Goal: Task Accomplishment & Management: Complete application form

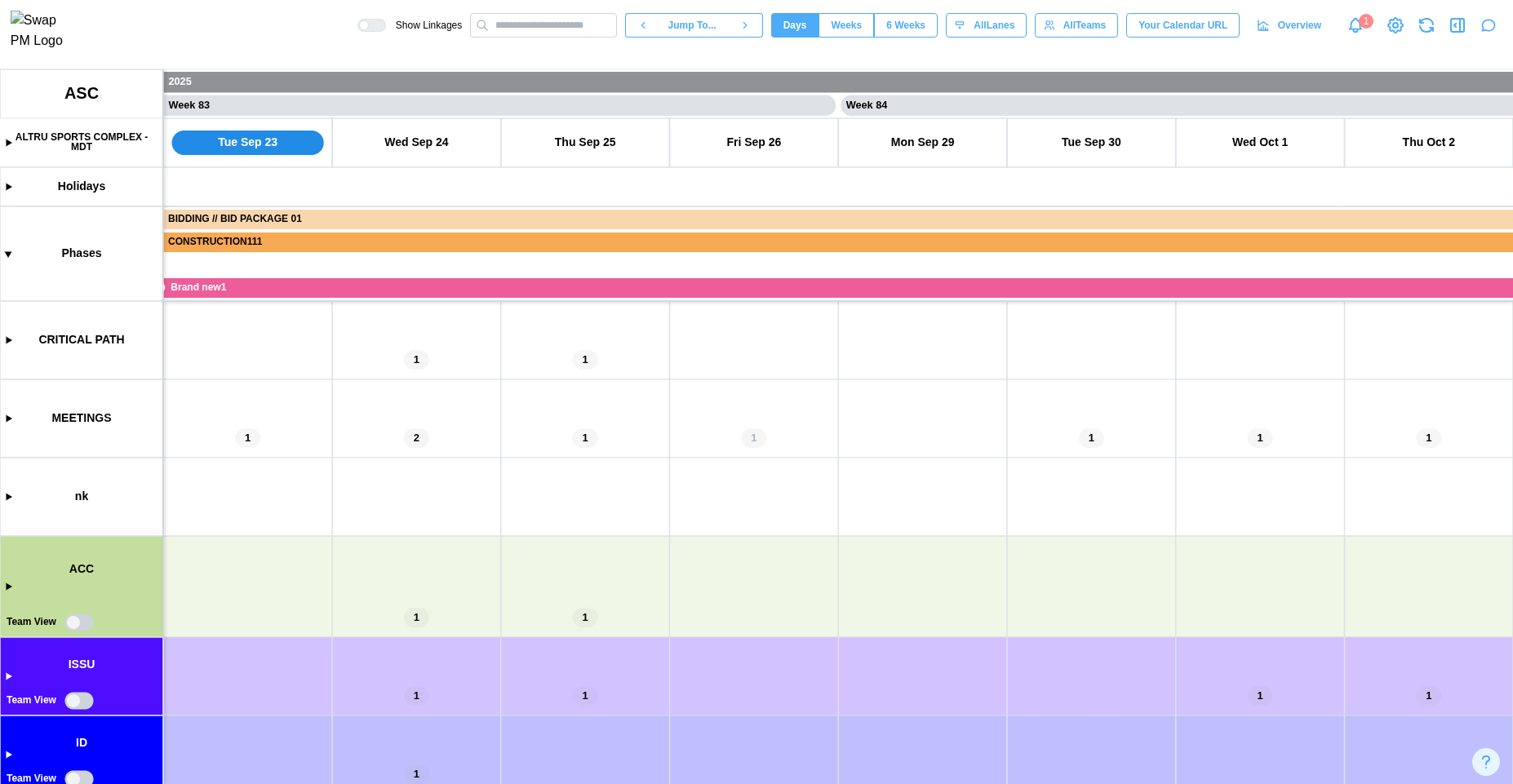
scroll to position [211, 0]
drag, startPoint x: 897, startPoint y: 572, endPoint x: 617, endPoint y: 355, distance: 354.2
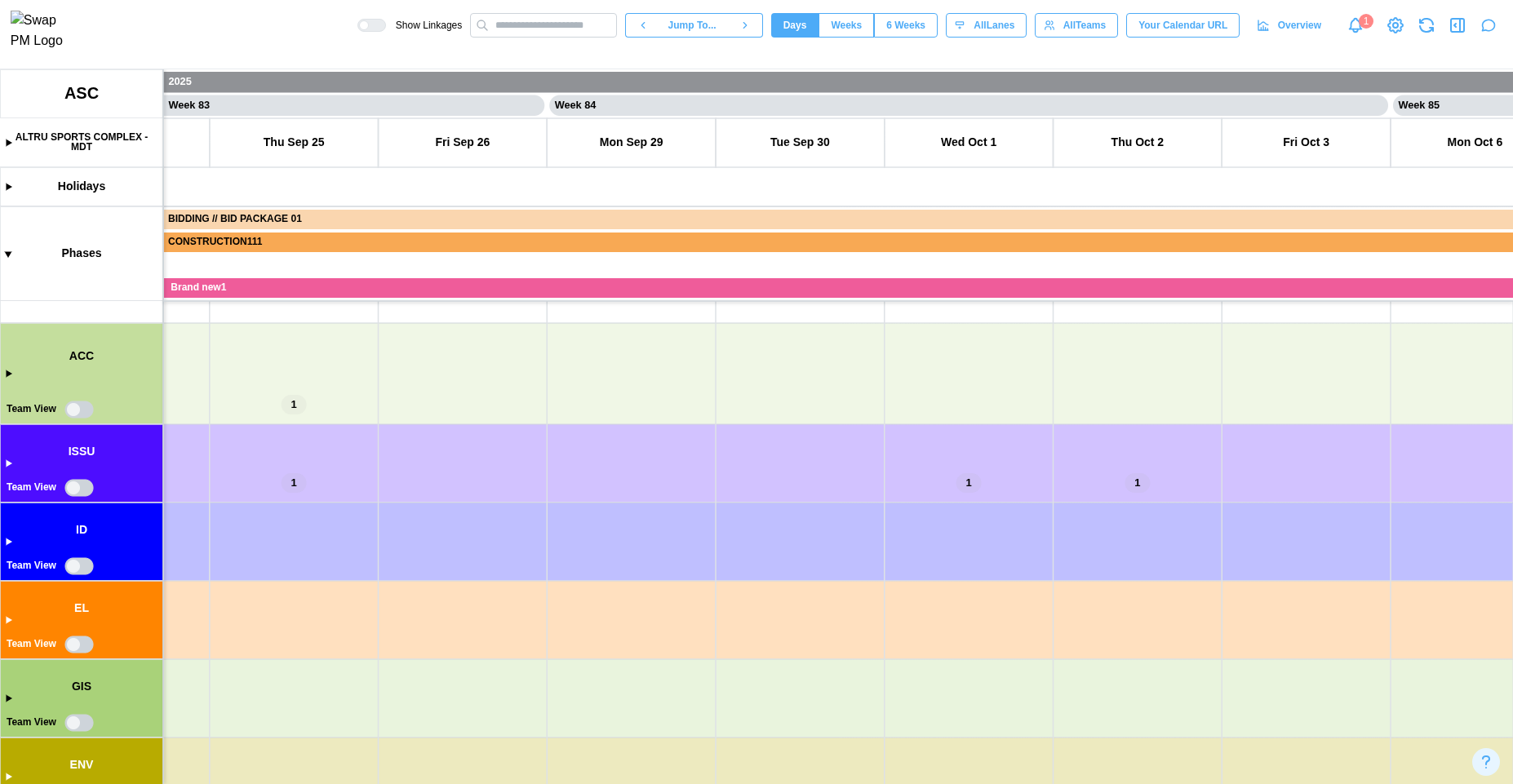
scroll to position [199, 0]
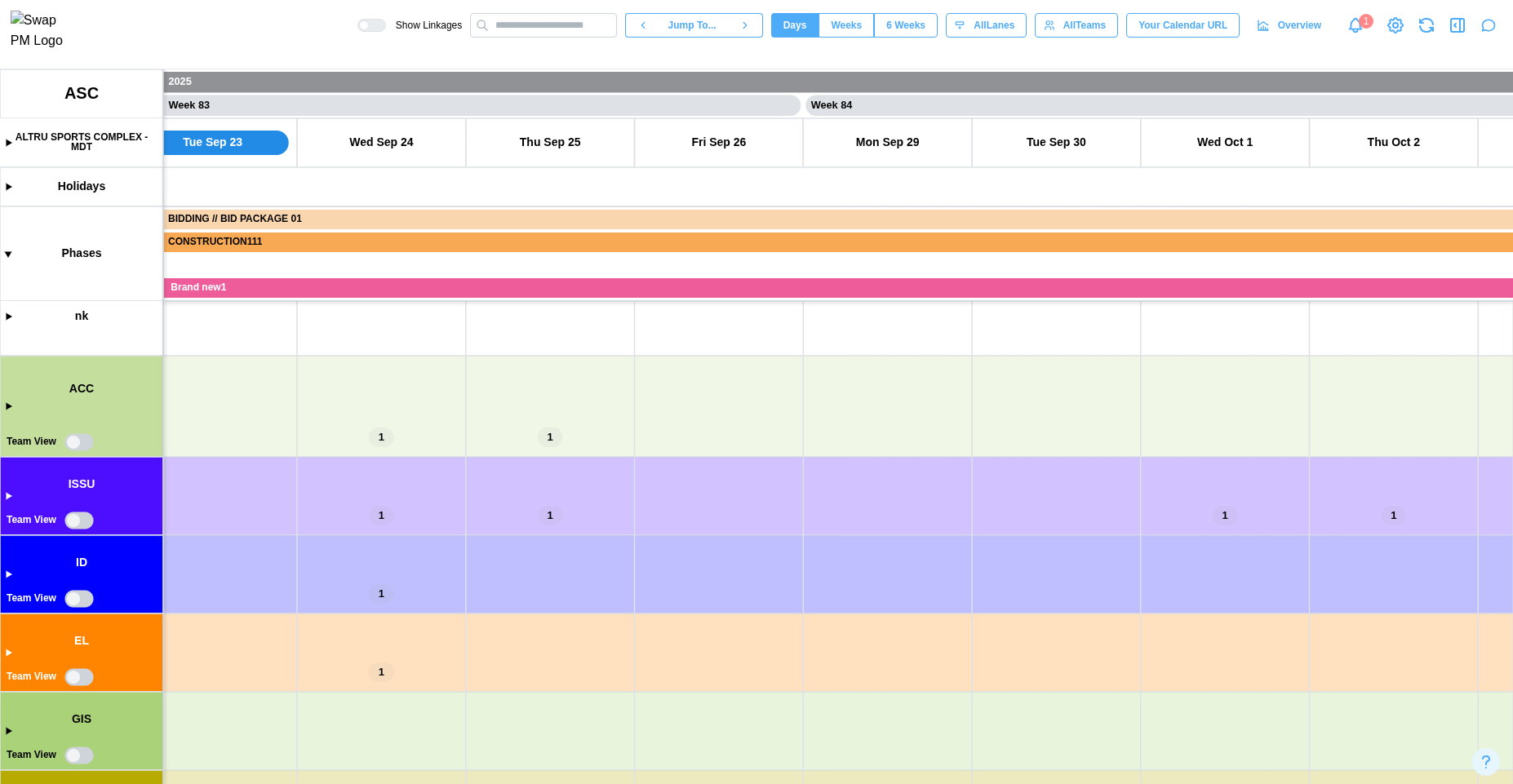
drag, startPoint x: 631, startPoint y: 432, endPoint x: 867, endPoint y: 477, distance: 240.3
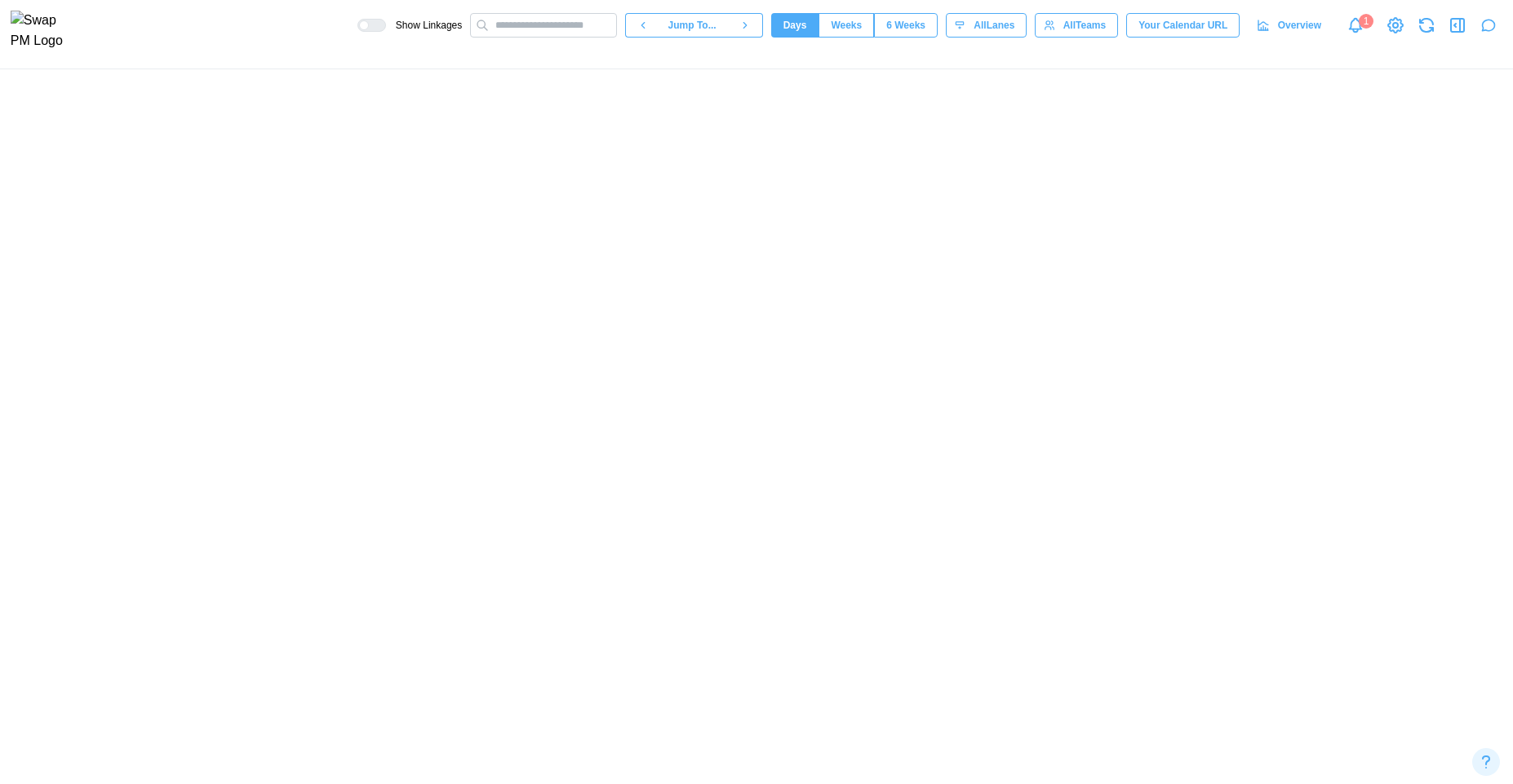
click at [83, 451] on canvas at bounding box center [756, 426] width 1513 height 715
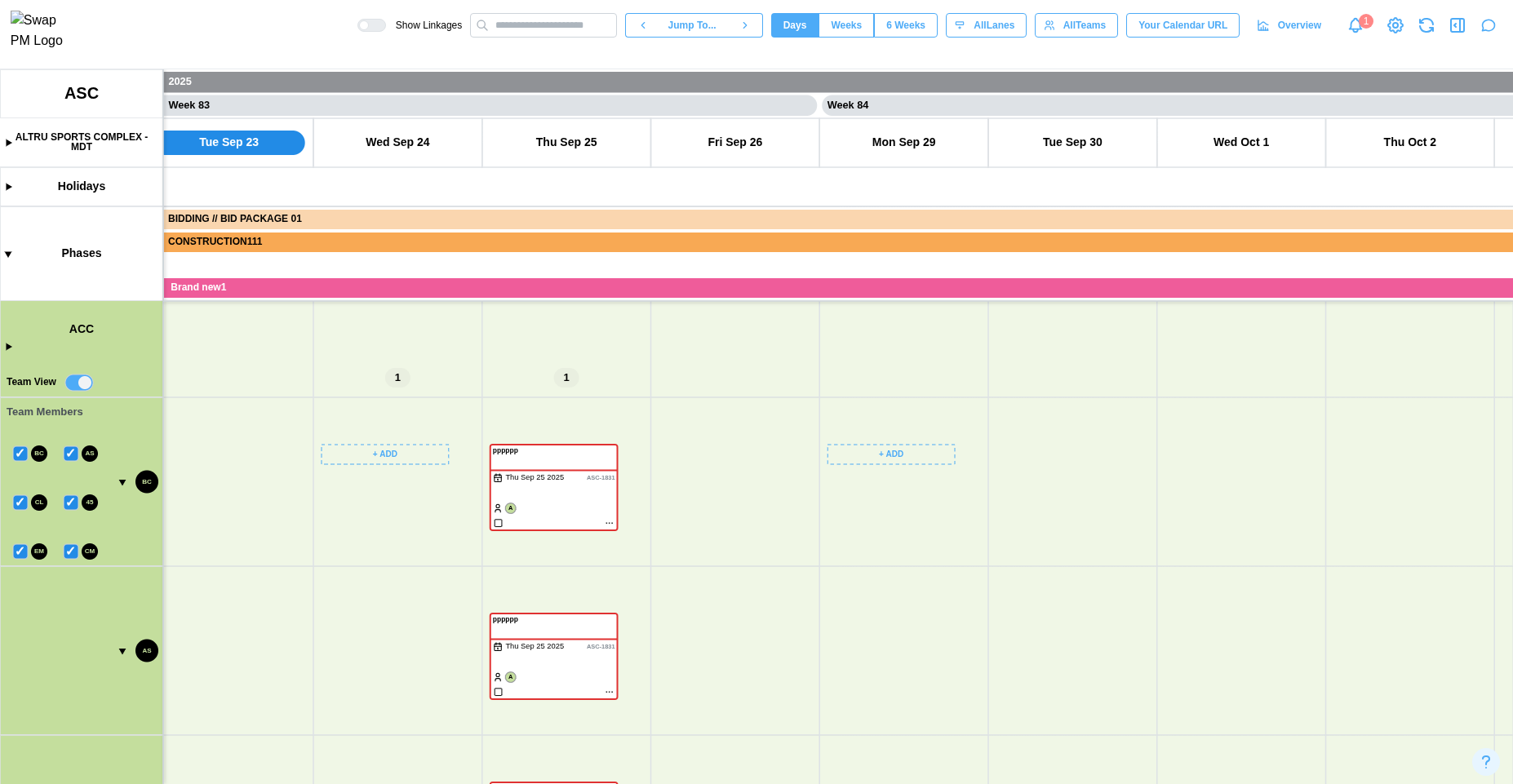
scroll to position [129, 0]
drag, startPoint x: 292, startPoint y: 603, endPoint x: 442, endPoint y: 642, distance: 155.0
click at [442, 642] on canvas at bounding box center [756, 426] width 1513 height 715
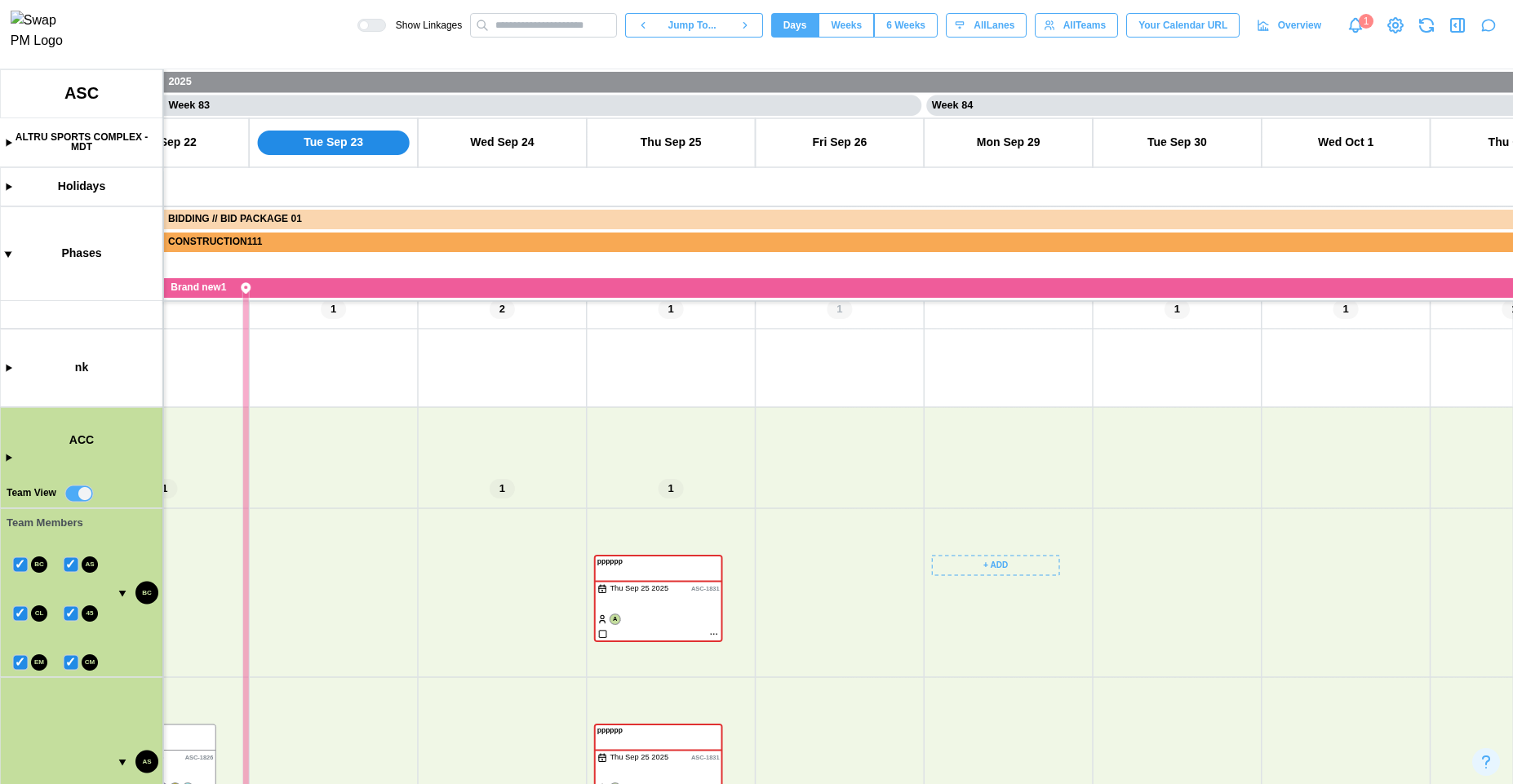
click at [9, 457] on canvas at bounding box center [756, 426] width 1513 height 715
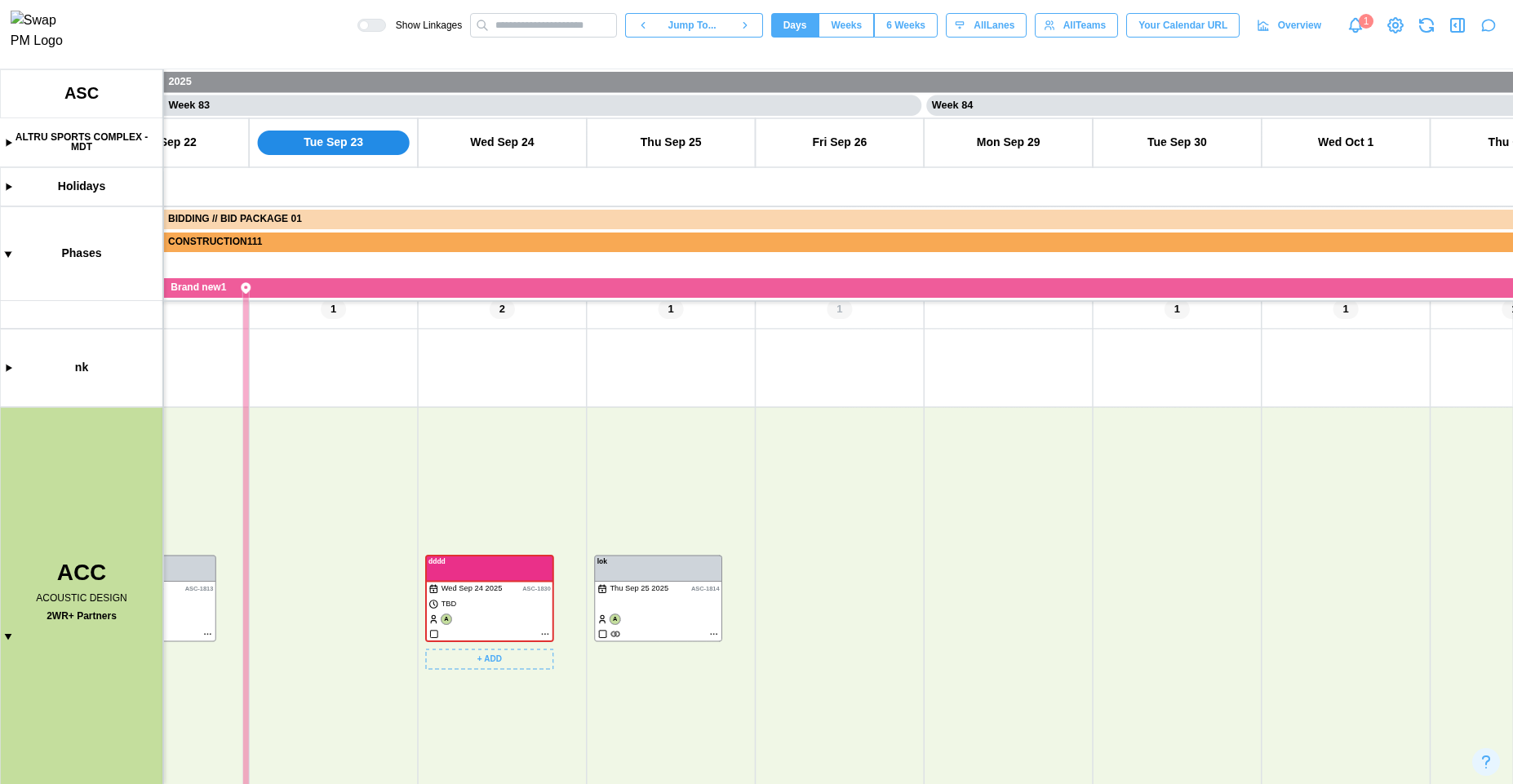
drag, startPoint x: 794, startPoint y: 457, endPoint x: 538, endPoint y: 383, distance: 266.5
click at [538, 383] on canvas at bounding box center [756, 426] width 1513 height 715
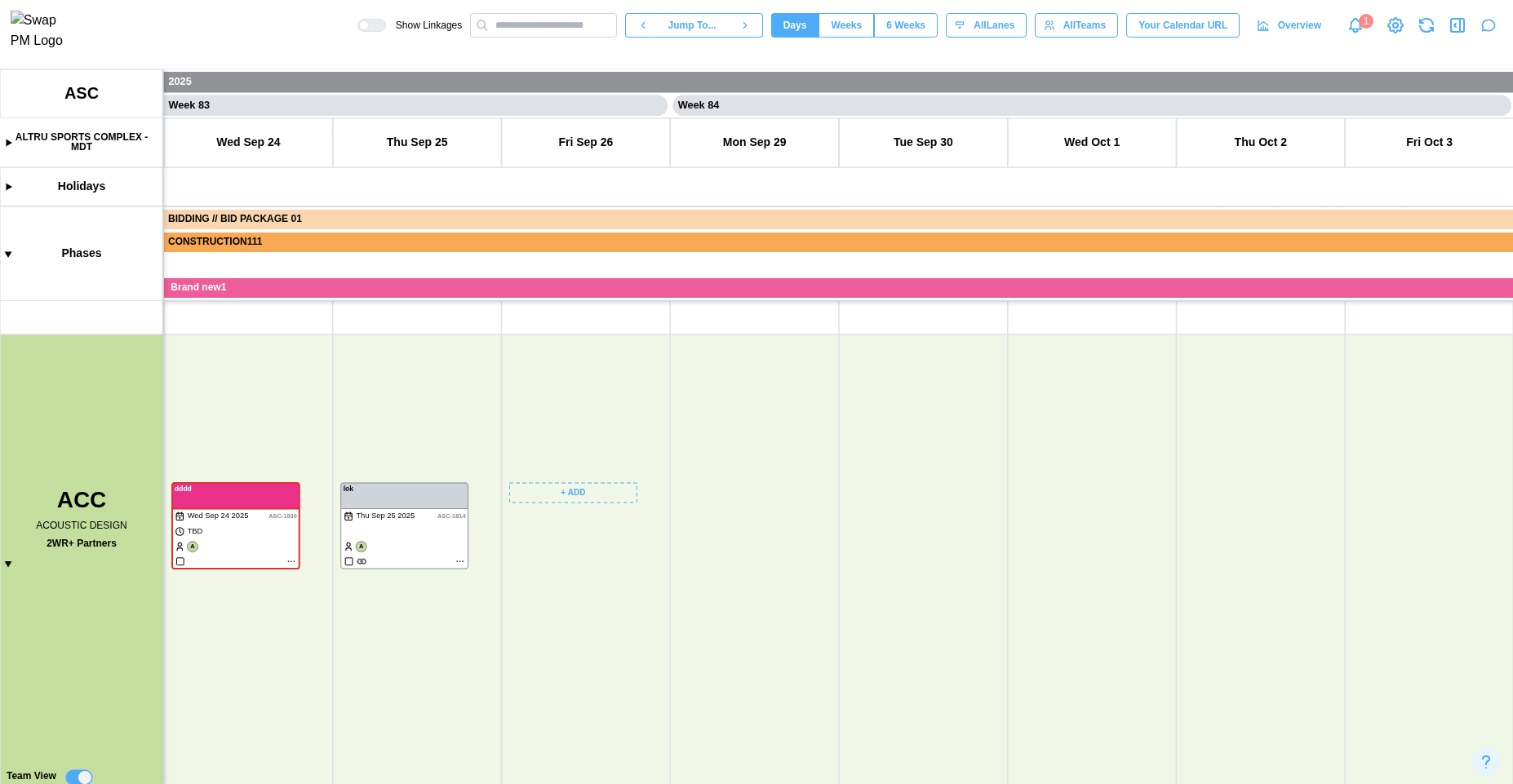
click at [566, 493] on canvas at bounding box center [756, 426] width 1513 height 715
click at [565, 528] on div "Create Task" at bounding box center [586, 528] width 81 height 13
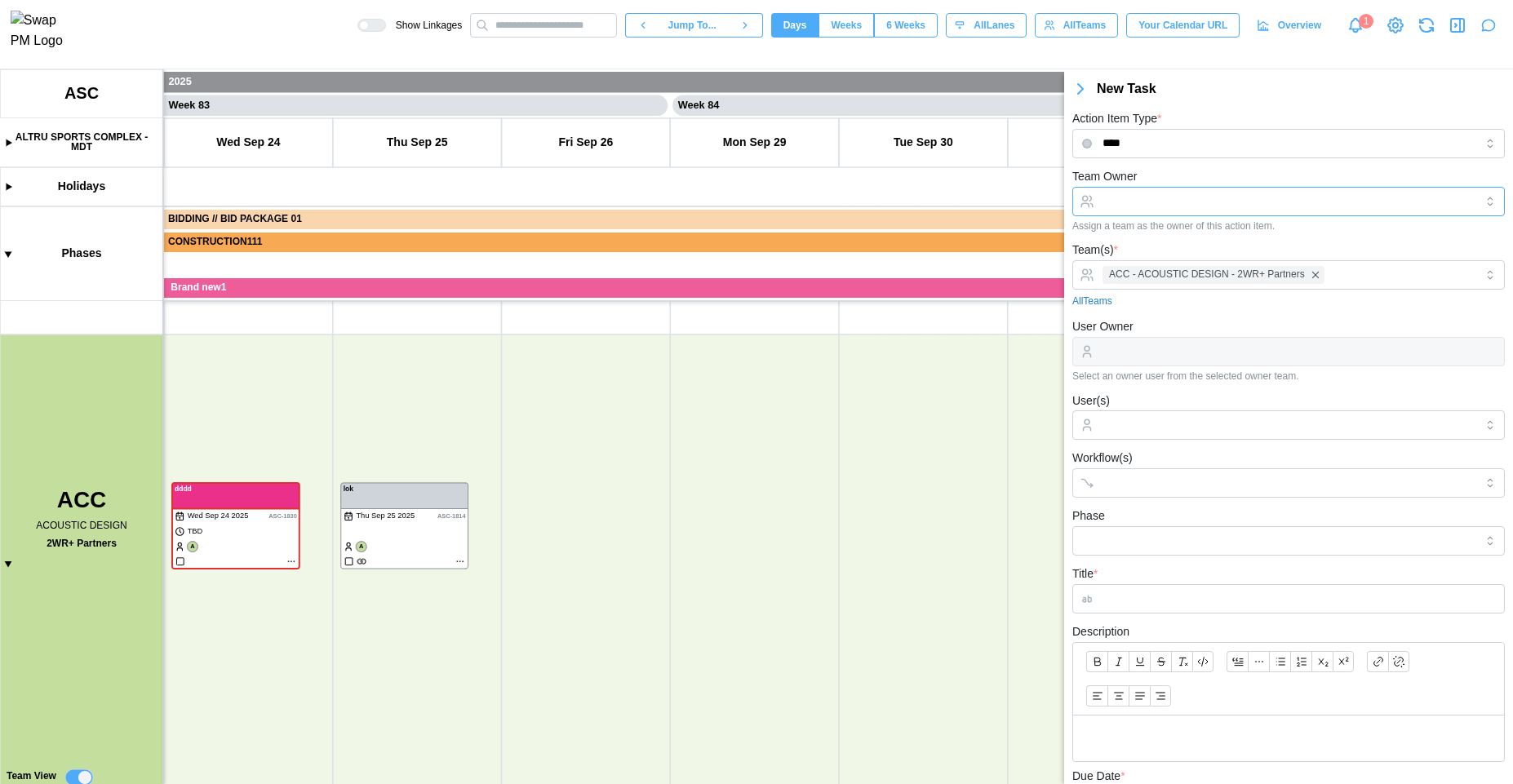
click at [1127, 205] on input "Team Owner" at bounding box center [1289, 201] width 433 height 29
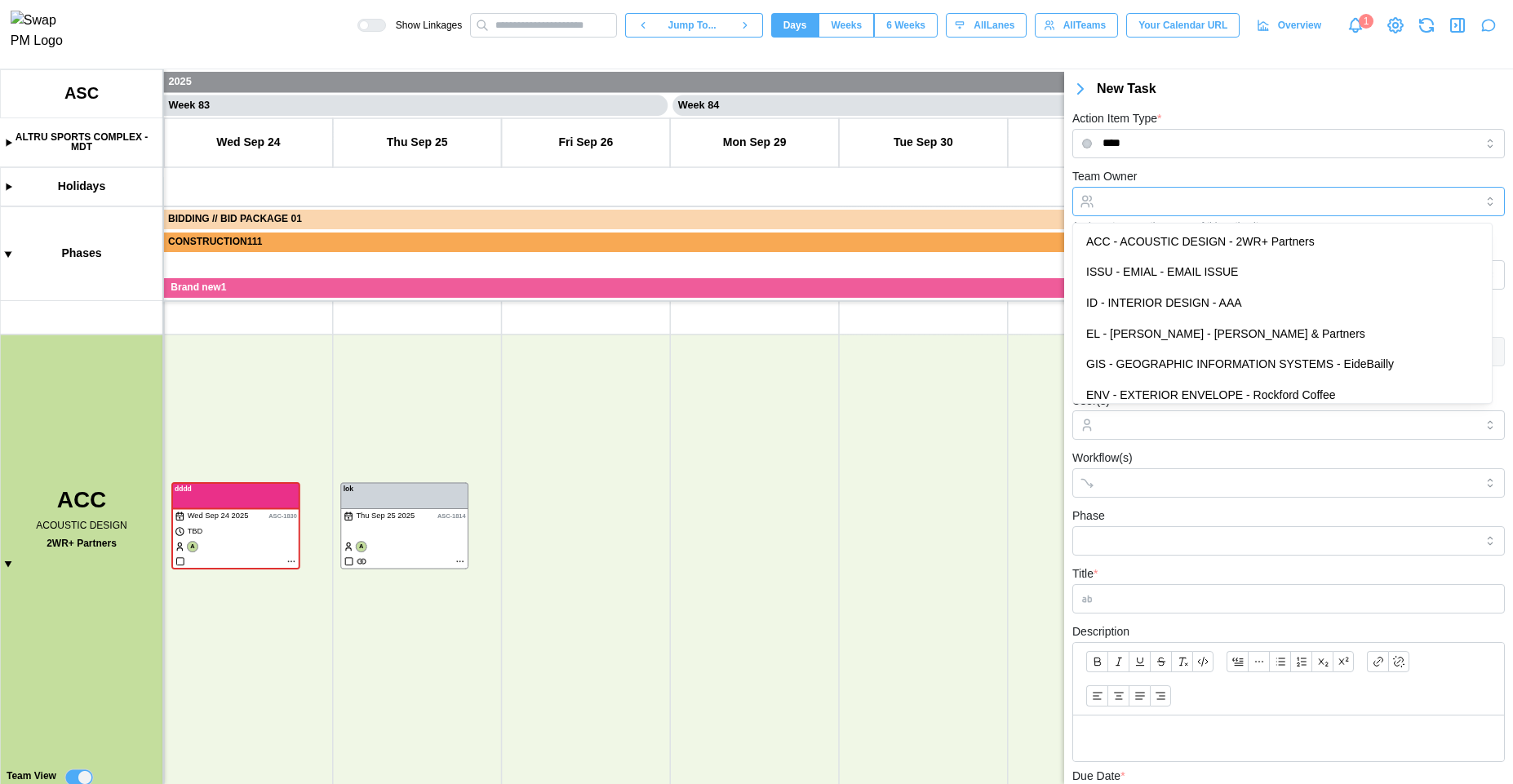
click at [1127, 205] on input "Team Owner" at bounding box center [1289, 201] width 433 height 29
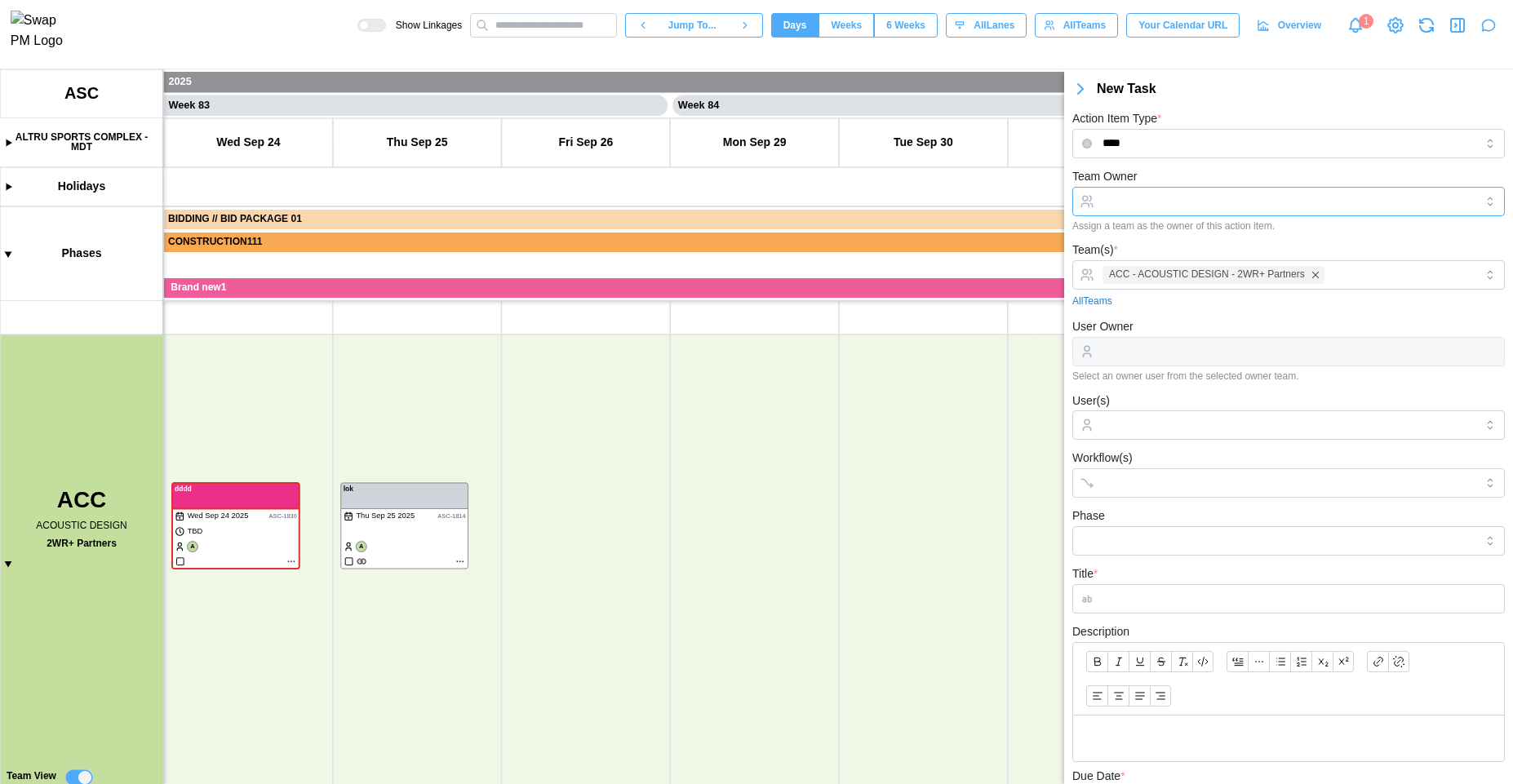
click at [1127, 205] on input "Team Owner" at bounding box center [1289, 201] width 433 height 29
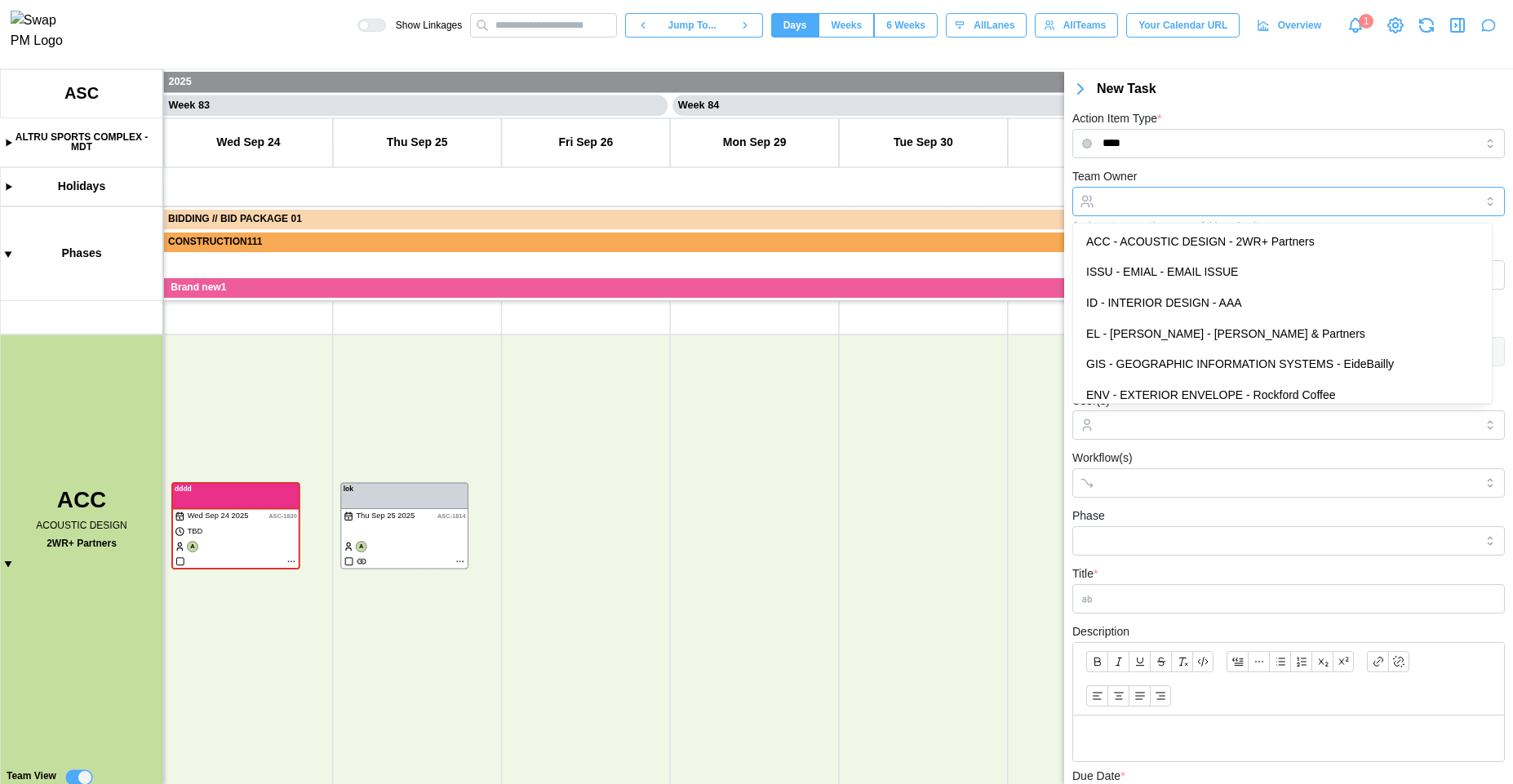
click at [1127, 205] on input "Team Owner" at bounding box center [1289, 201] width 433 height 29
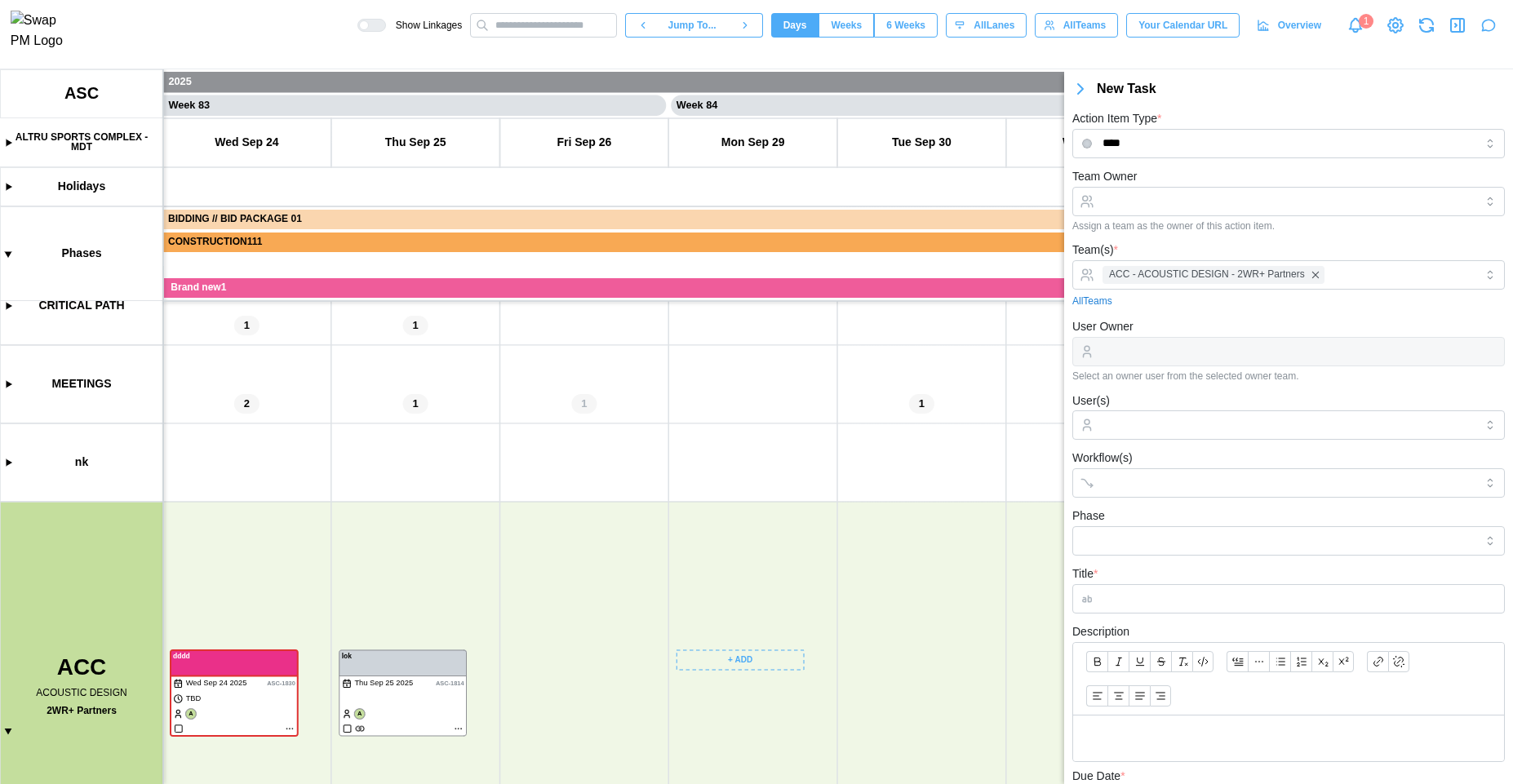
scroll to position [171, 0]
drag, startPoint x: 694, startPoint y: 574, endPoint x: 701, endPoint y: 614, distance: 40.6
click at [701, 614] on canvas at bounding box center [756, 426] width 1513 height 715
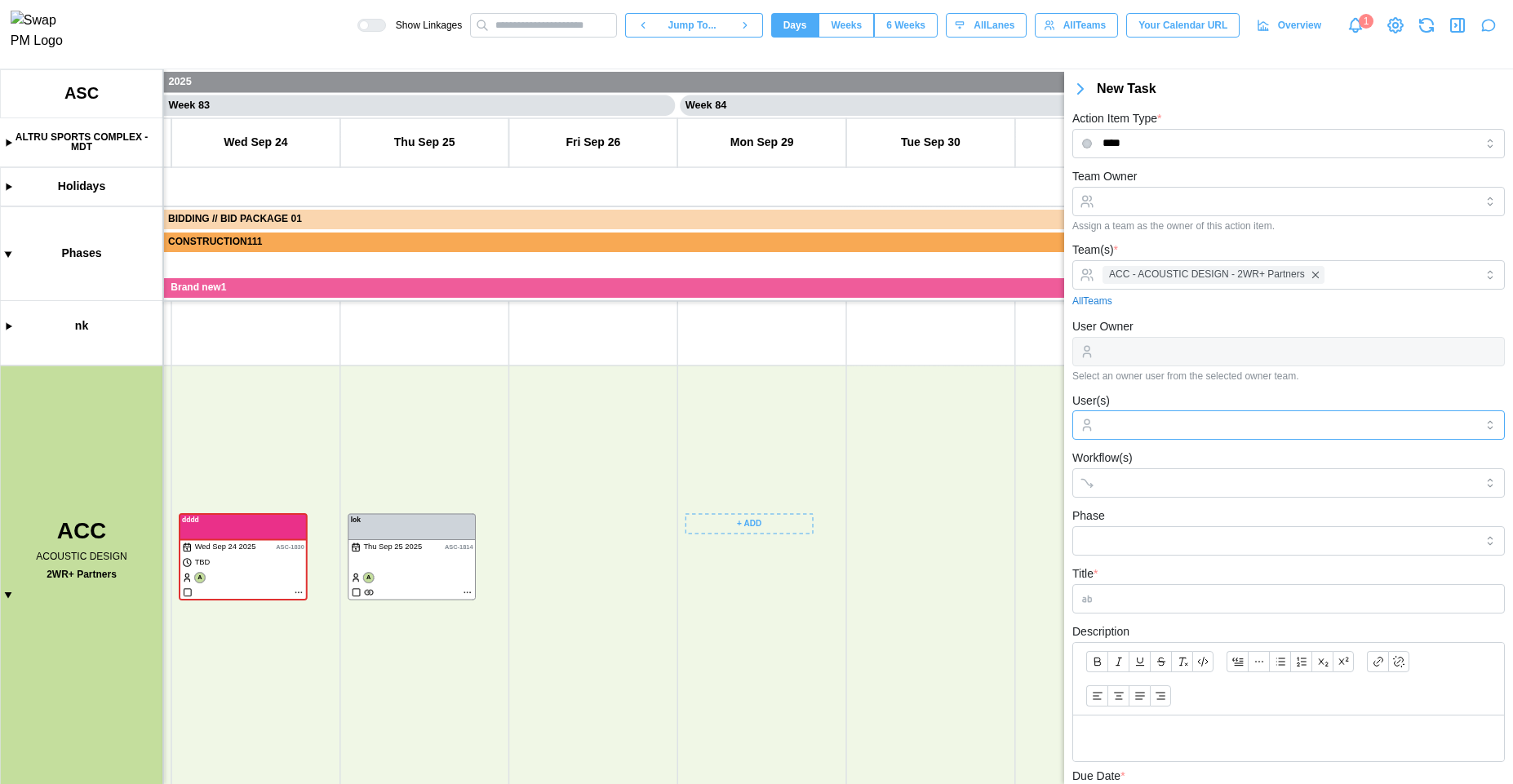
click at [1144, 426] on input "User(s)" at bounding box center [1289, 426] width 372 height 13
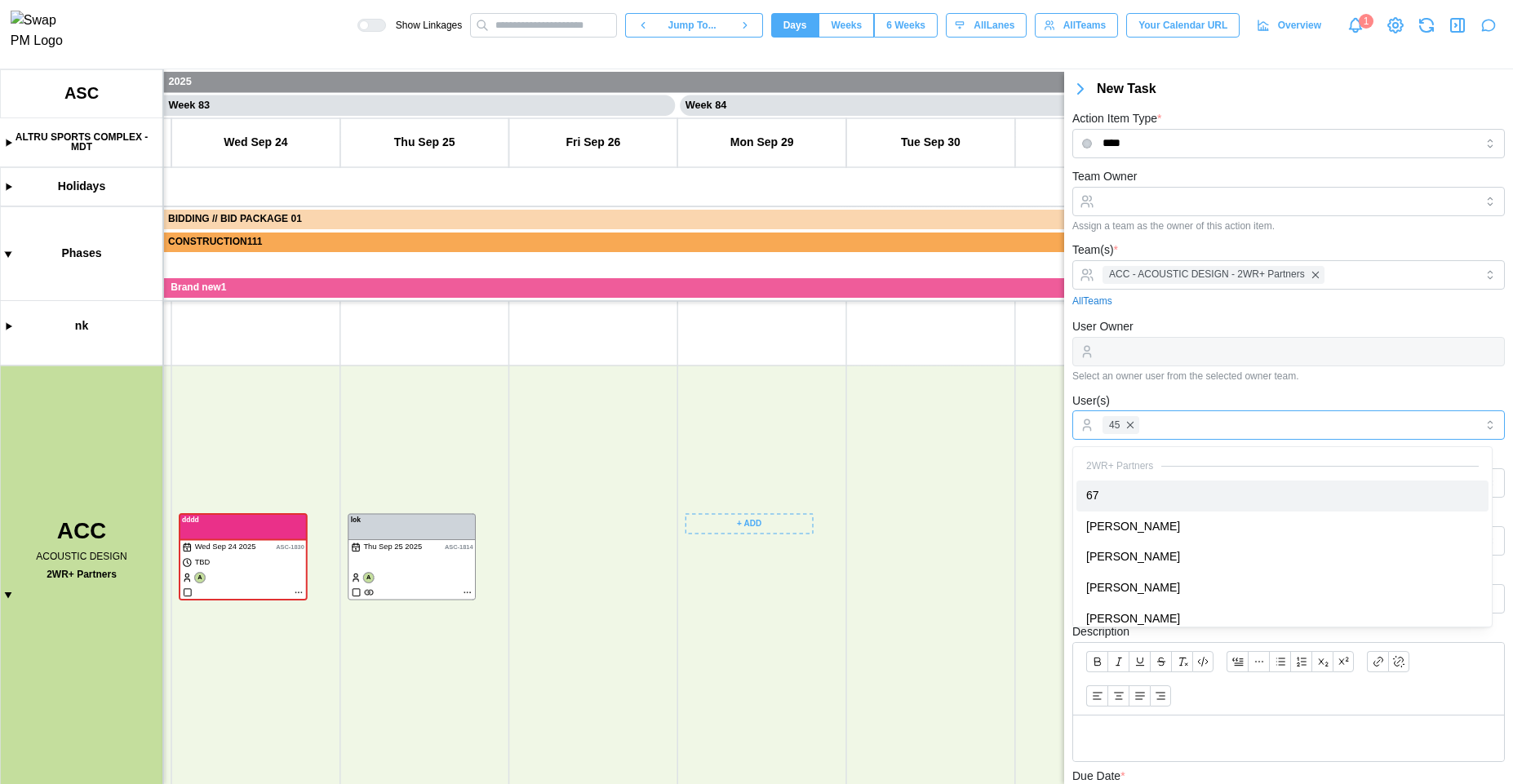
click at [1114, 505] on div "67" at bounding box center [1282, 496] width 412 height 31
click at [1106, 540] on div "[PERSON_NAME]" at bounding box center [1282, 528] width 412 height 31
click at [1109, 560] on div "[PERSON_NAME]" at bounding box center [1282, 558] width 412 height 31
click at [1121, 589] on div "[PERSON_NAME]" at bounding box center [1282, 588] width 412 height 31
click at [1135, 553] on div "[PERSON_NAME]" at bounding box center [1282, 558] width 412 height 31
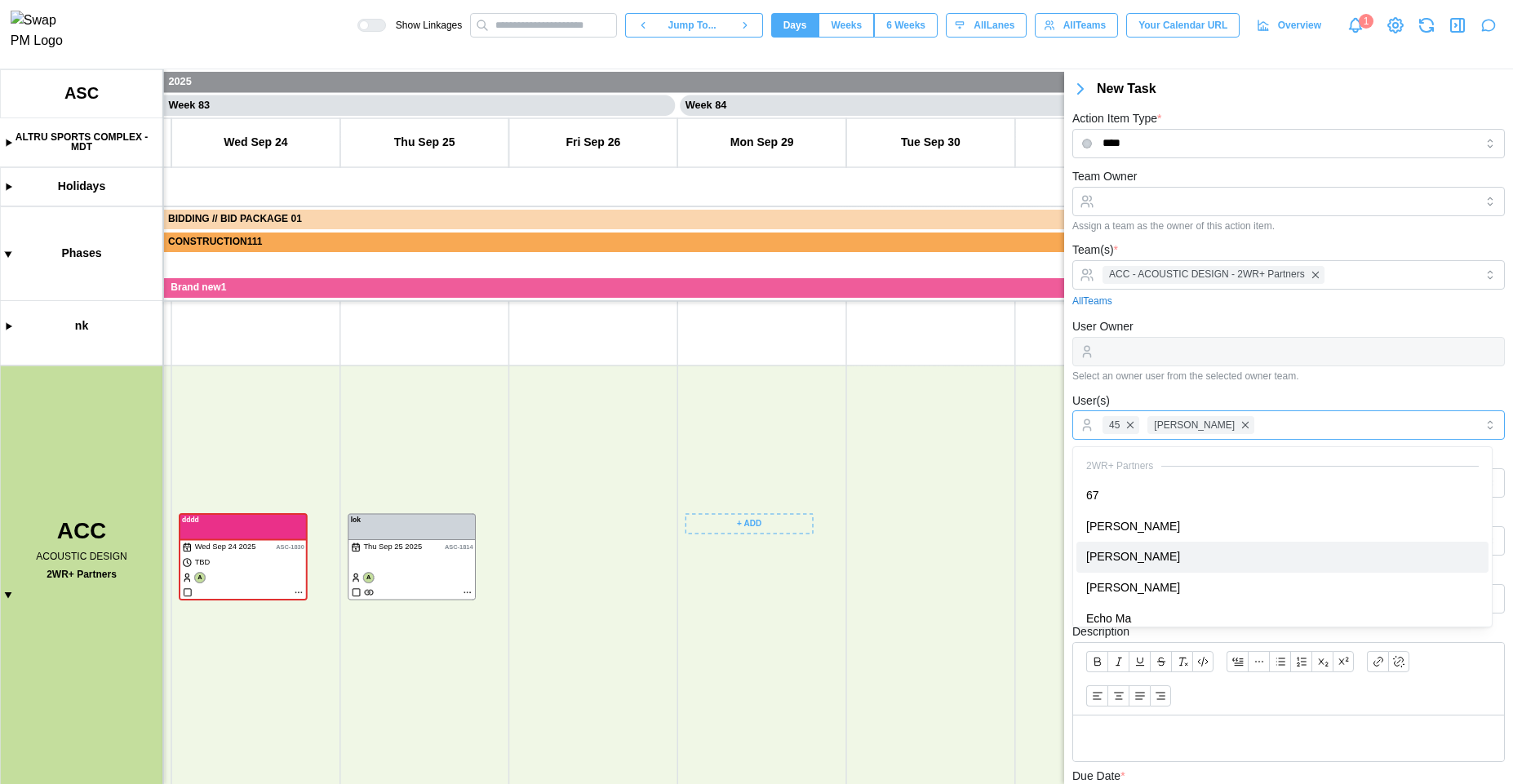
click at [1135, 542] on div "[PERSON_NAME]" at bounding box center [1282, 558] width 412 height 31
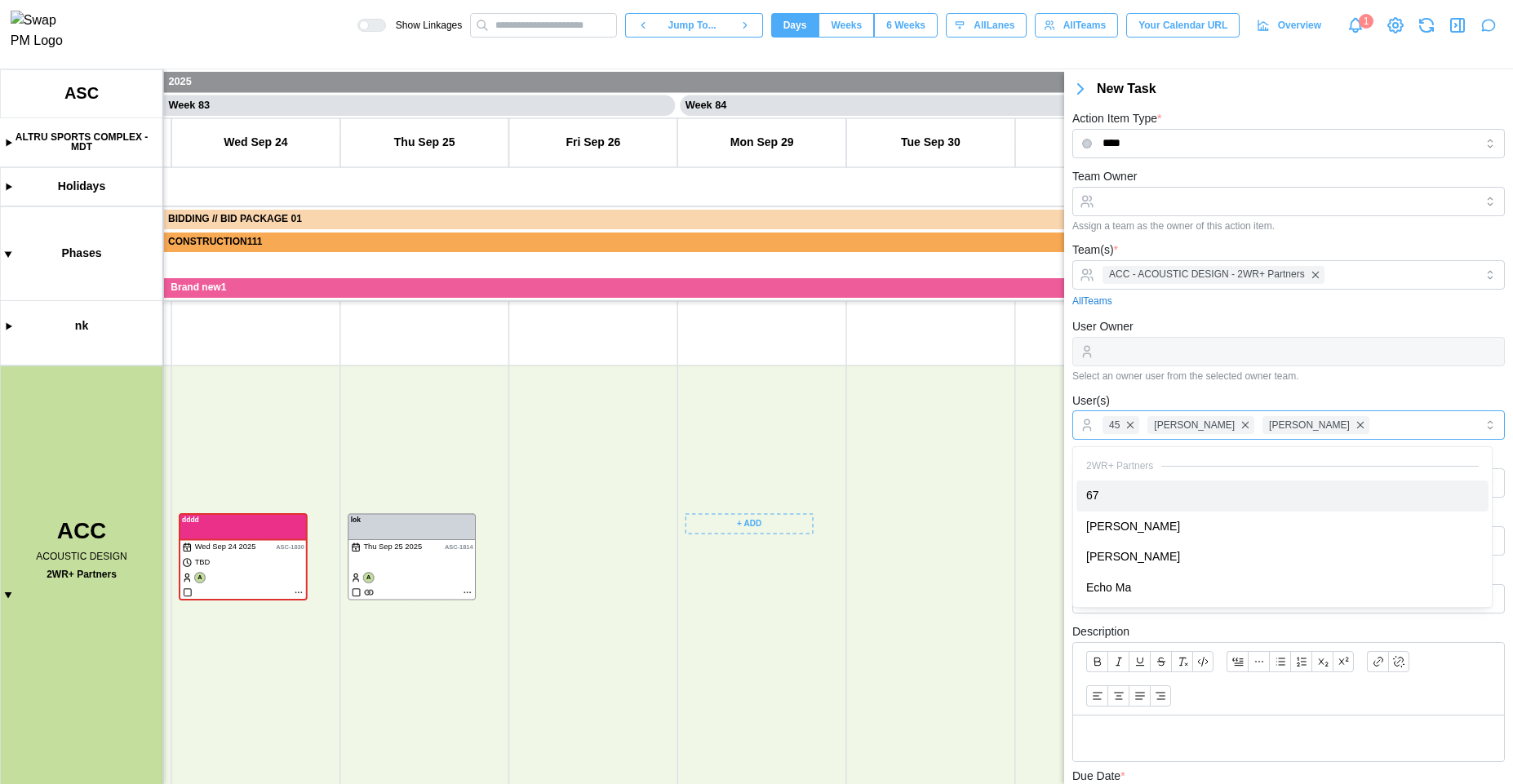
click at [1115, 492] on div "67" at bounding box center [1282, 496] width 412 height 31
click at [1179, 203] on input "Team Owner" at bounding box center [1289, 201] width 433 height 29
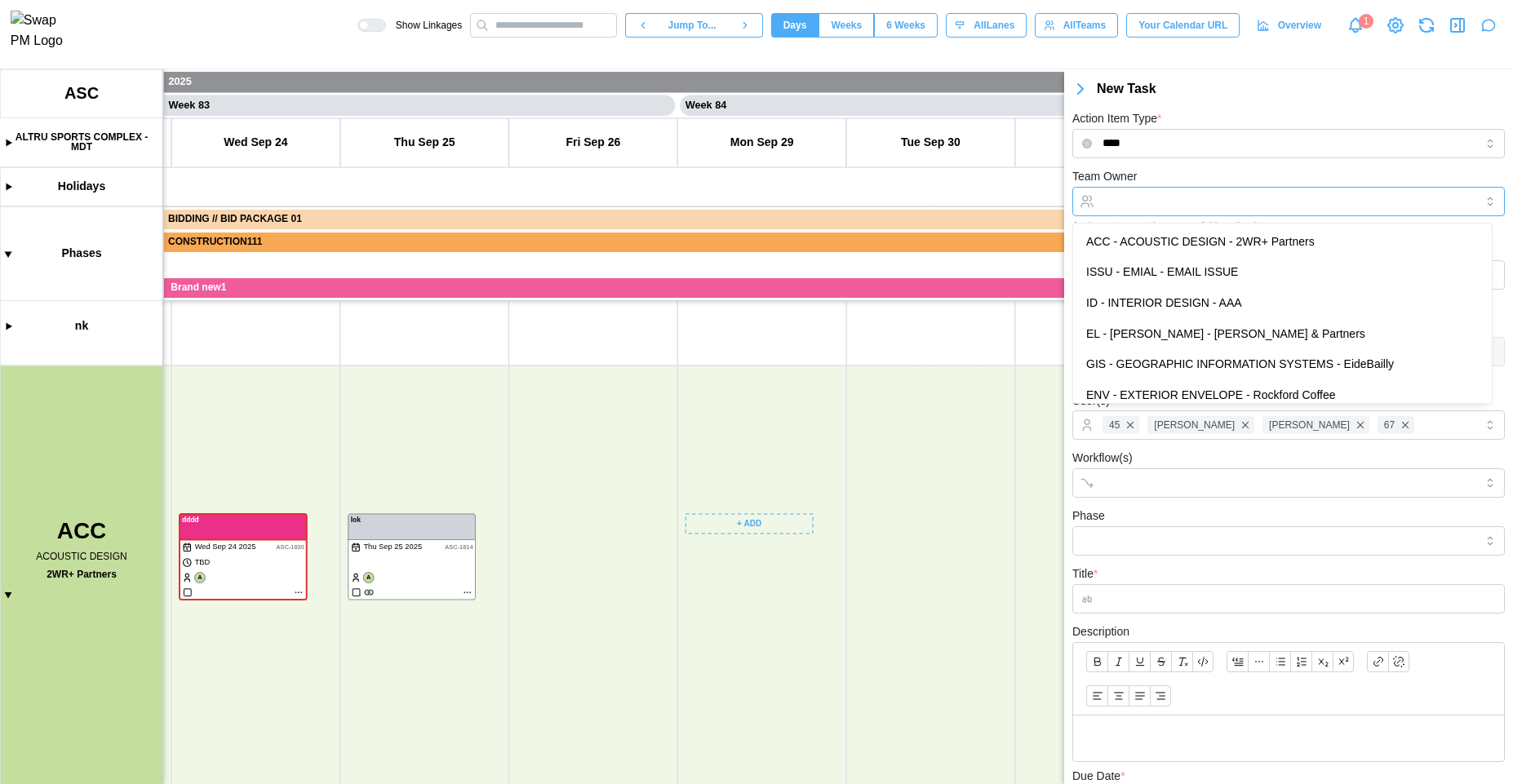
click at [1179, 203] on input "Team Owner" at bounding box center [1289, 201] width 433 height 29
click at [1183, 461] on div "Workflow(s)" at bounding box center [1289, 473] width 433 height 50
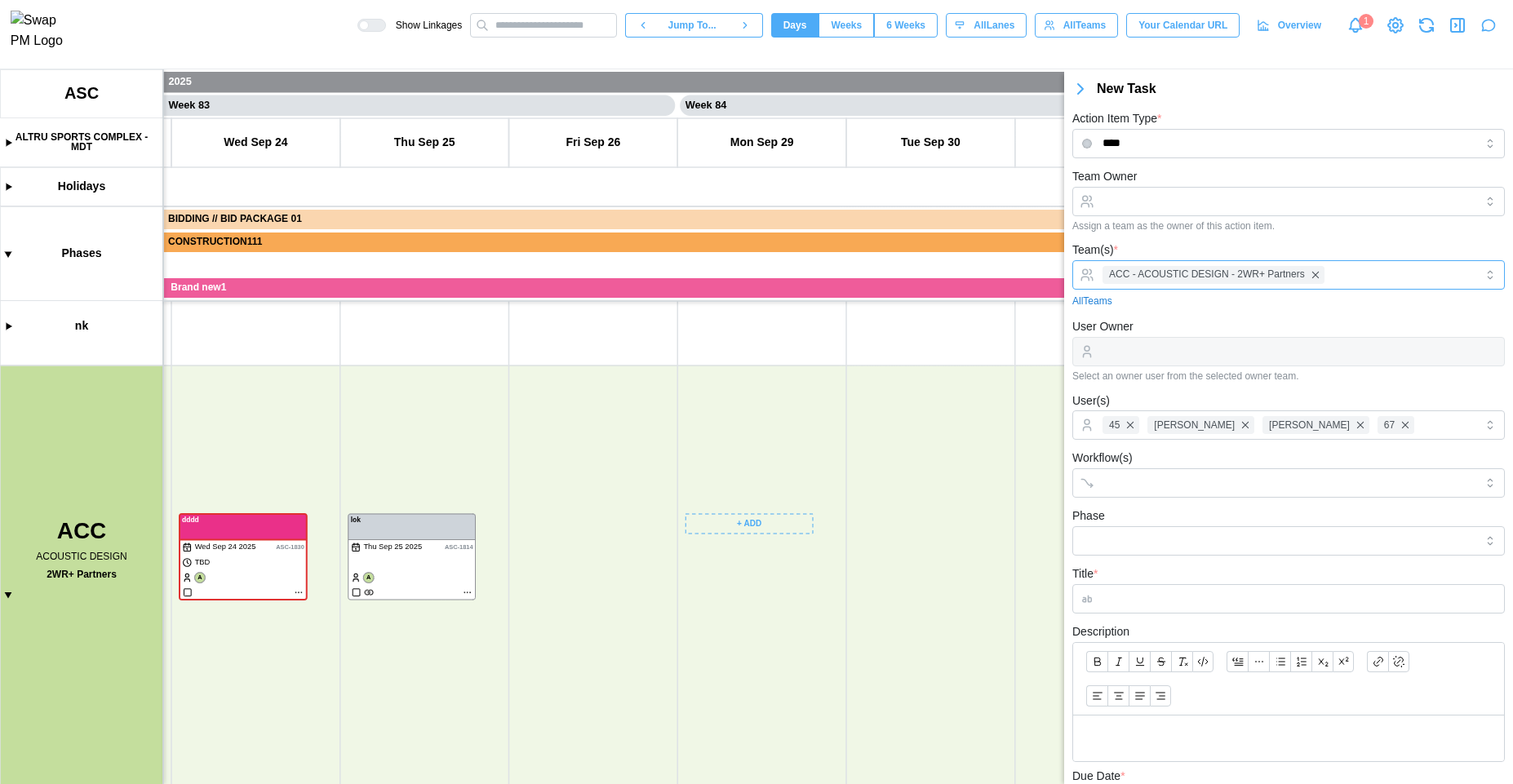
click at [1368, 273] on div "ACC - ACOUSTIC DESIGN - 2WR+ Partners" at bounding box center [1286, 275] width 376 height 28
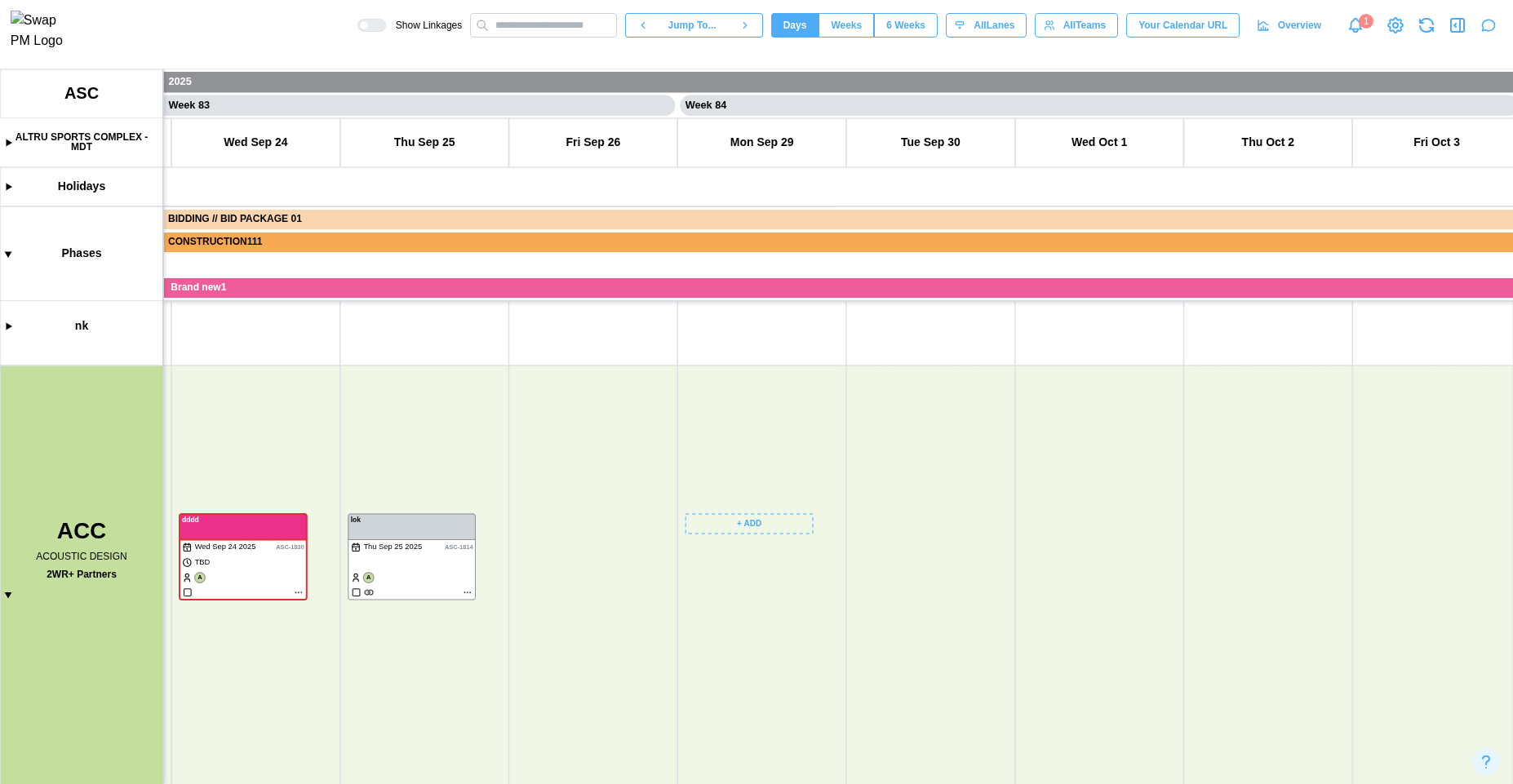
click at [1274, 373] on canvas at bounding box center [756, 426] width 1513 height 715
click at [1463, 28] on icon "button" at bounding box center [1458, 25] width 13 height 13
drag, startPoint x: 893, startPoint y: 445, endPoint x: 1051, endPoint y: 467, distance: 159.5
click at [1044, 460] on canvas at bounding box center [756, 426] width 1513 height 715
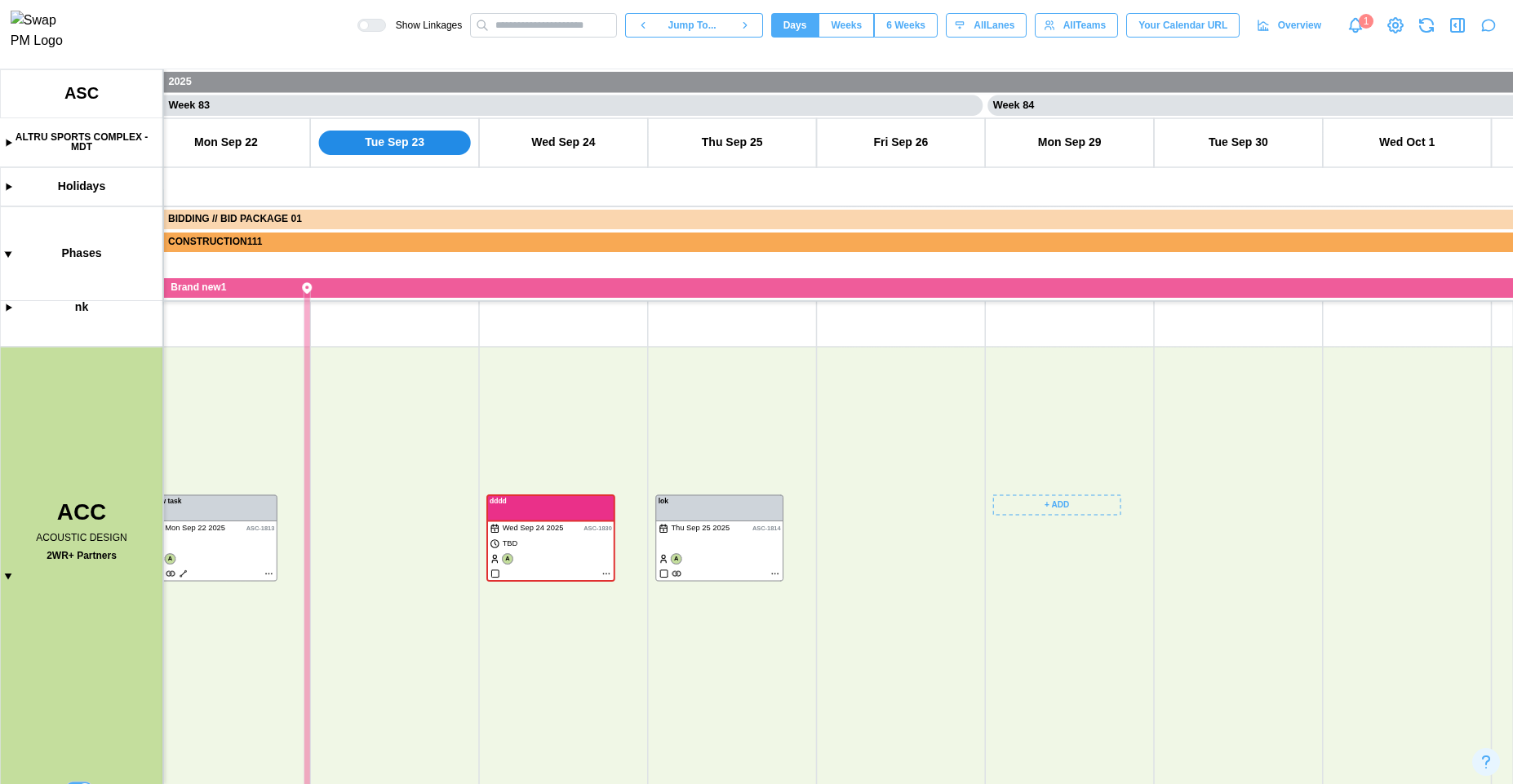
drag, startPoint x: 711, startPoint y: 422, endPoint x: 638, endPoint y: 413, distance: 73.6
click at [638, 413] on canvas at bounding box center [756, 426] width 1513 height 715
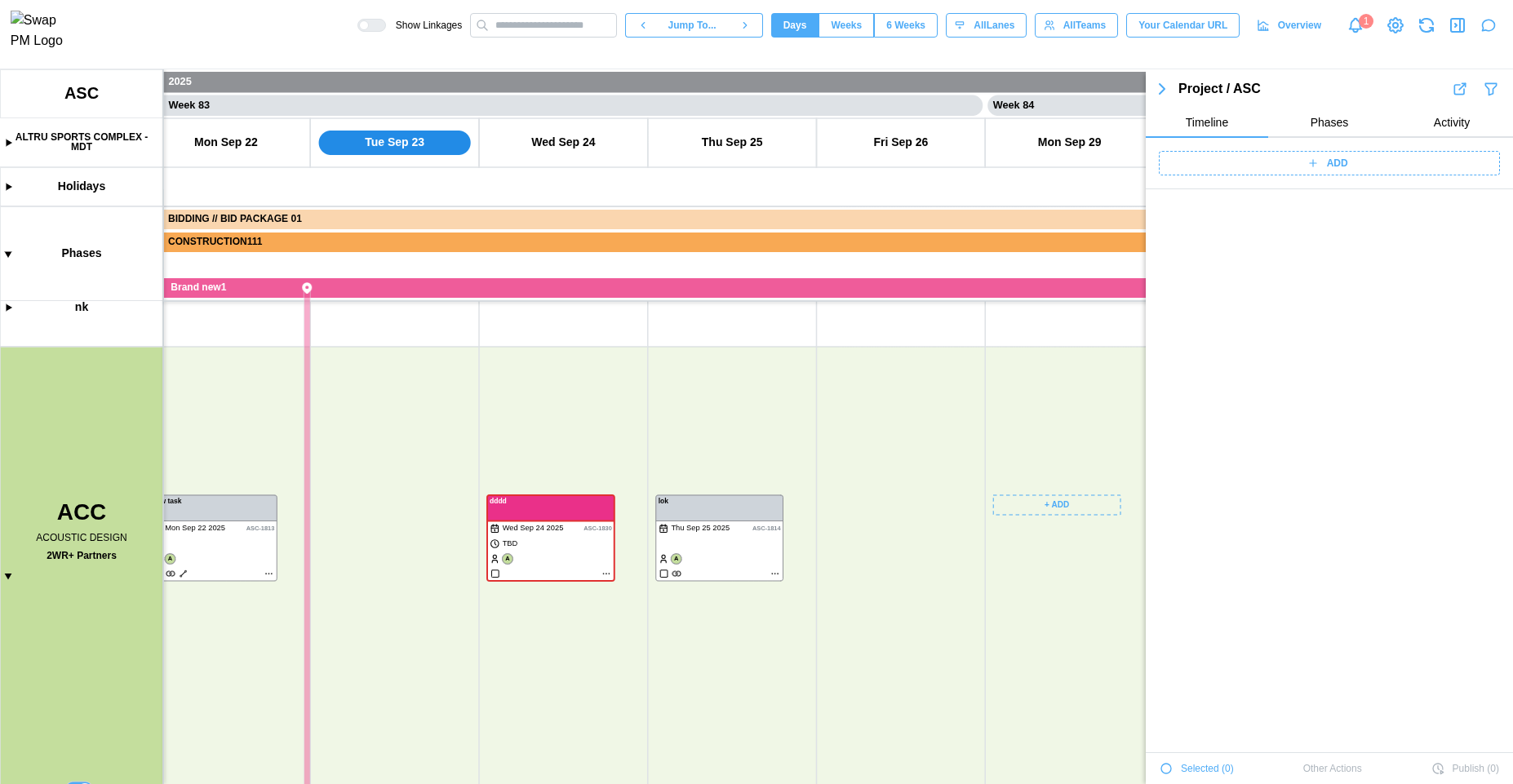
scroll to position [59028, 0]
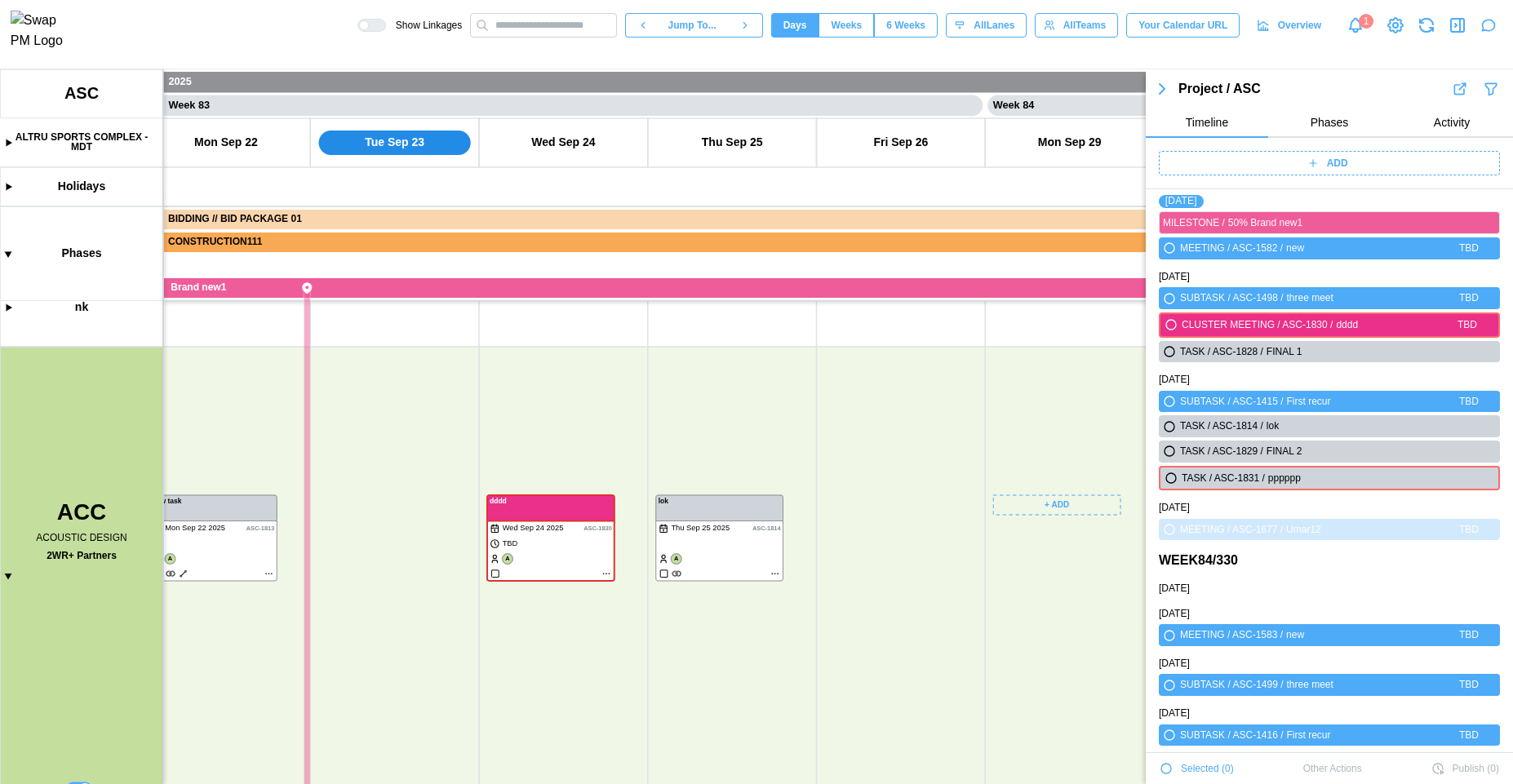
drag, startPoint x: 807, startPoint y: 406, endPoint x: 602, endPoint y: 413, distance: 205.1
click at [602, 413] on canvas at bounding box center [756, 426] width 1513 height 715
click at [1455, 34] on icon "button" at bounding box center [1457, 25] width 19 height 19
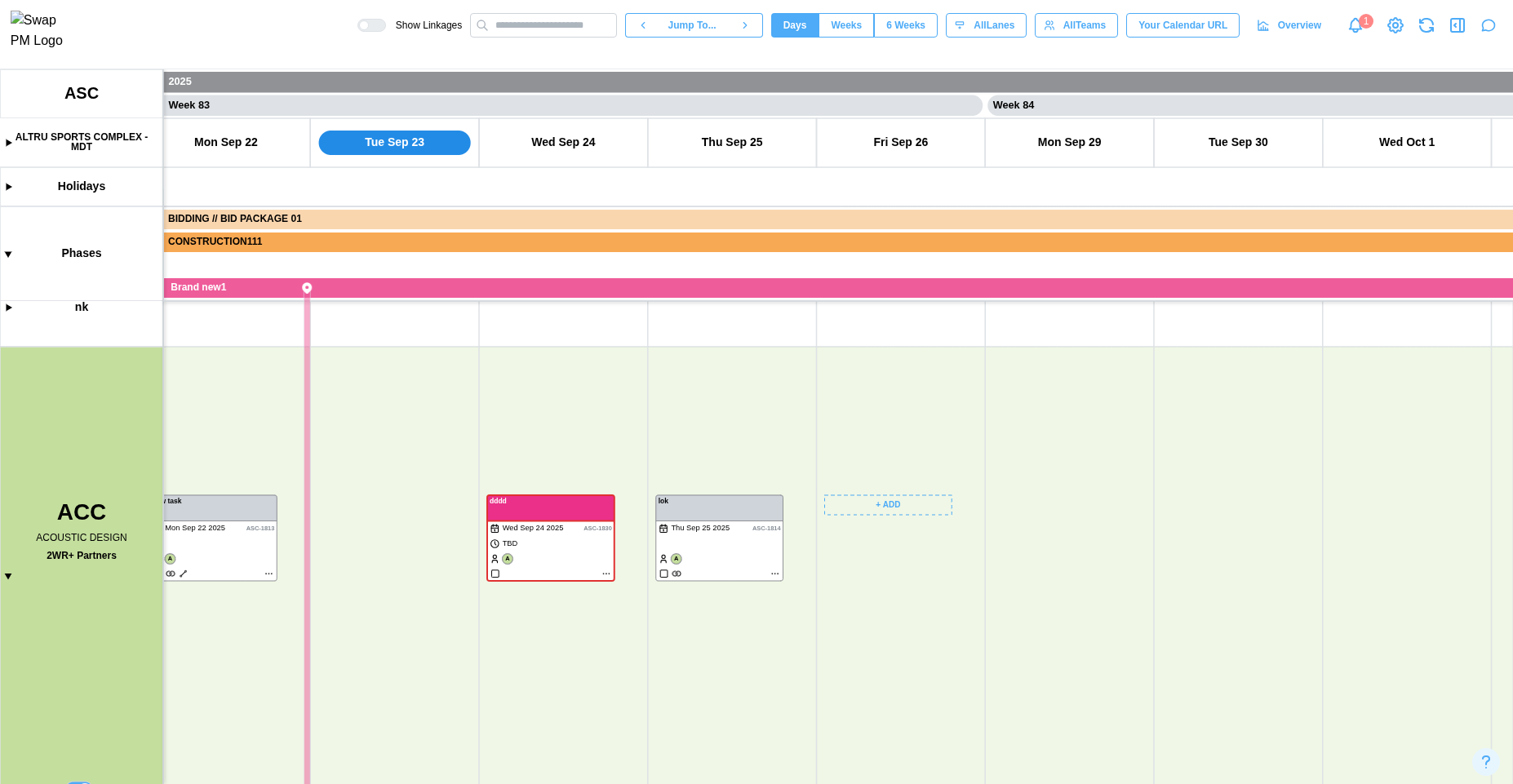
click at [893, 504] on canvas at bounding box center [756, 426] width 1513 height 715
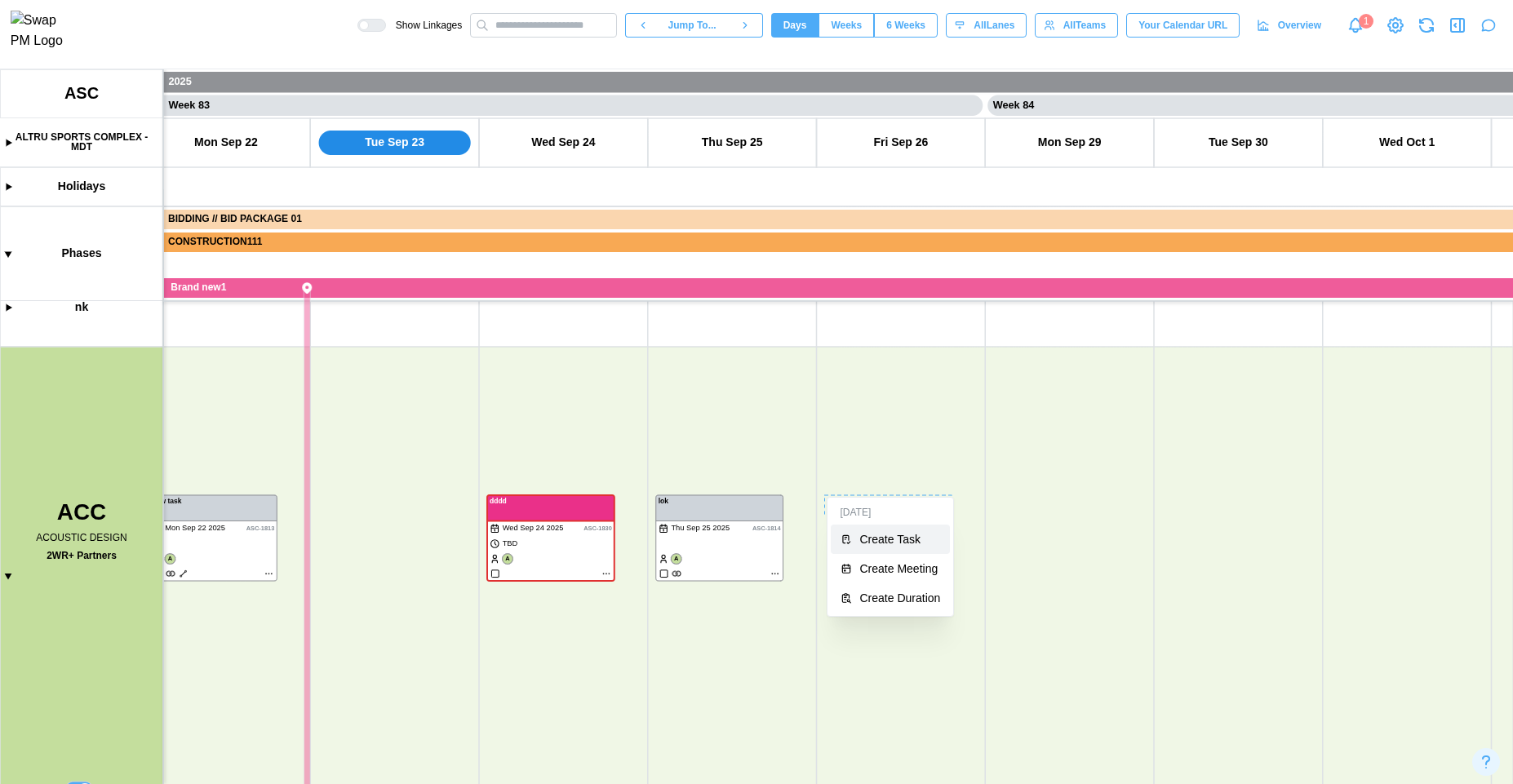
click at [896, 550] on button "Create Task" at bounding box center [891, 540] width 120 height 29
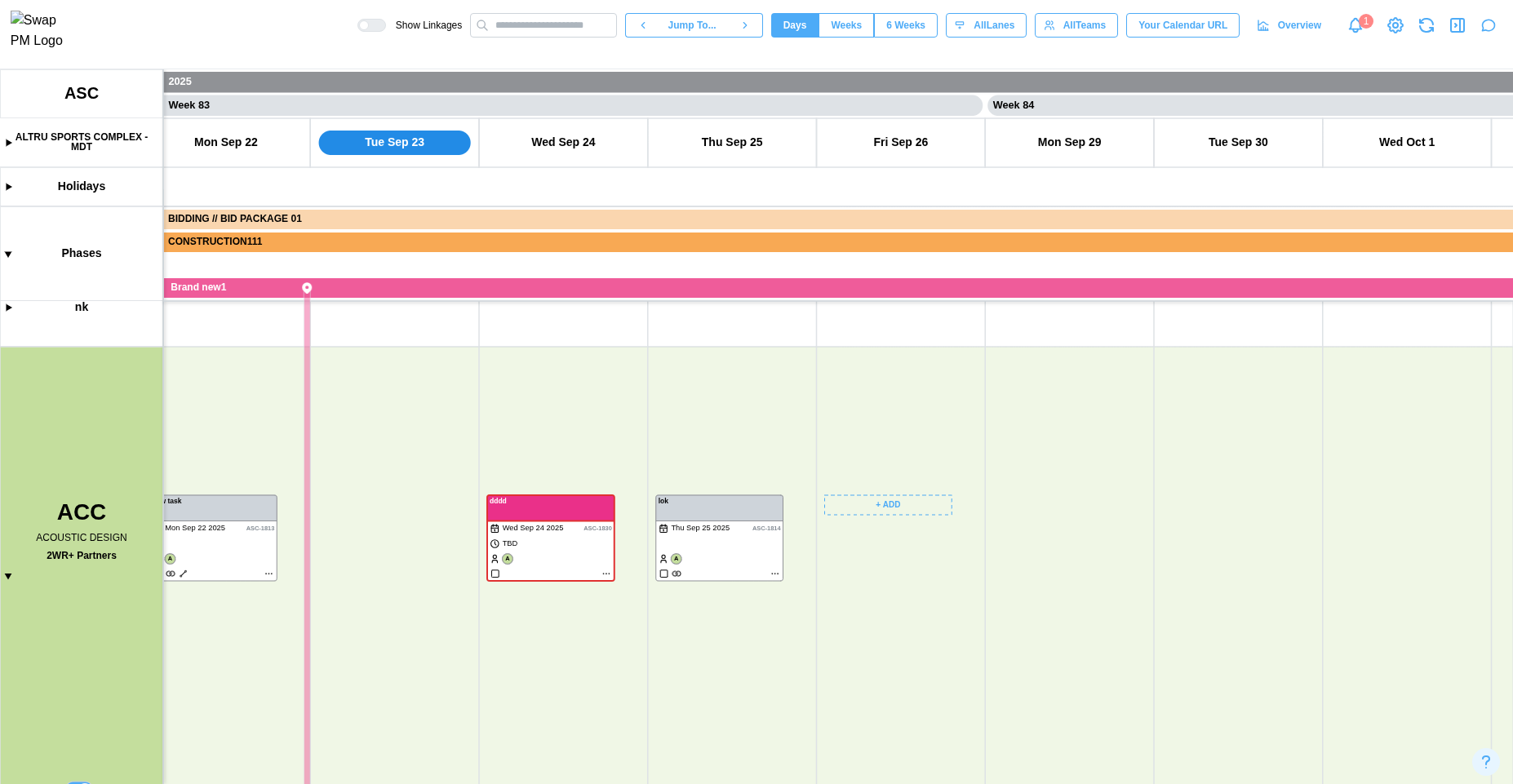
type textarea "*"
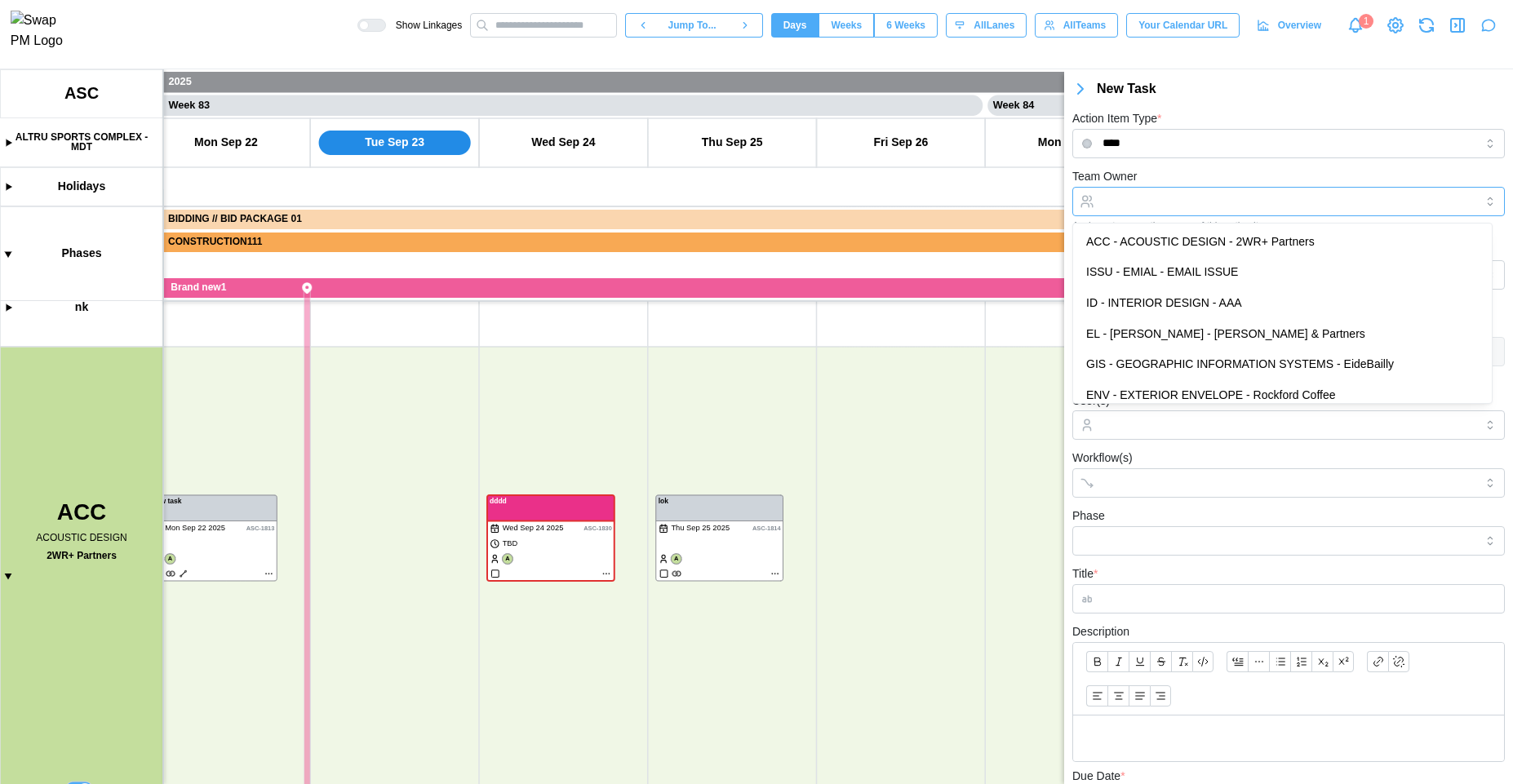
click at [1205, 199] on input "Team Owner" at bounding box center [1289, 201] width 433 height 29
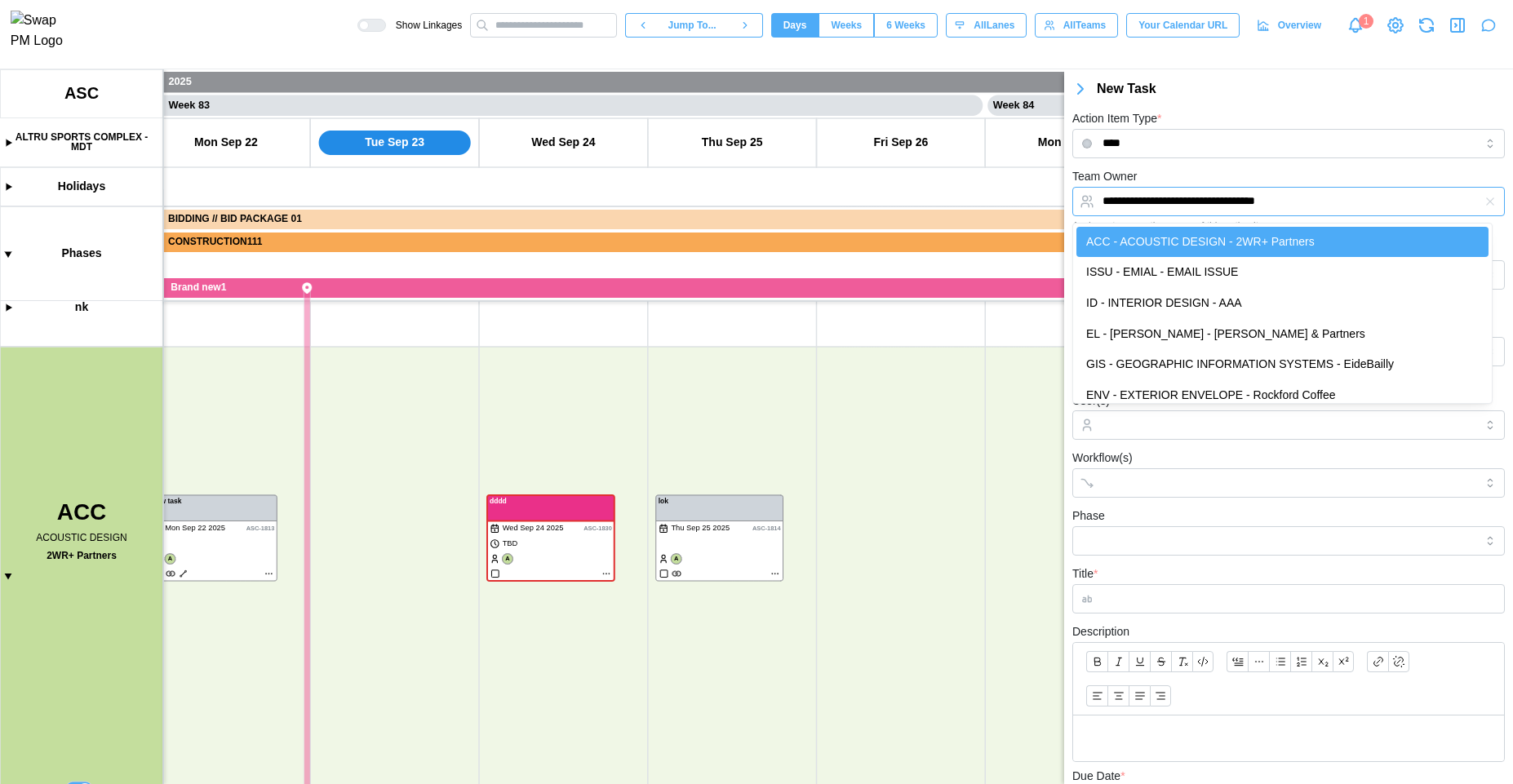
click at [1334, 204] on input "**********" at bounding box center [1289, 201] width 433 height 29
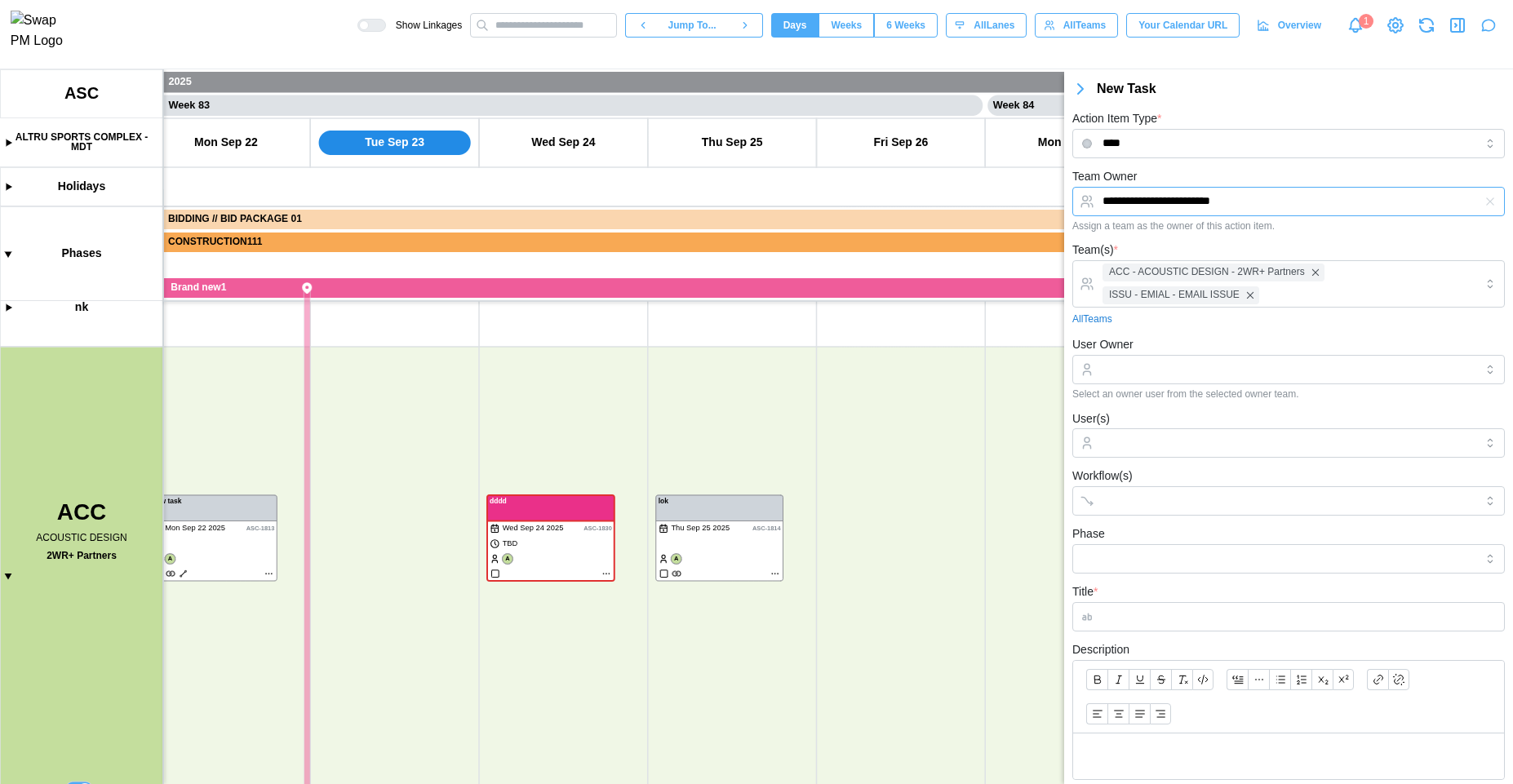
click at [1327, 204] on input "**********" at bounding box center [1289, 201] width 433 height 29
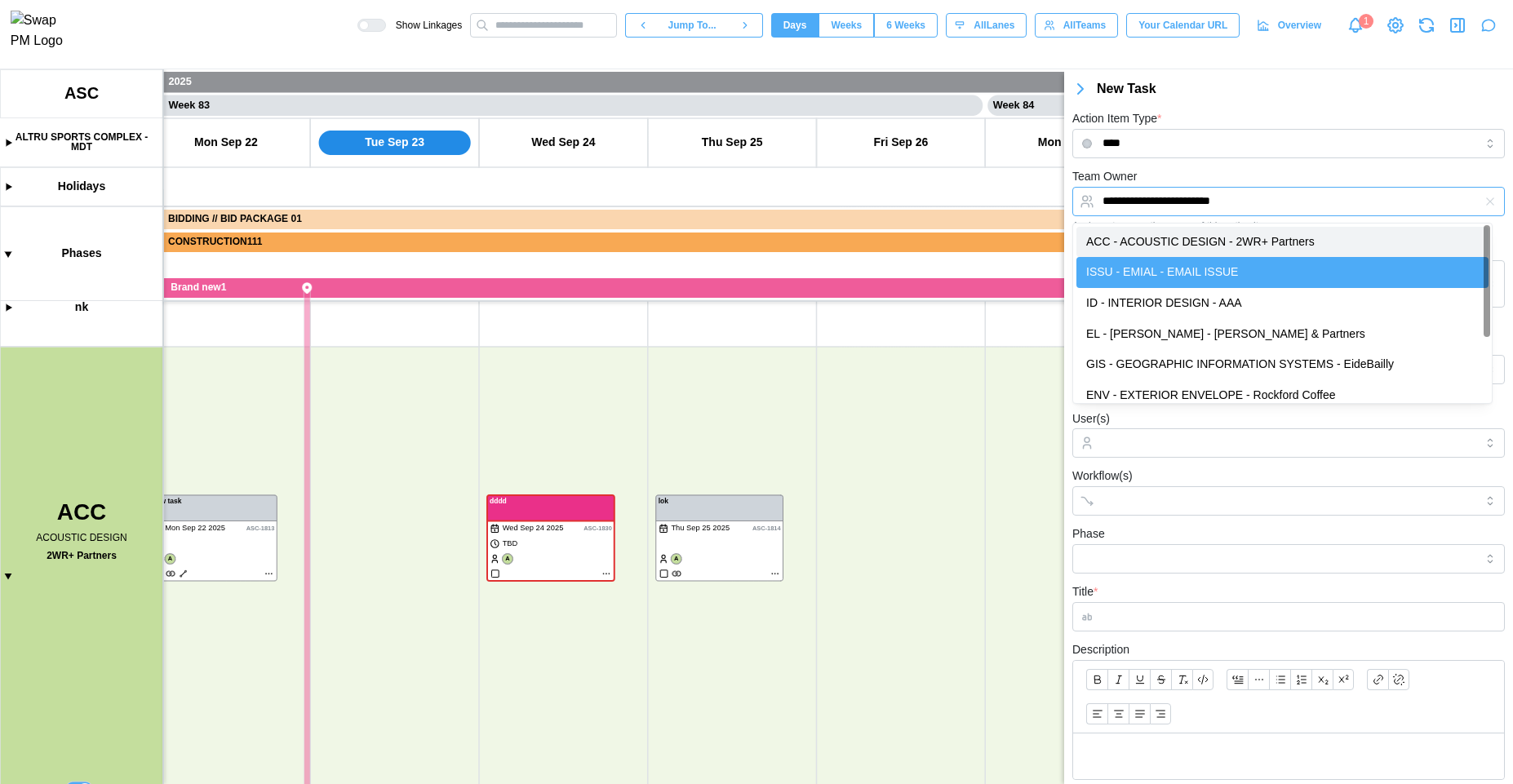
type input "**********"
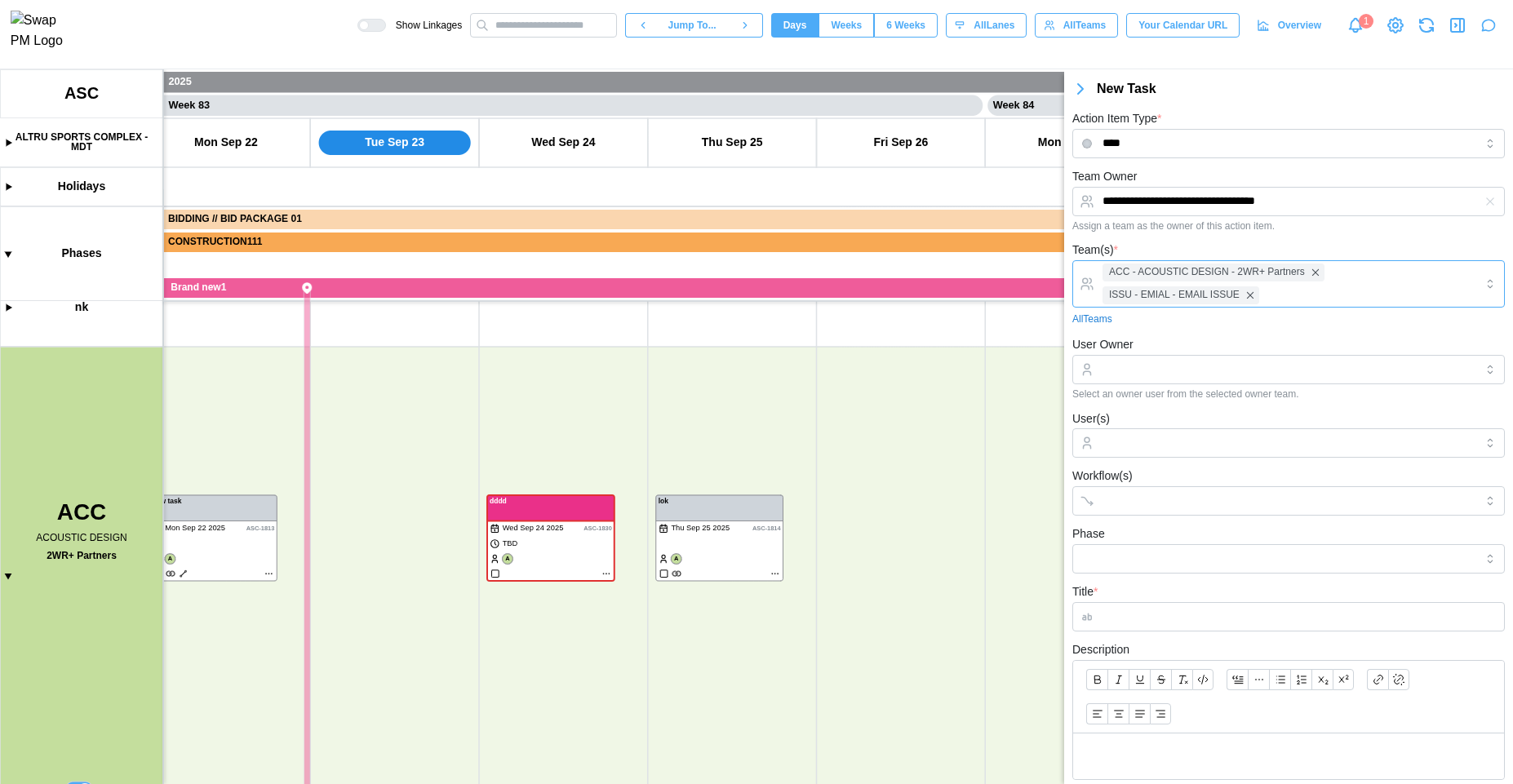
click at [1337, 302] on div "ACC - ACOUSTIC DESIGN - 2WR+ Partners ISSU - EMIAL - EMAIL ISSUE" at bounding box center [1286, 284] width 376 height 46
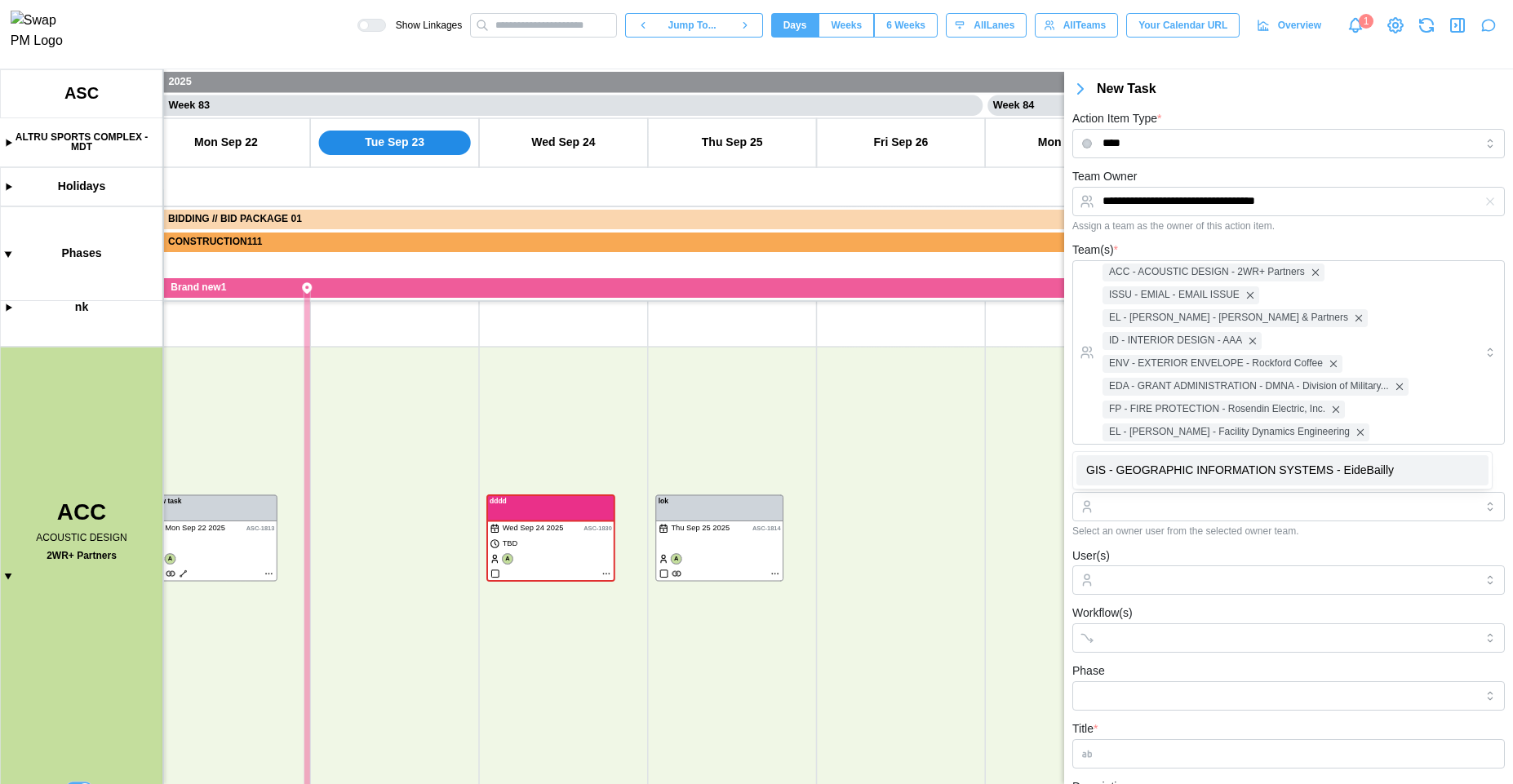
click at [1218, 492] on div "User Owner Select an owner user from the selected owner team." at bounding box center [1289, 504] width 433 height 65
click at [1345, 208] on input "**********" at bounding box center [1289, 201] width 433 height 29
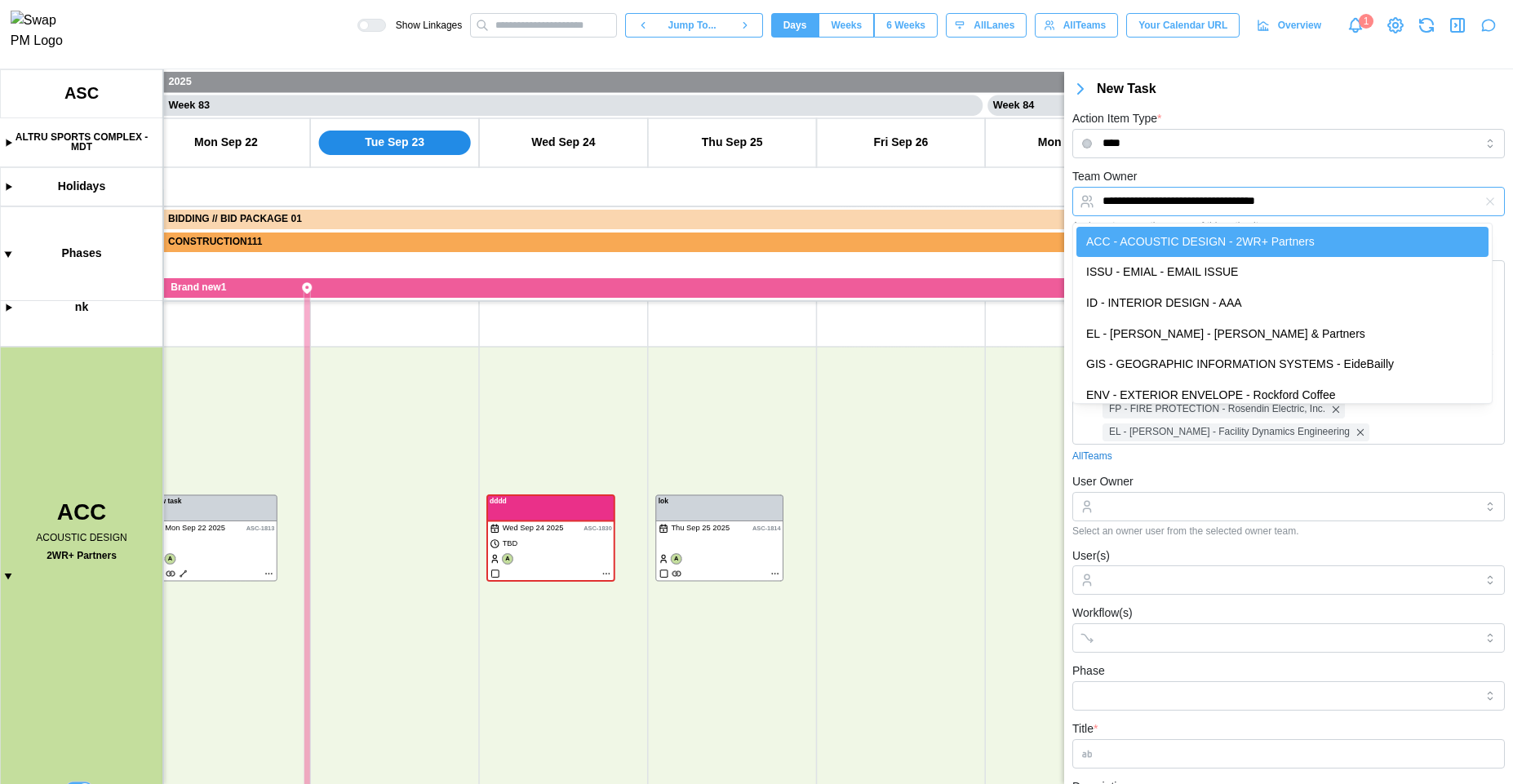
click at [1345, 208] on input "**********" at bounding box center [1289, 201] width 433 height 29
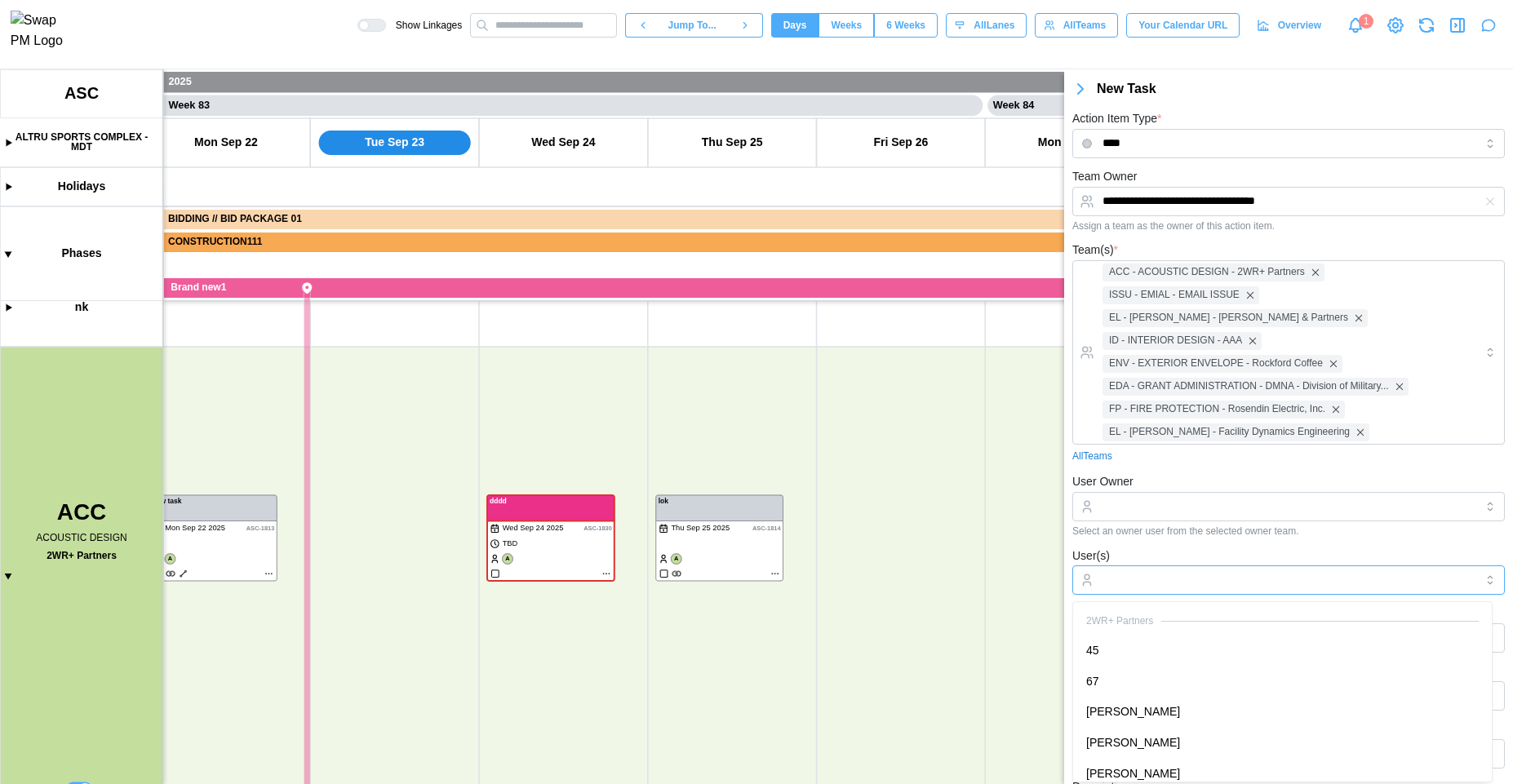
click at [1148, 577] on input "User(s)" at bounding box center [1289, 580] width 372 height 13
drag, startPoint x: 1121, startPoint y: 648, endPoint x: 1118, endPoint y: 665, distance: 17.3
click at [1173, 543] on form "**********" at bounding box center [1289, 615] width 433 height 898
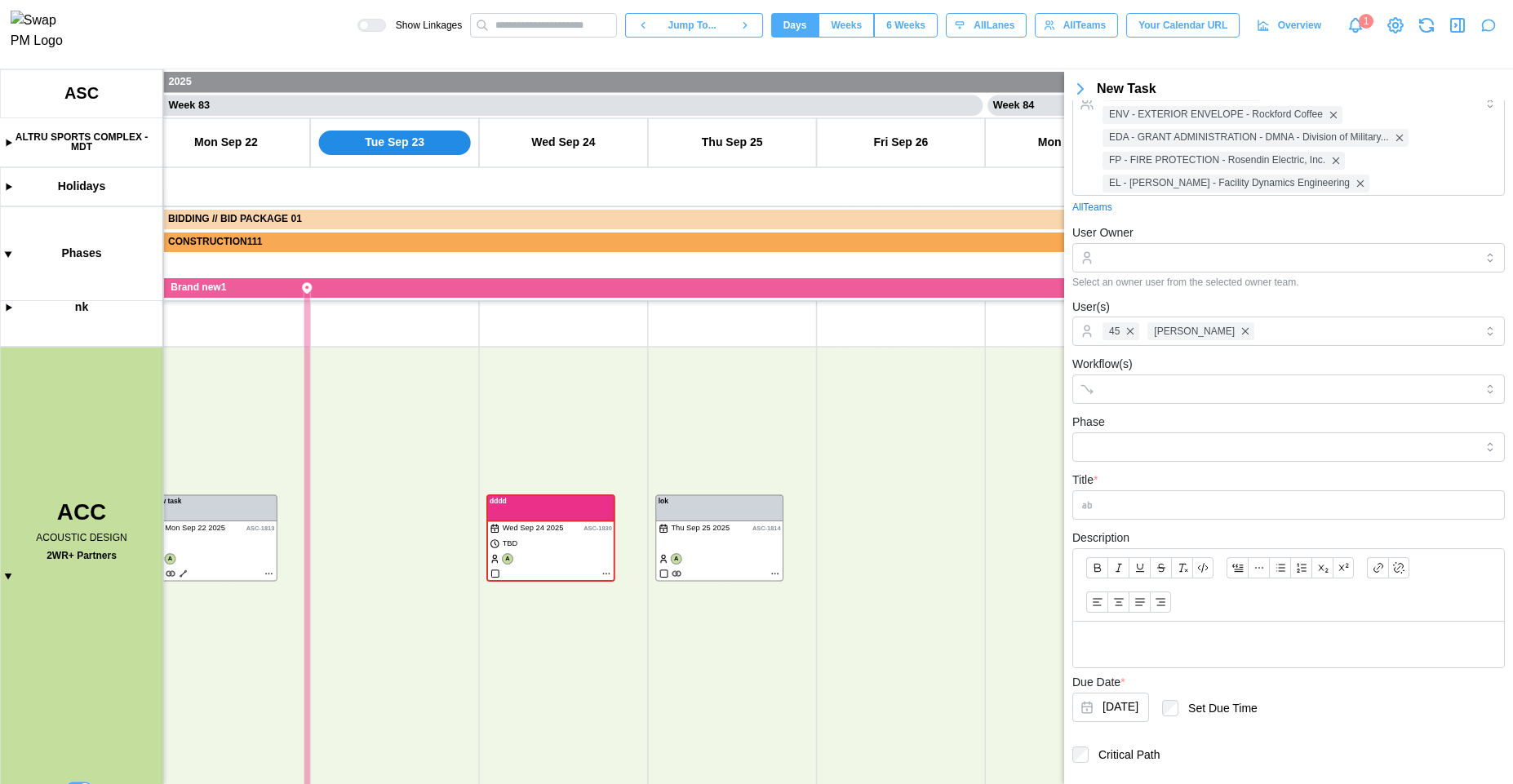
scroll to position [288, 0]
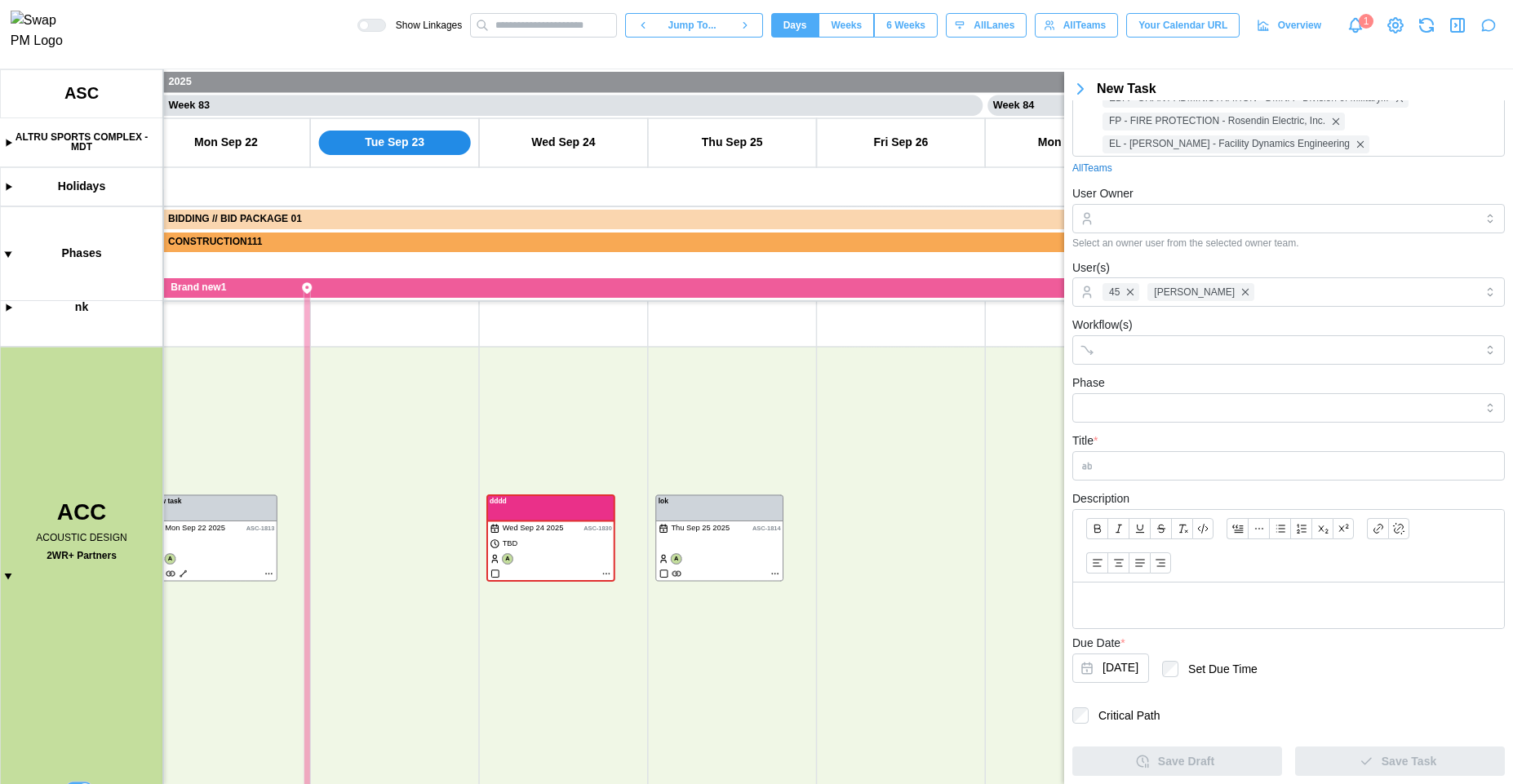
click at [1197, 449] on div "Title *" at bounding box center [1289, 456] width 433 height 50
click at [1192, 456] on input "Title *" at bounding box center [1289, 466] width 433 height 29
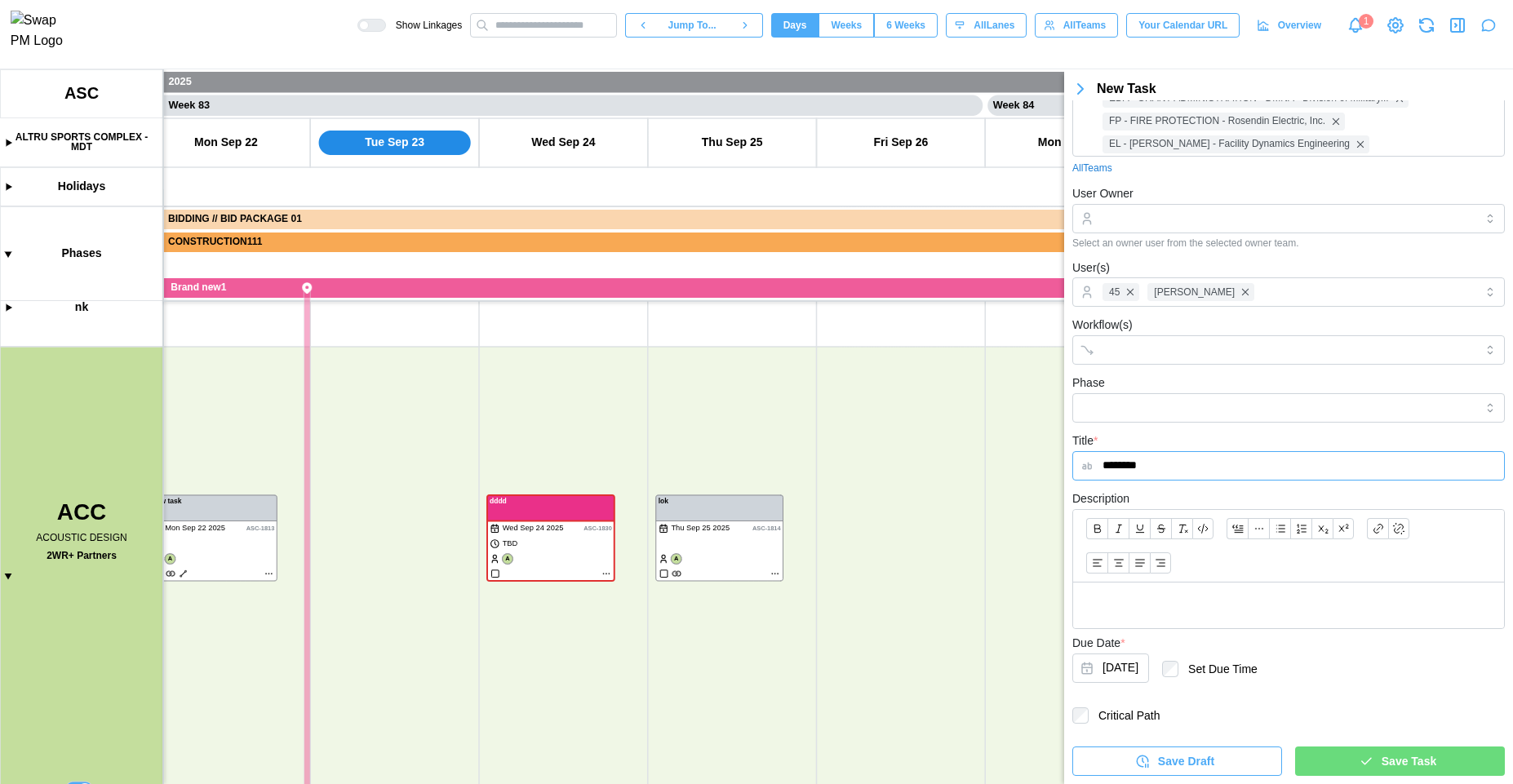
type input "********"
click at [1385, 770] on span "Save Task" at bounding box center [1409, 761] width 55 height 28
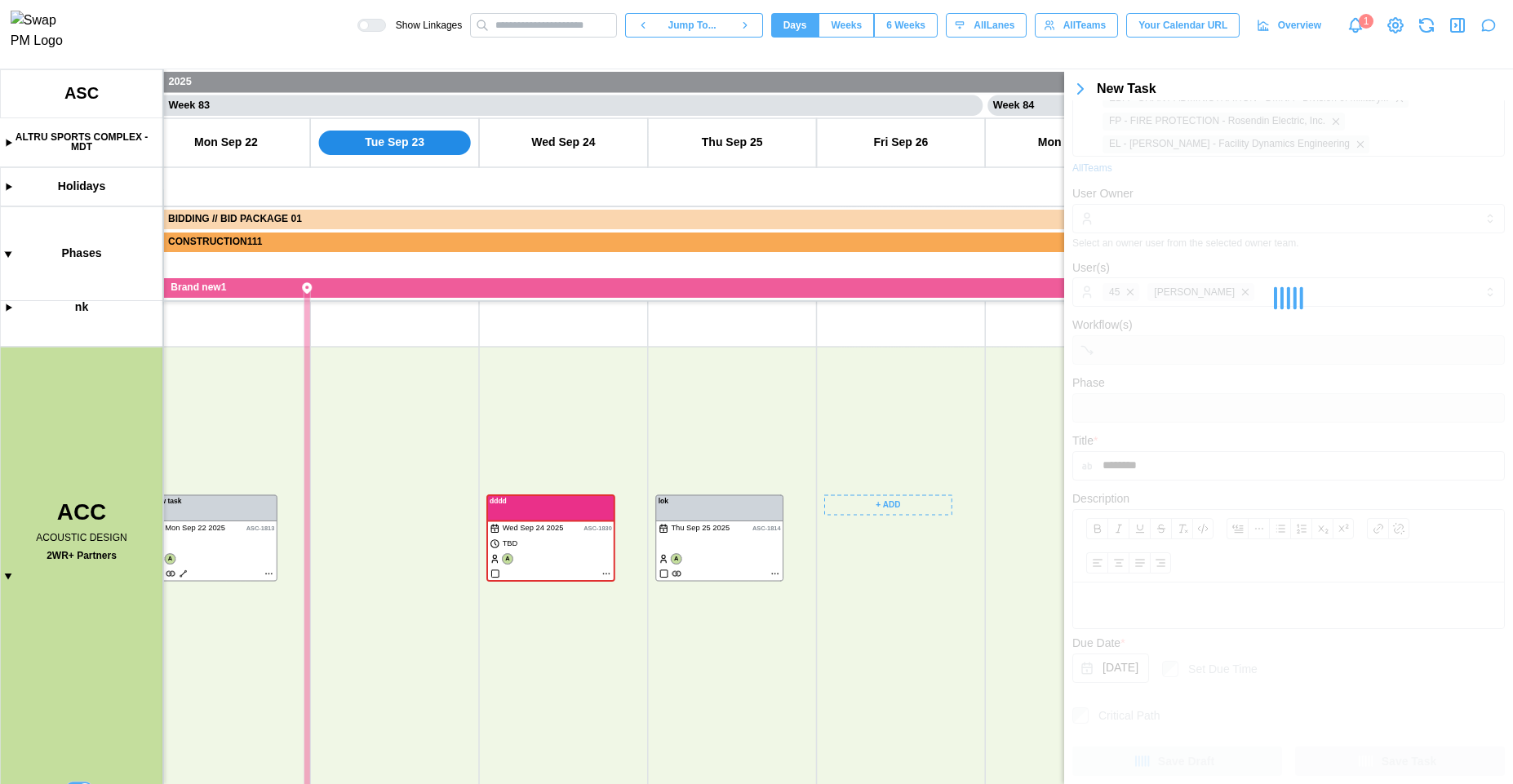
scroll to position [0, 0]
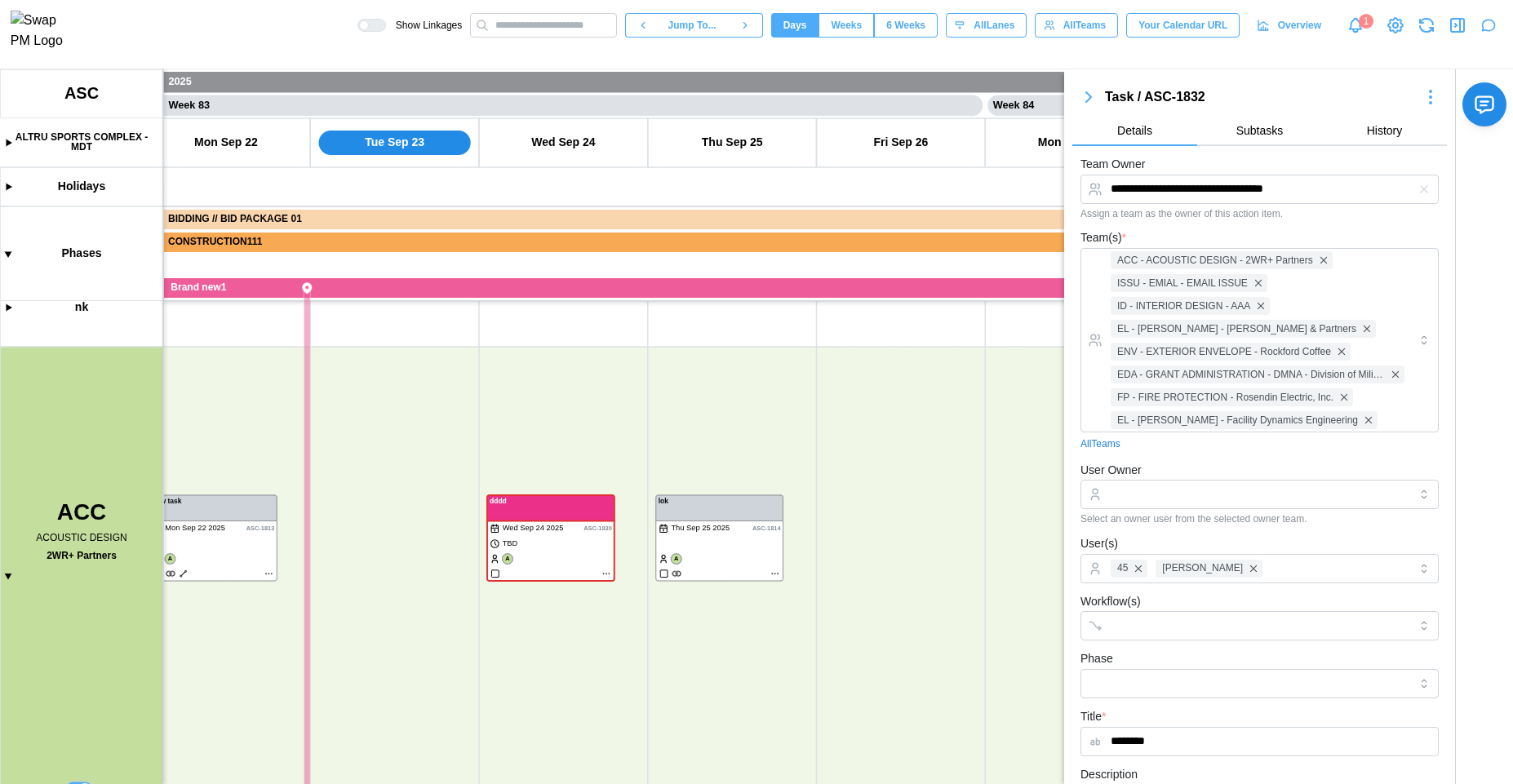
click at [1430, 37] on icon "button" at bounding box center [1427, 25] width 25 height 25
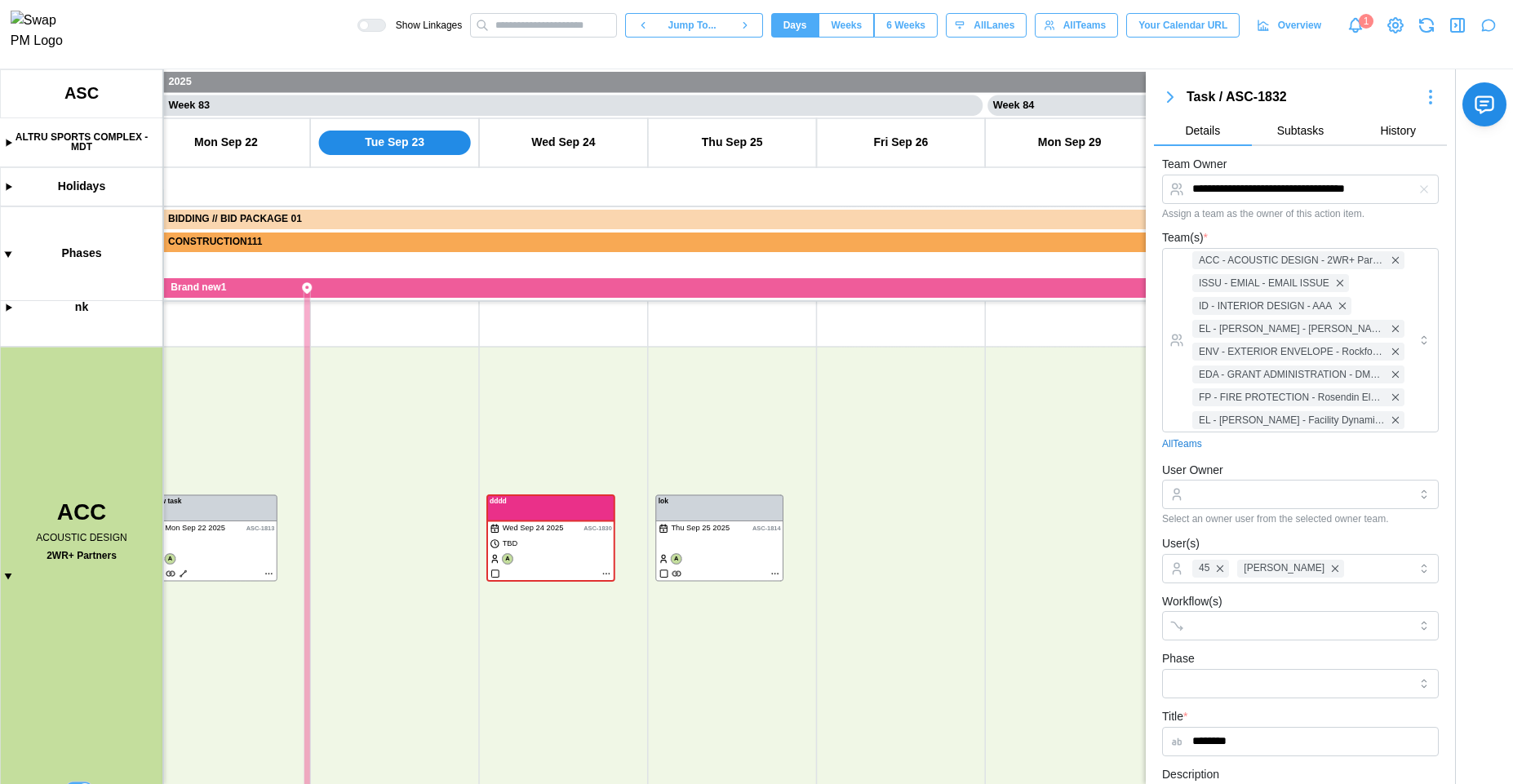
click at [1462, 35] on icon "button" at bounding box center [1457, 25] width 19 height 19
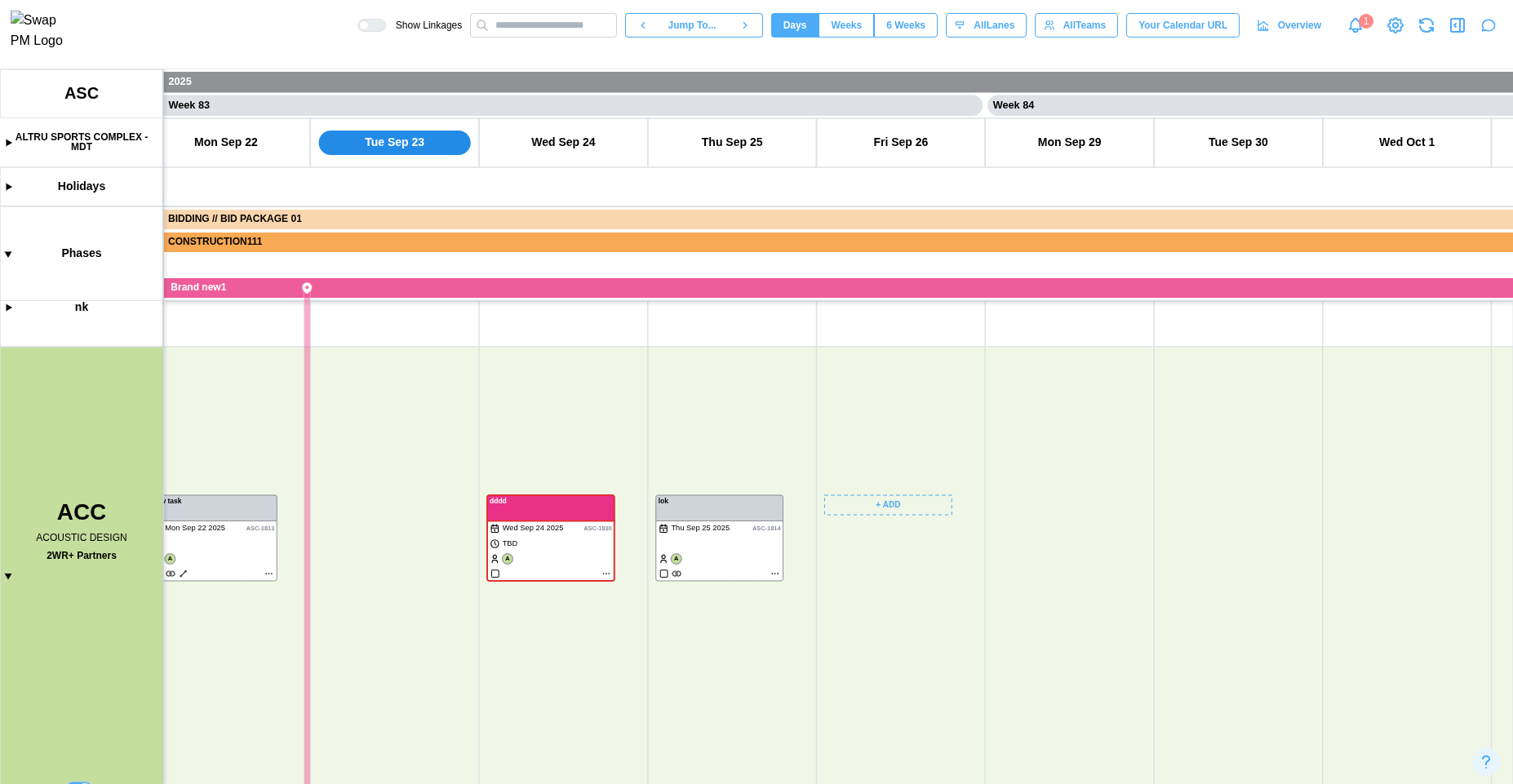
click at [922, 508] on canvas at bounding box center [756, 426] width 1513 height 715
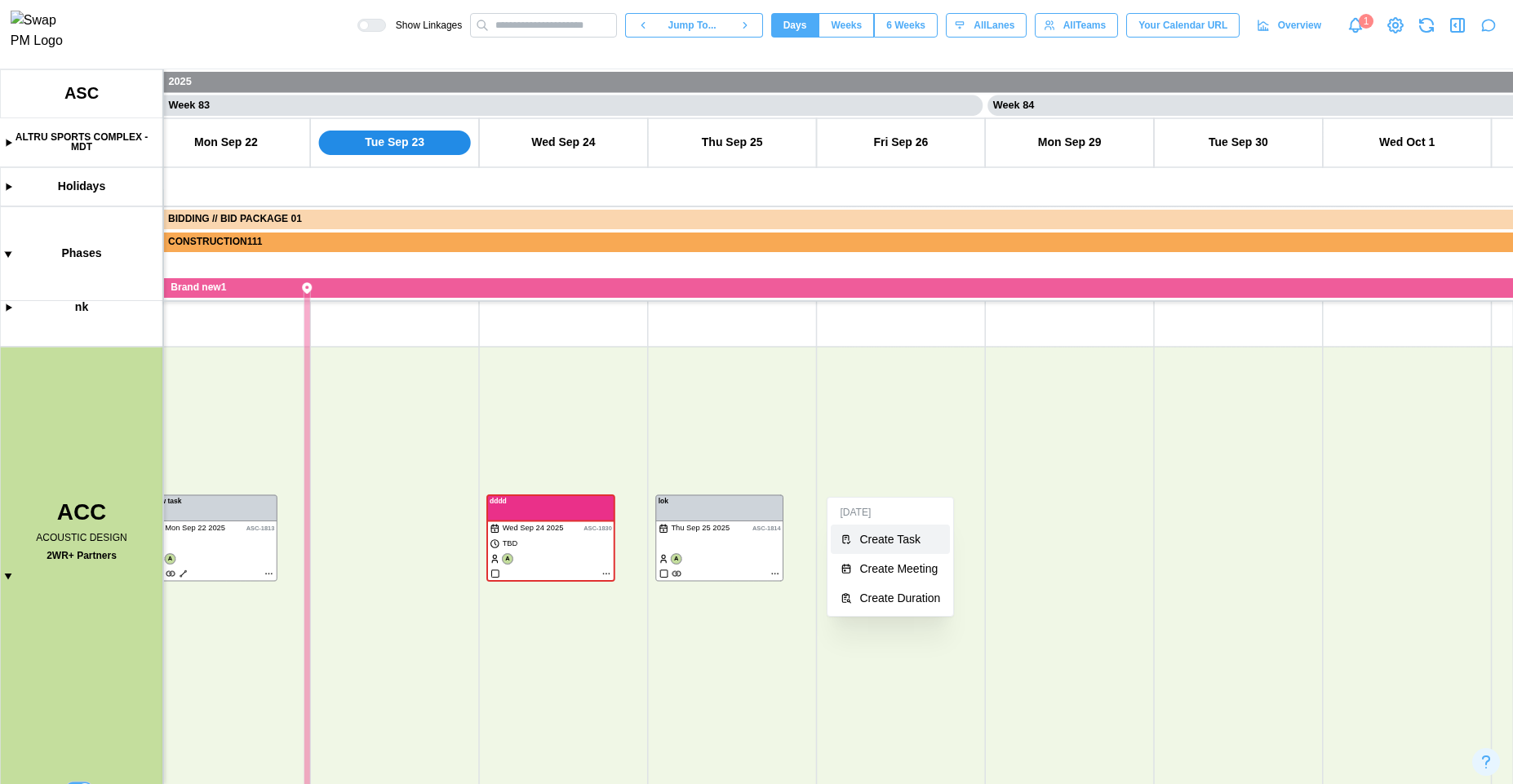
click at [916, 533] on div "Create Task" at bounding box center [901, 540] width 81 height 13
type textarea "*"
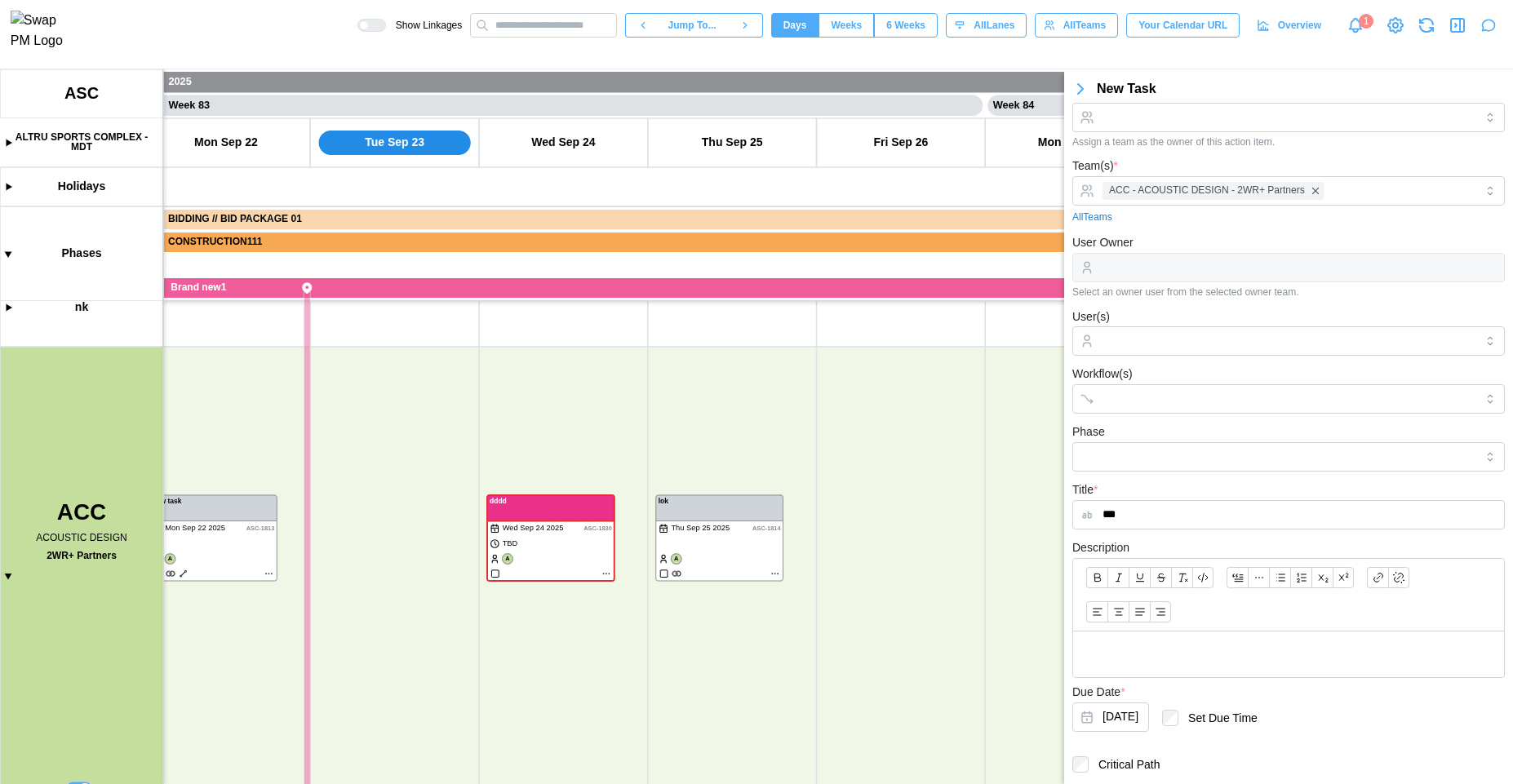
scroll to position [133, 0]
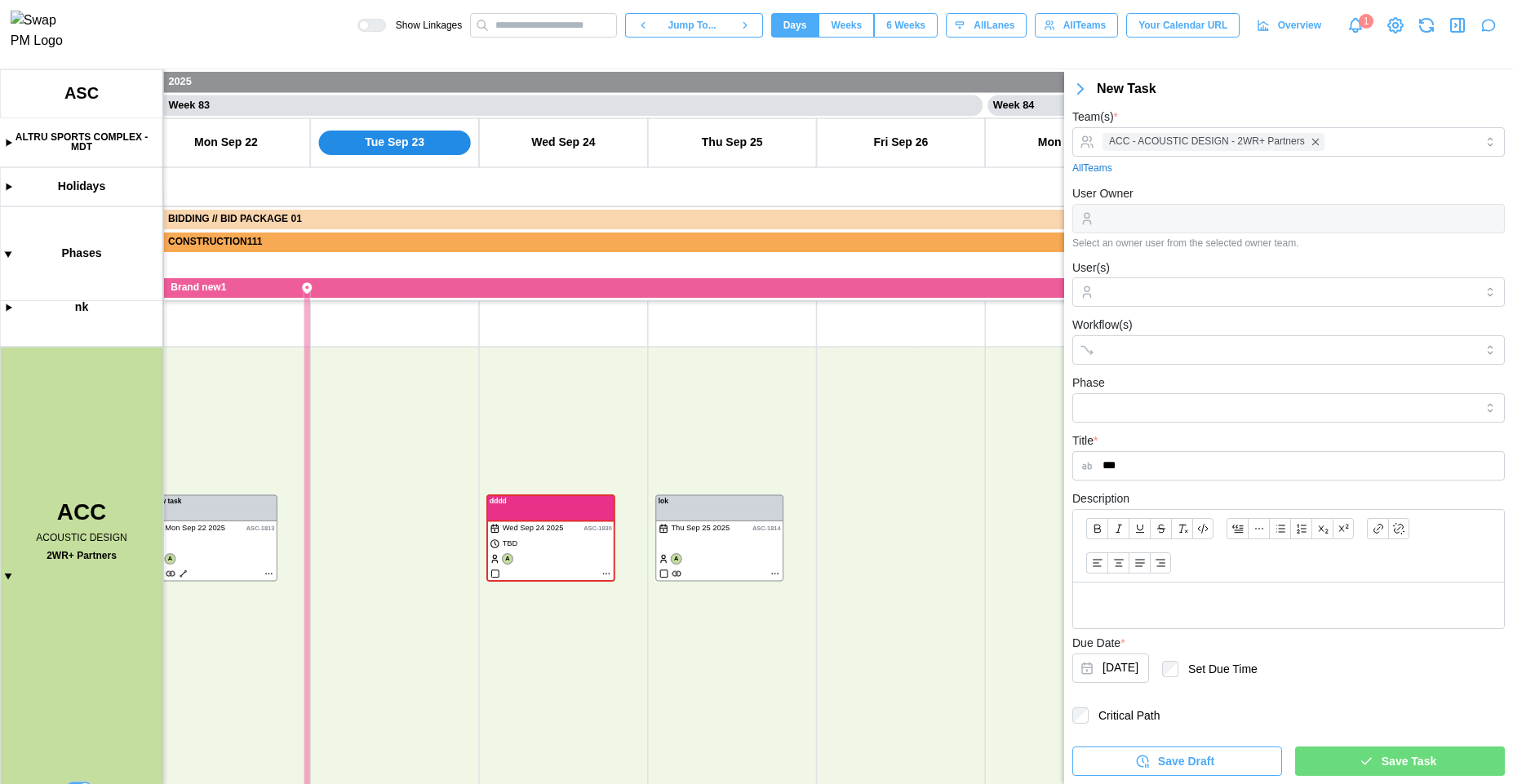
type input "***"
click at [1345, 758] on div "Save Task" at bounding box center [1398, 761] width 184 height 28
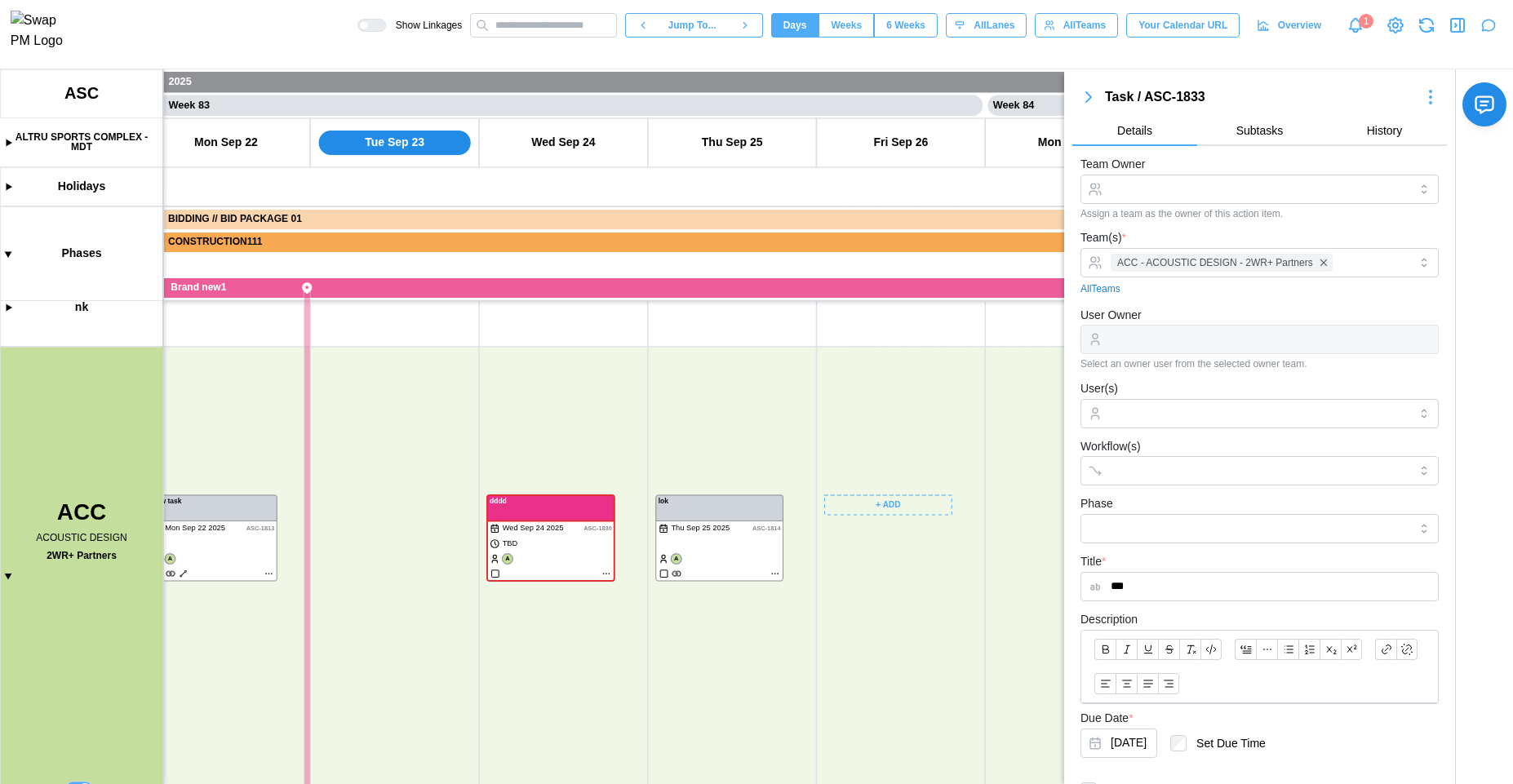
scroll to position [158, 0]
drag, startPoint x: 905, startPoint y: 648, endPoint x: 657, endPoint y: 648, distance: 248.0
click at [657, 662] on canvas at bounding box center [756, 426] width 1513 height 715
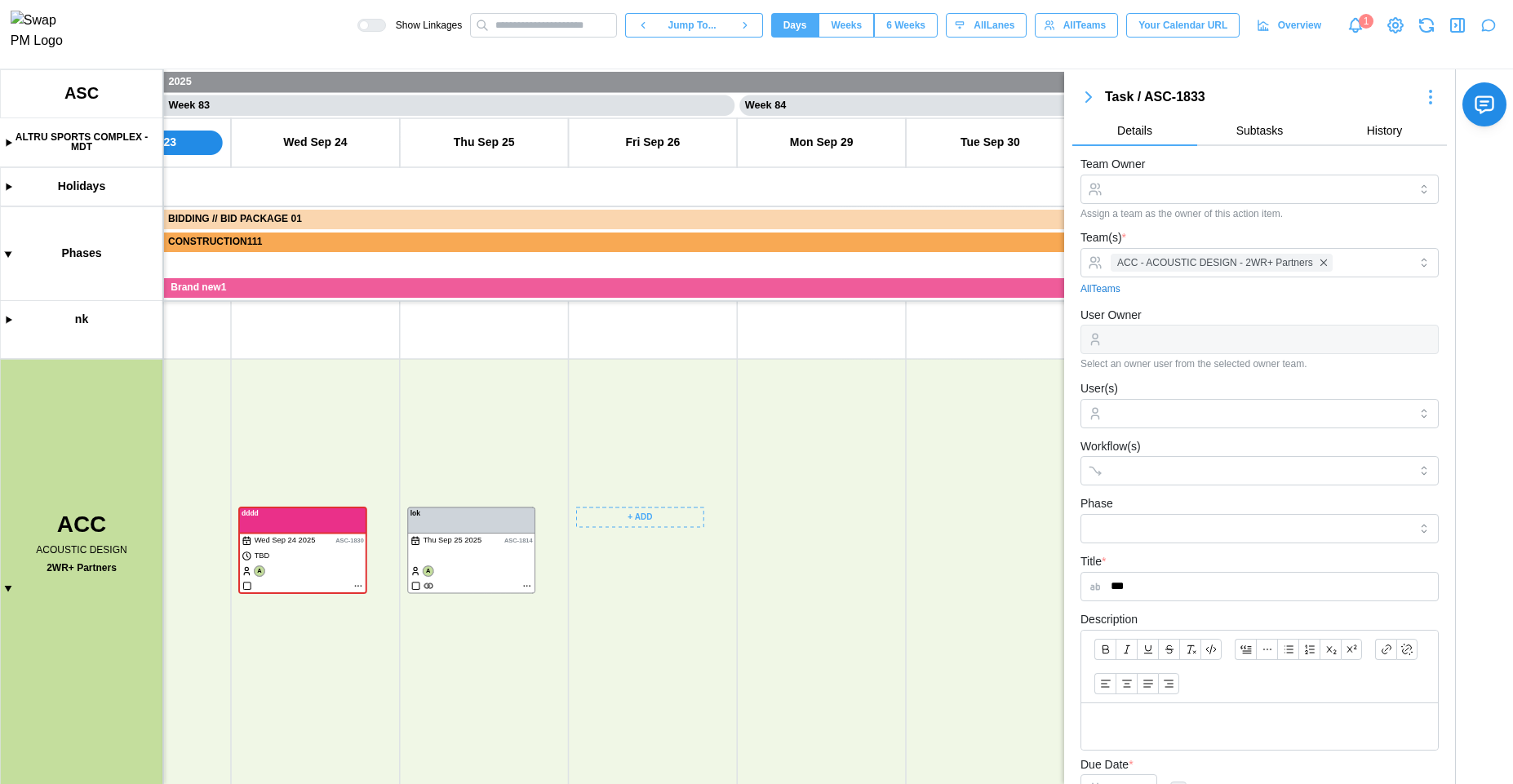
click at [1426, 24] on icon "button" at bounding box center [1427, 22] width 14 height 8
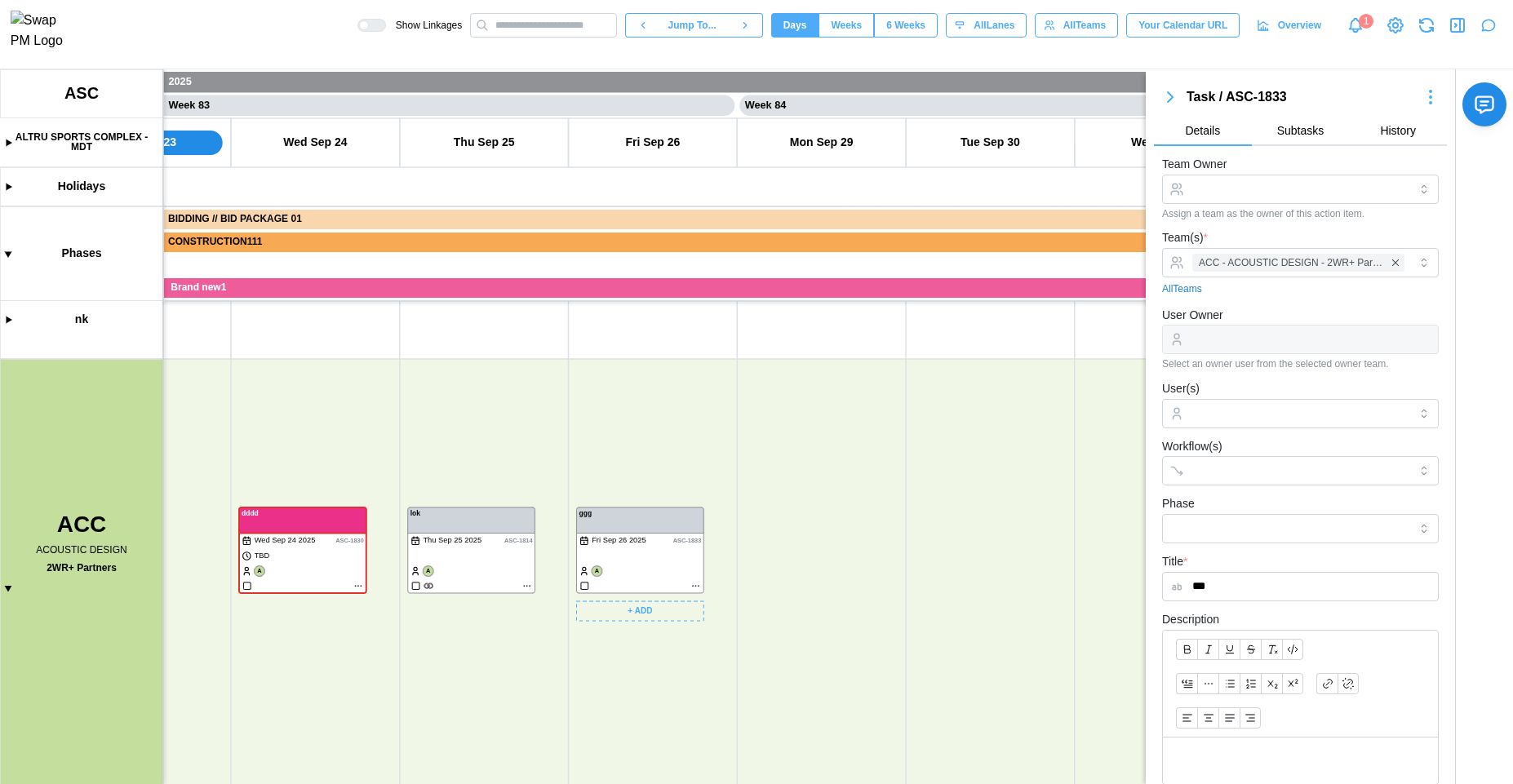
click at [680, 611] on canvas at bounding box center [756, 426] width 1513 height 715
click at [665, 649] on div "Create Task" at bounding box center [653, 645] width 81 height 13
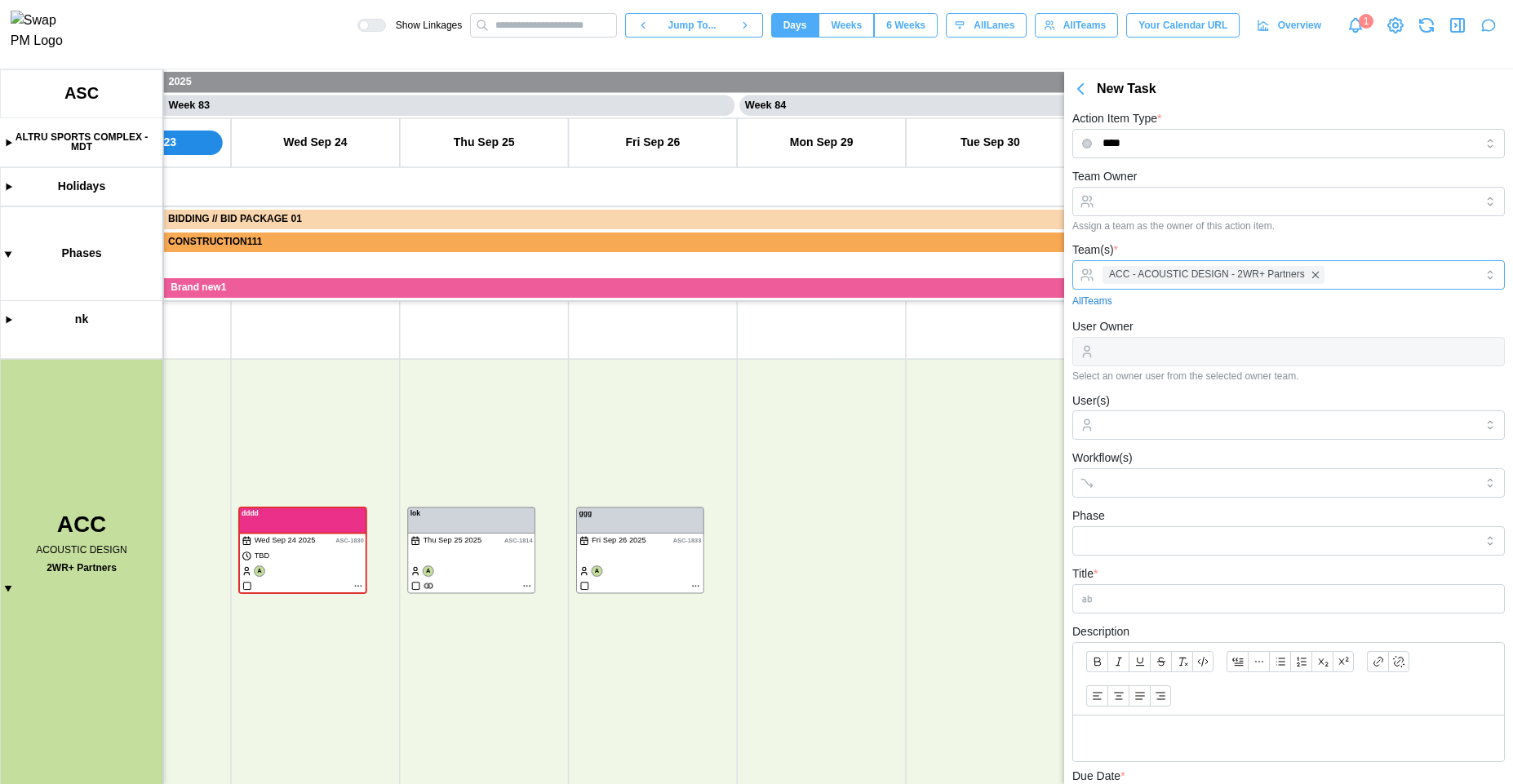
click at [1208, 279] on span "ACC - ACOUSTIC DESIGN - 2WR+ Partners" at bounding box center [1207, 274] width 196 height 16
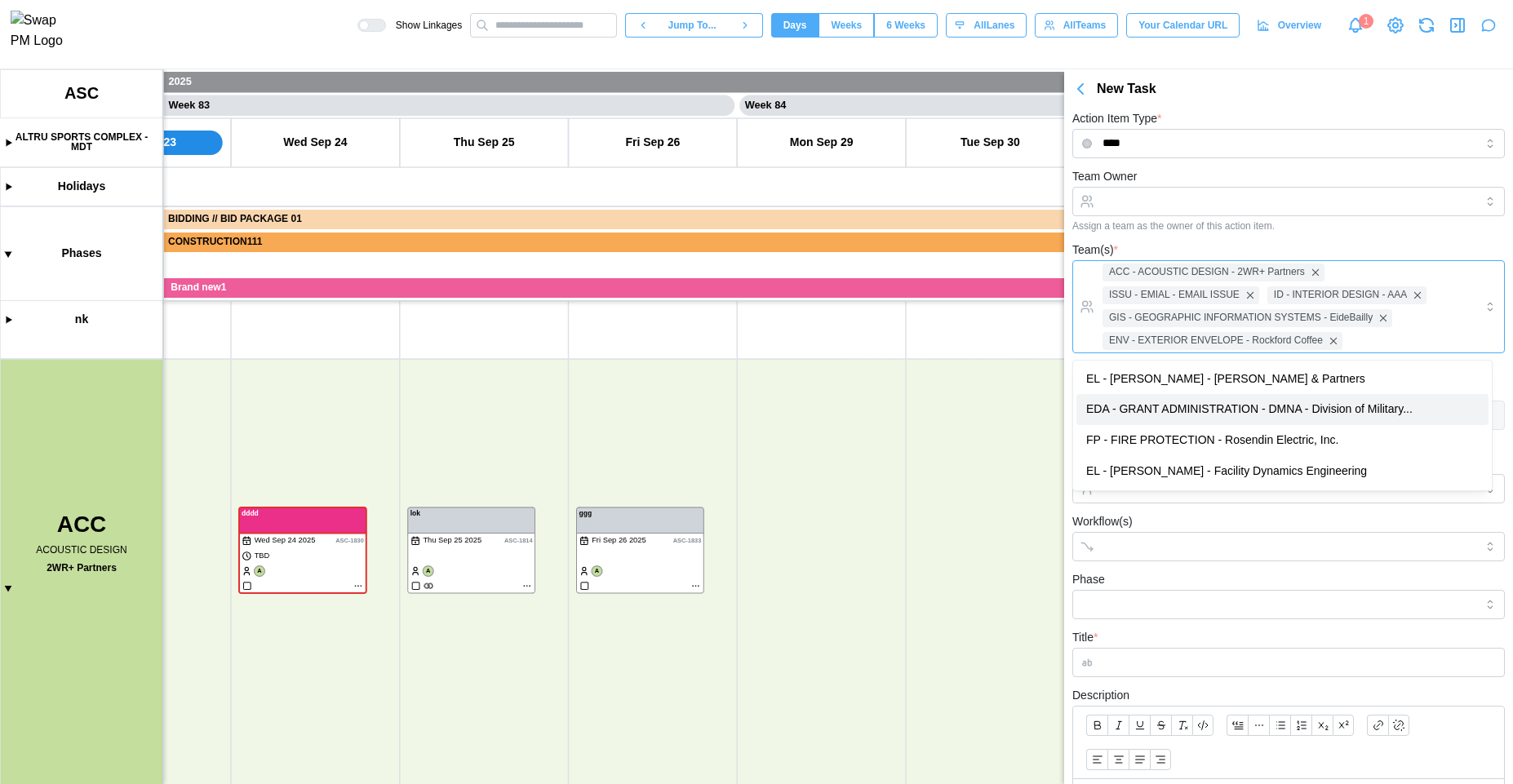
type textarea "*"
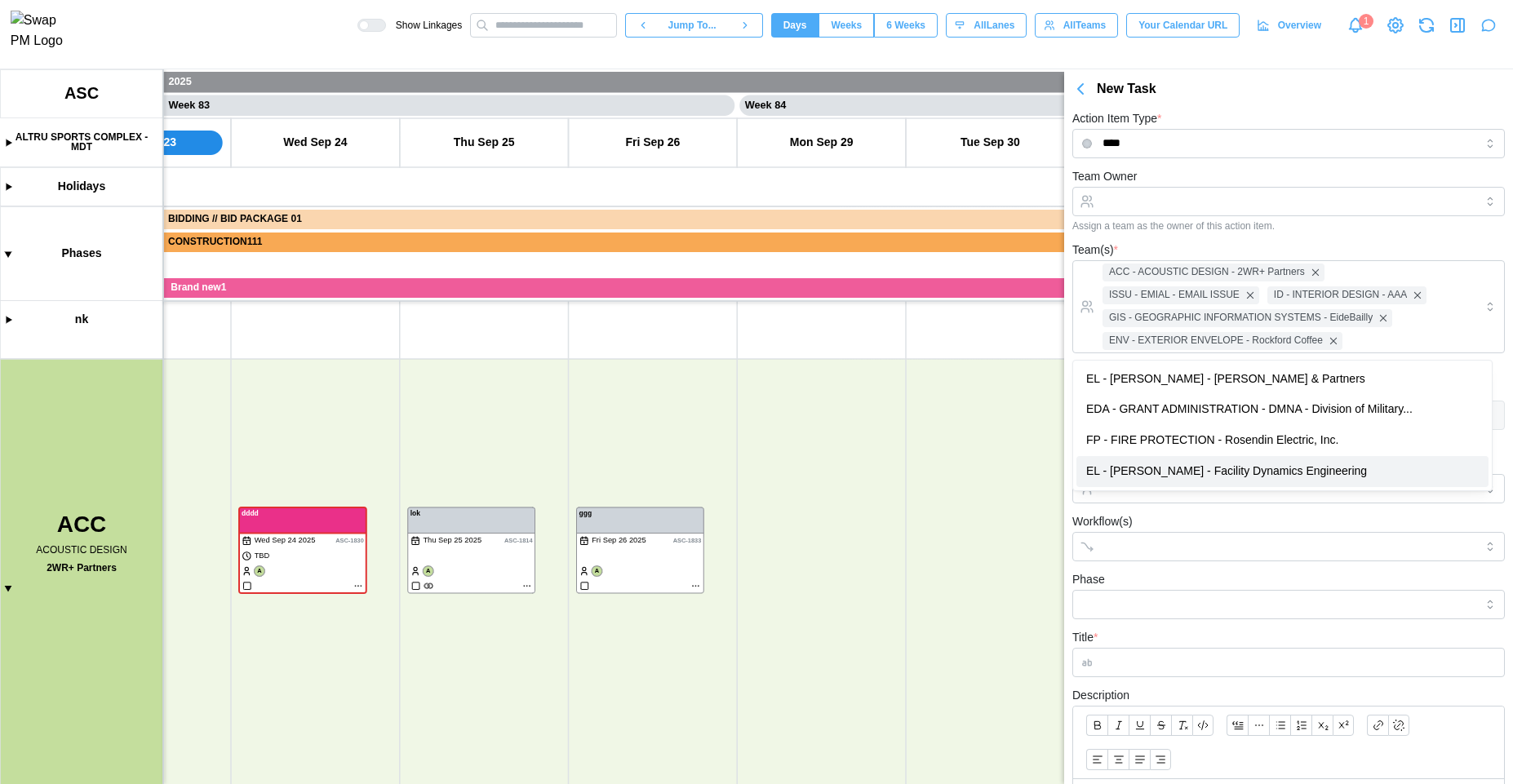
click at [1199, 519] on div "Workflow(s)" at bounding box center [1289, 537] width 433 height 50
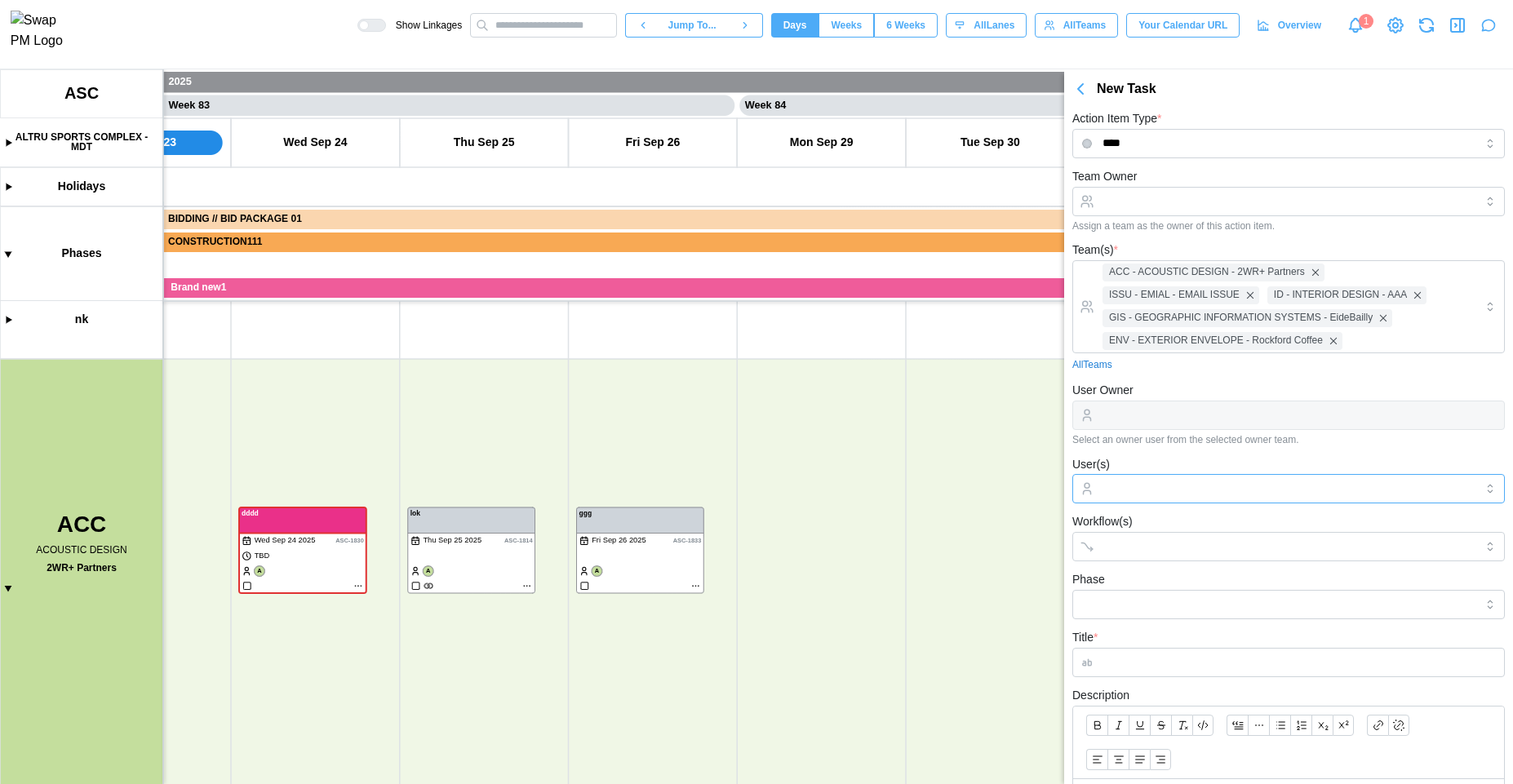
click at [1196, 485] on input "User(s)" at bounding box center [1289, 489] width 372 height 13
click at [1199, 456] on div "User(s) 45 67 [PERSON_NAME] [PERSON_NAME]" at bounding box center [1289, 480] width 433 height 50
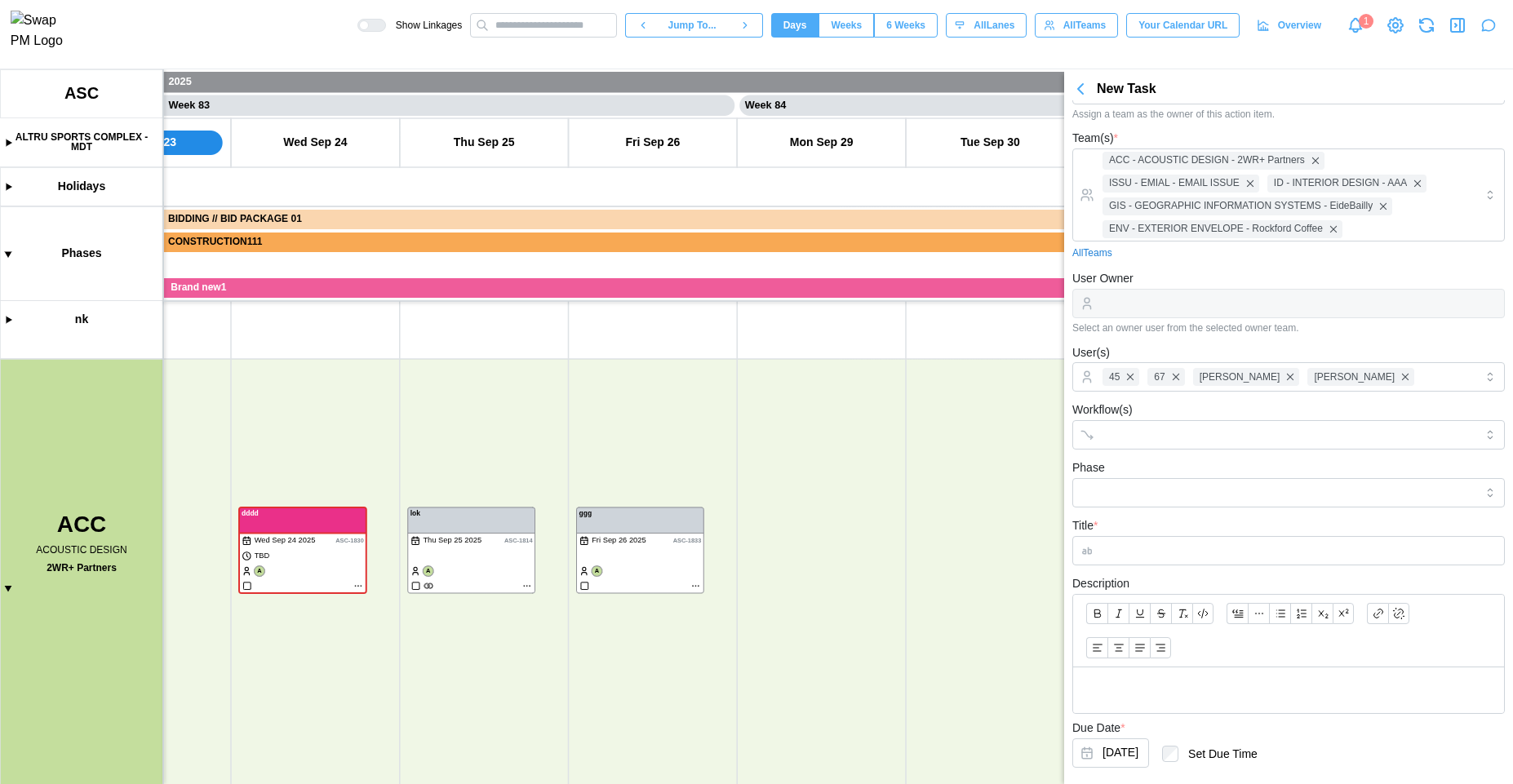
scroll to position [197, 0]
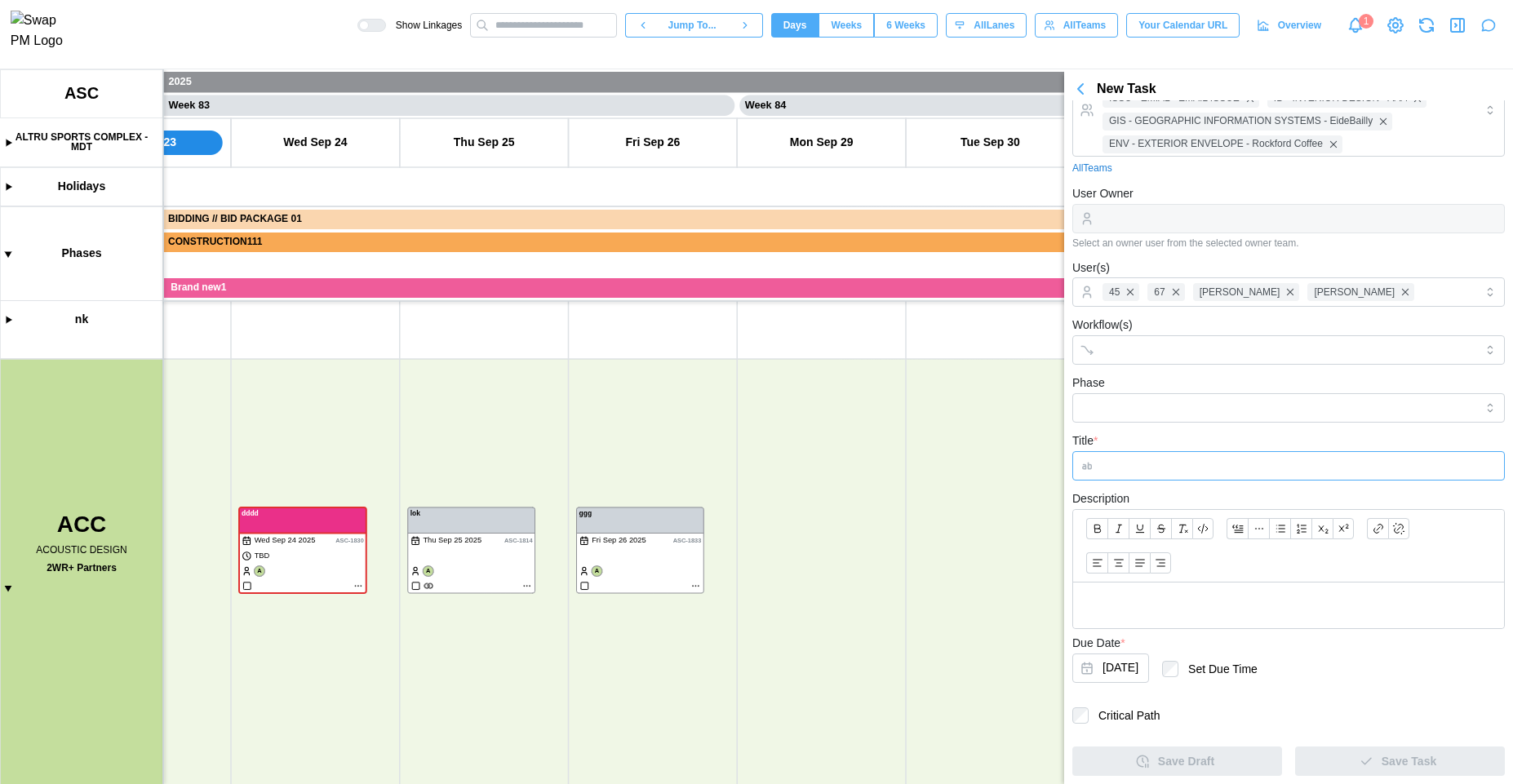
click at [1177, 471] on input "Title *" at bounding box center [1289, 466] width 433 height 29
type input "****"
click at [1403, 766] on span "Save Task" at bounding box center [1409, 761] width 55 height 28
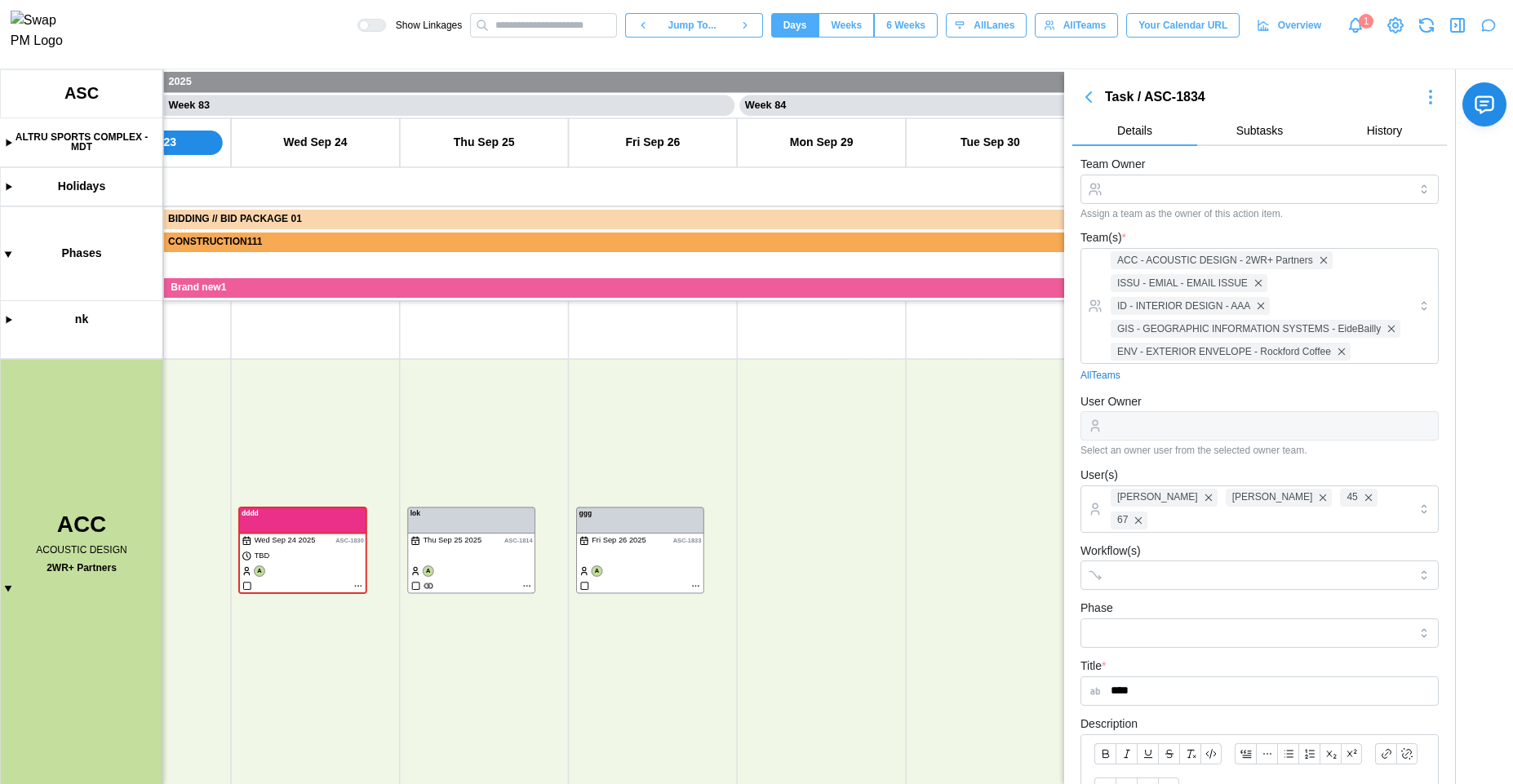
scroll to position [177, 0]
click at [1432, 28] on icon "button" at bounding box center [1427, 25] width 19 height 19
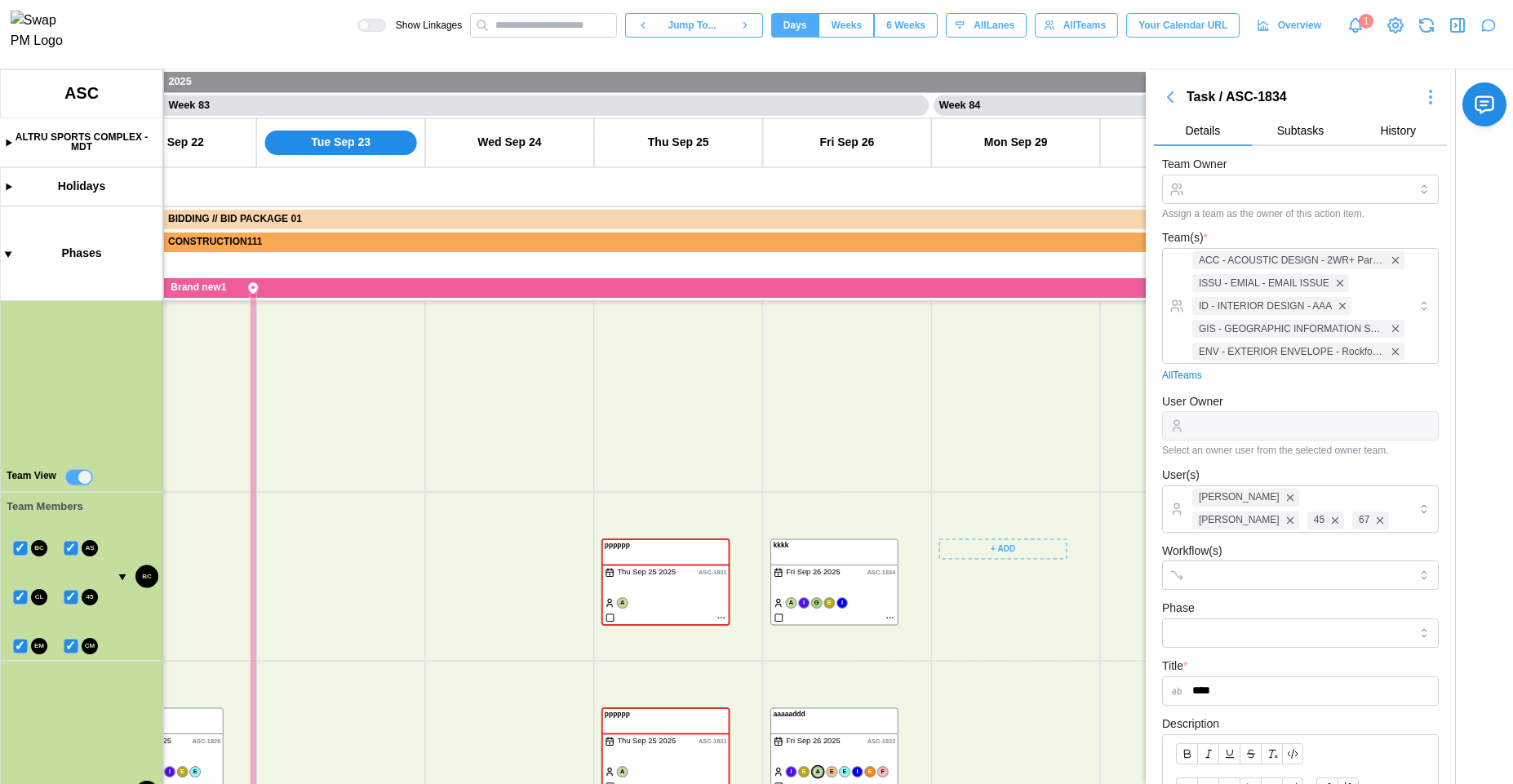
scroll to position [514, 0]
drag, startPoint x: 929, startPoint y: 535, endPoint x: 1027, endPoint y: 351, distance: 208.5
click at [1027, 351] on canvas at bounding box center [756, 426] width 1513 height 715
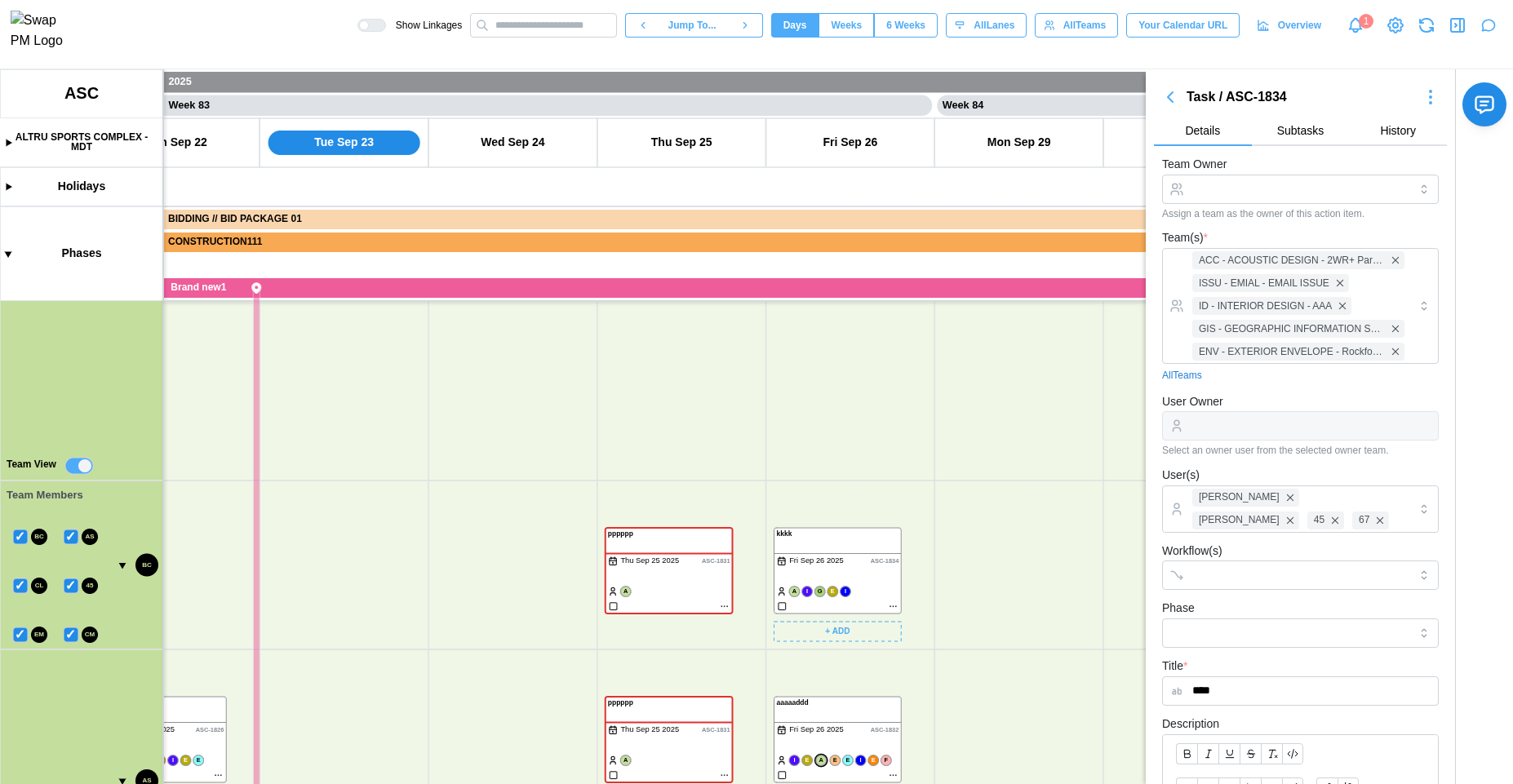
drag, startPoint x: 947, startPoint y: 701, endPoint x: 950, endPoint y: 554, distance: 147.0
click at [927, 491] on canvas at bounding box center [756, 426] width 1513 height 715
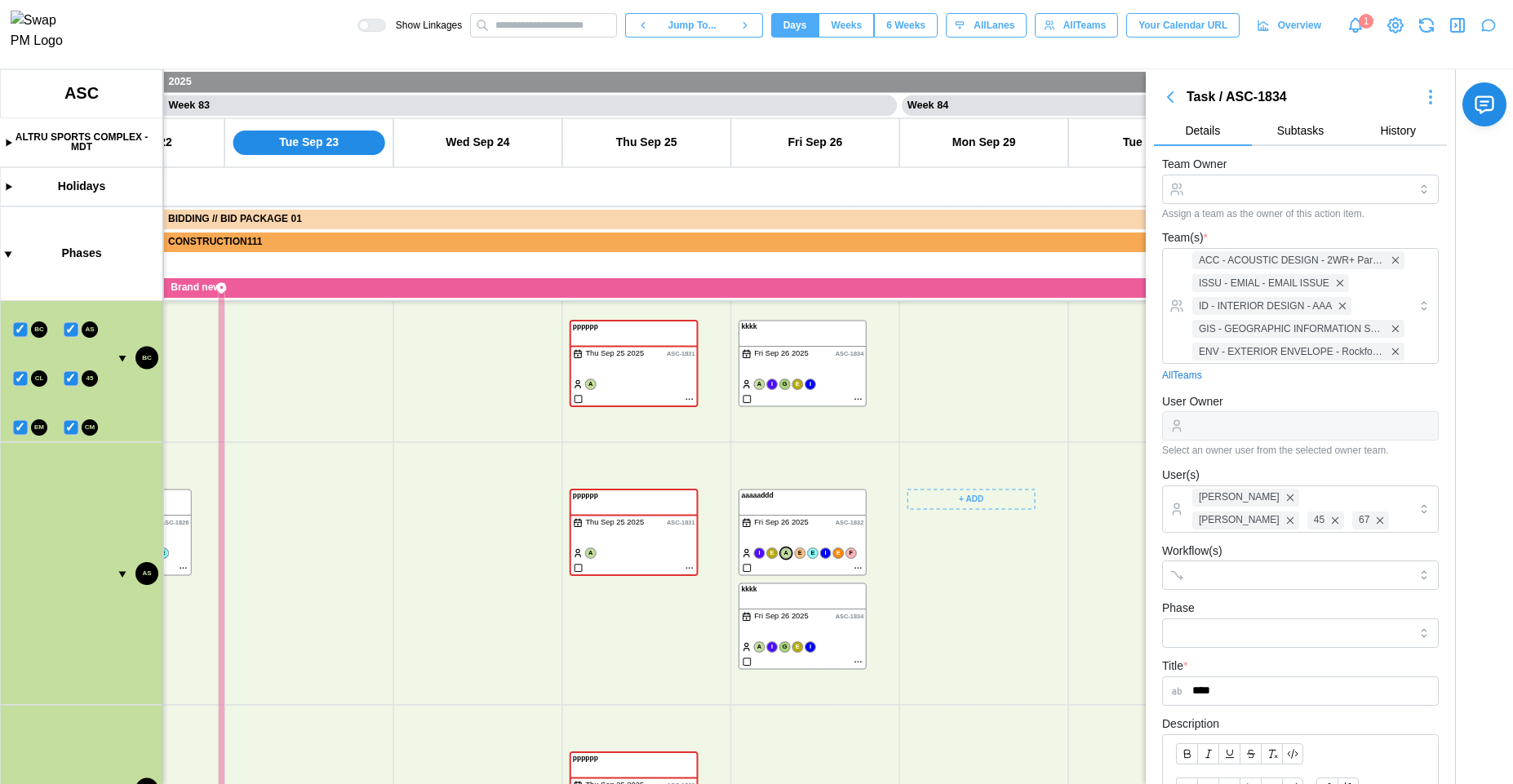
drag, startPoint x: 1030, startPoint y: 635, endPoint x: 951, endPoint y: 476, distance: 177.5
click at [951, 476] on canvas at bounding box center [756, 426] width 1513 height 715
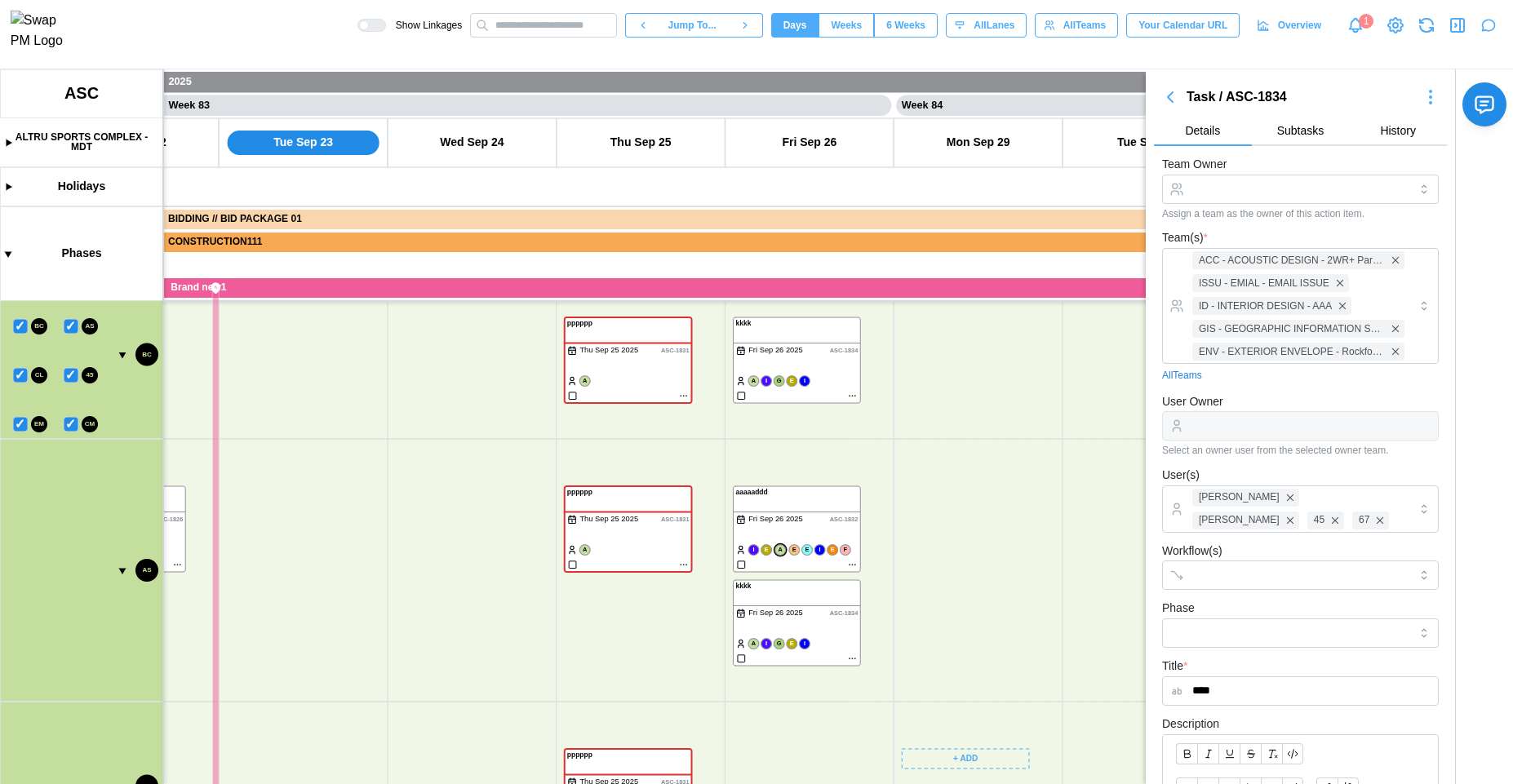
scroll to position [928, 0]
drag, startPoint x: 1075, startPoint y: 612, endPoint x: 1029, endPoint y: 445, distance: 173.2
click at [1041, 438] on canvas at bounding box center [756, 426] width 1513 height 715
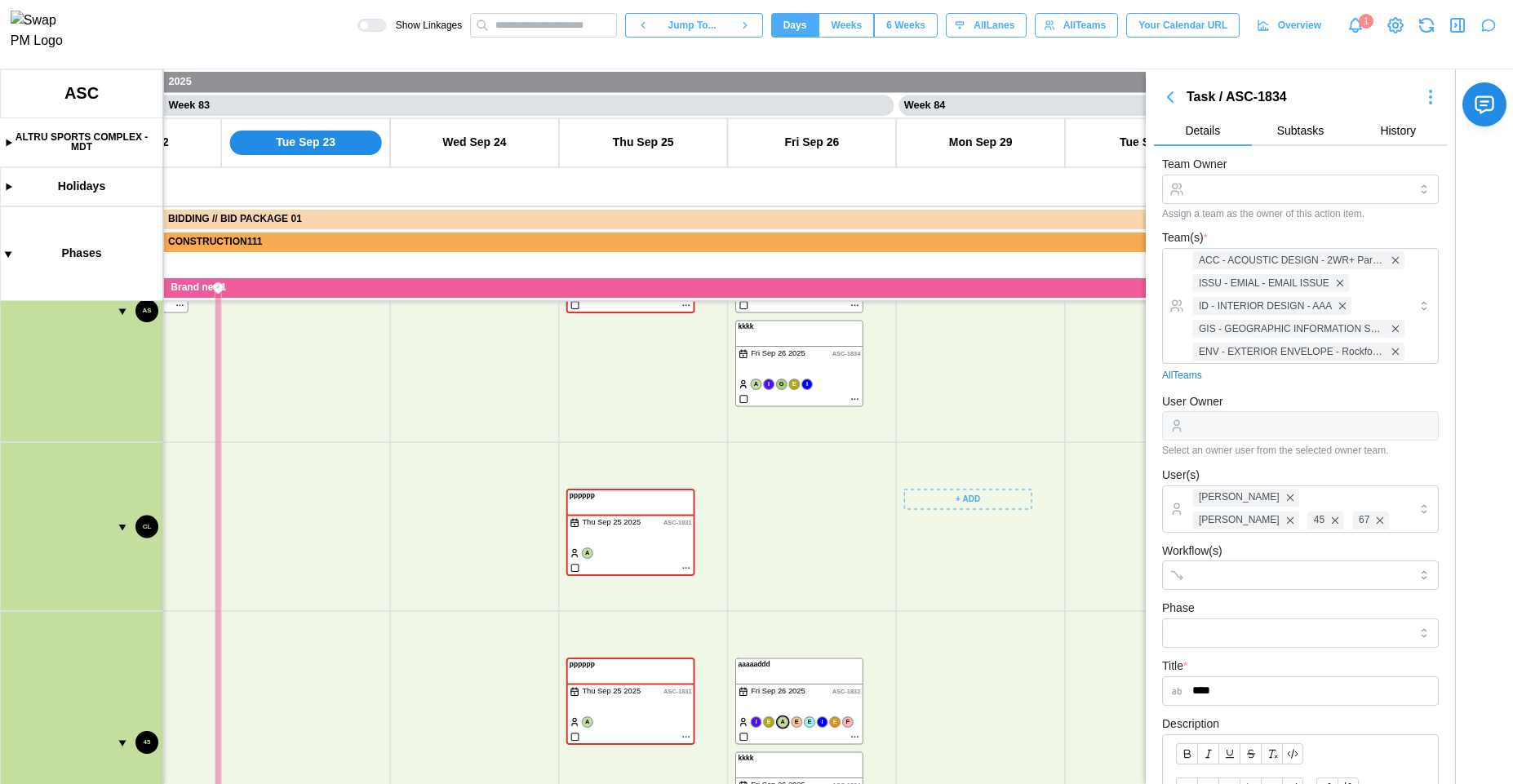
scroll to position [1125, 0]
drag, startPoint x: 997, startPoint y: 579, endPoint x: 1018, endPoint y: 419, distance: 161.4
click at [1025, 424] on canvas at bounding box center [756, 426] width 1513 height 715
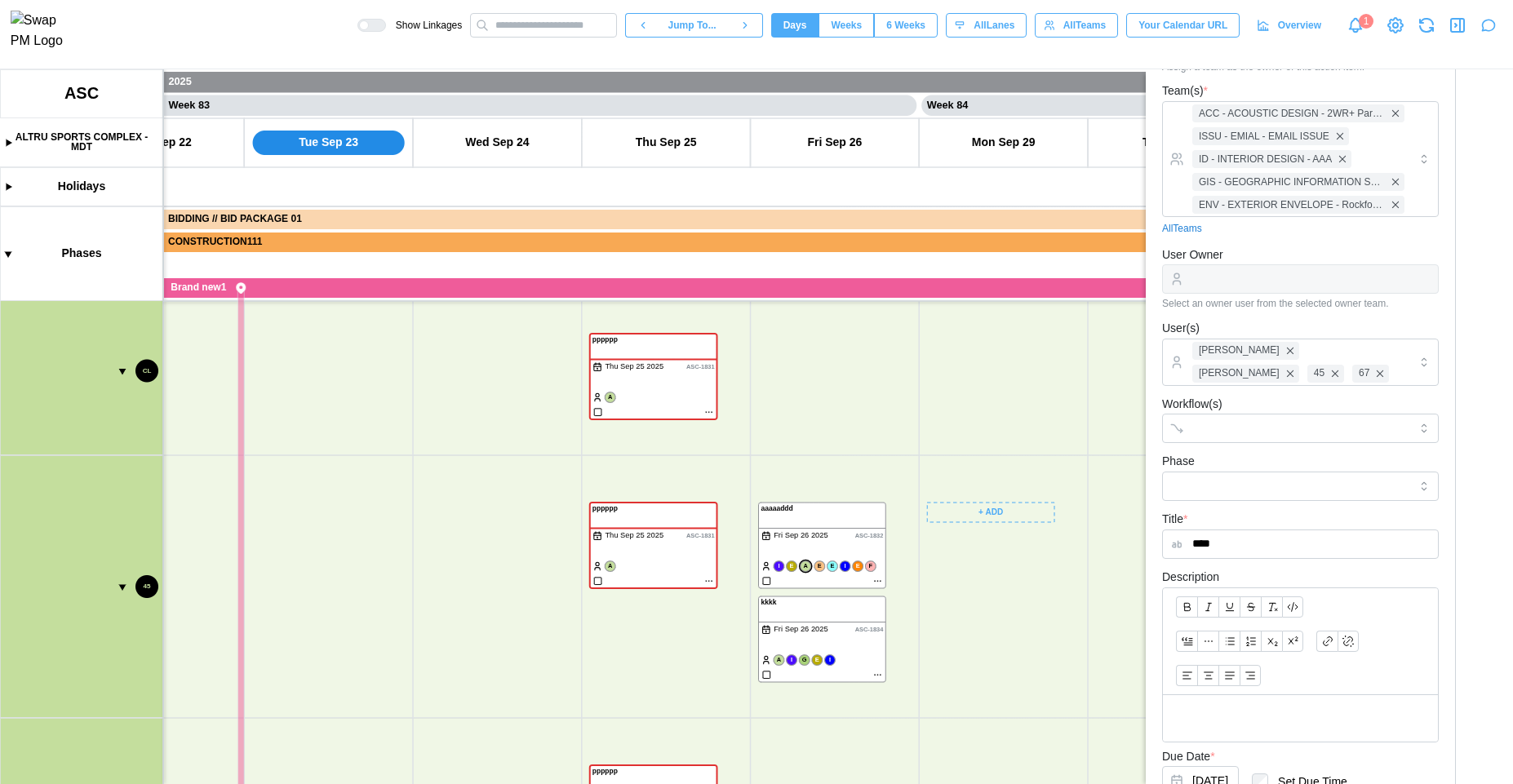
scroll to position [1364, 0]
drag, startPoint x: 1000, startPoint y: 688, endPoint x: 984, endPoint y: 394, distance: 294.4
click at [988, 396] on canvas at bounding box center [756, 426] width 1513 height 715
drag, startPoint x: 936, startPoint y: 601, endPoint x: 951, endPoint y: 373, distance: 228.5
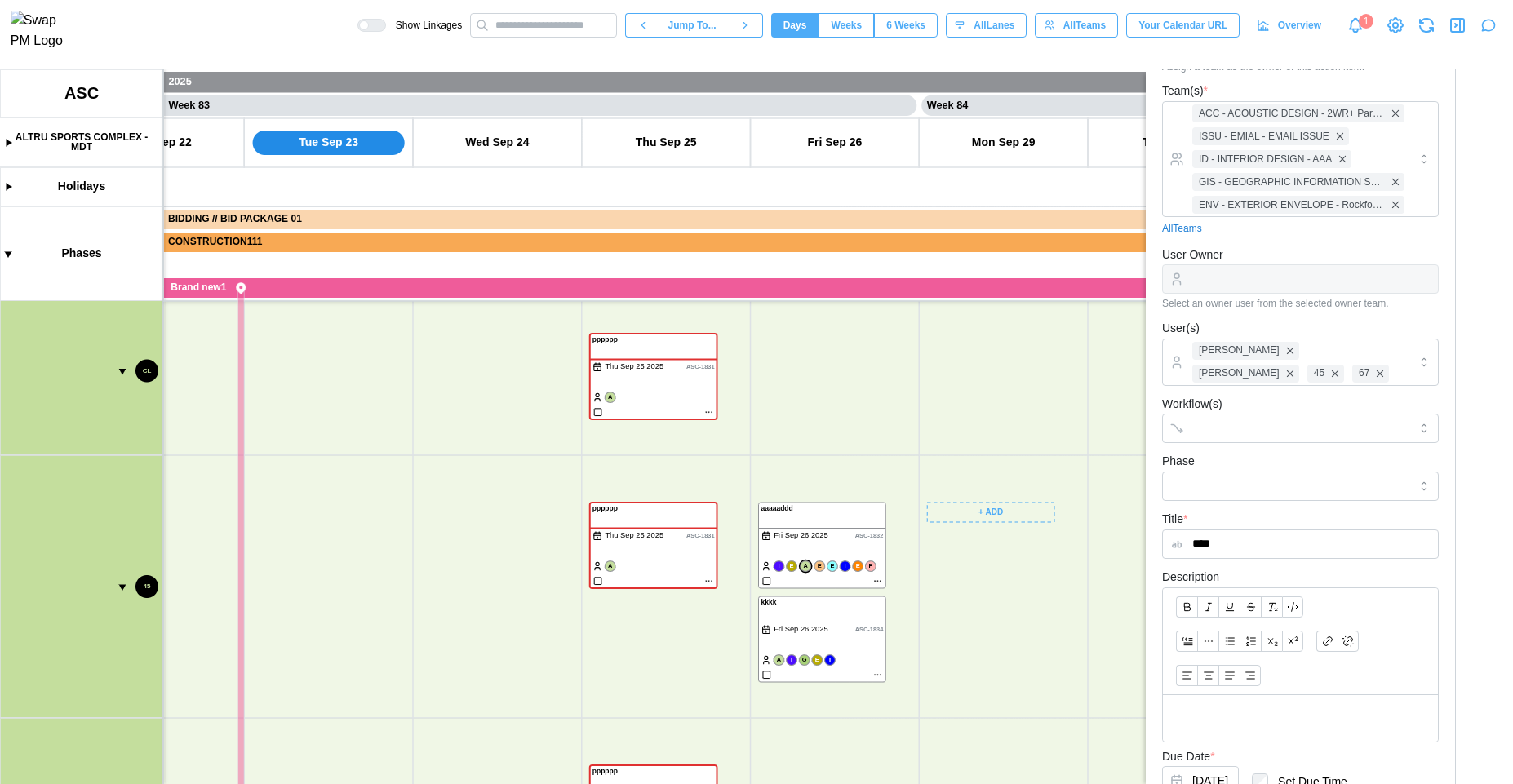
click at [956, 371] on canvas at bounding box center [756, 426] width 1513 height 715
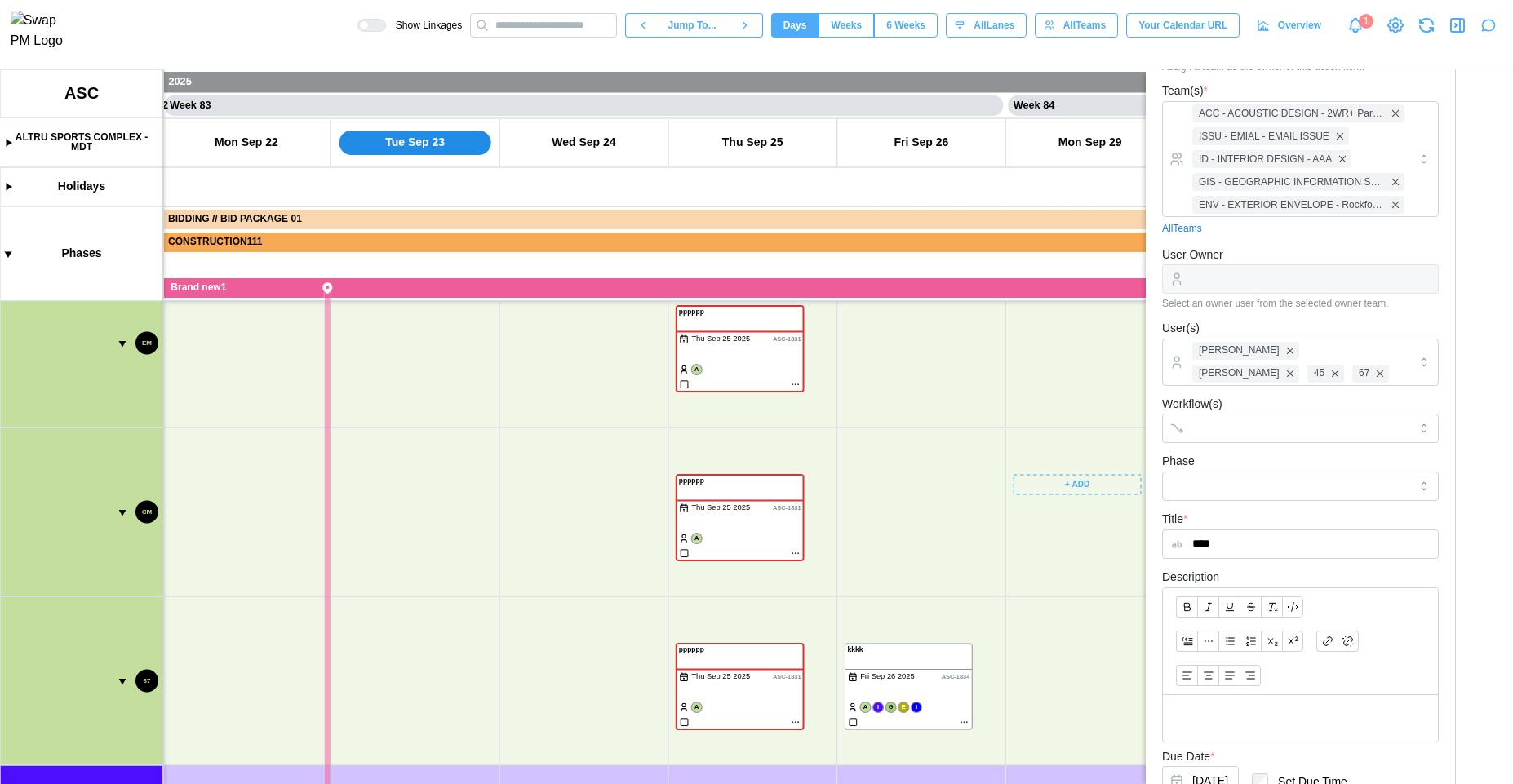
scroll to position [0, 0]
drag, startPoint x: 911, startPoint y: 621, endPoint x: 879, endPoint y: 420, distance: 203.5
click at [885, 406] on canvas at bounding box center [756, 426] width 1513 height 715
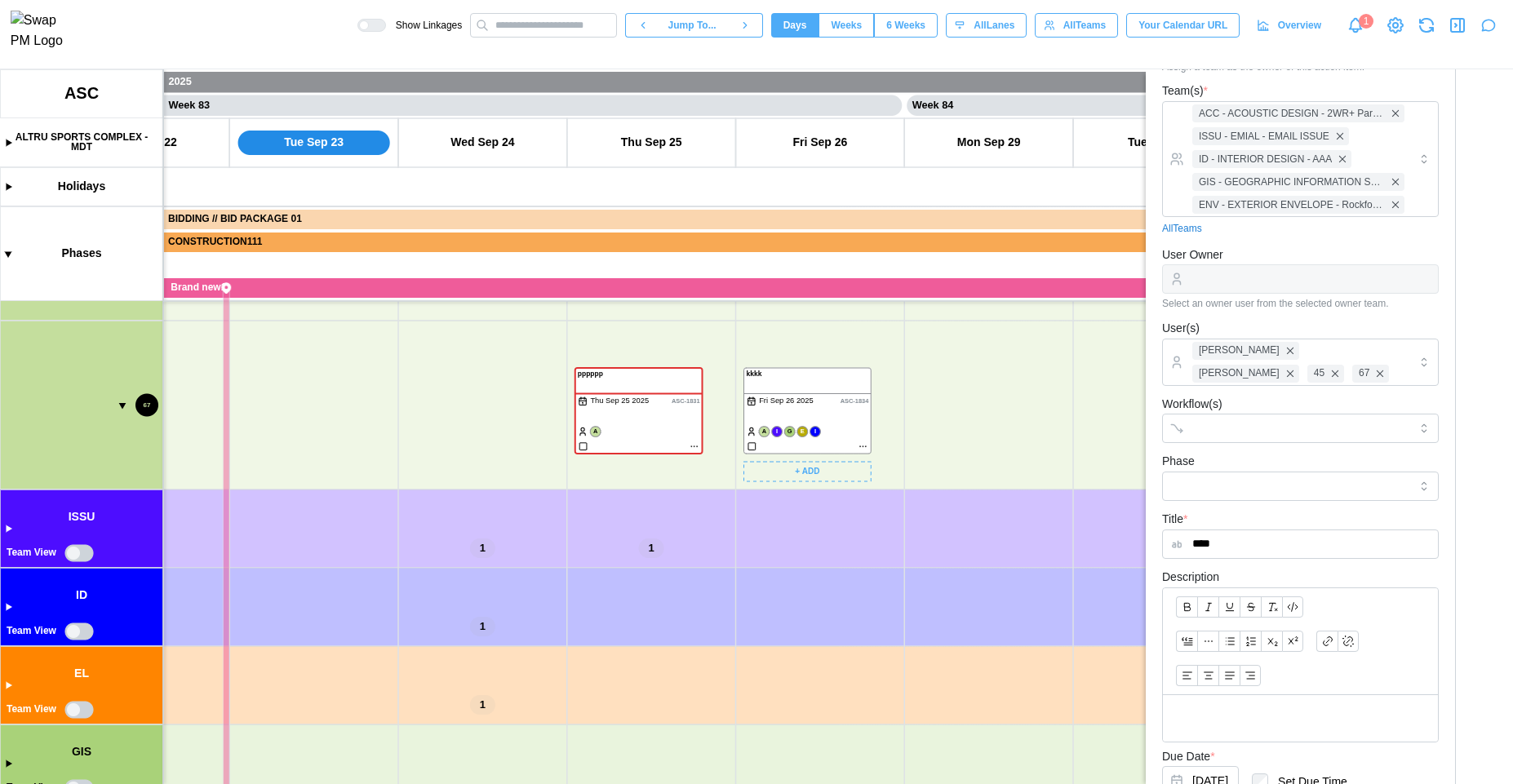
drag, startPoint x: 953, startPoint y: 636, endPoint x: 930, endPoint y: 555, distance: 84.2
click at [932, 555] on canvas at bounding box center [756, 426] width 1513 height 715
drag, startPoint x: 960, startPoint y: 731, endPoint x: 898, endPoint y: 682, distance: 79.0
click at [916, 766] on canvas at bounding box center [756, 426] width 1513 height 715
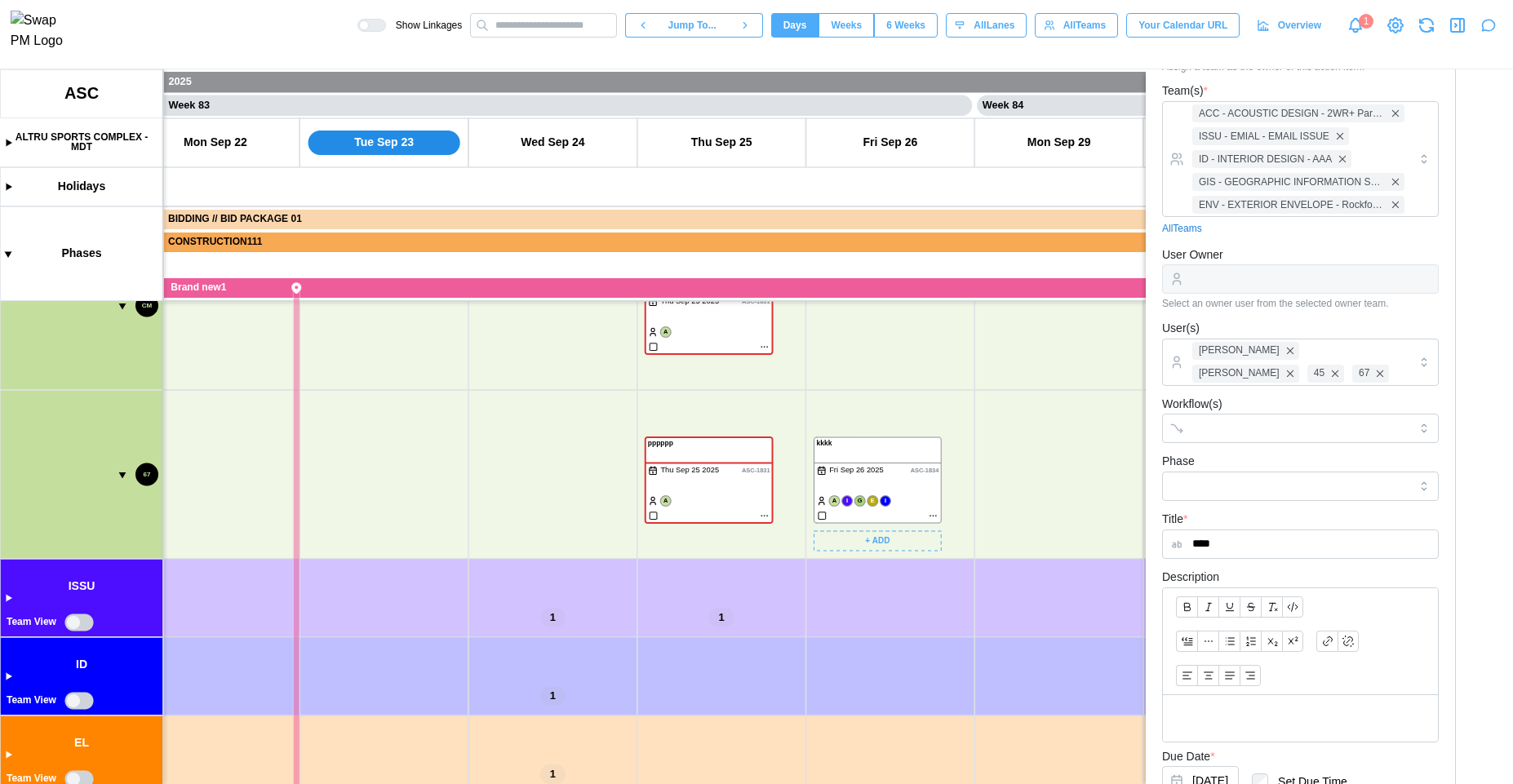
drag, startPoint x: 942, startPoint y: 471, endPoint x: 922, endPoint y: 762, distance: 291.7
click at [949, 780] on canvas at bounding box center [756, 426] width 1513 height 715
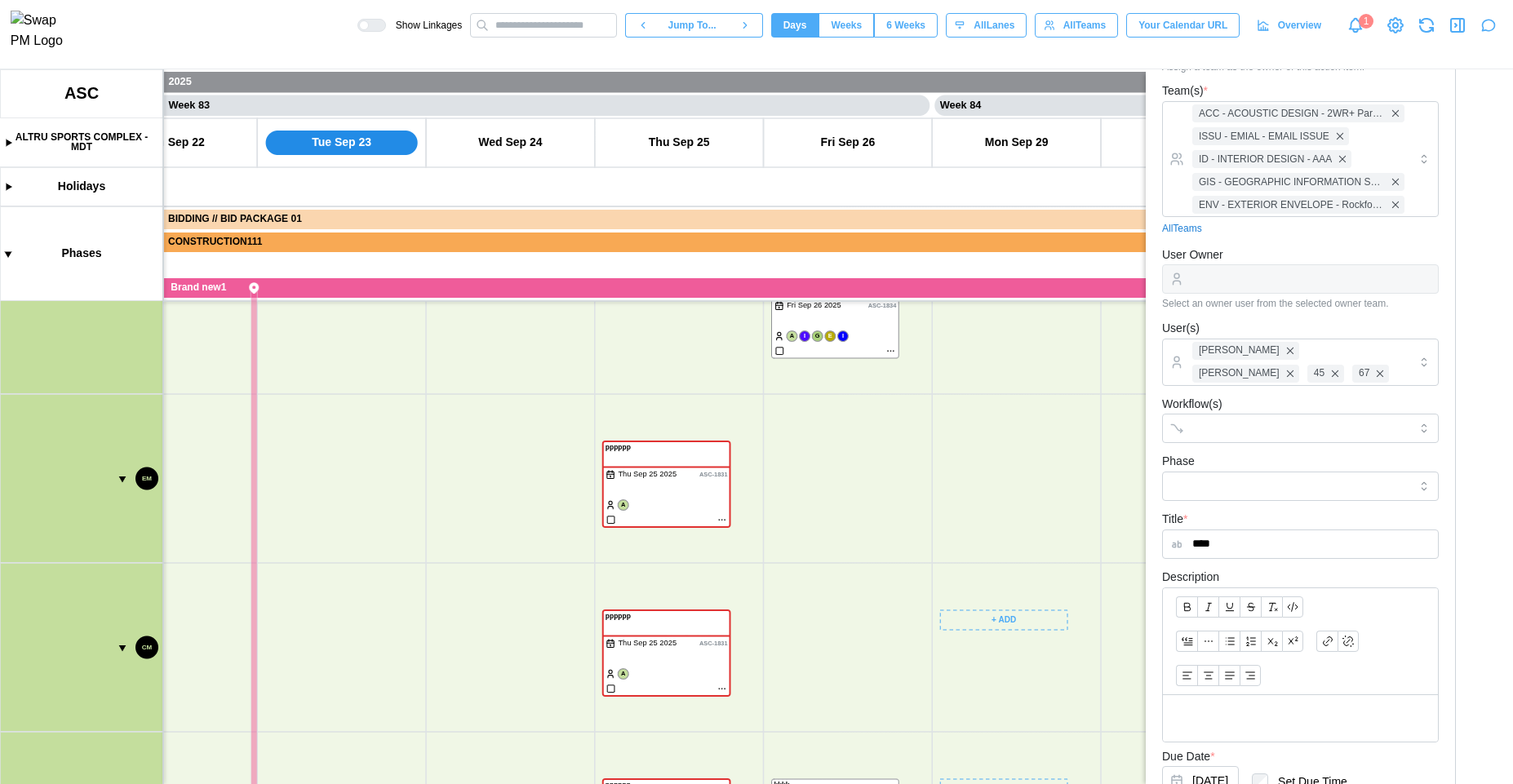
drag, startPoint x: 961, startPoint y: 597, endPoint x: 892, endPoint y: 687, distance: 113.4
click at [899, 784] on canvas at bounding box center [756, 426] width 1513 height 715
drag, startPoint x: 1011, startPoint y: 762, endPoint x: 927, endPoint y: 699, distance: 105.0
click at [979, 784] on canvas at bounding box center [756, 426] width 1513 height 715
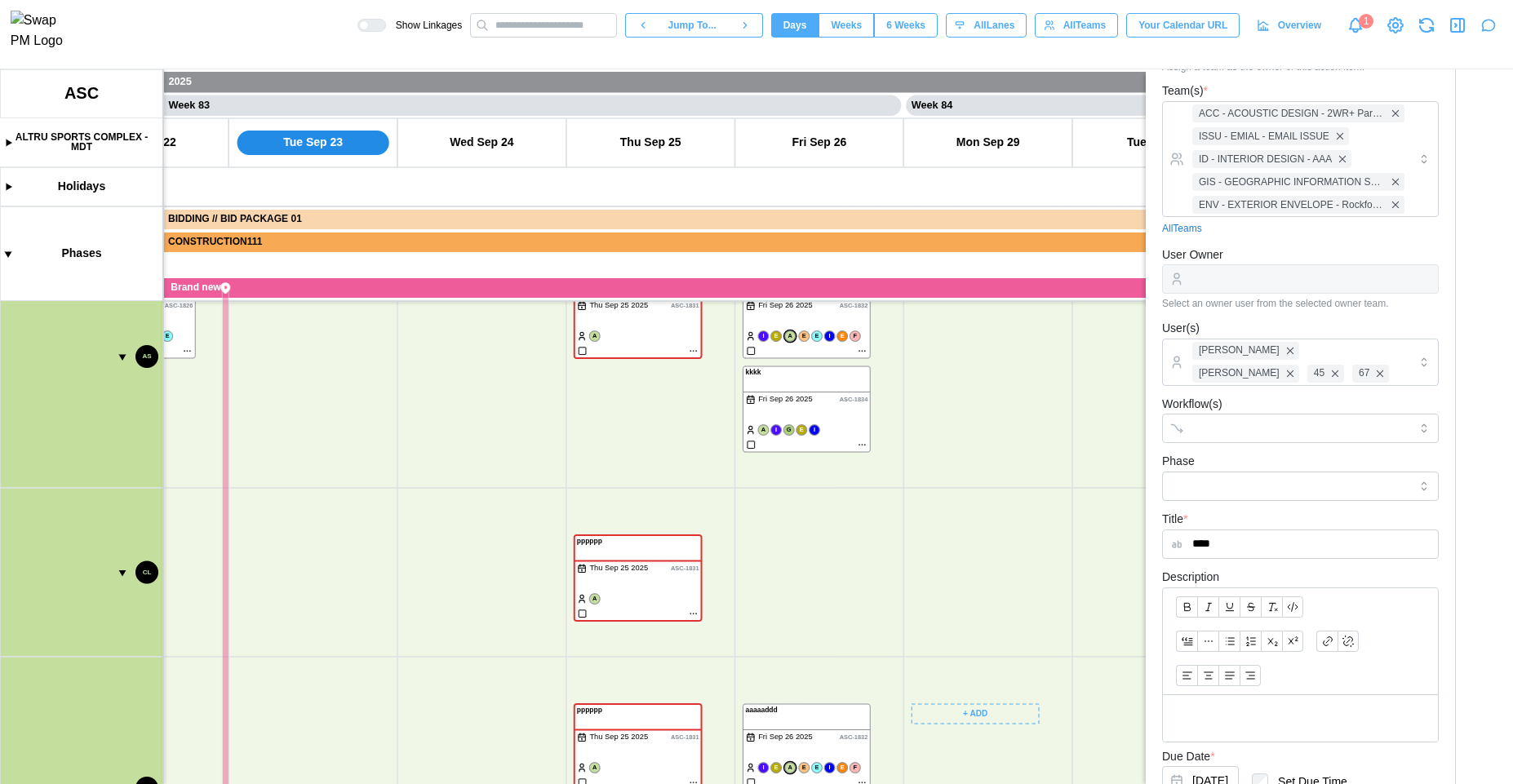
drag, startPoint x: 937, startPoint y: 513, endPoint x: 937, endPoint y: 619, distance: 106.0
click at [951, 767] on canvas at bounding box center [756, 426] width 1513 height 715
click at [961, 751] on canvas at bounding box center [756, 426] width 1513 height 715
click at [940, 638] on canvas at bounding box center [756, 426] width 1513 height 715
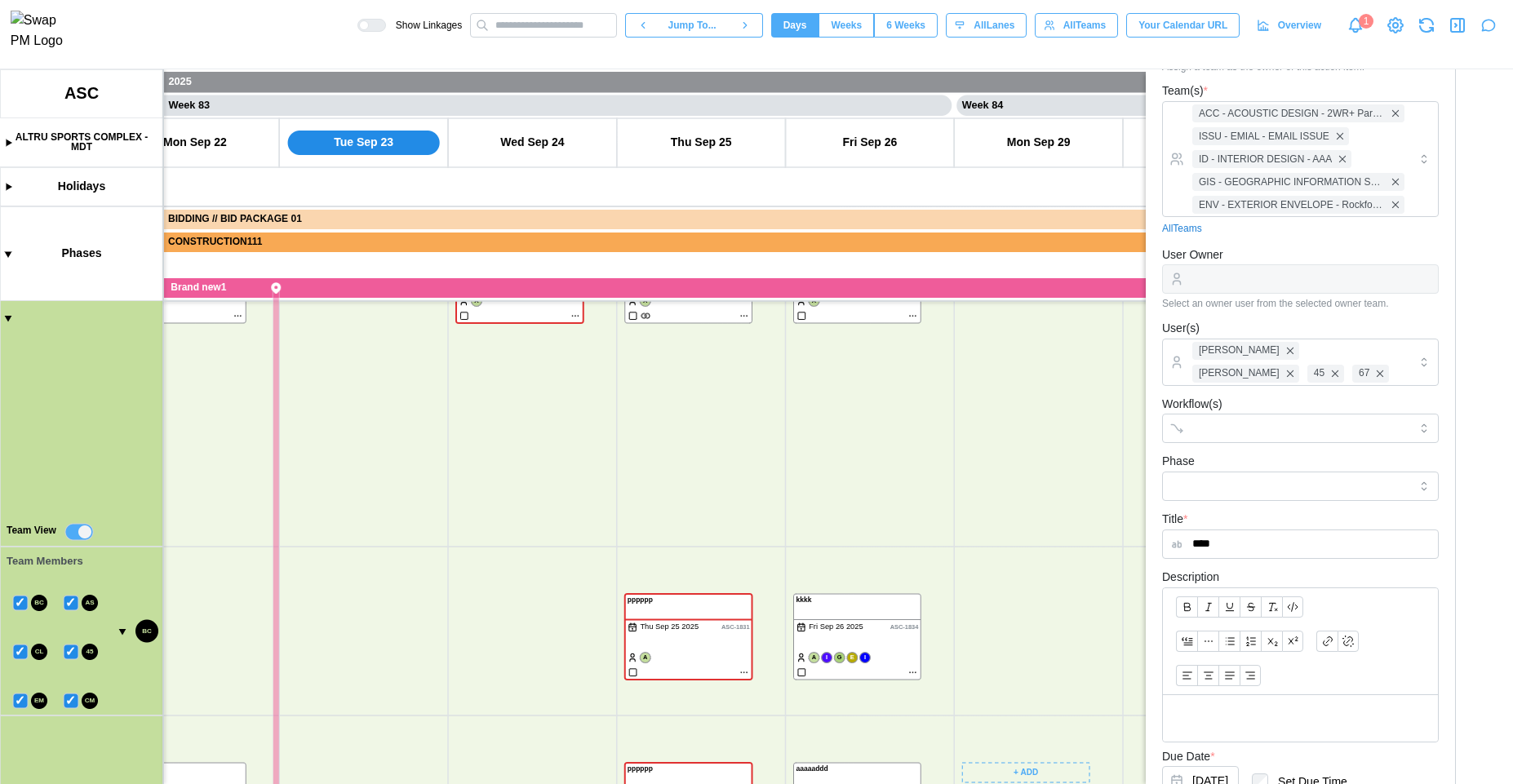
drag, startPoint x: 989, startPoint y: 477, endPoint x: 972, endPoint y: 676, distance: 199.7
click at [998, 745] on canvas at bounding box center [756, 426] width 1513 height 715
drag, startPoint x: 1002, startPoint y: 588, endPoint x: 959, endPoint y: 719, distance: 137.9
click at [973, 743] on canvas at bounding box center [756, 426] width 1513 height 715
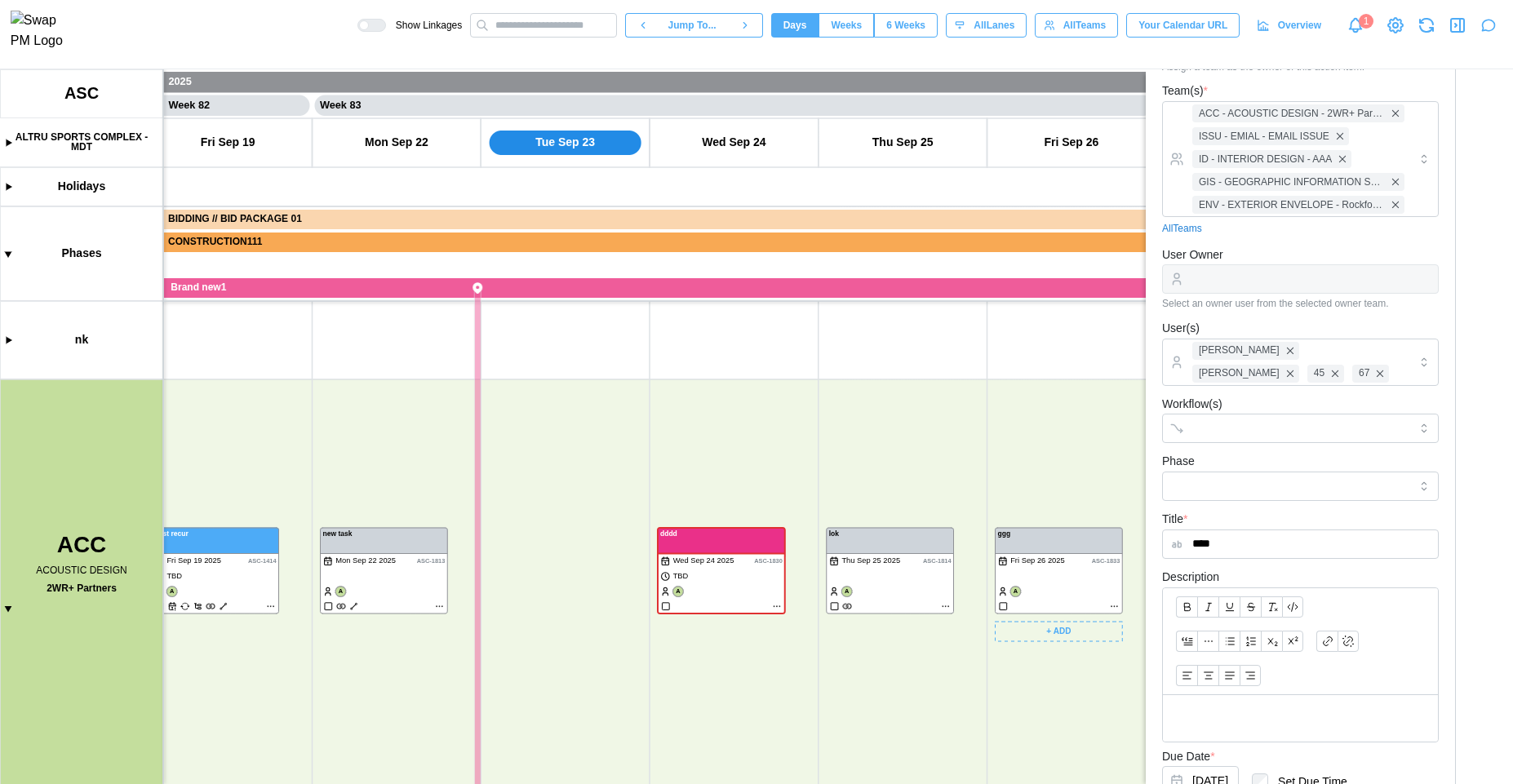
scroll to position [229, 0]
drag, startPoint x: 794, startPoint y: 657, endPoint x: 756, endPoint y: 616, distance: 55.9
click at [756, 616] on canvas at bounding box center [756, 426] width 1513 height 715
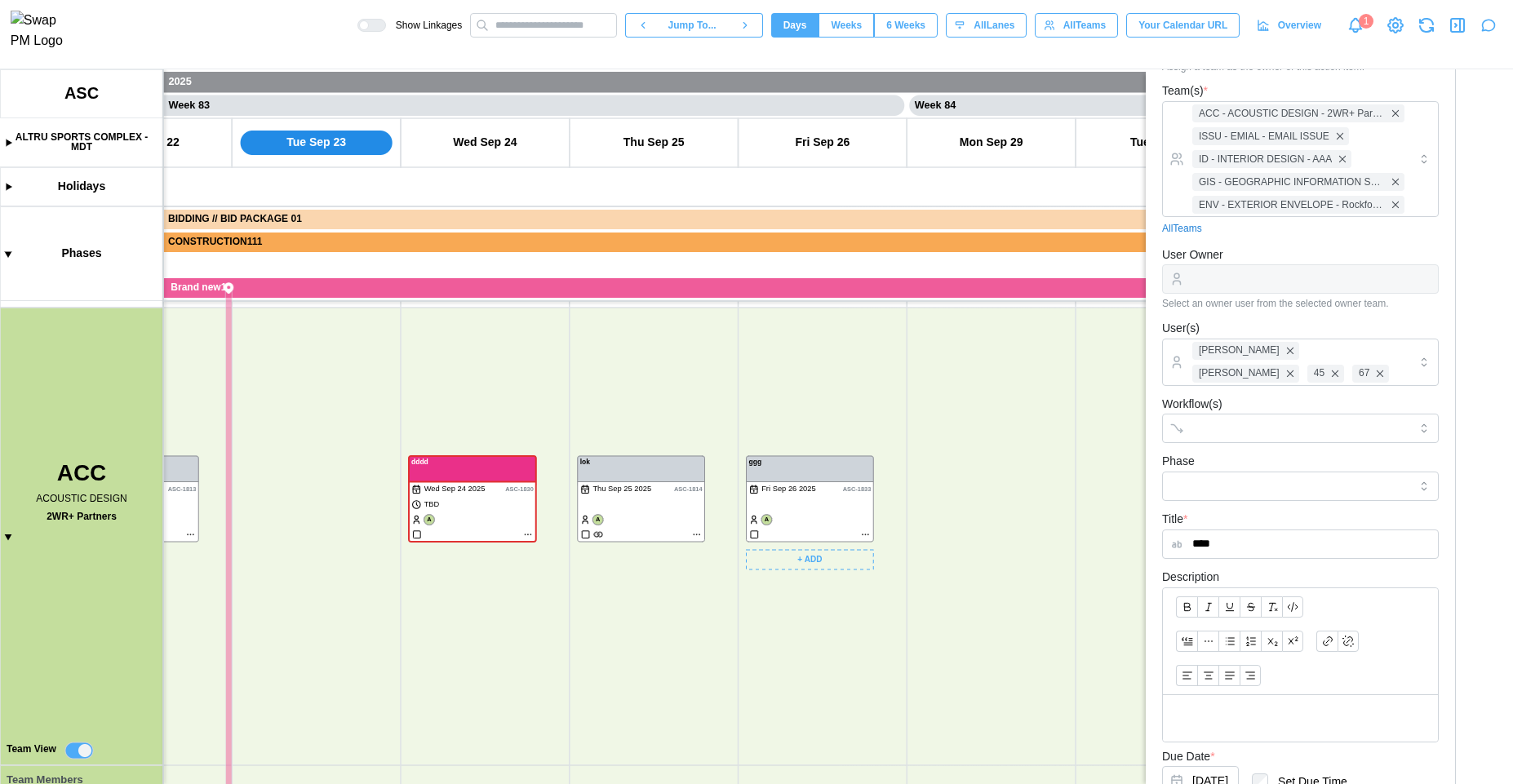
drag, startPoint x: 707, startPoint y: 656, endPoint x: 543, endPoint y: 445, distance: 267.2
click at [529, 420] on canvas at bounding box center [756, 426] width 1513 height 715
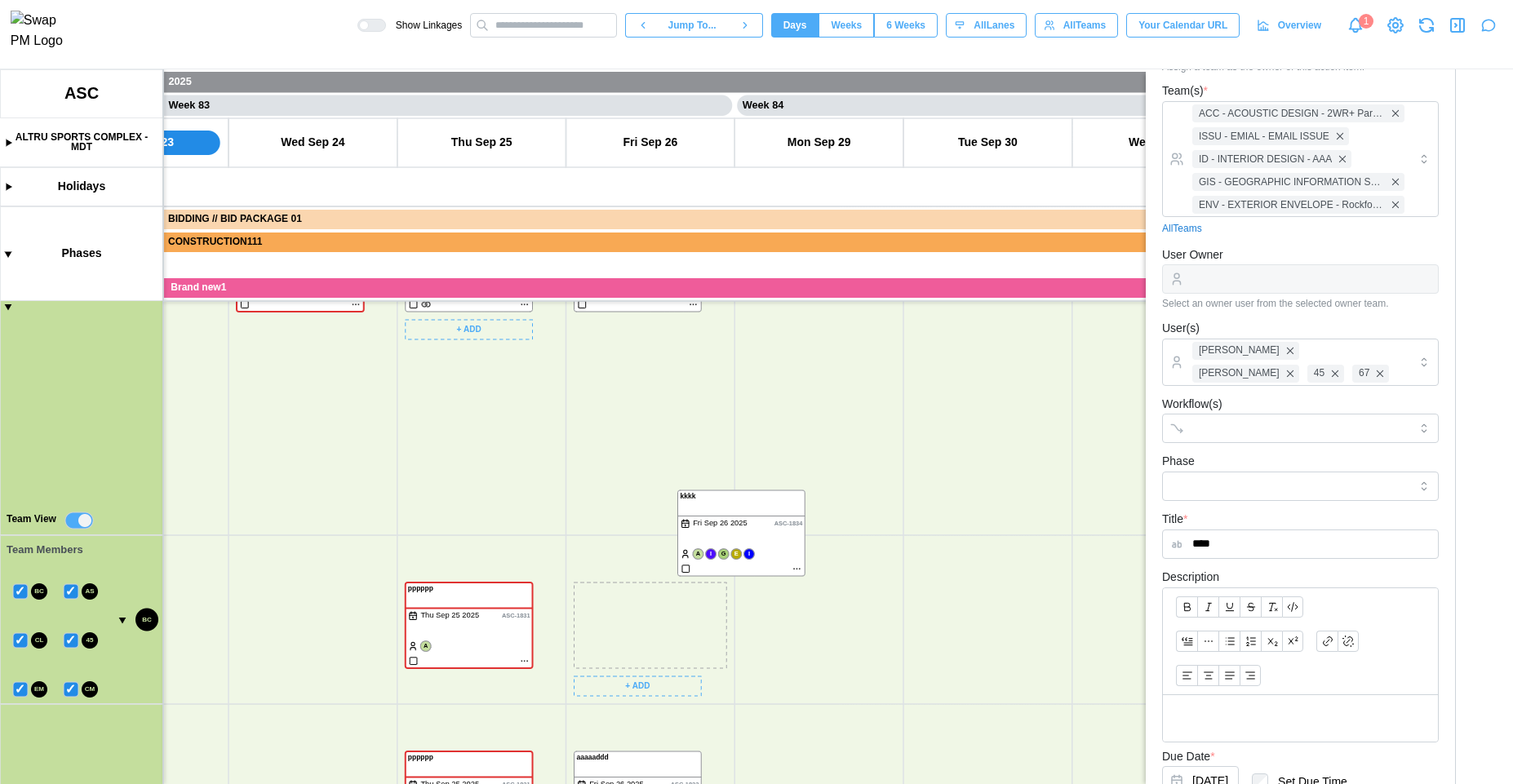
drag, startPoint x: 693, startPoint y: 555, endPoint x: 643, endPoint y: 576, distance: 54.2
click at [643, 575] on canvas at bounding box center [756, 426] width 1513 height 715
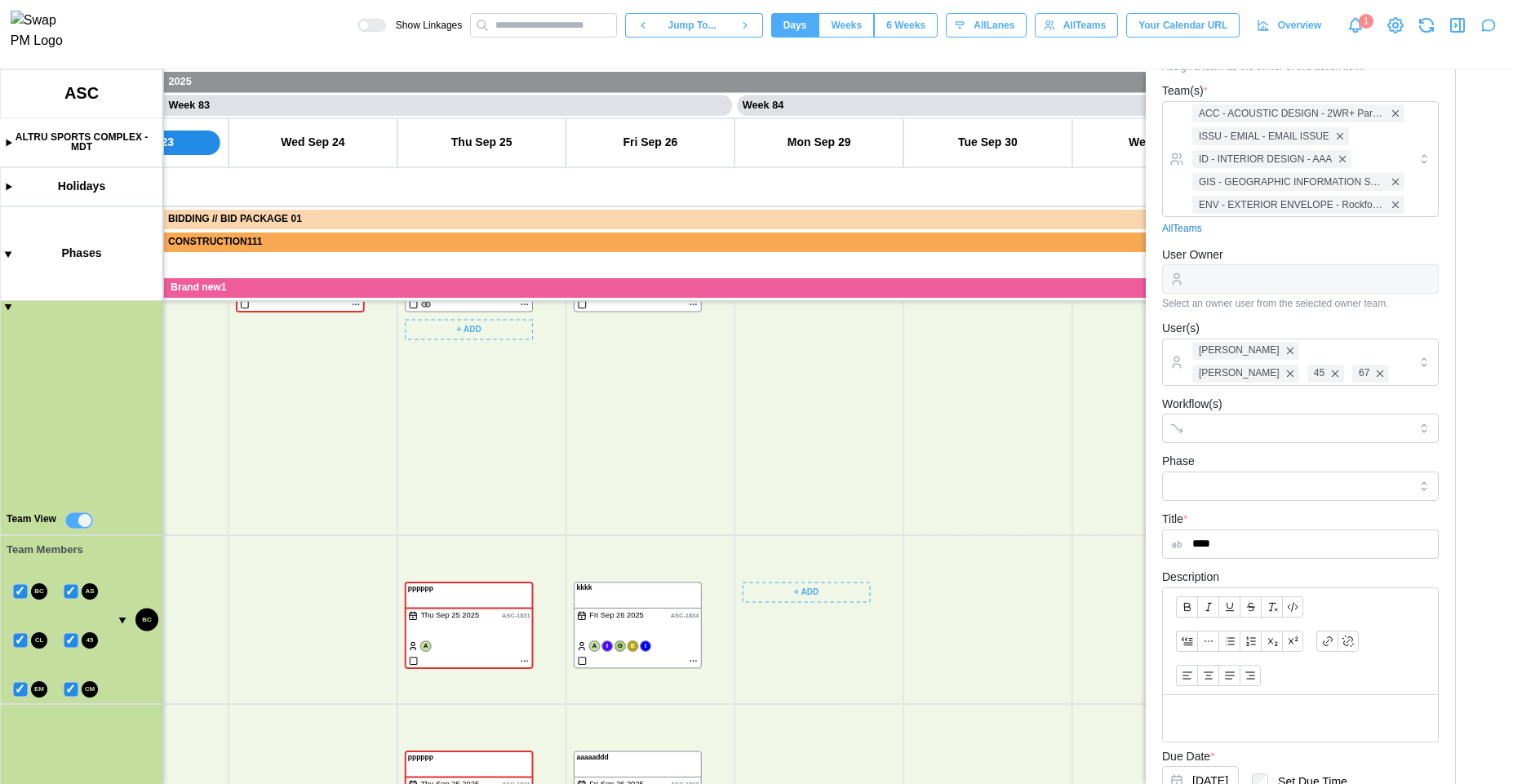
drag, startPoint x: 849, startPoint y: 398, endPoint x: 827, endPoint y: 383, distance: 26.6
click at [827, 383] on canvas at bounding box center [756, 426] width 1513 height 715
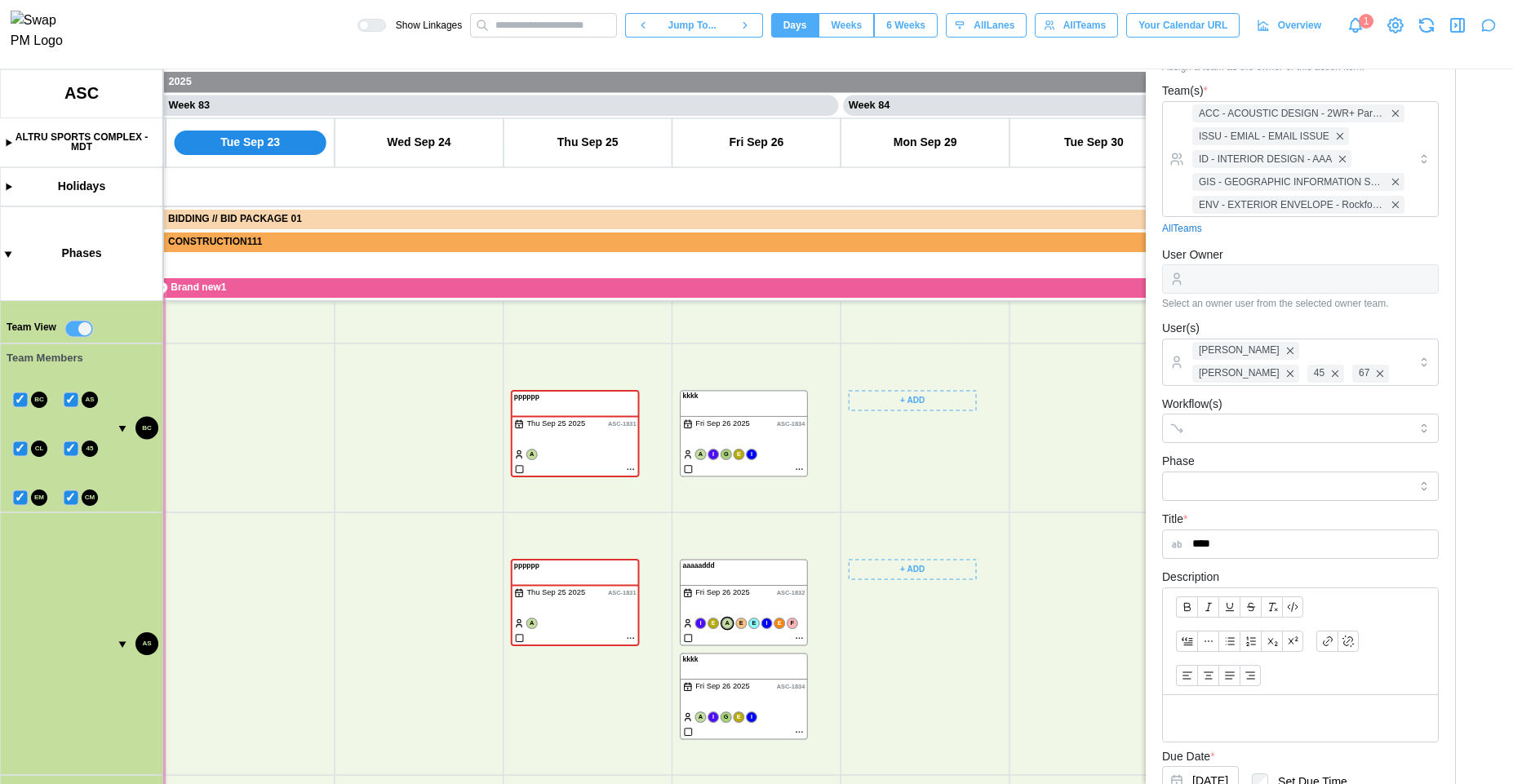
scroll to position [741, 0]
drag, startPoint x: 923, startPoint y: 585, endPoint x: 927, endPoint y: 489, distance: 96.1
click at [931, 493] on canvas at bounding box center [756, 426] width 1513 height 715
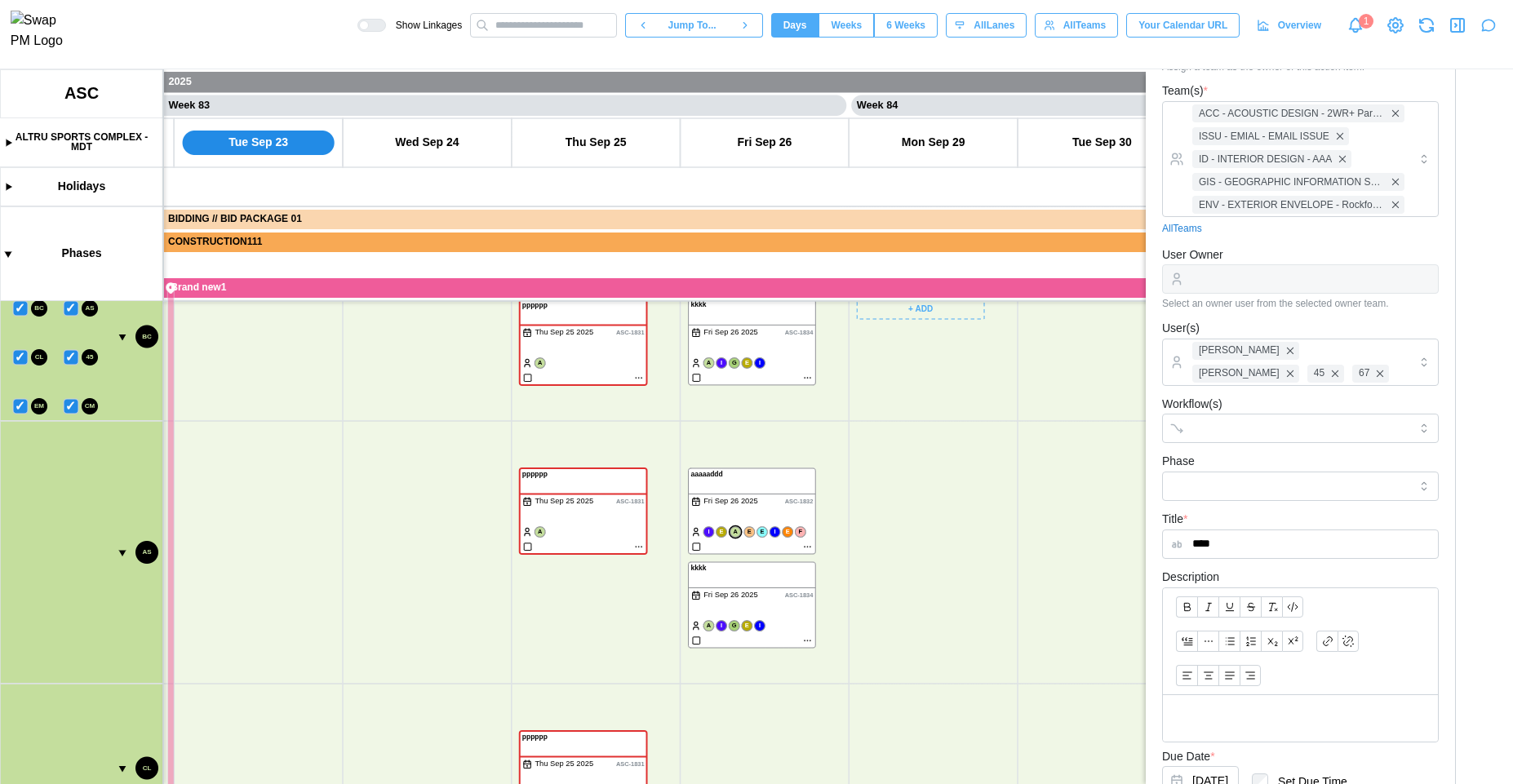
click at [1455, 27] on icon "button" at bounding box center [1456, 26] width 2 height 4
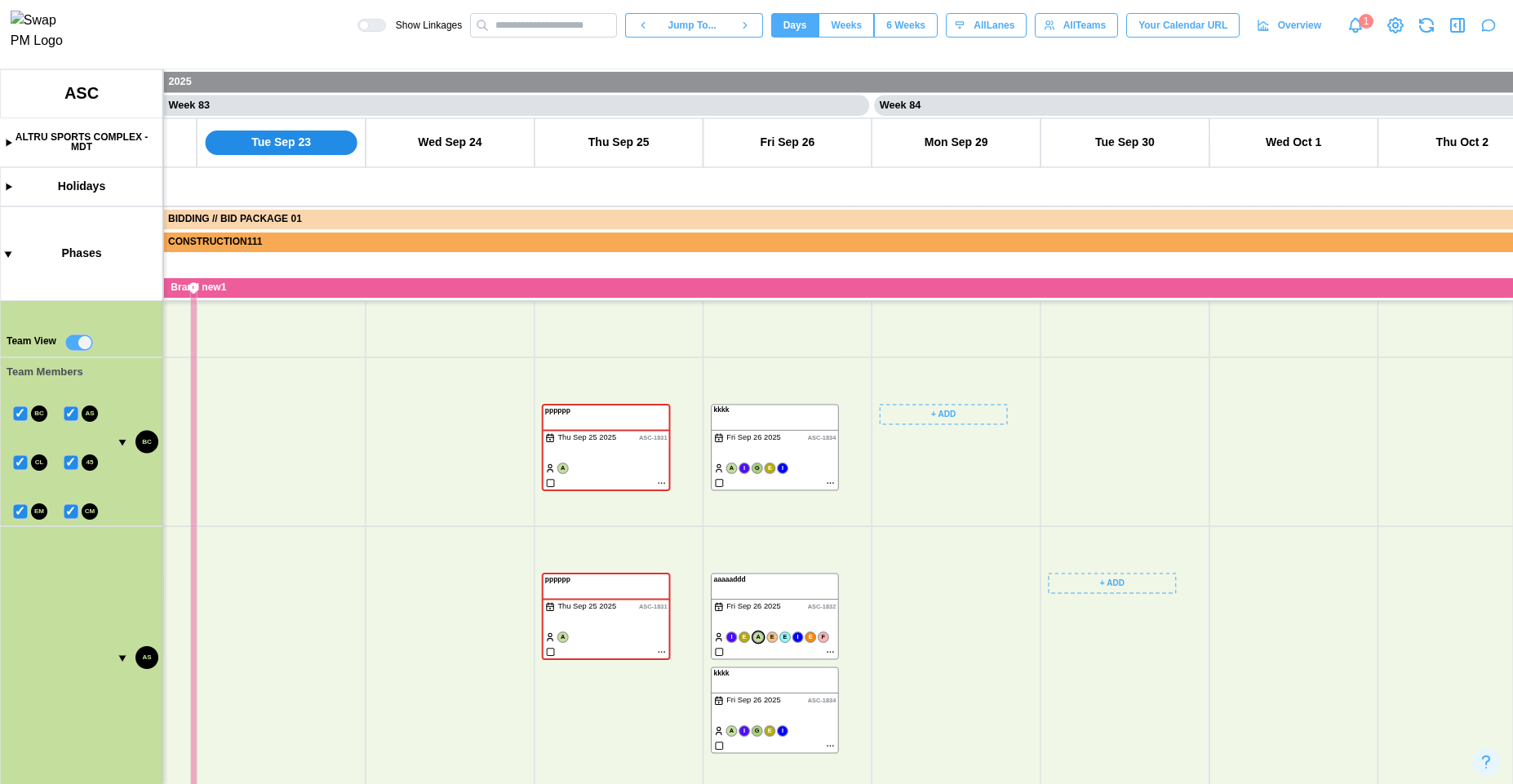
scroll to position [554, 0]
drag, startPoint x: 1044, startPoint y: 593, endPoint x: 1014, endPoint y: 682, distance: 93.9
click at [1014, 682] on canvas at bounding box center [756, 426] width 1513 height 715
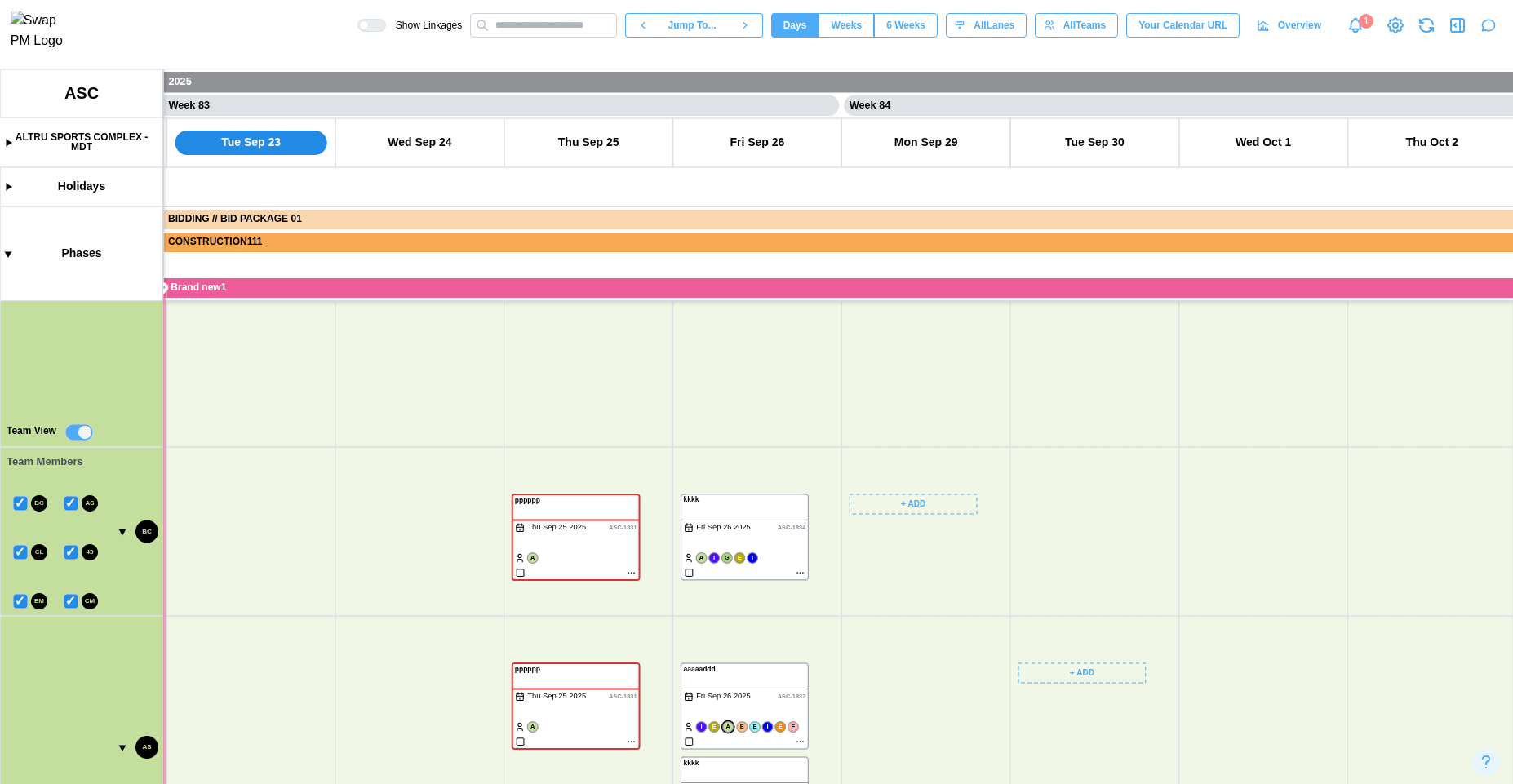
click at [905, 502] on canvas at bounding box center [756, 426] width 1513 height 715
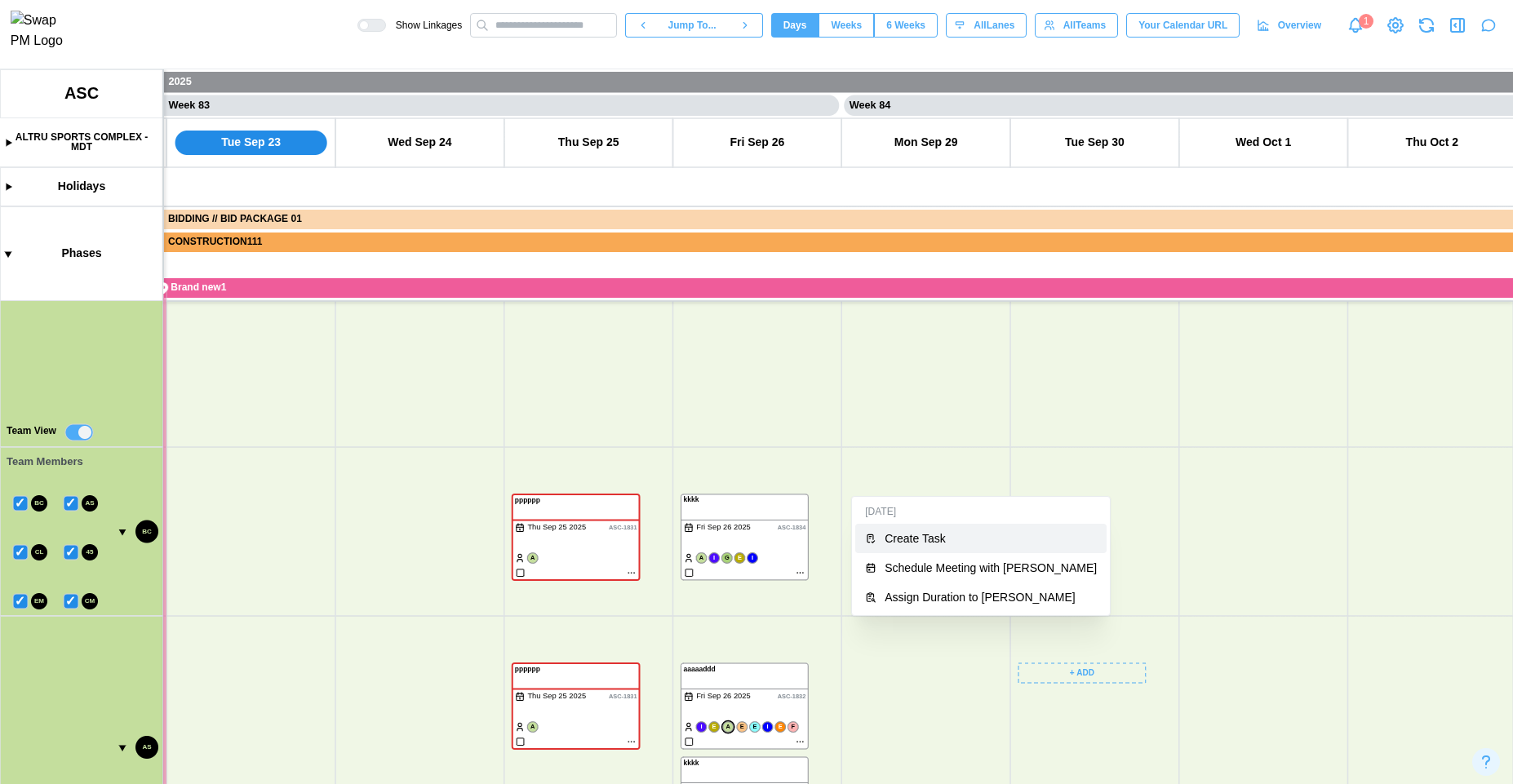
click at [918, 543] on div "Create Task" at bounding box center [991, 539] width 212 height 13
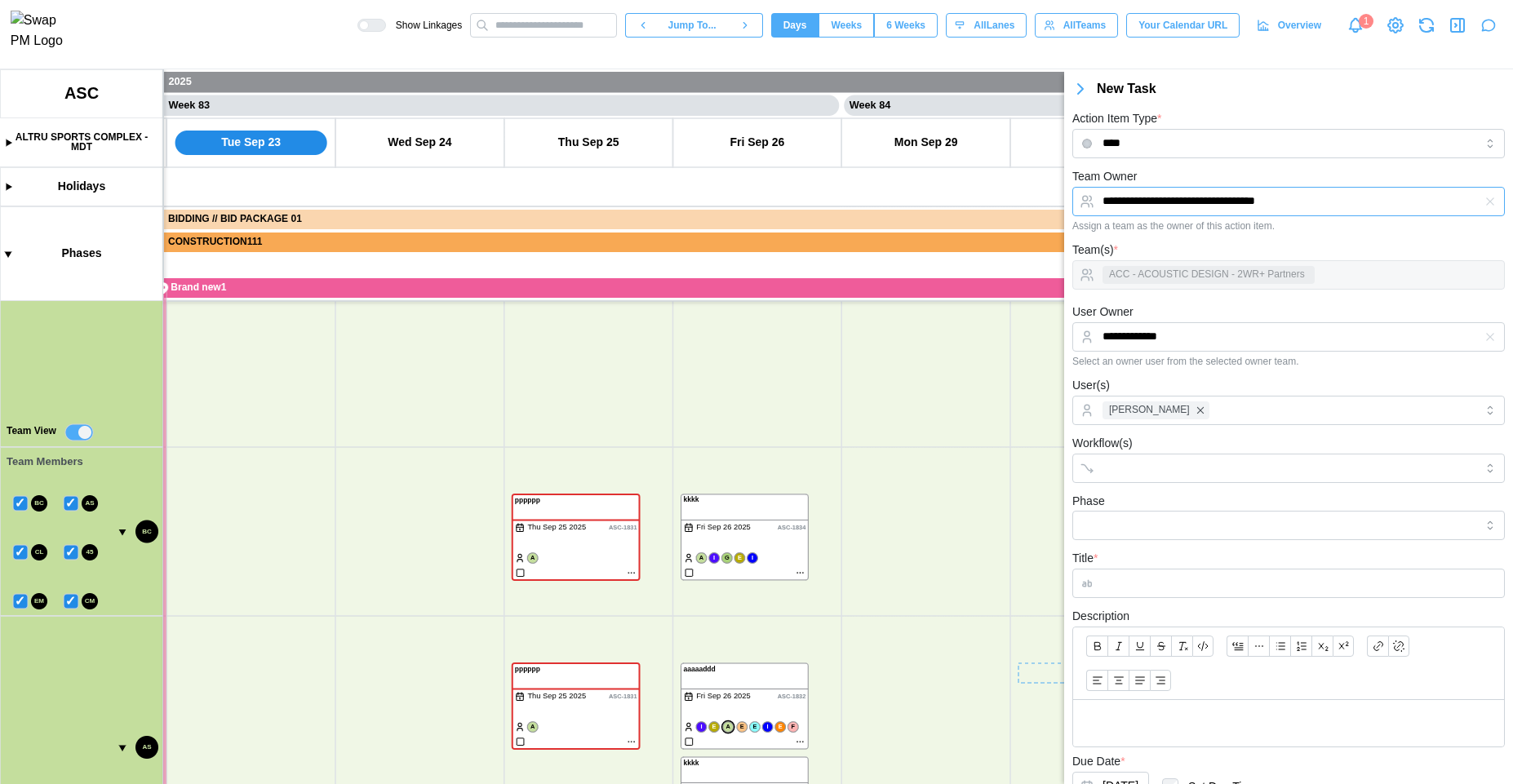
click at [1214, 201] on input "**********" at bounding box center [1289, 201] width 433 height 29
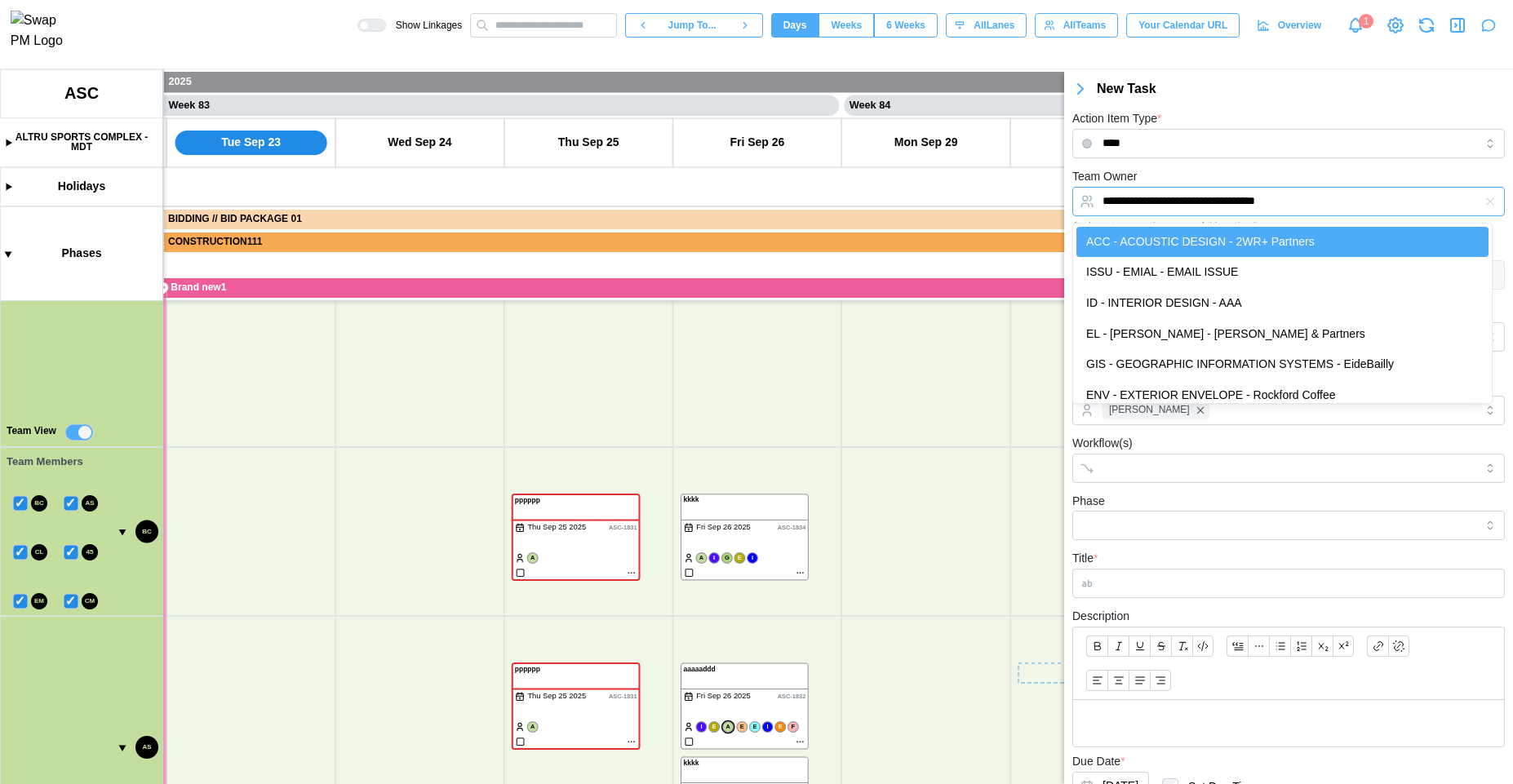
type textarea "*"
click at [1225, 174] on div "**********" at bounding box center [1289, 199] width 433 height 65
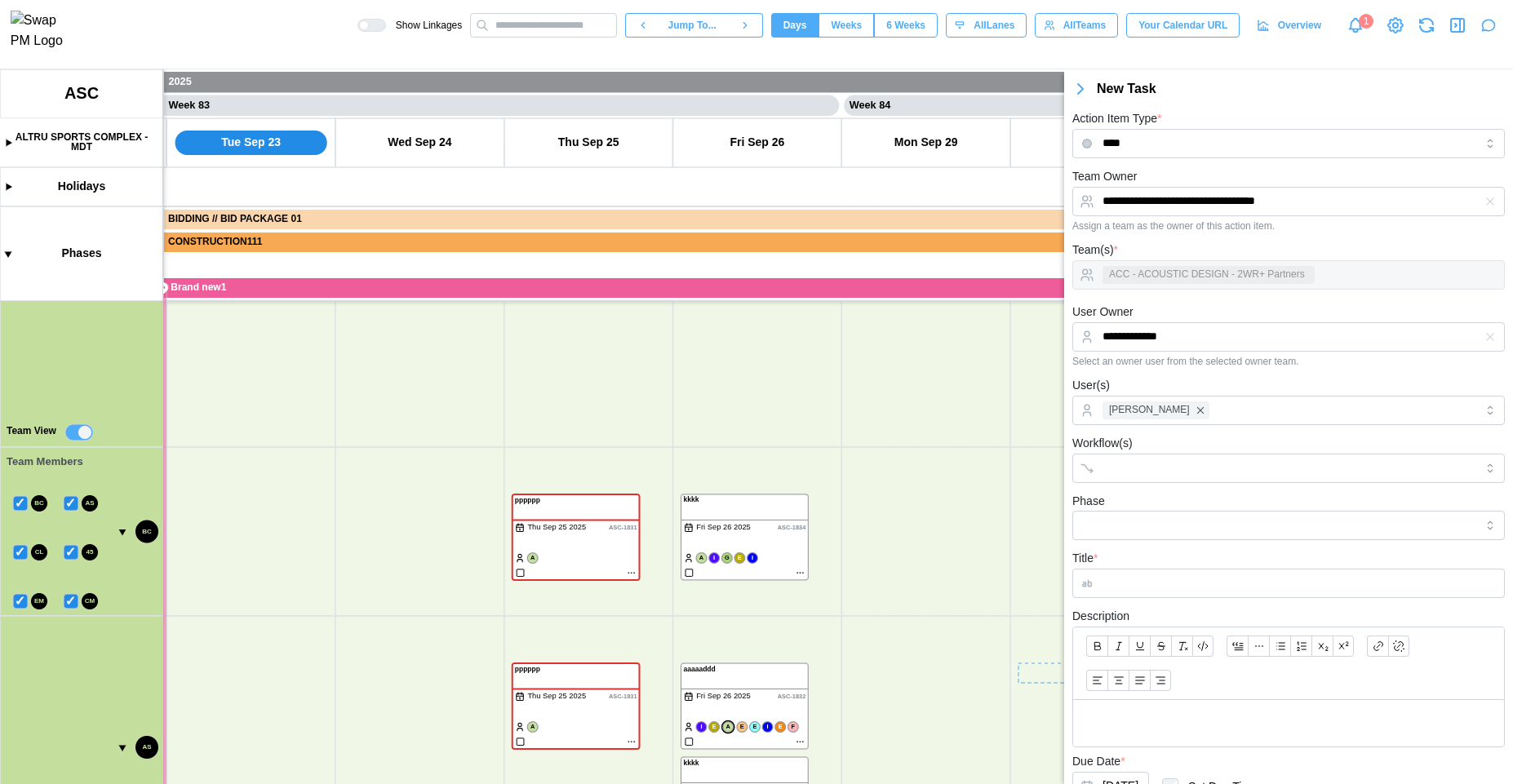
scroll to position [312, 0]
drag, startPoint x: 840, startPoint y: 579, endPoint x: 823, endPoint y: 675, distance: 97.5
click at [823, 675] on canvas at bounding box center [756, 426] width 1513 height 715
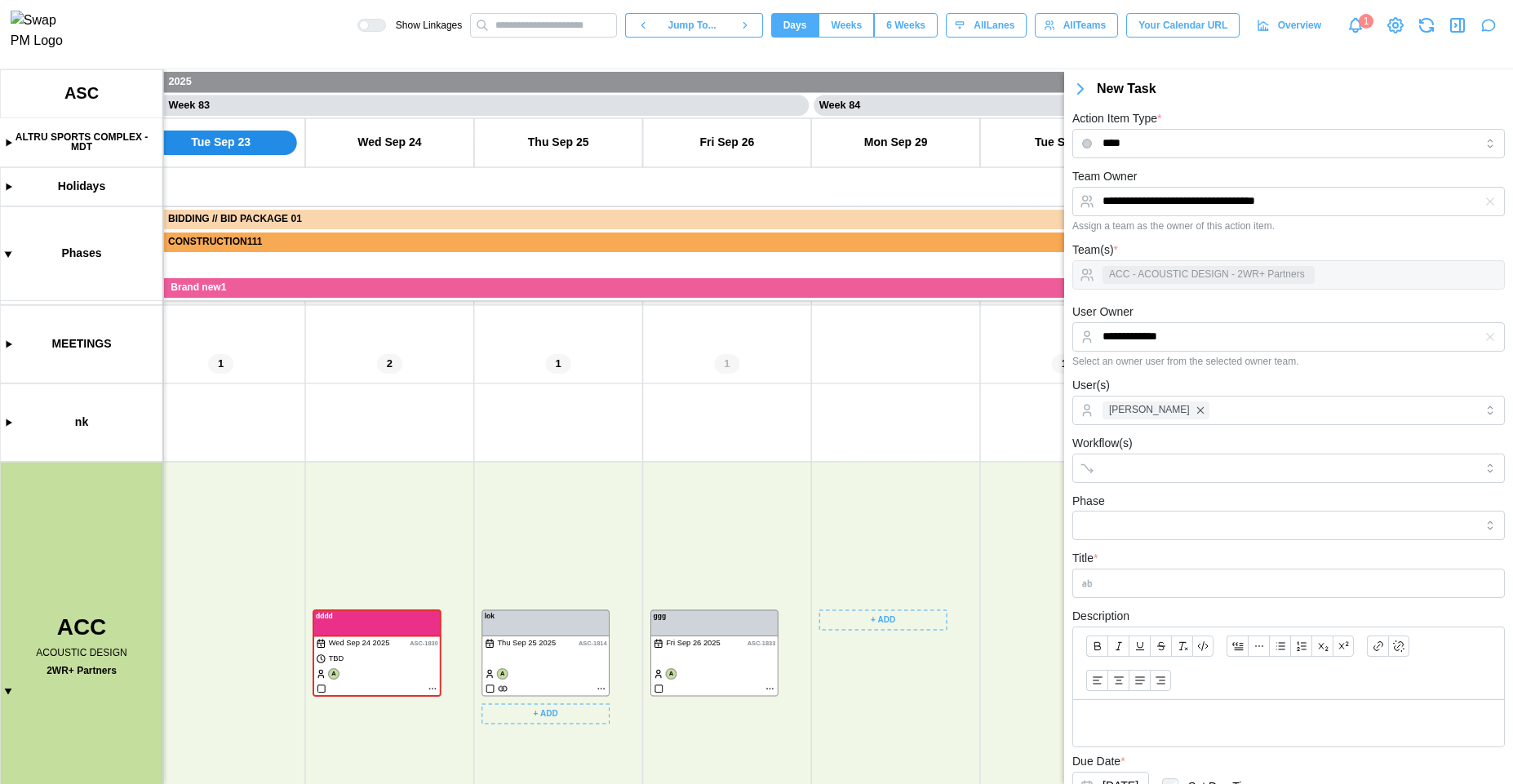
drag, startPoint x: 873, startPoint y: 606, endPoint x: 862, endPoint y: 584, distance: 24.6
click at [862, 584] on canvas at bounding box center [756, 426] width 1513 height 715
drag, startPoint x: 880, startPoint y: 500, endPoint x: 879, endPoint y: 513, distance: 13.0
click at [880, 502] on canvas at bounding box center [756, 426] width 1513 height 715
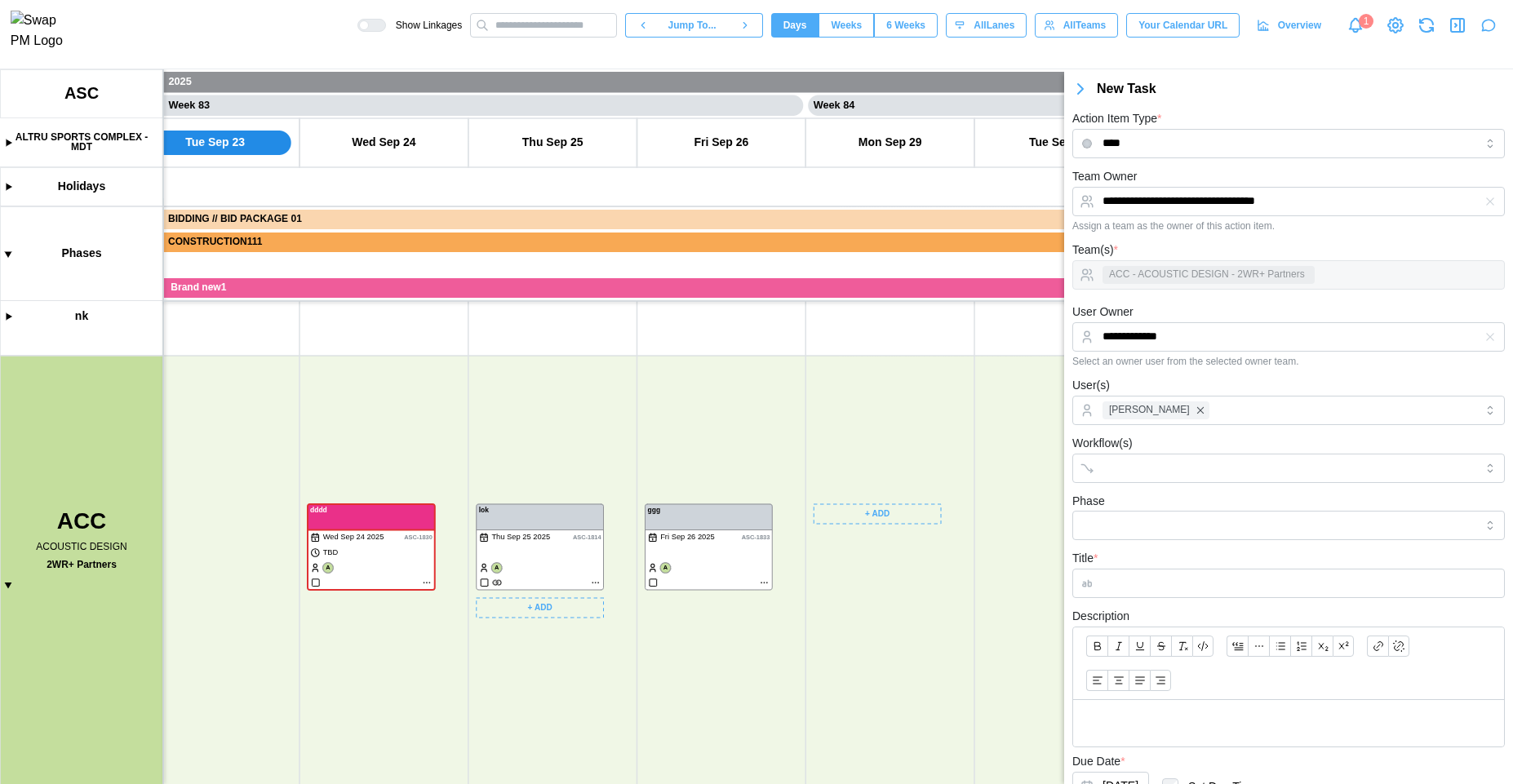
click at [879, 516] on canvas at bounding box center [756, 426] width 1513 height 715
click at [879, 550] on div "Create Task" at bounding box center [890, 549] width 81 height 13
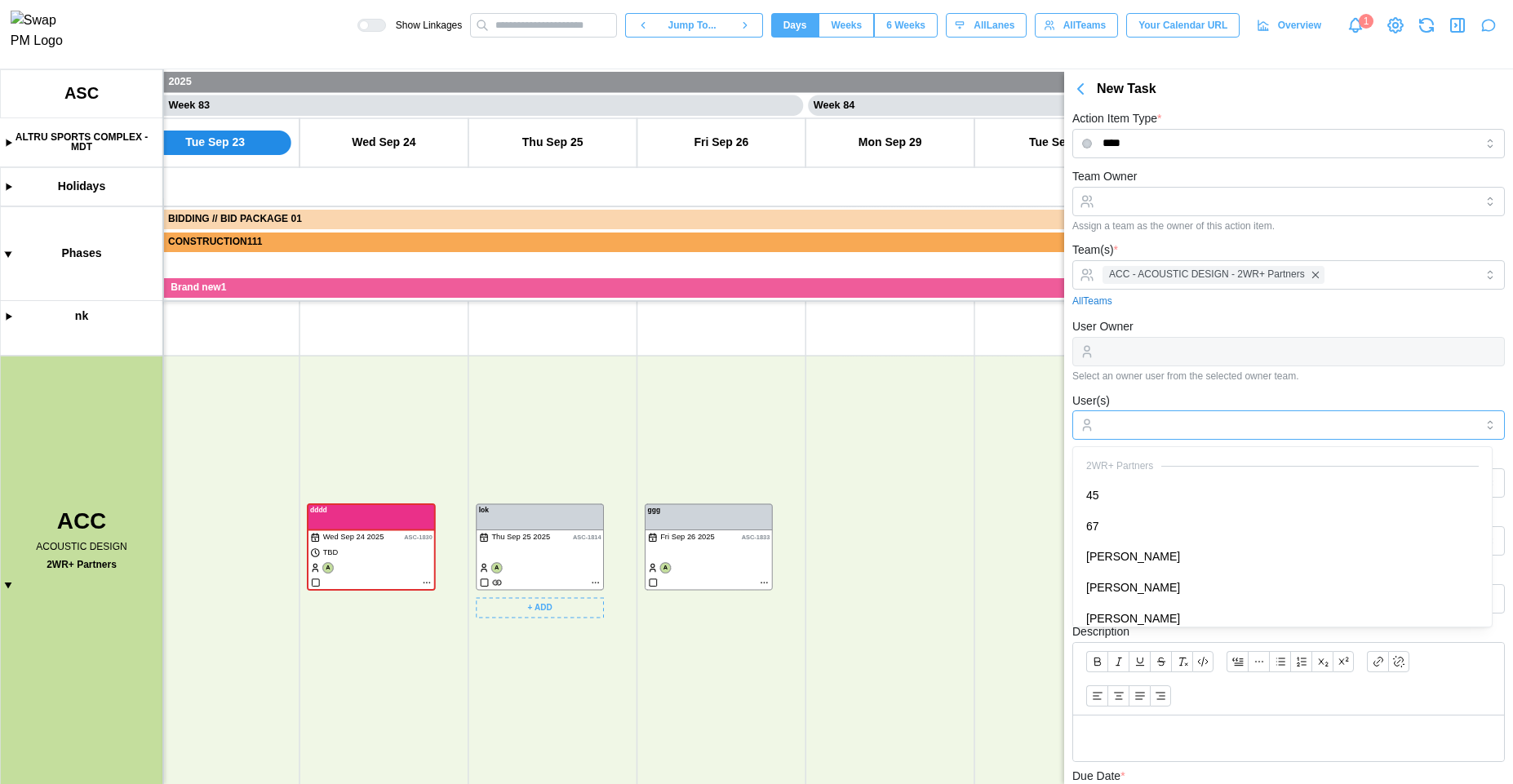
click at [1158, 425] on input "User(s)" at bounding box center [1289, 426] width 372 height 13
click at [1202, 392] on div "User(s) [PERSON_NAME]" at bounding box center [1289, 415] width 433 height 50
click at [1150, 595] on input "Title *" at bounding box center [1289, 599] width 433 height 29
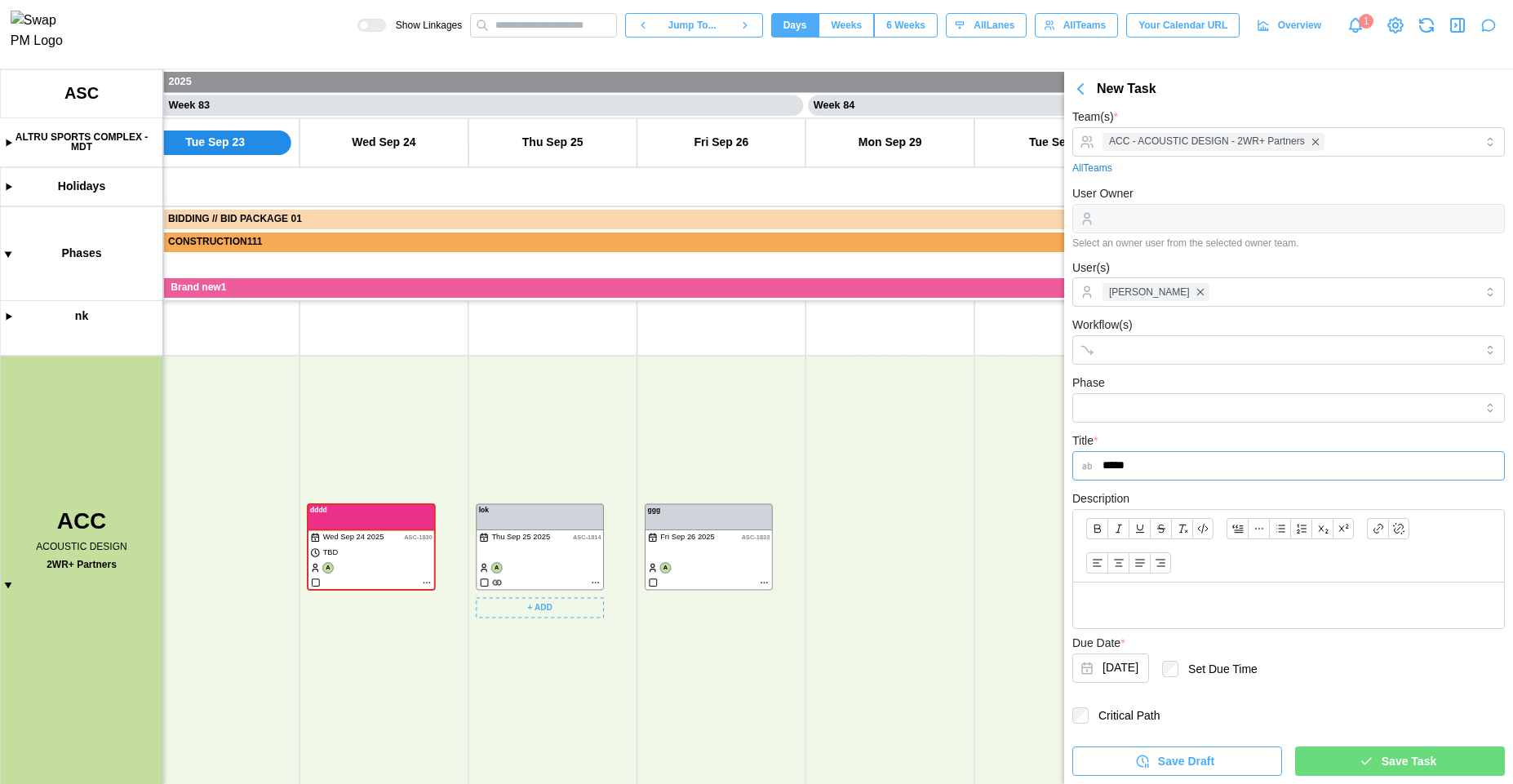
type input "*****"
click at [1359, 765] on icon "button" at bounding box center [1367, 762] width 15 height 15
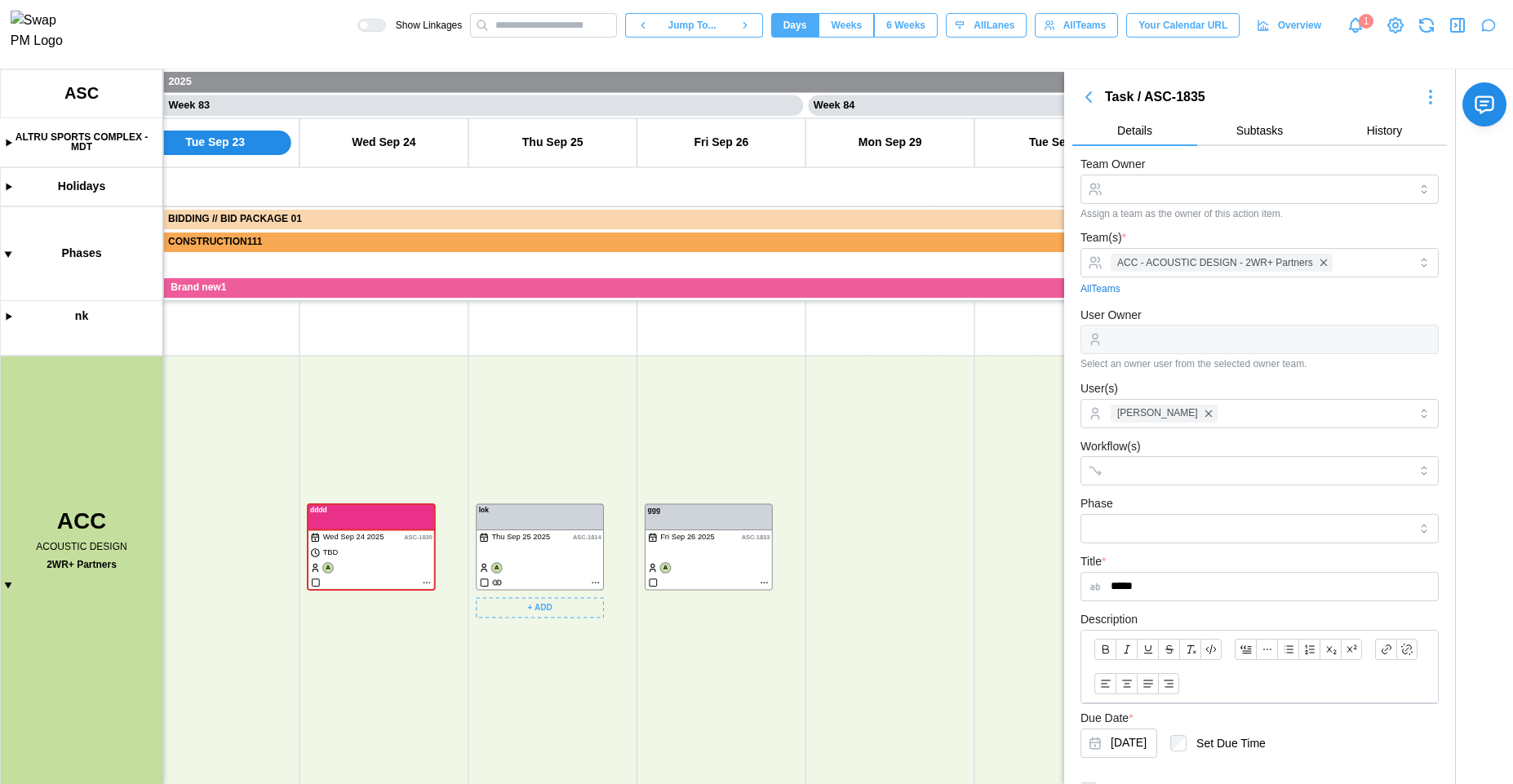
click at [1430, 33] on icon "button" at bounding box center [1427, 25] width 21 height 21
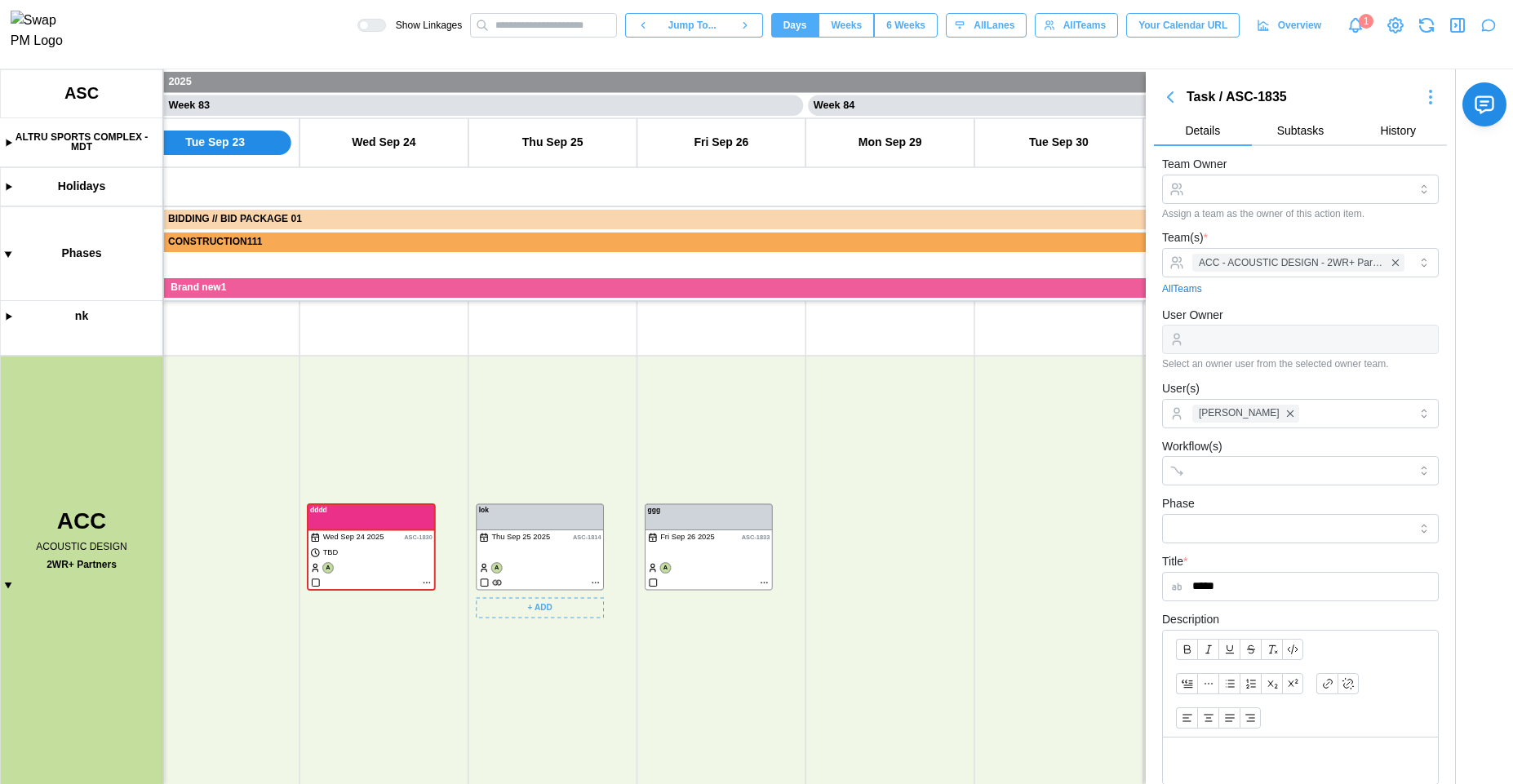
click at [1455, 35] on icon "button" at bounding box center [1457, 25] width 19 height 19
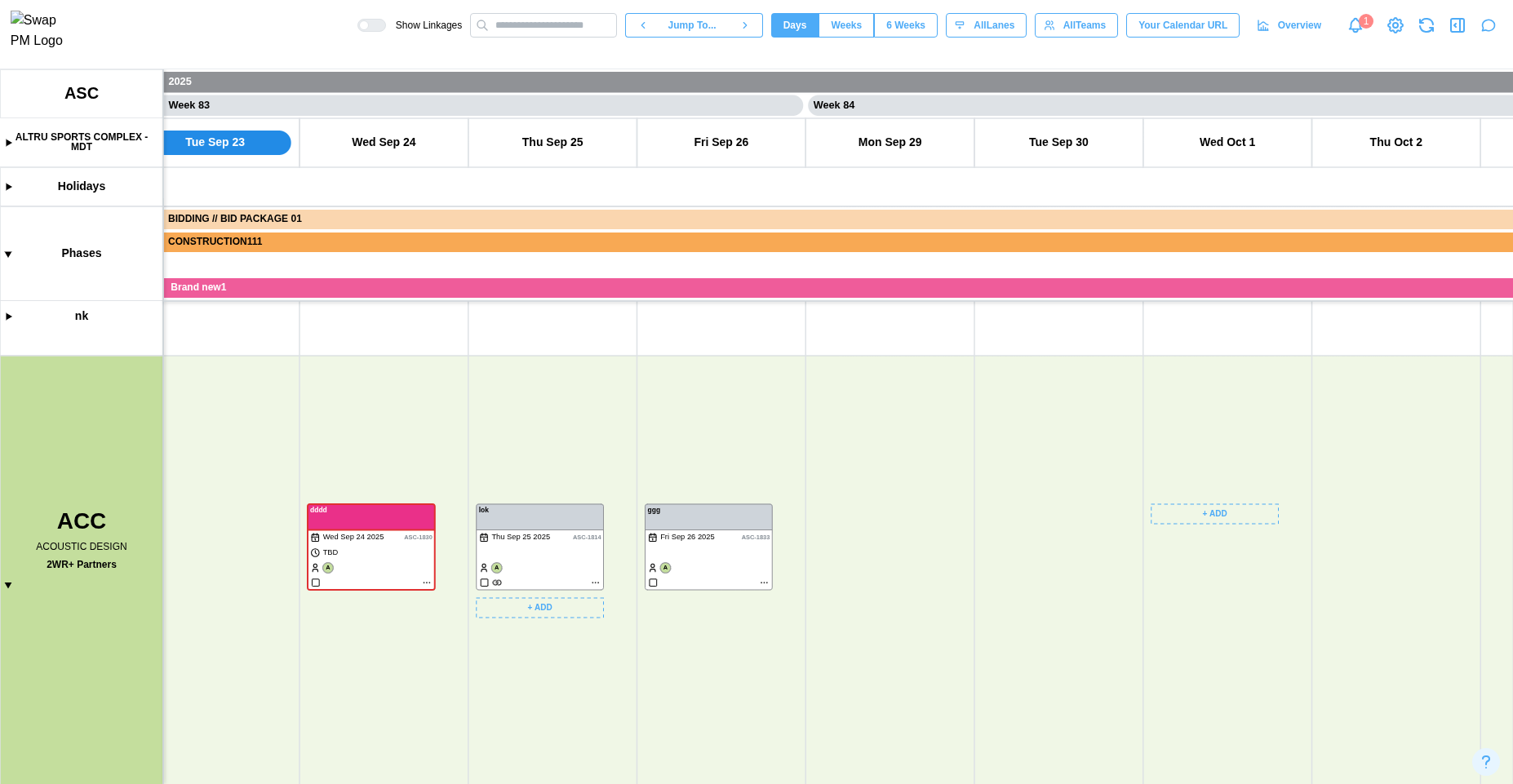
scroll to position [0, 69433]
drag, startPoint x: 1030, startPoint y: 639, endPoint x: 995, endPoint y: 277, distance: 363.7
click at [995, 280] on canvas at bounding box center [756, 426] width 1513 height 715
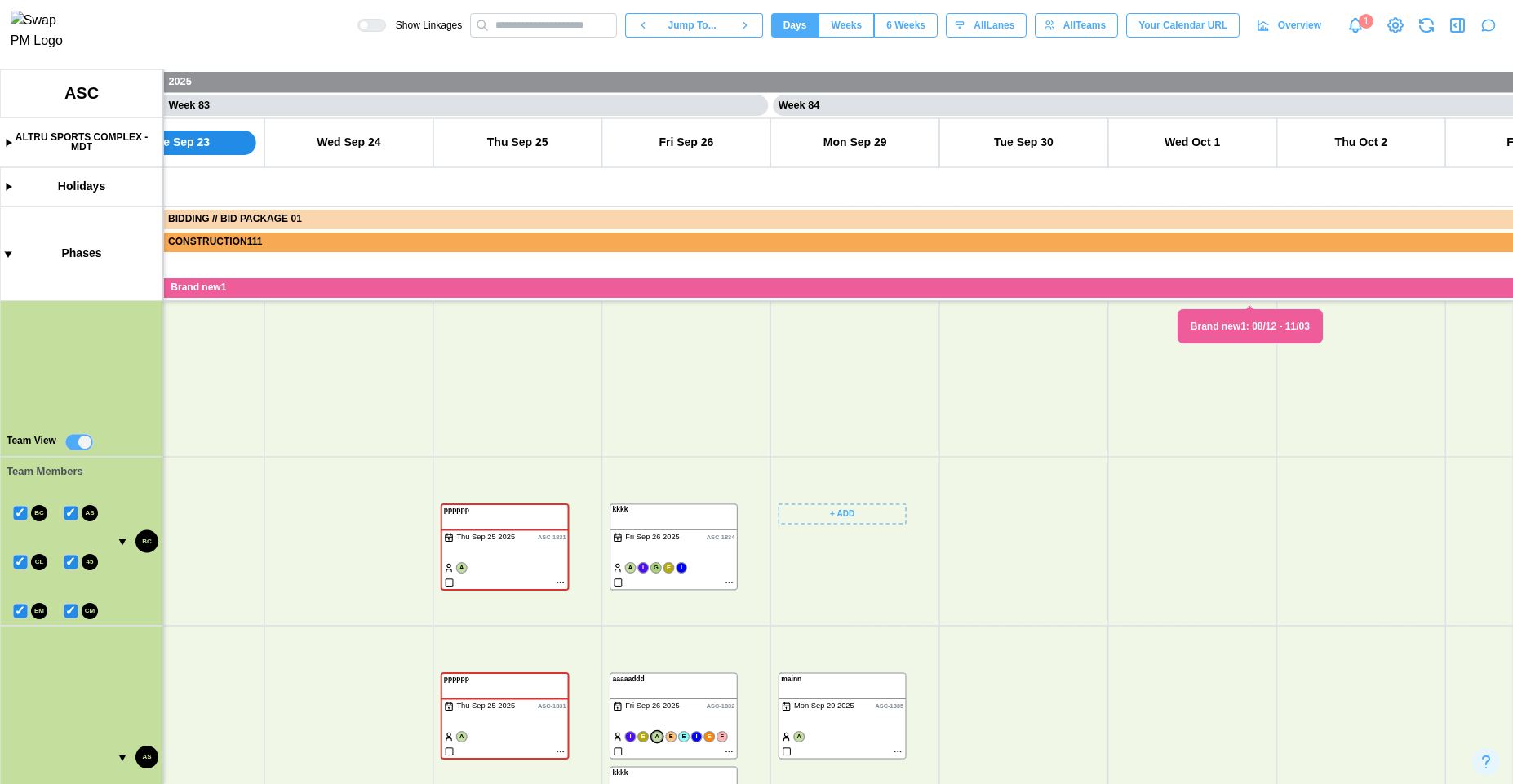
scroll to position [0, 69375]
drag, startPoint x: 956, startPoint y: 490, endPoint x: 959, endPoint y: 434, distance: 56.1
click at [959, 434] on canvas at bounding box center [756, 426] width 1513 height 715
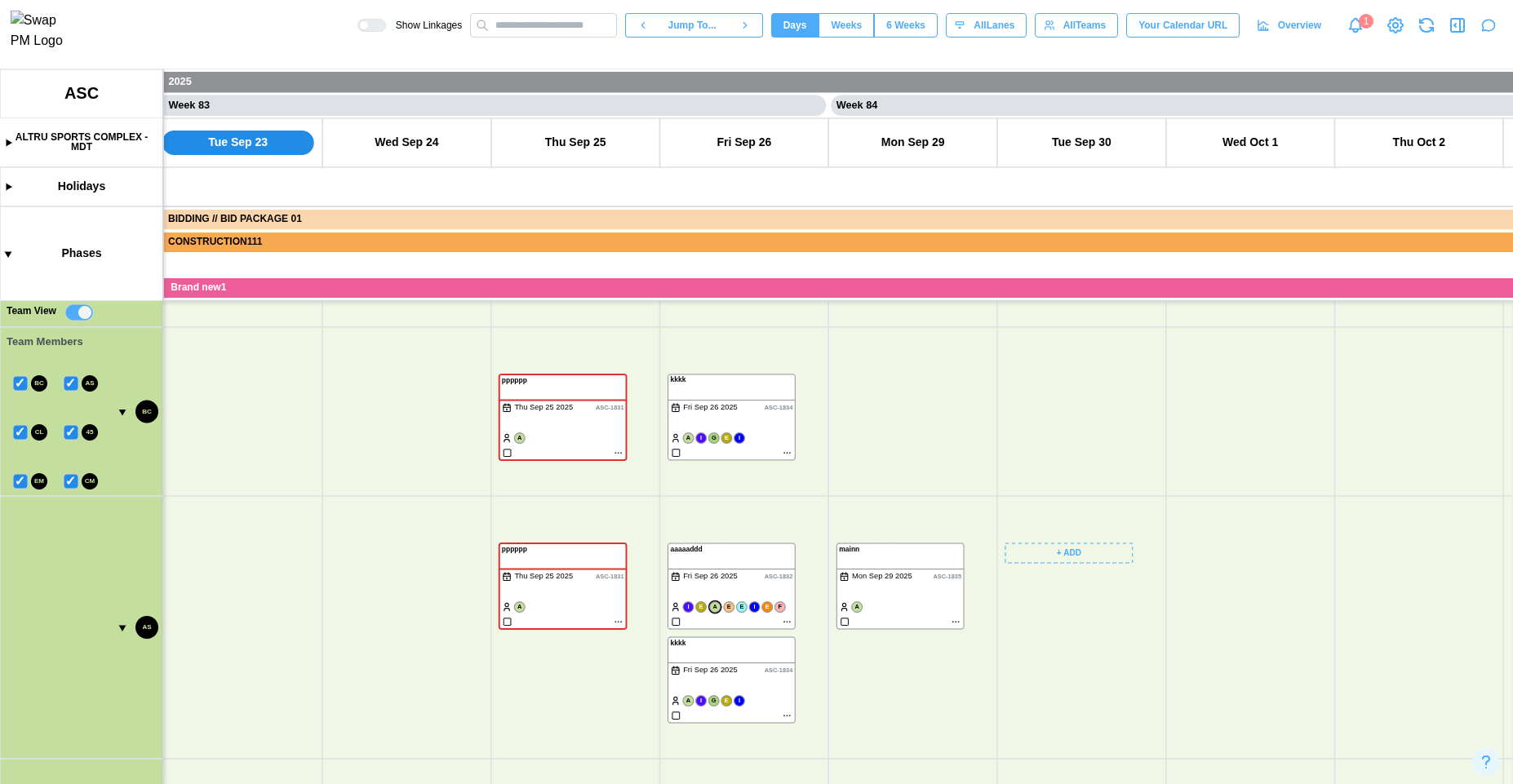
drag, startPoint x: 1127, startPoint y: 398, endPoint x: 1065, endPoint y: 665, distance: 274.1
click at [1098, 716] on canvas at bounding box center [756, 426] width 1513 height 715
drag, startPoint x: 947, startPoint y: 475, endPoint x: 928, endPoint y: 736, distance: 261.7
click at [930, 740] on canvas at bounding box center [756, 426] width 1513 height 715
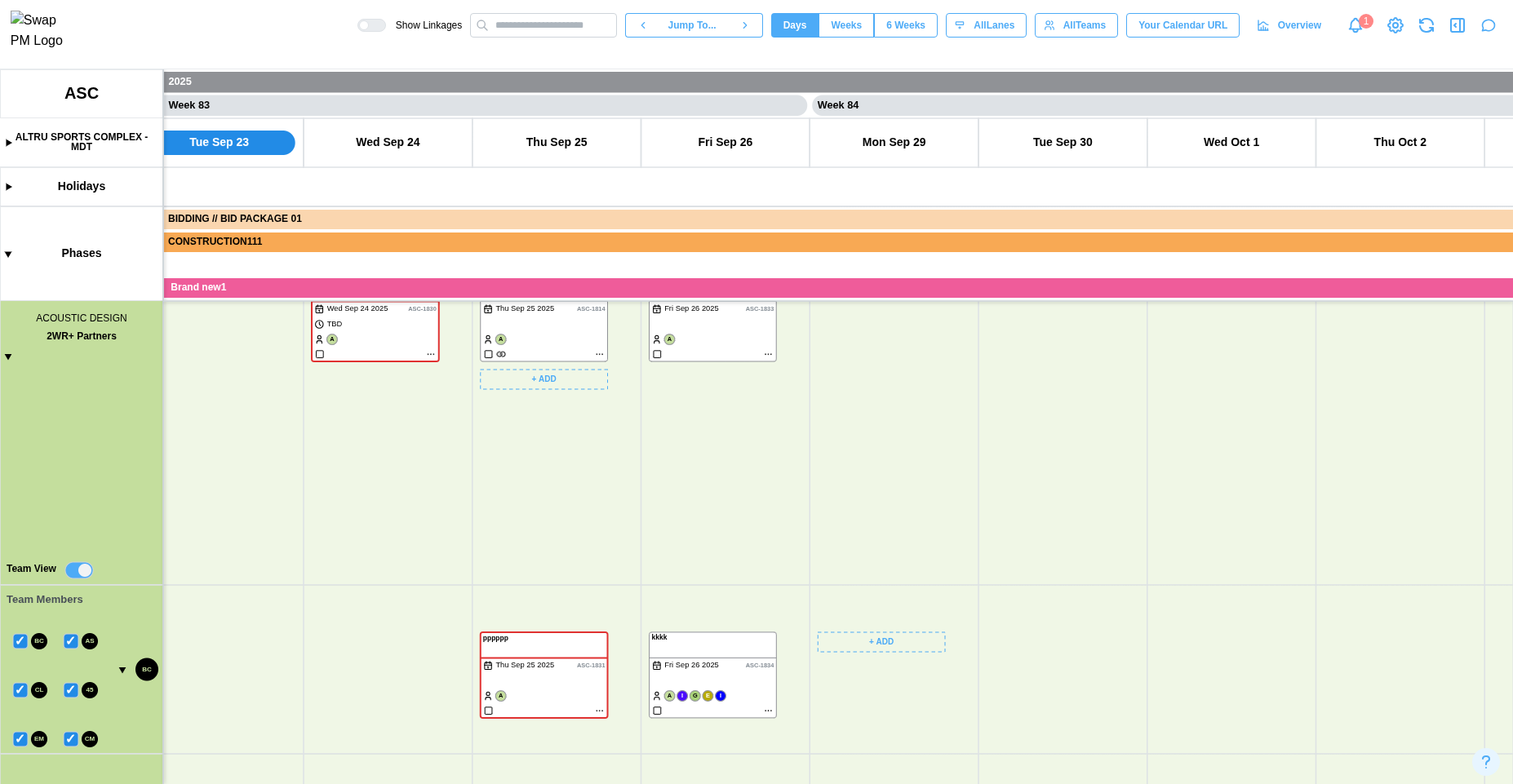
scroll to position [274, 0]
drag, startPoint x: 893, startPoint y: 551, endPoint x: 860, endPoint y: 523, distance: 43.3
click at [877, 635] on canvas at bounding box center [756, 426] width 1513 height 715
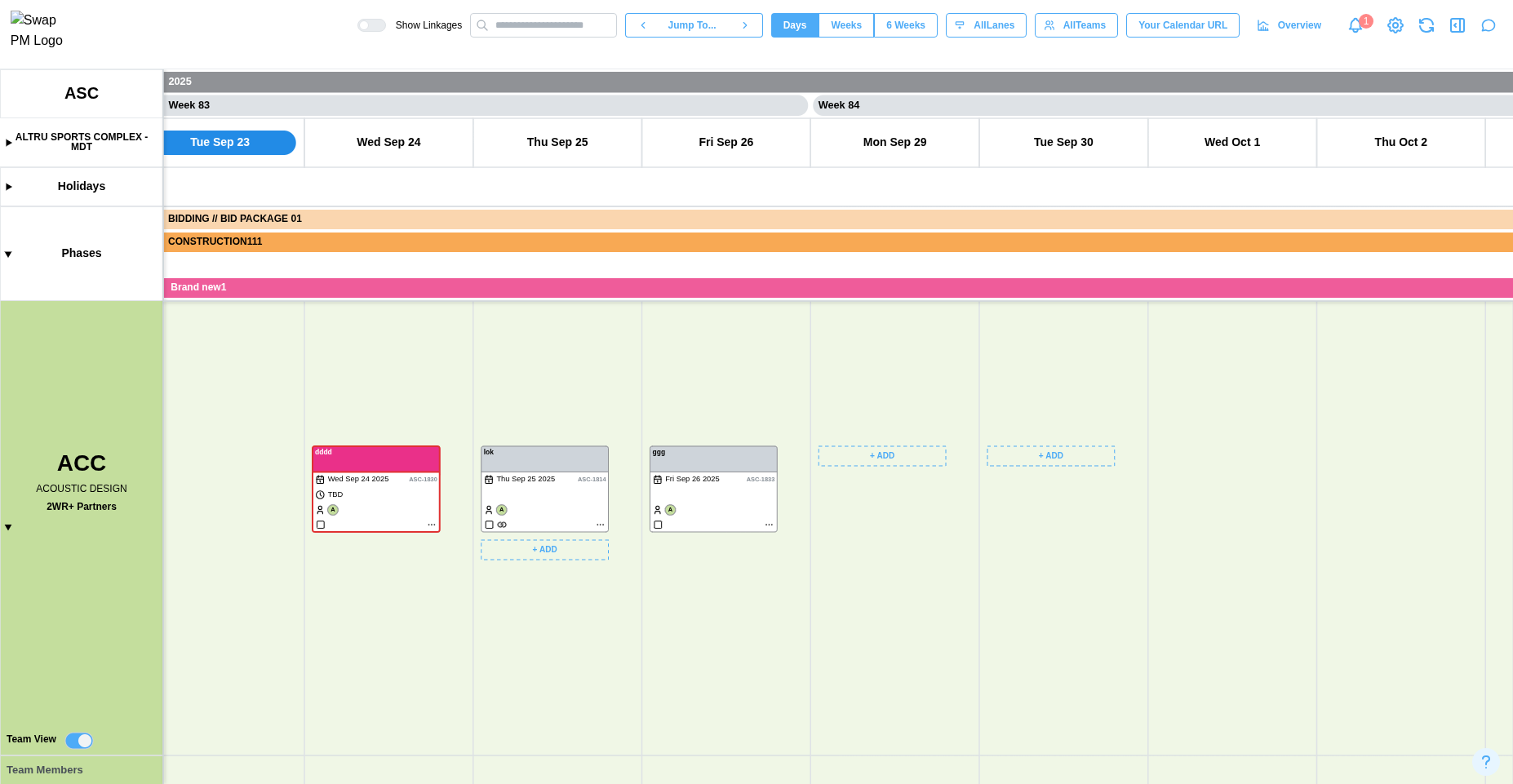
click at [863, 468] on canvas at bounding box center [756, 426] width 1513 height 715
click at [871, 452] on canvas at bounding box center [756, 426] width 1513 height 715
click at [870, 493] on div "Create Task" at bounding box center [894, 491] width 81 height 13
type textarea "*"
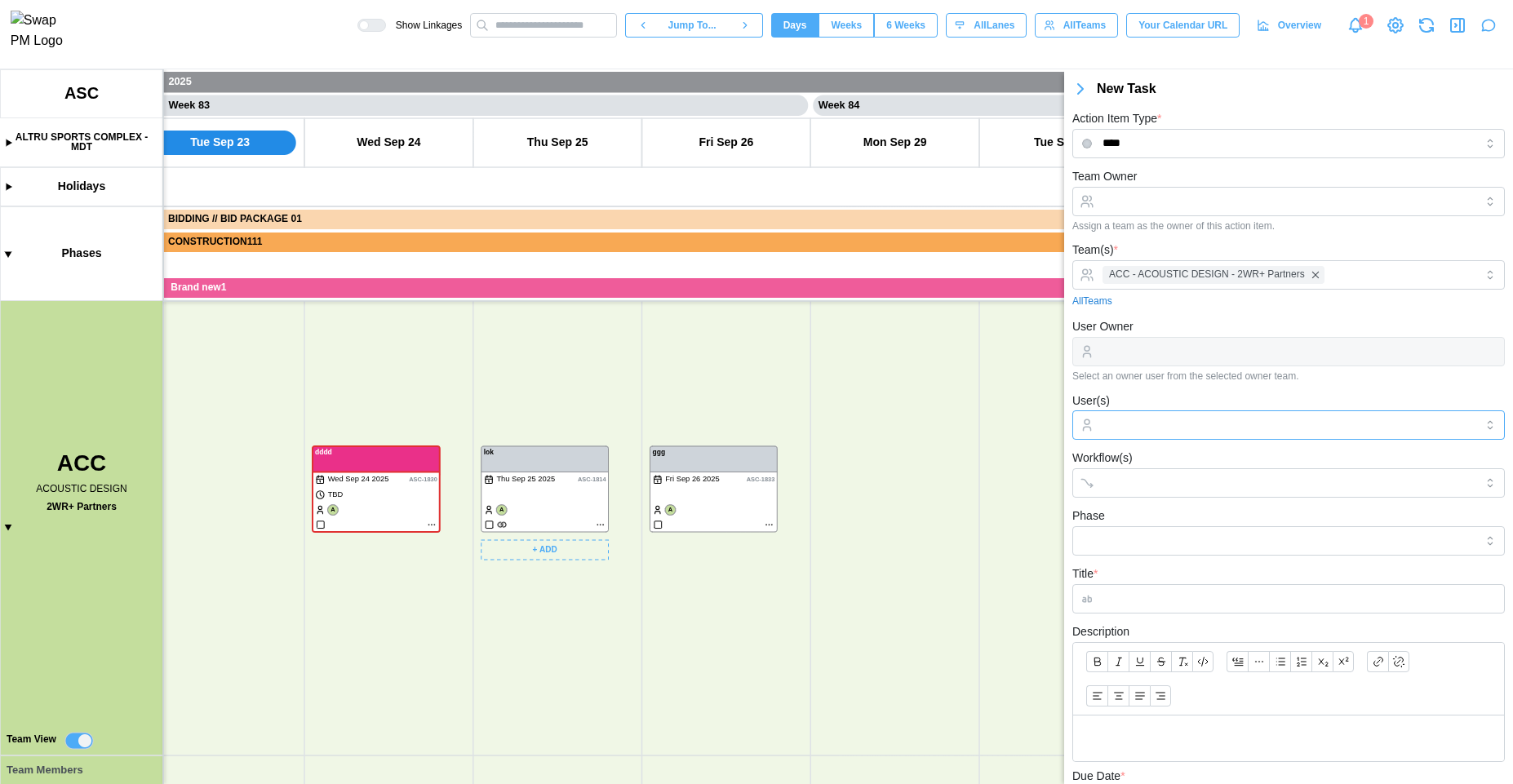
click at [1143, 419] on input "User(s)" at bounding box center [1289, 426] width 372 height 13
click at [1143, 426] on input "User(s)" at bounding box center [1289, 426] width 372 height 13
click at [1110, 591] on input "Title *" at bounding box center [1289, 599] width 433 height 29
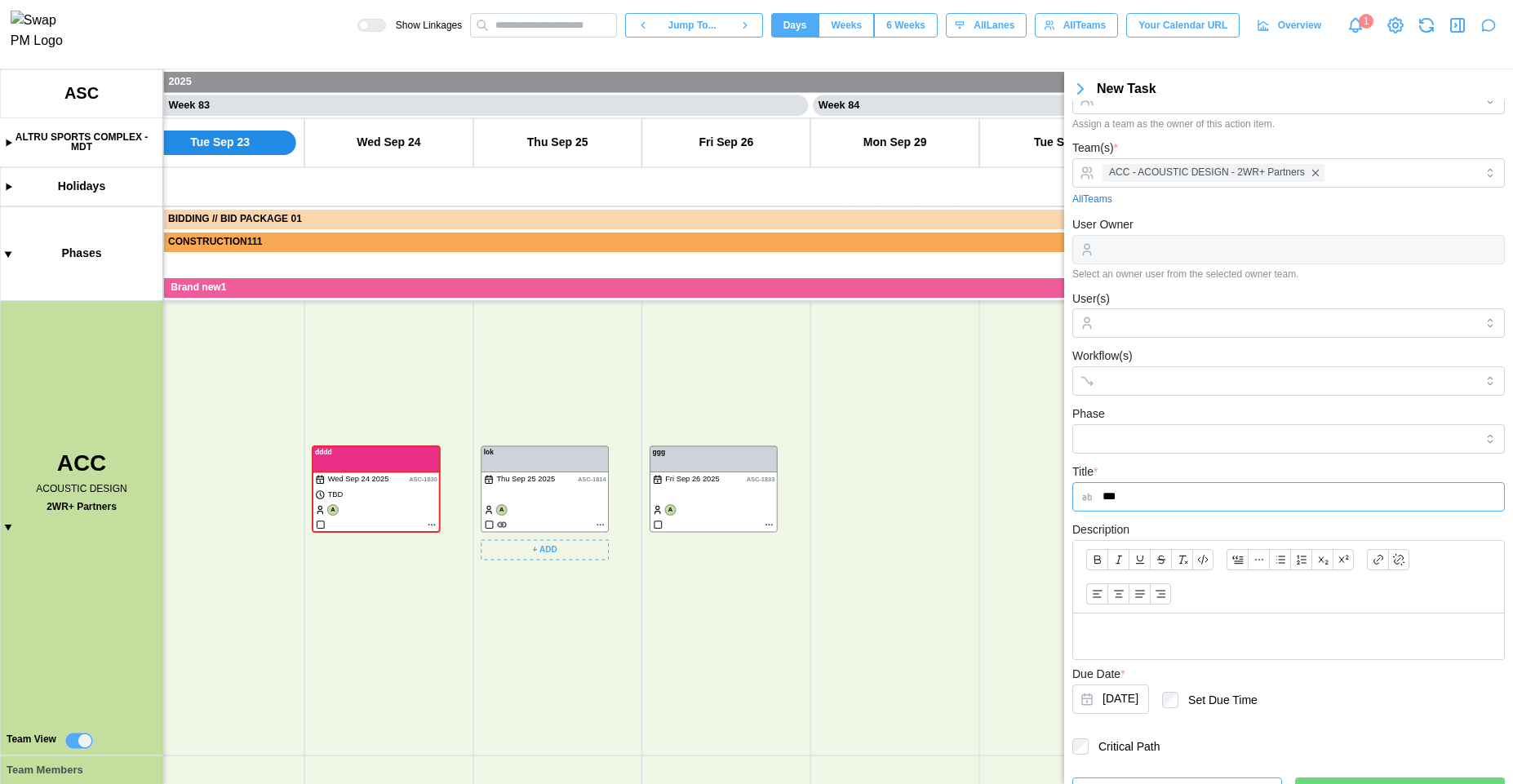
scroll to position [133, 0]
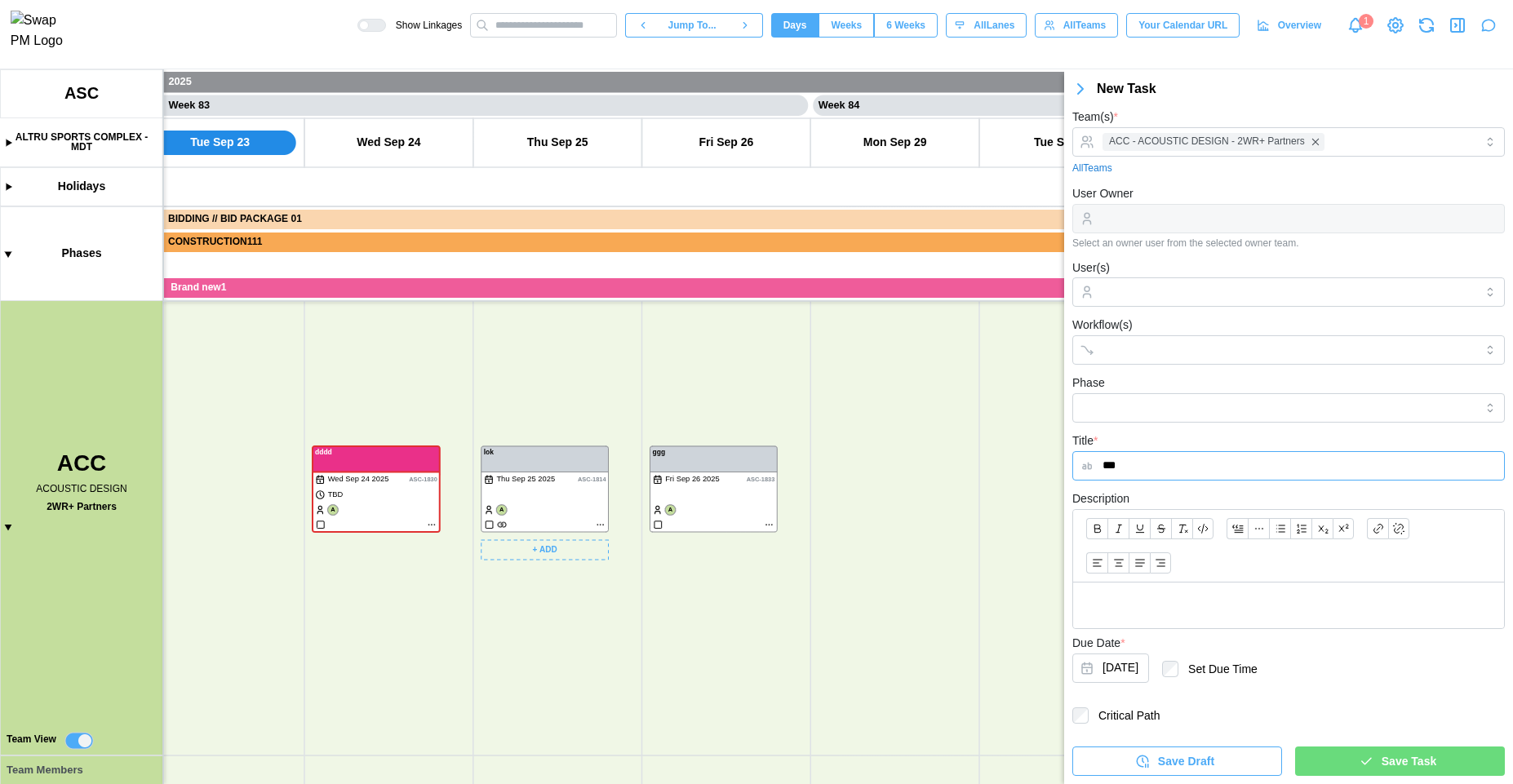
type input "***"
click at [1330, 762] on div "Save Task" at bounding box center [1398, 761] width 184 height 28
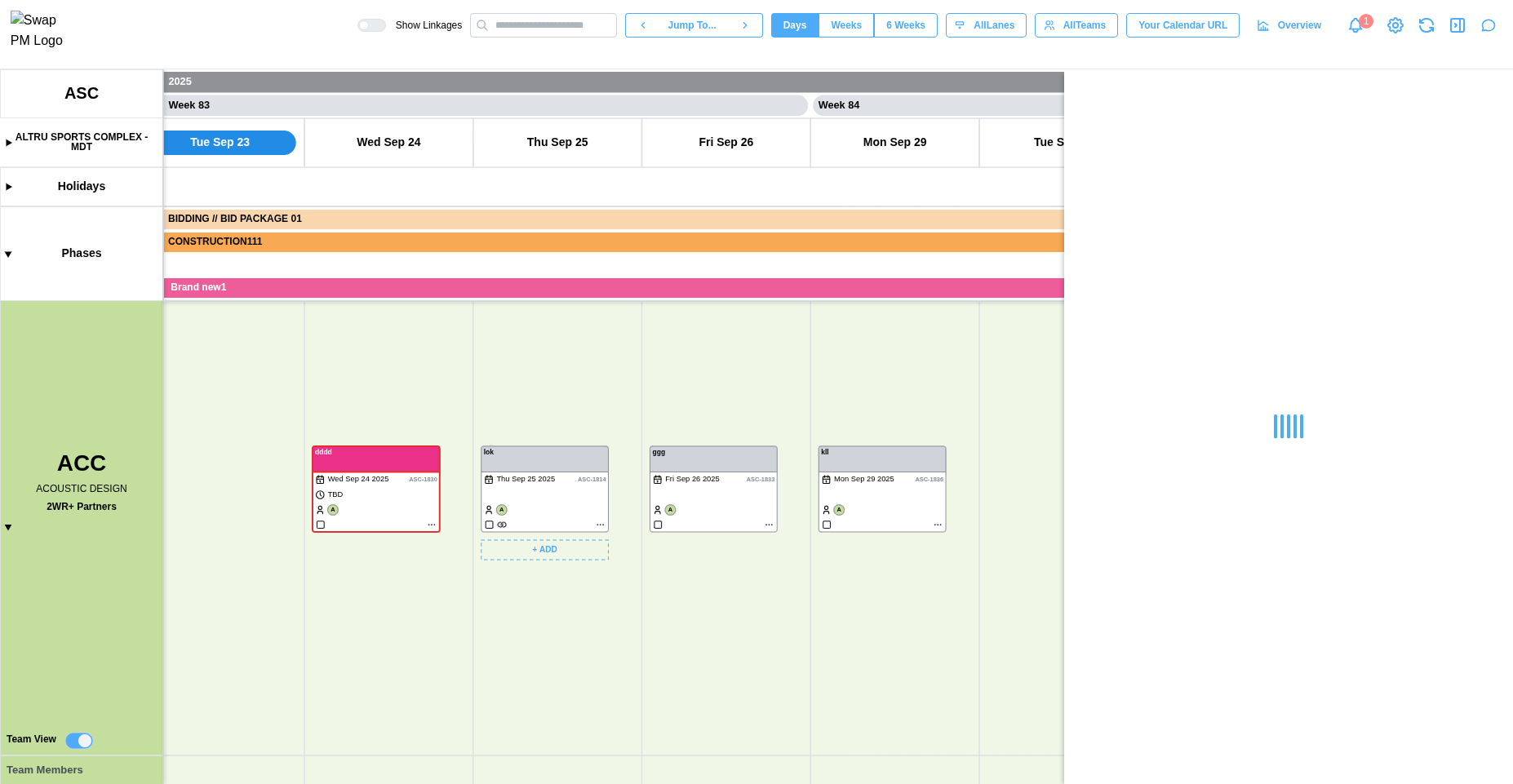
scroll to position [0, 0]
click at [939, 528] on canvas at bounding box center [756, 426] width 1513 height 715
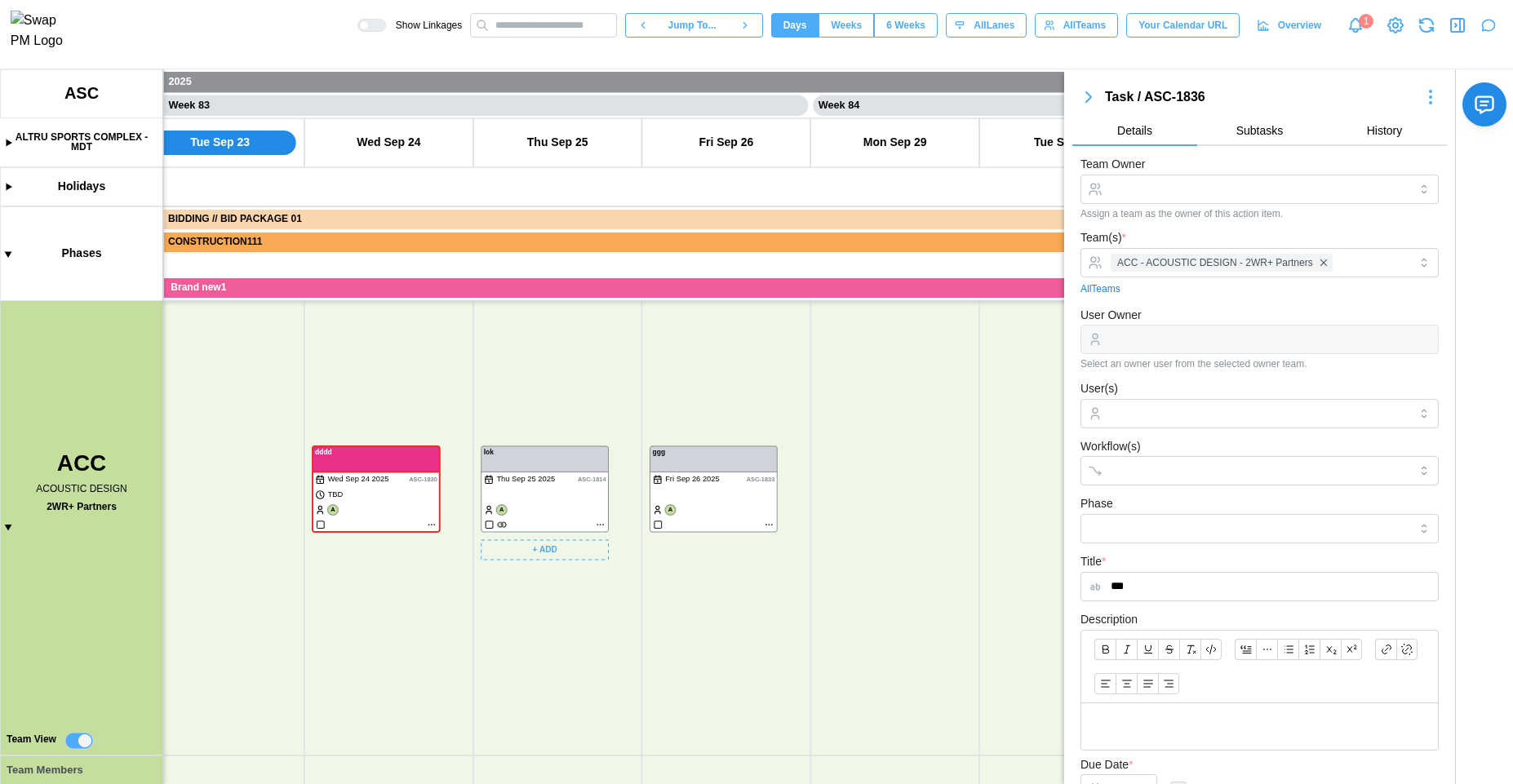
click at [1428, 26] on icon "button" at bounding box center [1427, 25] width 21 height 21
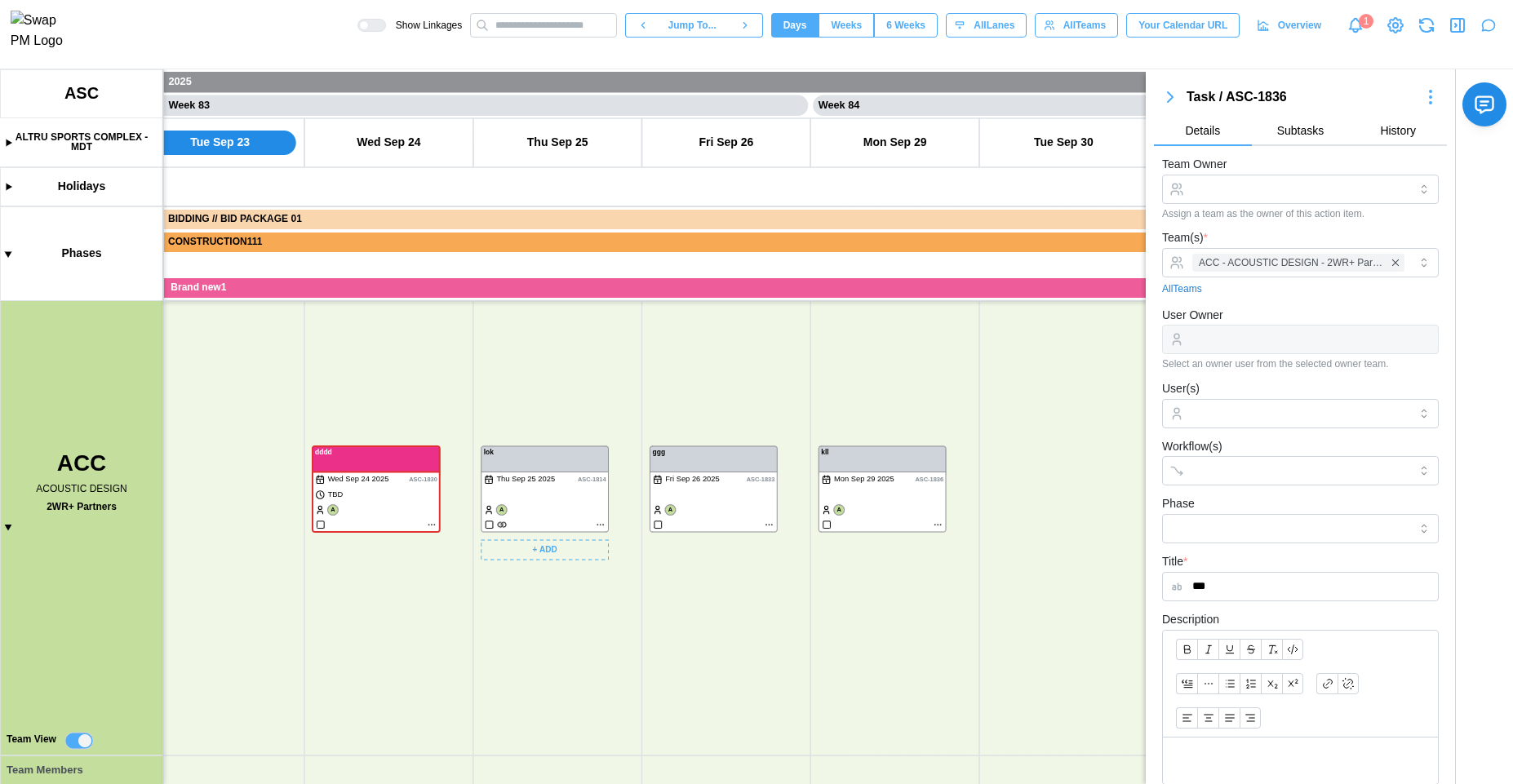
click at [1464, 35] on icon "button" at bounding box center [1457, 25] width 19 height 19
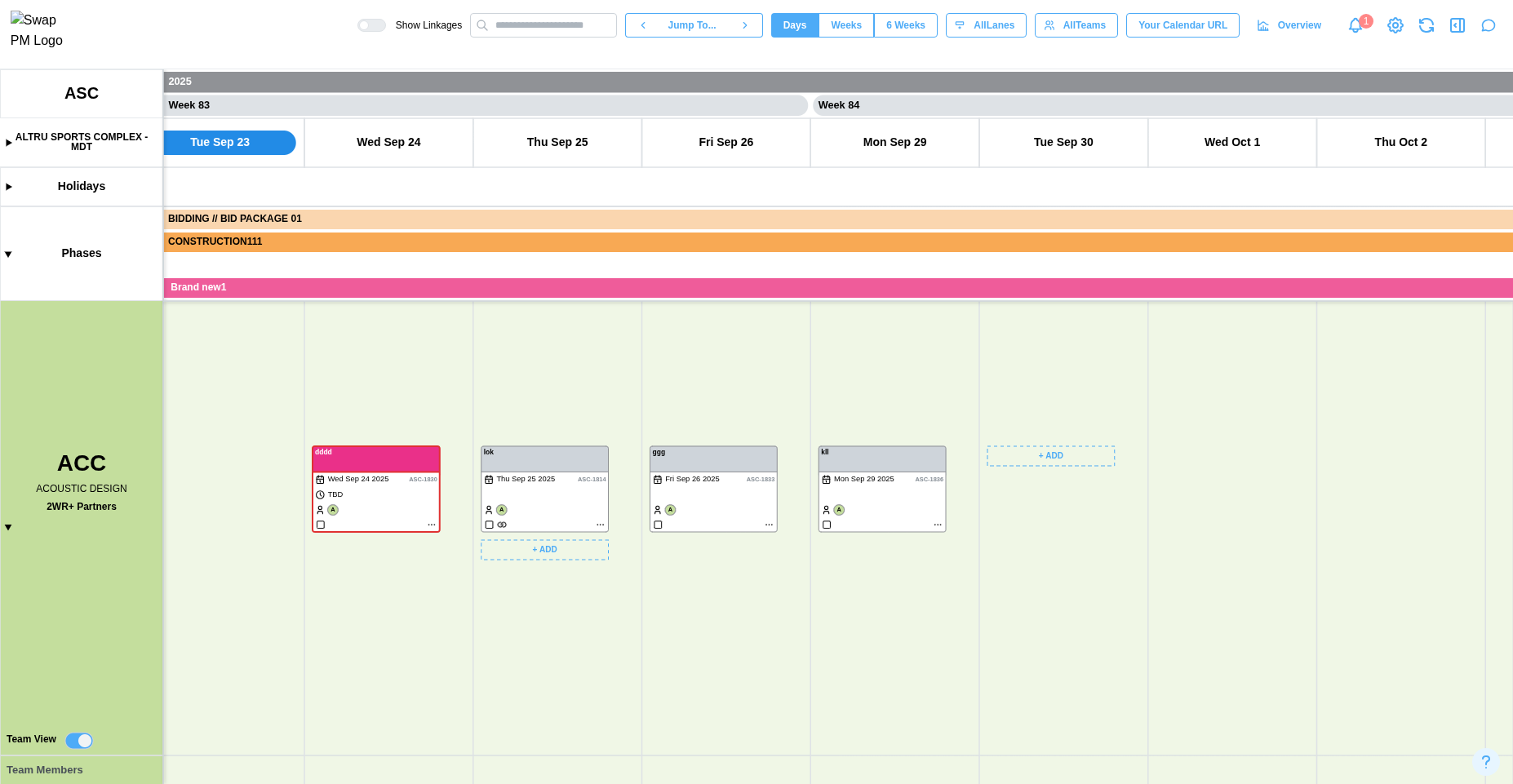
scroll to position [0, 69345]
drag, startPoint x: 963, startPoint y: 675, endPoint x: 1008, endPoint y: 458, distance: 221.6
click at [1009, 461] on canvas at bounding box center [756, 426] width 1513 height 715
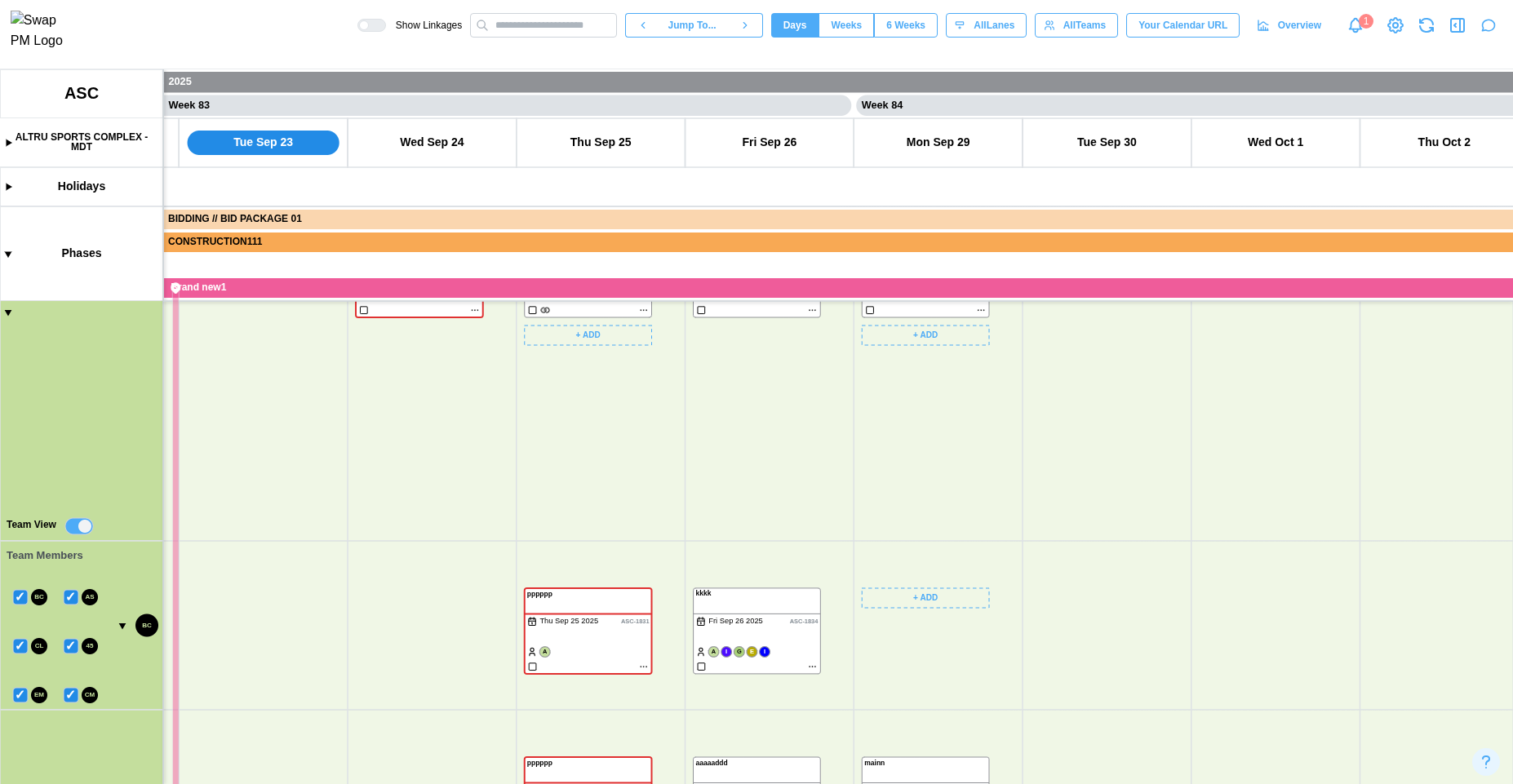
scroll to position [346, 0]
drag, startPoint x: 1003, startPoint y: 421, endPoint x: 988, endPoint y: 562, distance: 141.8
click at [988, 564] on canvas at bounding box center [756, 426] width 1513 height 715
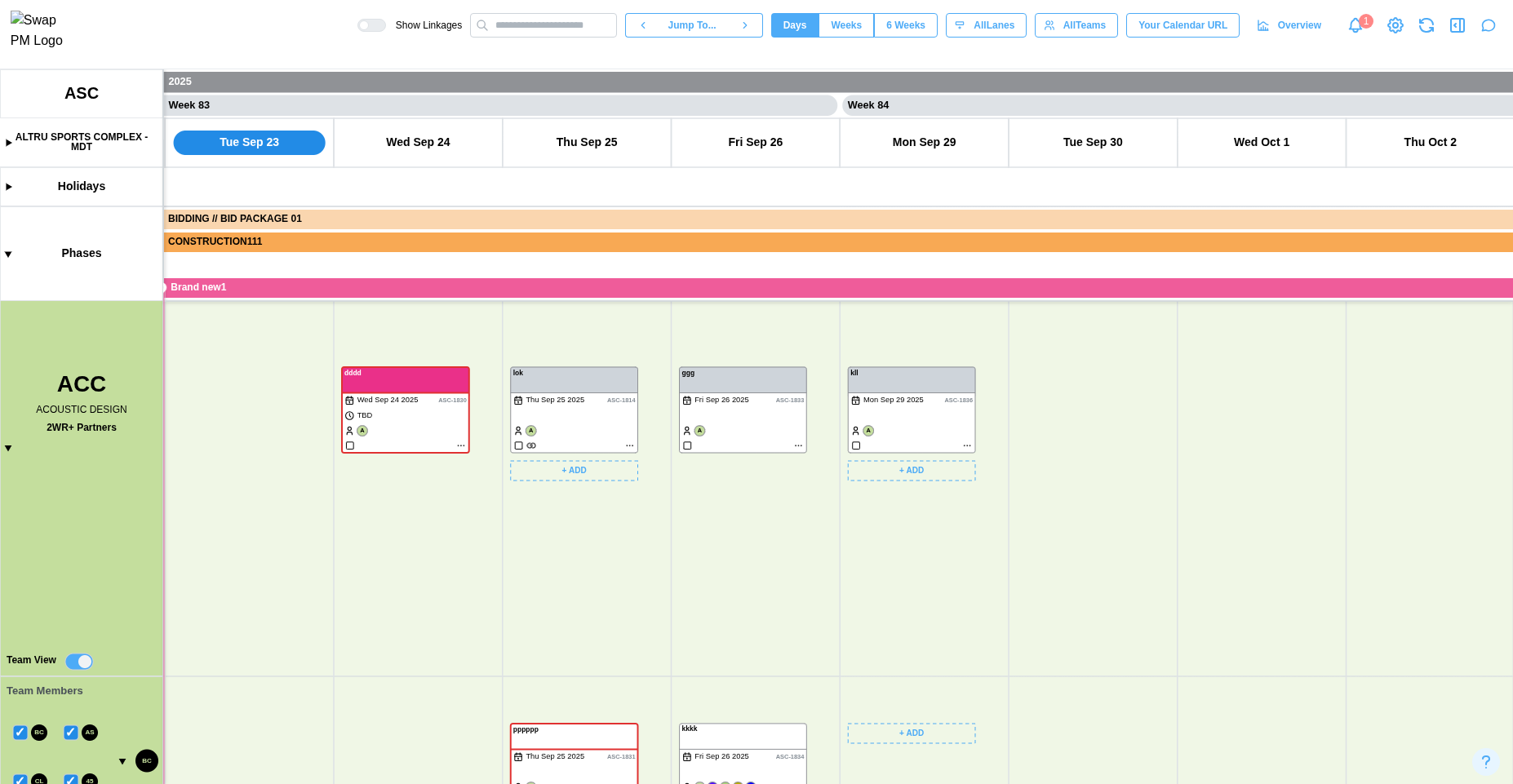
click at [965, 449] on canvas at bounding box center [756, 426] width 1513 height 715
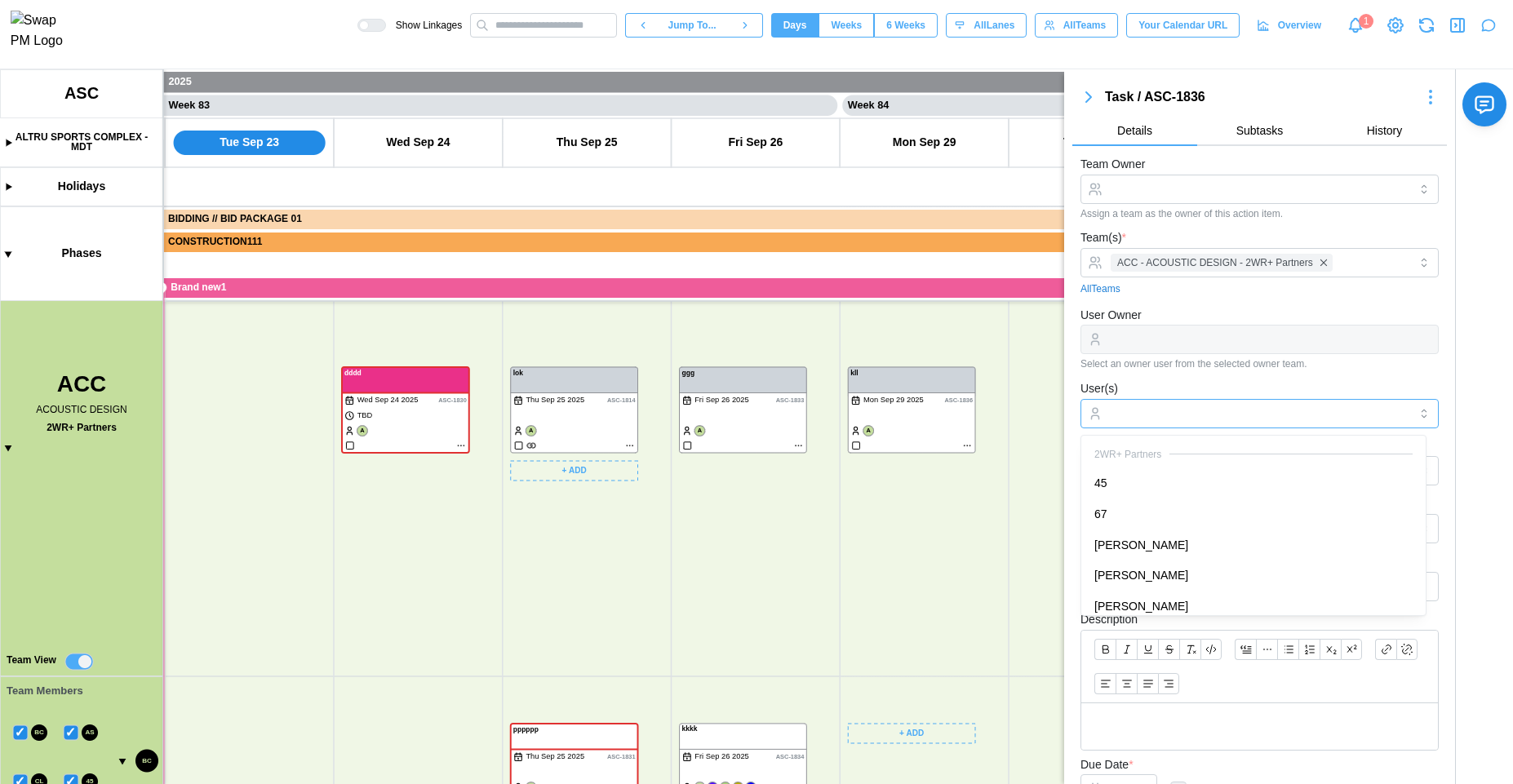
click at [1212, 415] on input "User(s)" at bounding box center [1260, 414] width 298 height 13
click at [1251, 384] on div "User(s) 45 67" at bounding box center [1260, 403] width 358 height 50
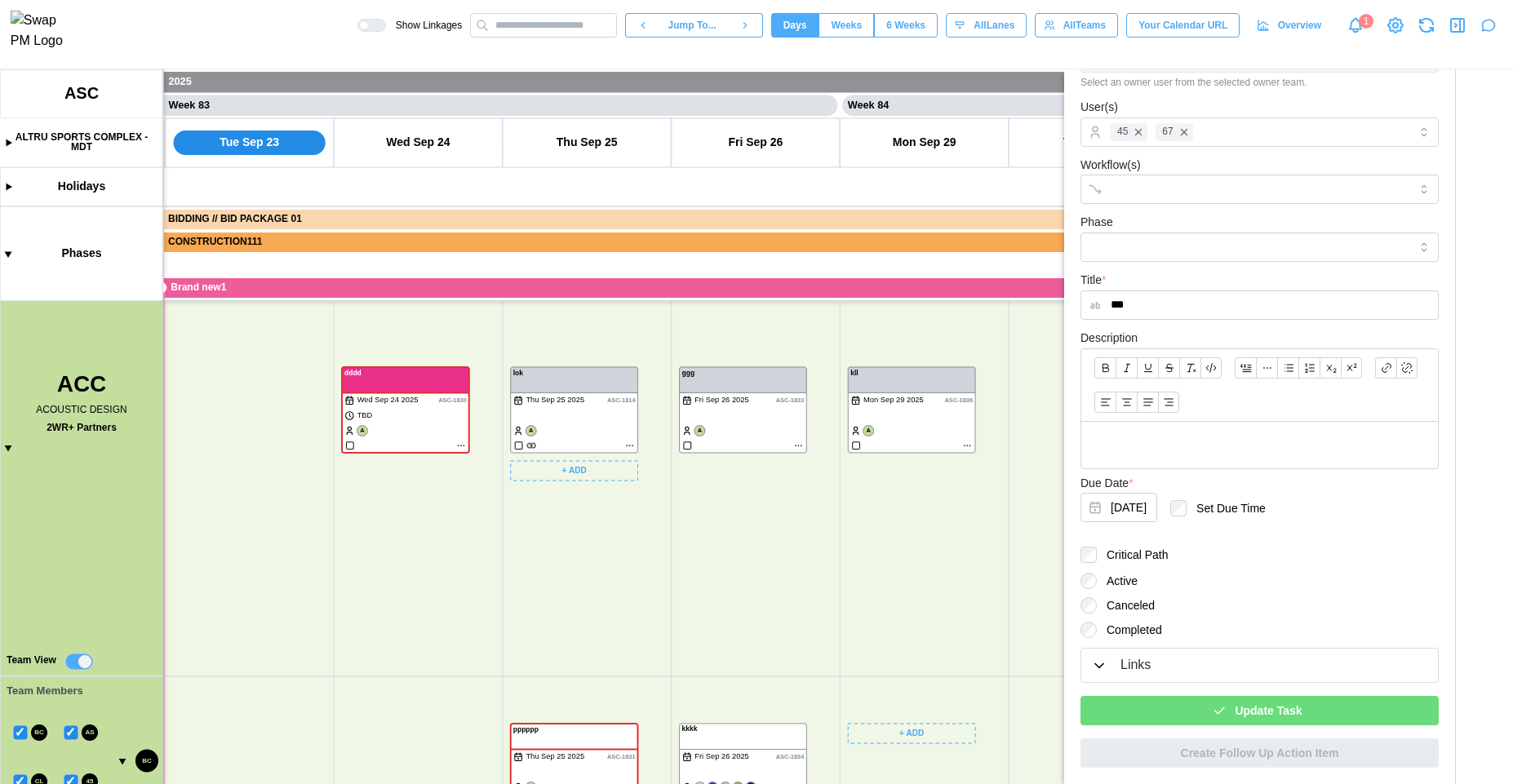
click at [1290, 710] on span "Update Task" at bounding box center [1268, 710] width 67 height 28
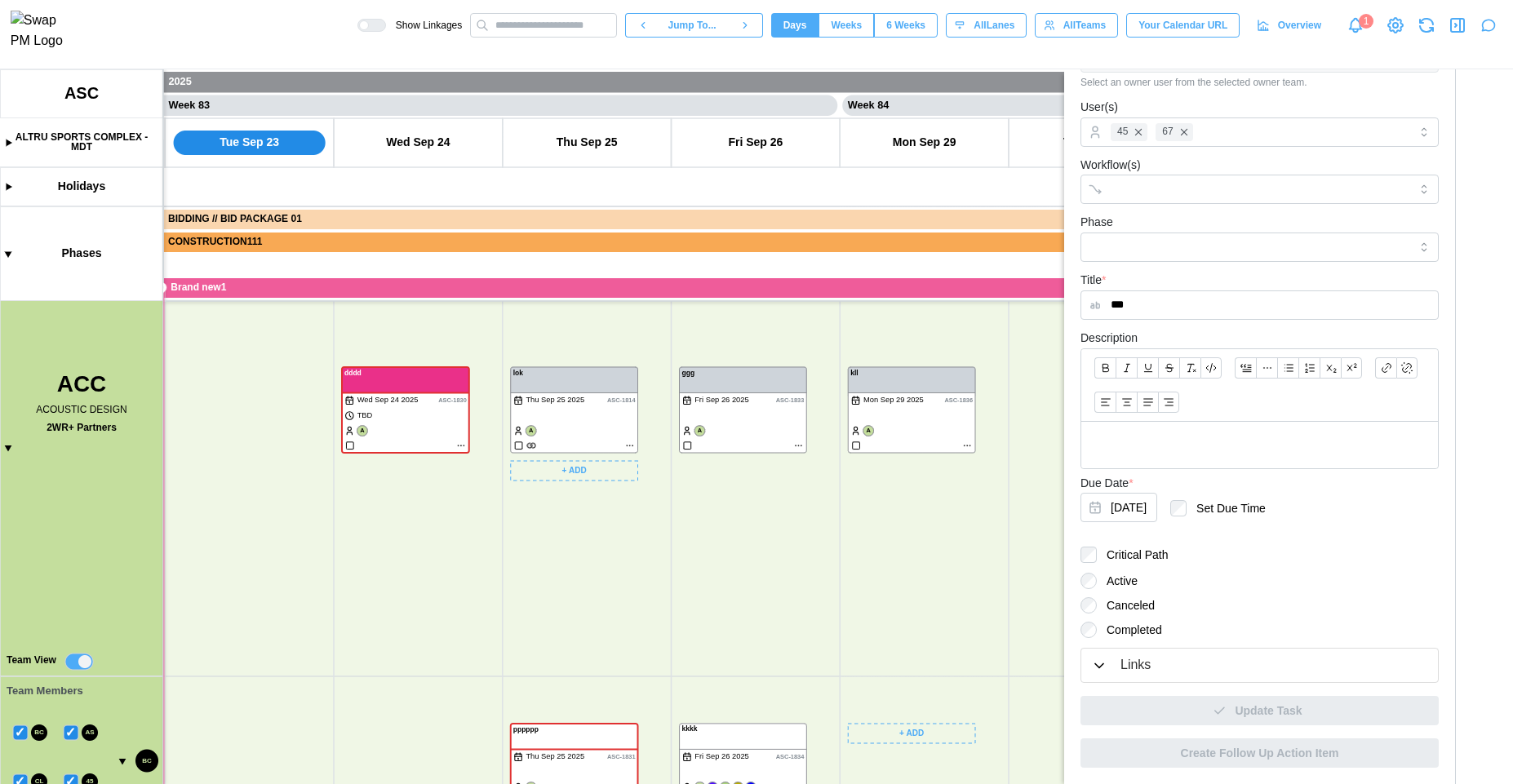
click at [1430, 31] on icon "button" at bounding box center [1427, 25] width 21 height 21
click at [1194, 312] on input "***" at bounding box center [1260, 305] width 358 height 29
click at [1251, 617] on div "Active Canceled Completed" at bounding box center [1260, 605] width 358 height 65
click at [1214, 707] on div "Update Task" at bounding box center [1260, 704] width 358 height 42
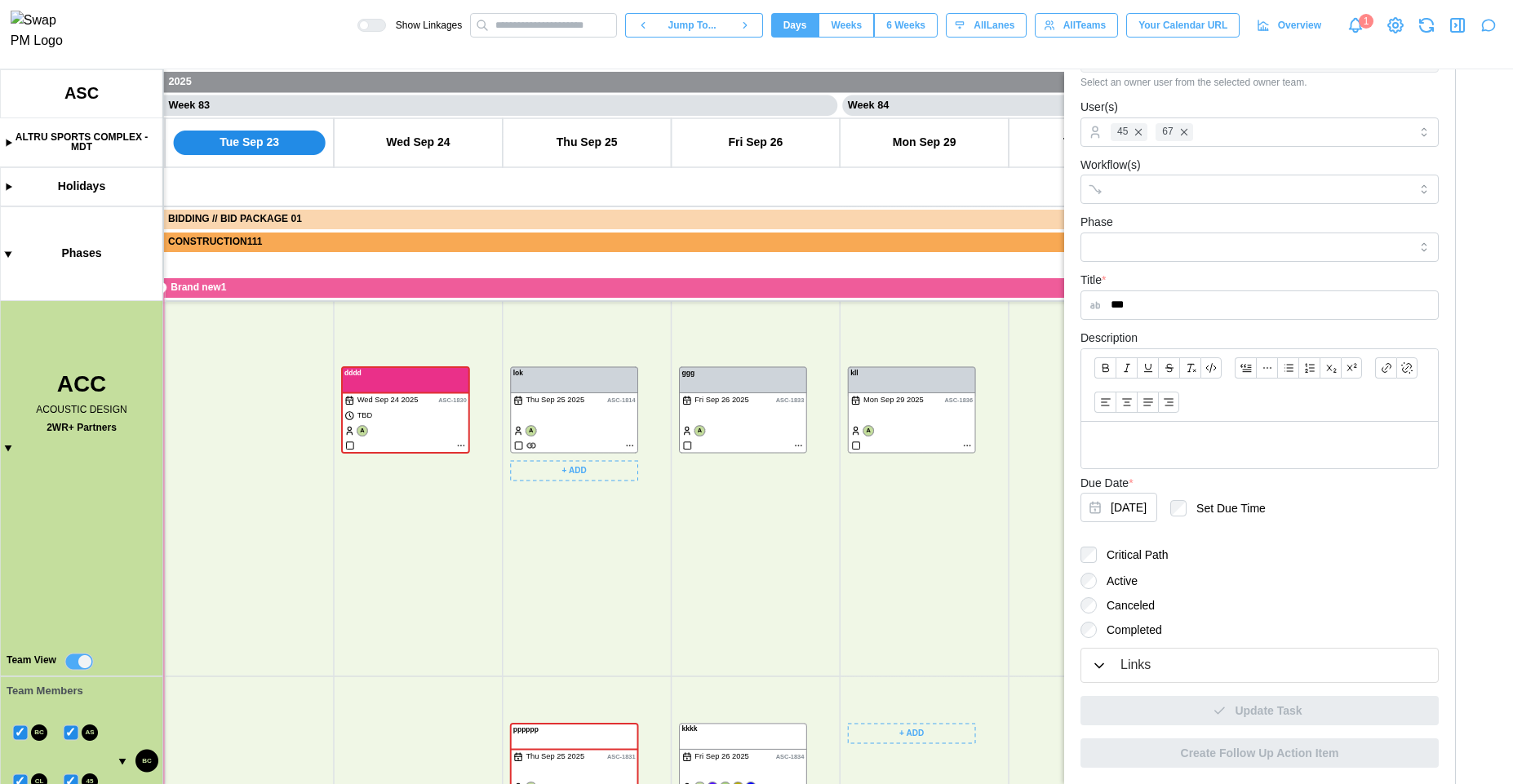
click at [1214, 707] on div "Update Task" at bounding box center [1260, 704] width 358 height 42
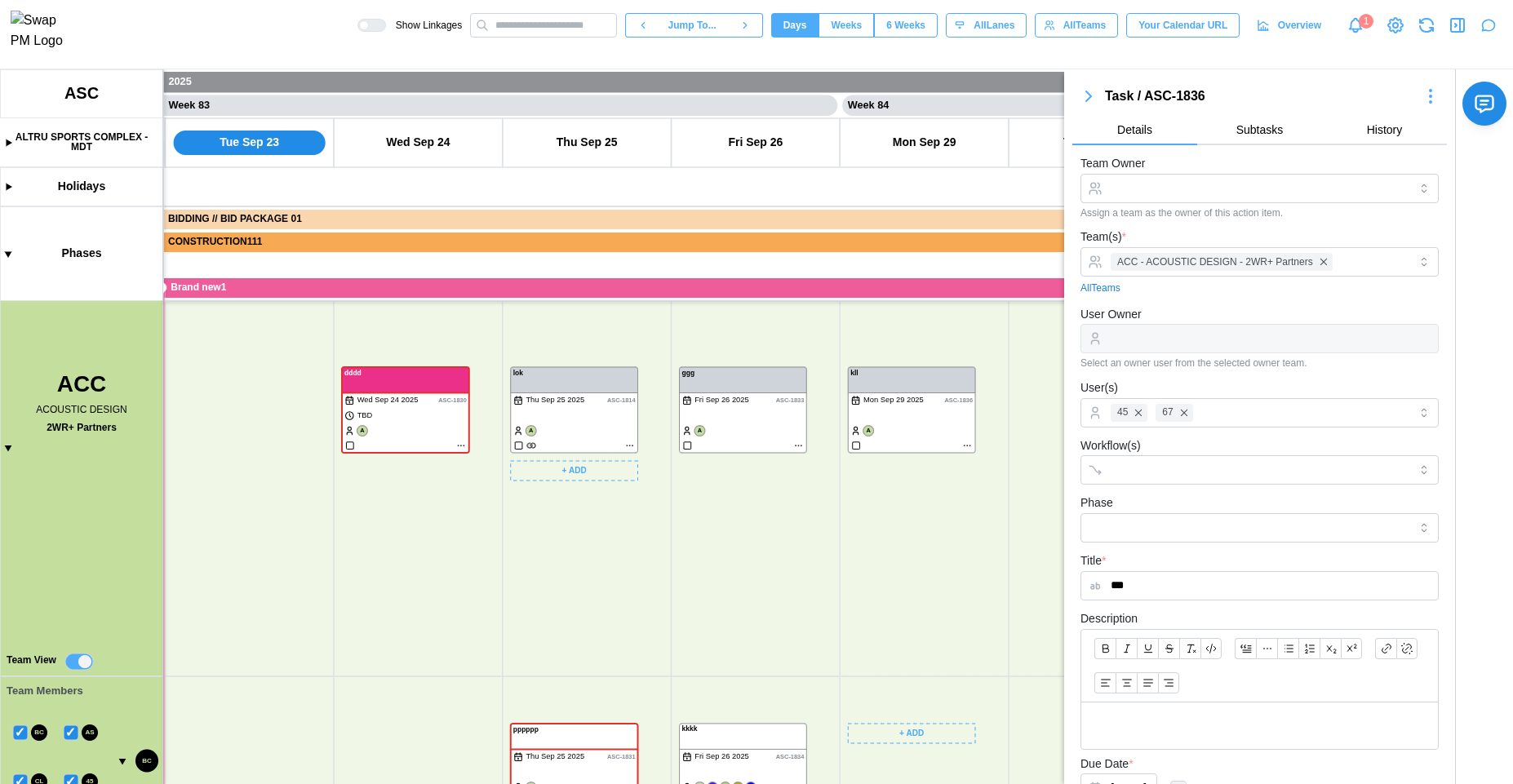
scroll to position [0, 0]
click at [1224, 417] on div "45 67" at bounding box center [1257, 414] width 302 height 28
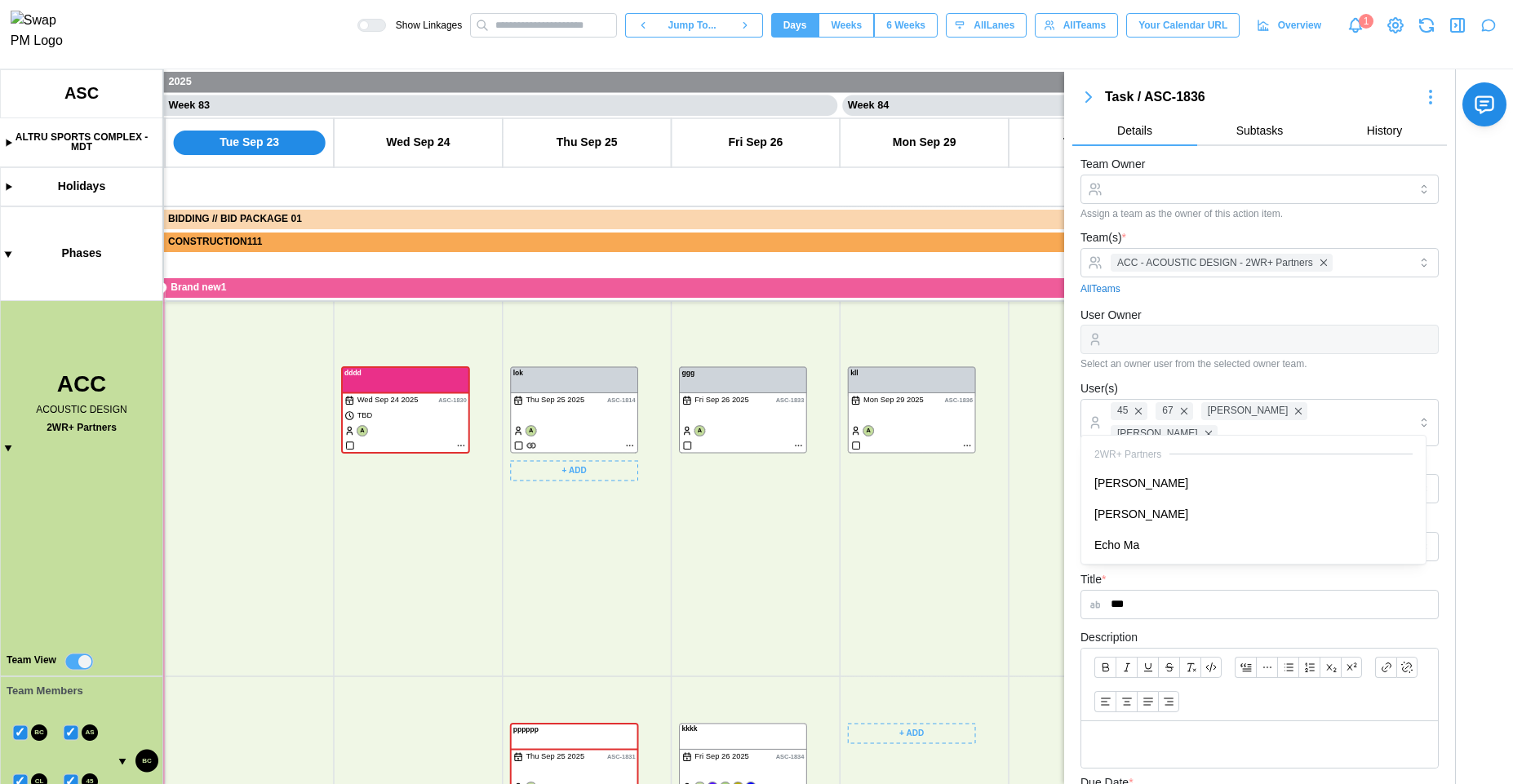
click at [1319, 382] on div "User(s) 45 67 [PERSON_NAME] [PERSON_NAME]" at bounding box center [1260, 413] width 358 height 68
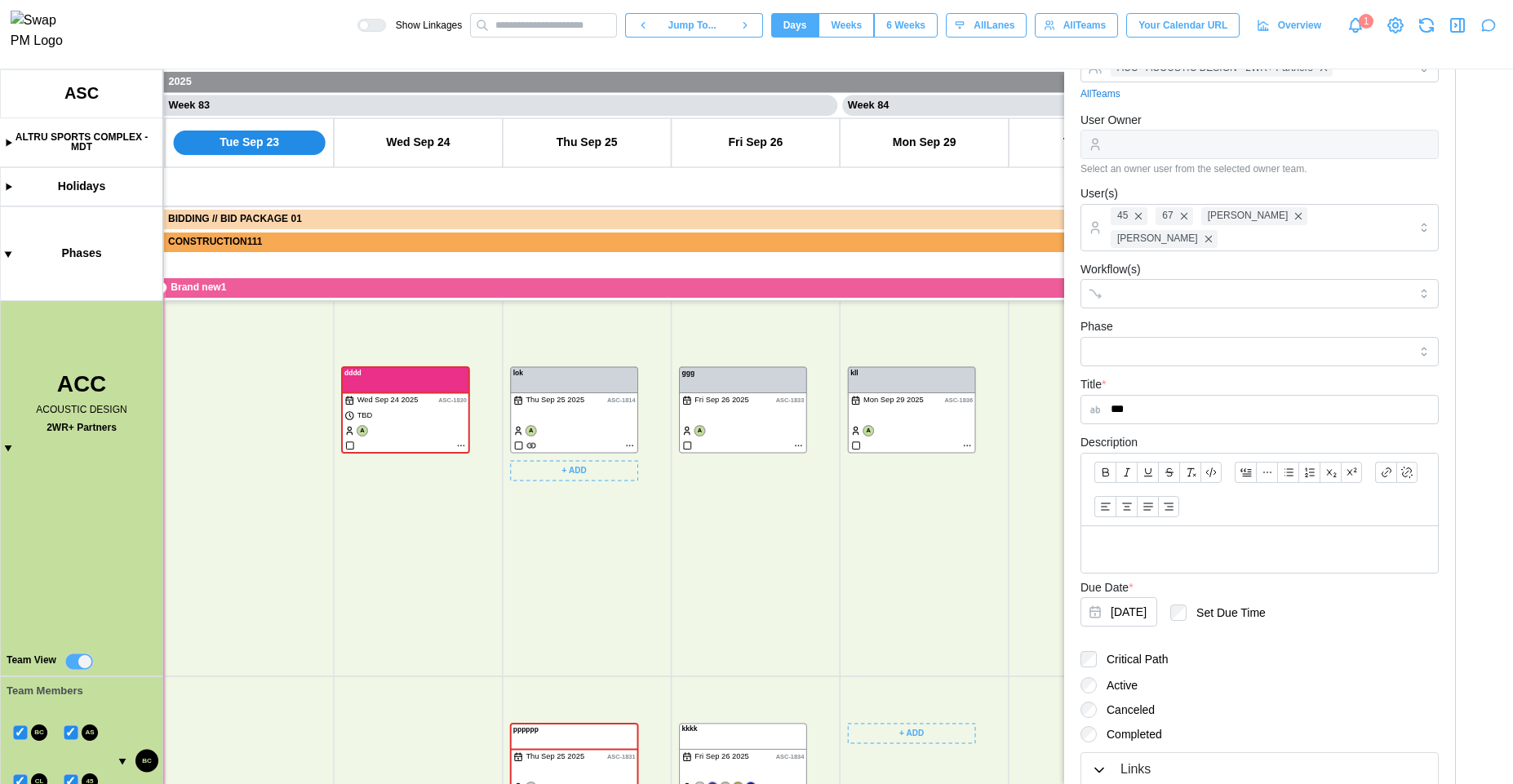
scroll to position [281, 0]
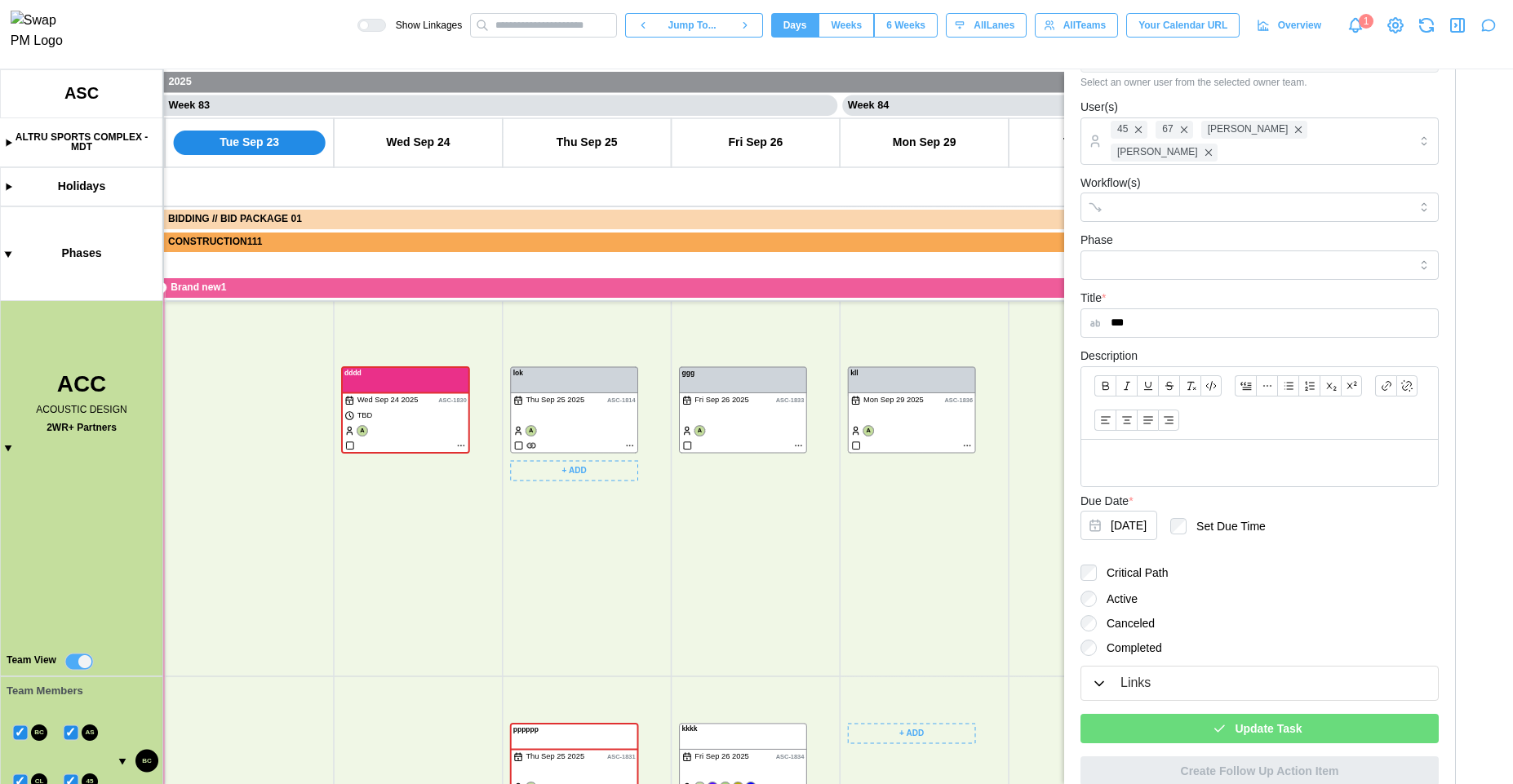
click at [1235, 715] on span "Update Task" at bounding box center [1268, 729] width 67 height 28
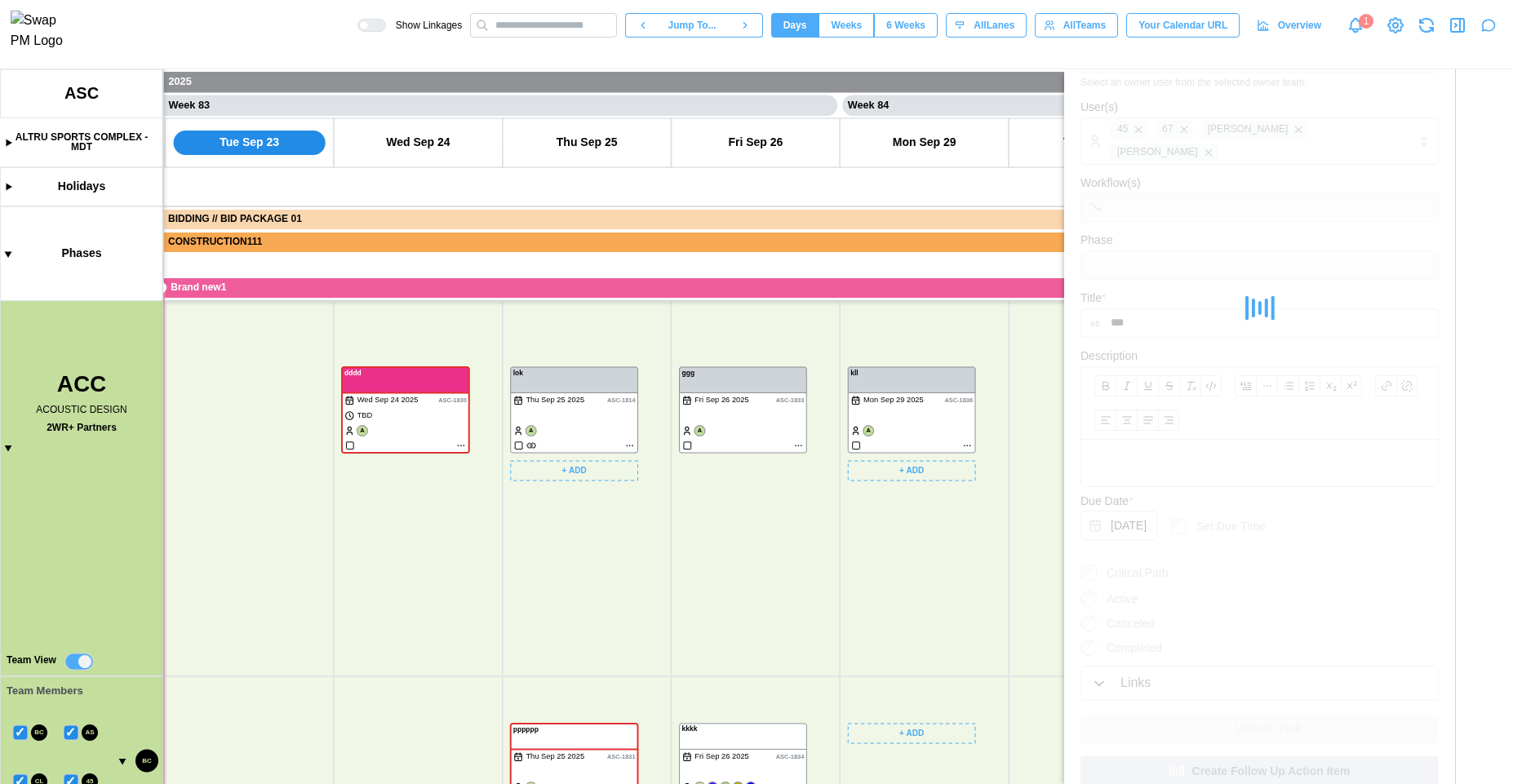
scroll to position [460, 0]
drag, startPoint x: 986, startPoint y: 575, endPoint x: 941, endPoint y: 460, distance: 123.5
click at [946, 463] on canvas at bounding box center [756, 426] width 1513 height 715
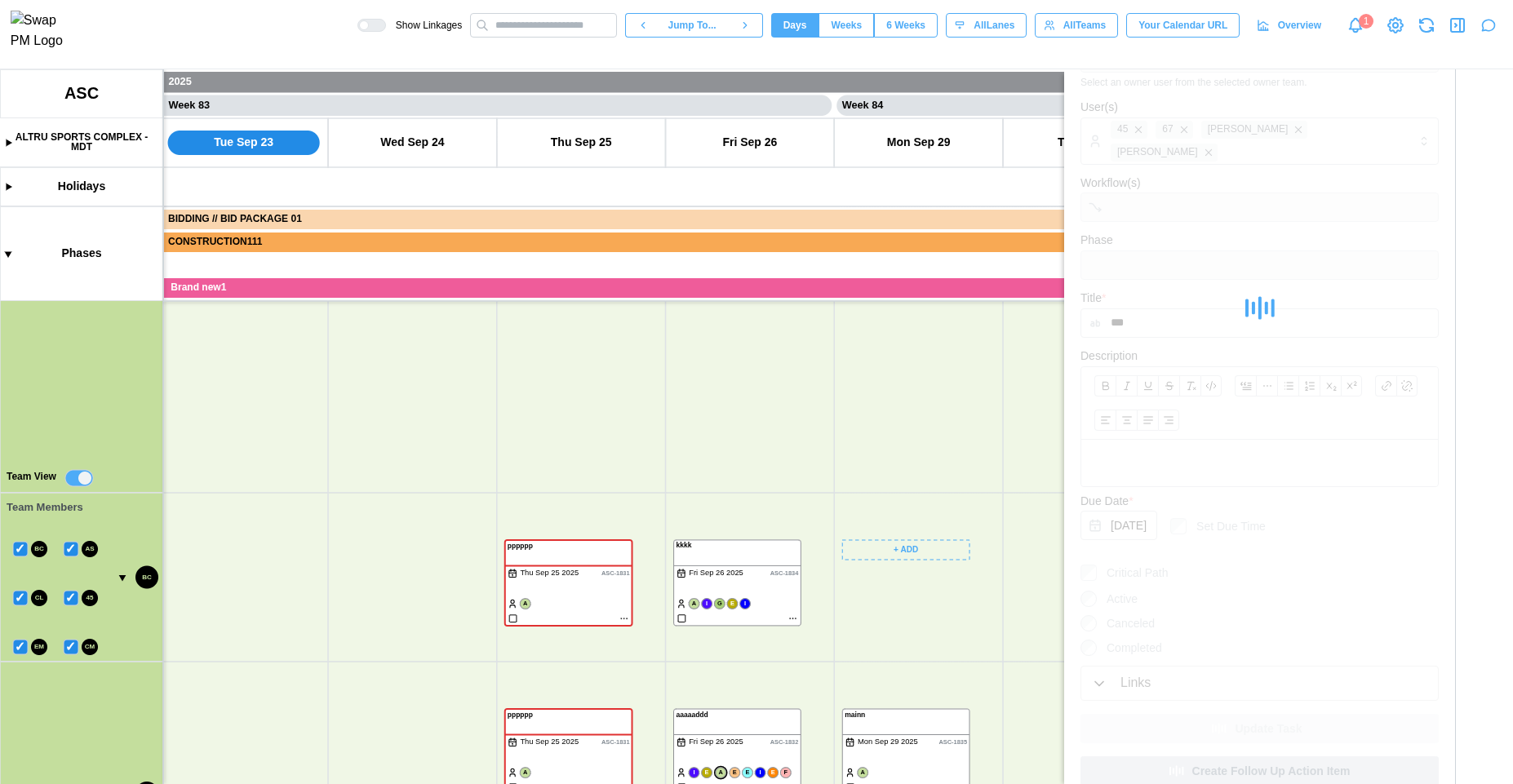
scroll to position [668, 0]
drag, startPoint x: 981, startPoint y: 615, endPoint x: 901, endPoint y: 473, distance: 163.0
click at [901, 473] on canvas at bounding box center [756, 426] width 1513 height 715
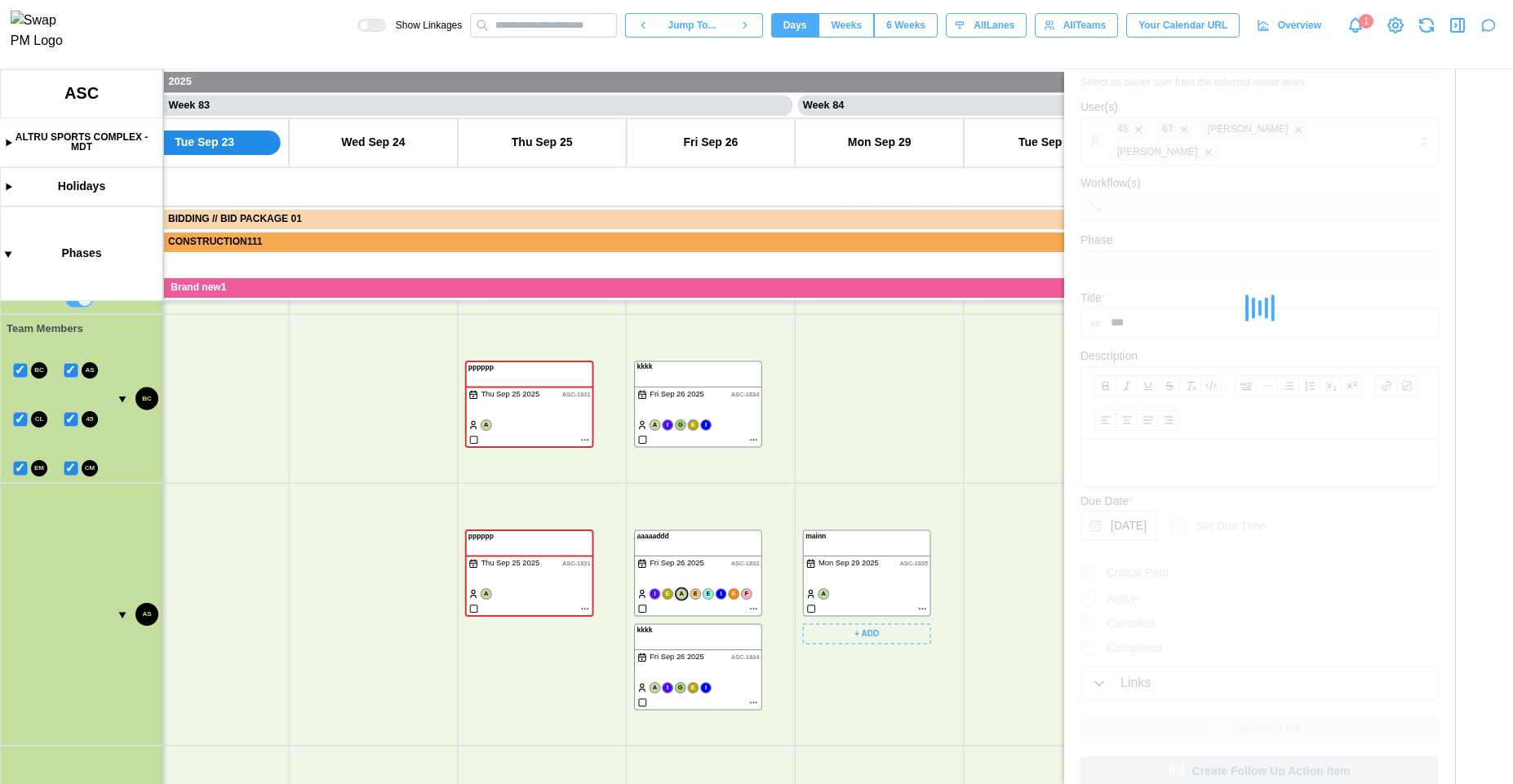
scroll to position [740, 0]
drag, startPoint x: 919, startPoint y: 695, endPoint x: 922, endPoint y: 629, distance: 66.1
click at [927, 631] on canvas at bounding box center [756, 426] width 1513 height 715
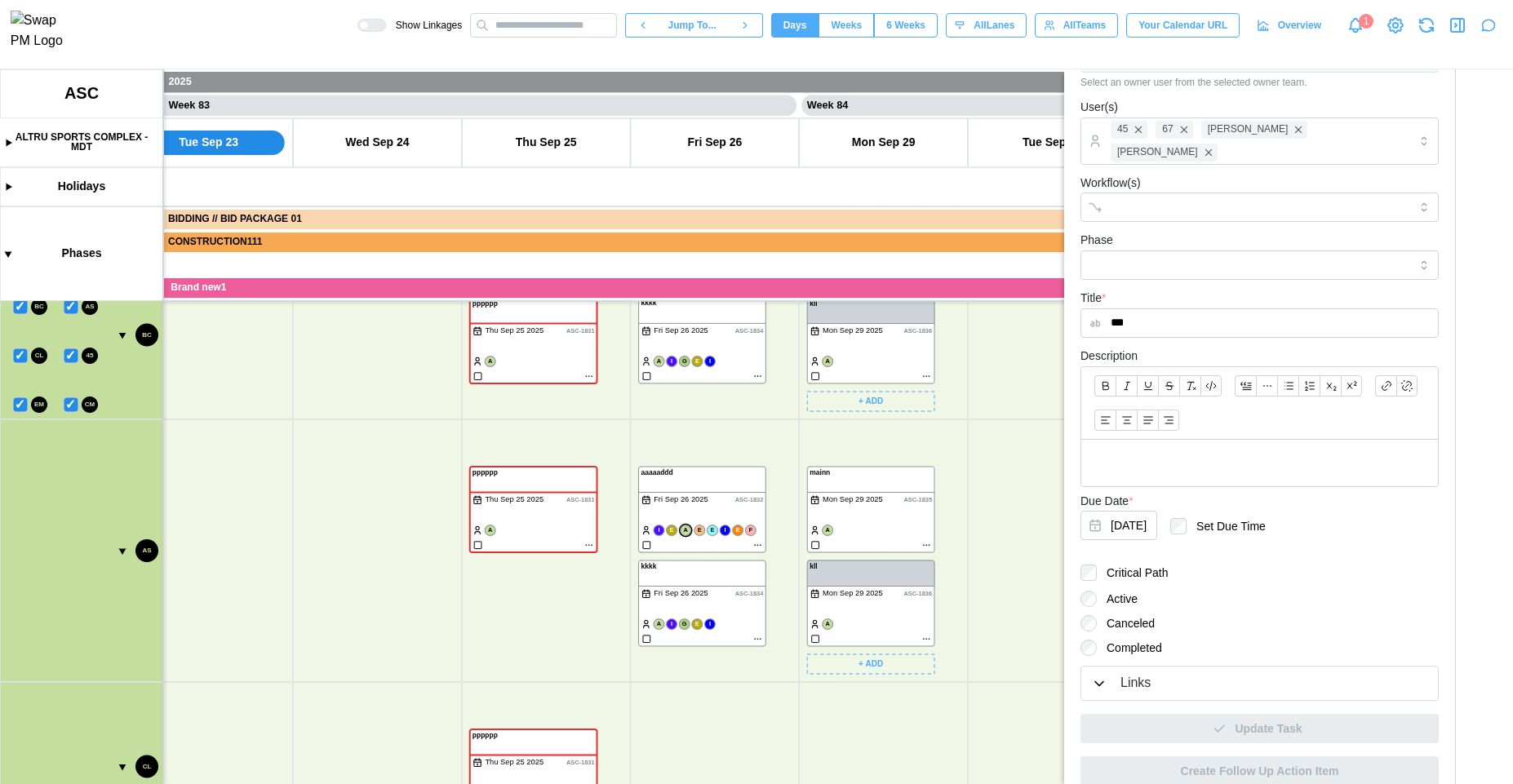
scroll to position [419, 0]
drag, startPoint x: 937, startPoint y: 393, endPoint x: 756, endPoint y: 740, distance: 391.4
click at [772, 783] on canvas at bounding box center [756, 426] width 1513 height 715
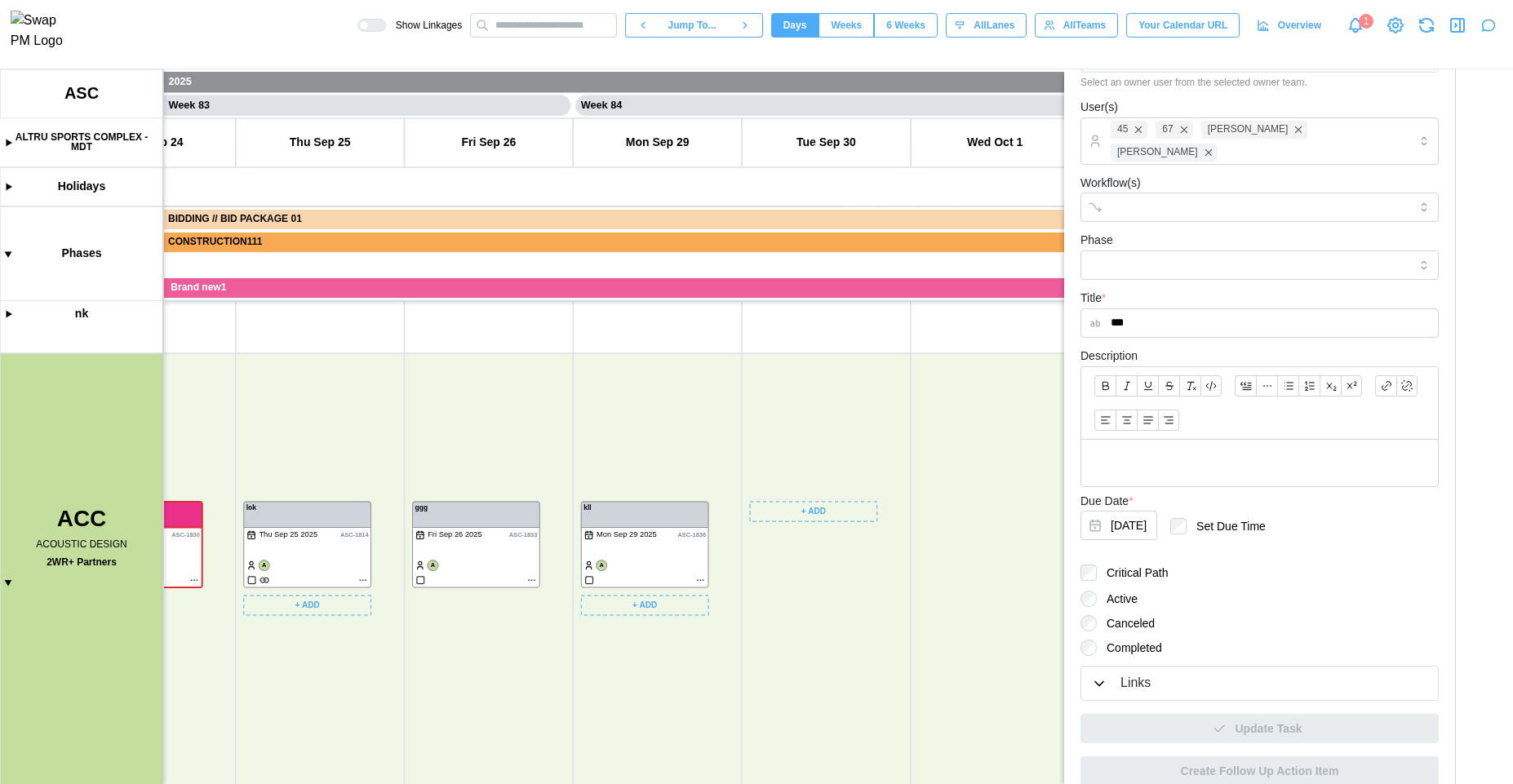
drag, startPoint x: 860, startPoint y: 554, endPoint x: 825, endPoint y: 616, distance: 71.2
click at [825, 616] on canvas at bounding box center [756, 426] width 1513 height 715
click at [820, 533] on canvas at bounding box center [756, 426] width 1513 height 715
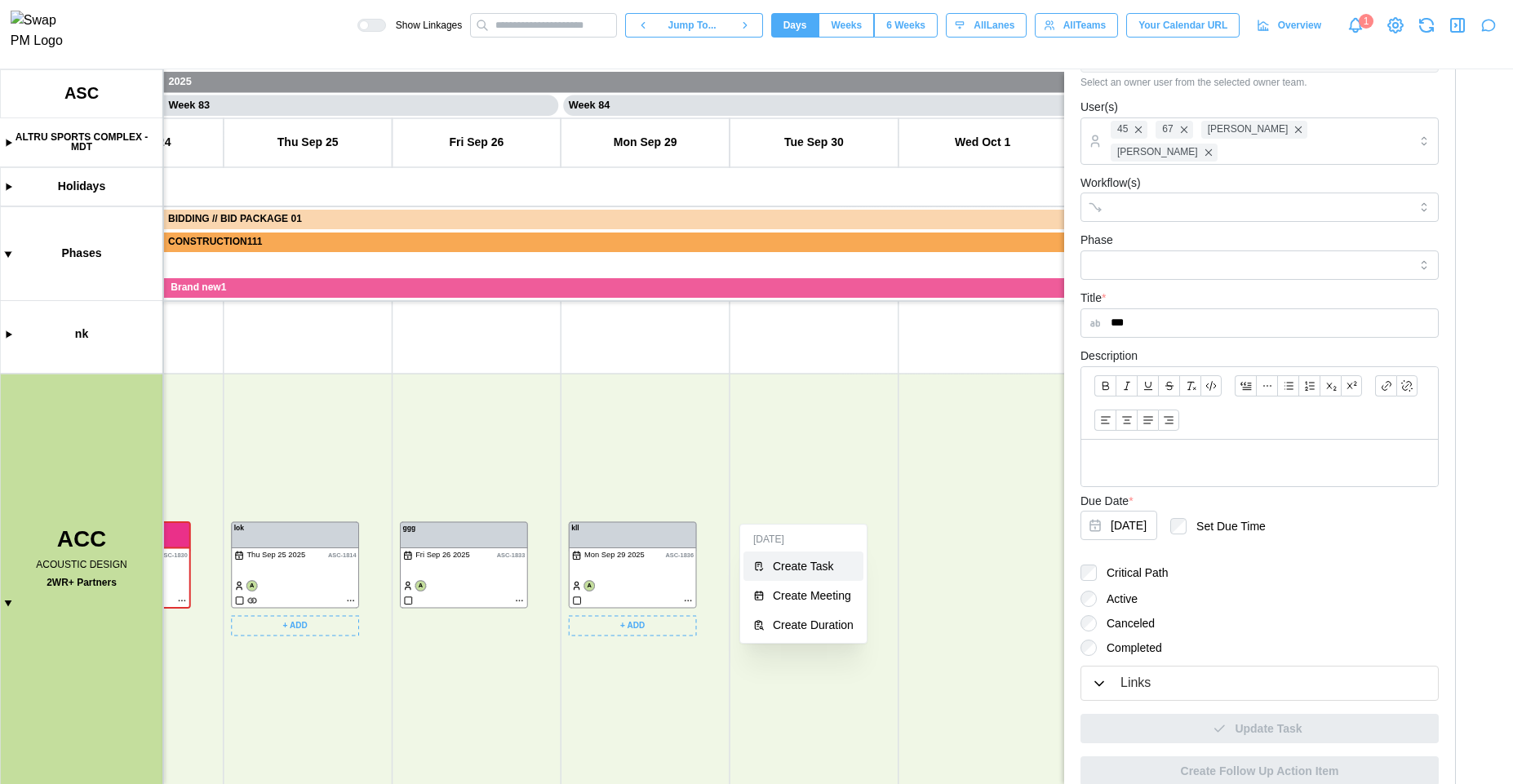
click at [811, 567] on div "Create Task" at bounding box center [813, 566] width 81 height 13
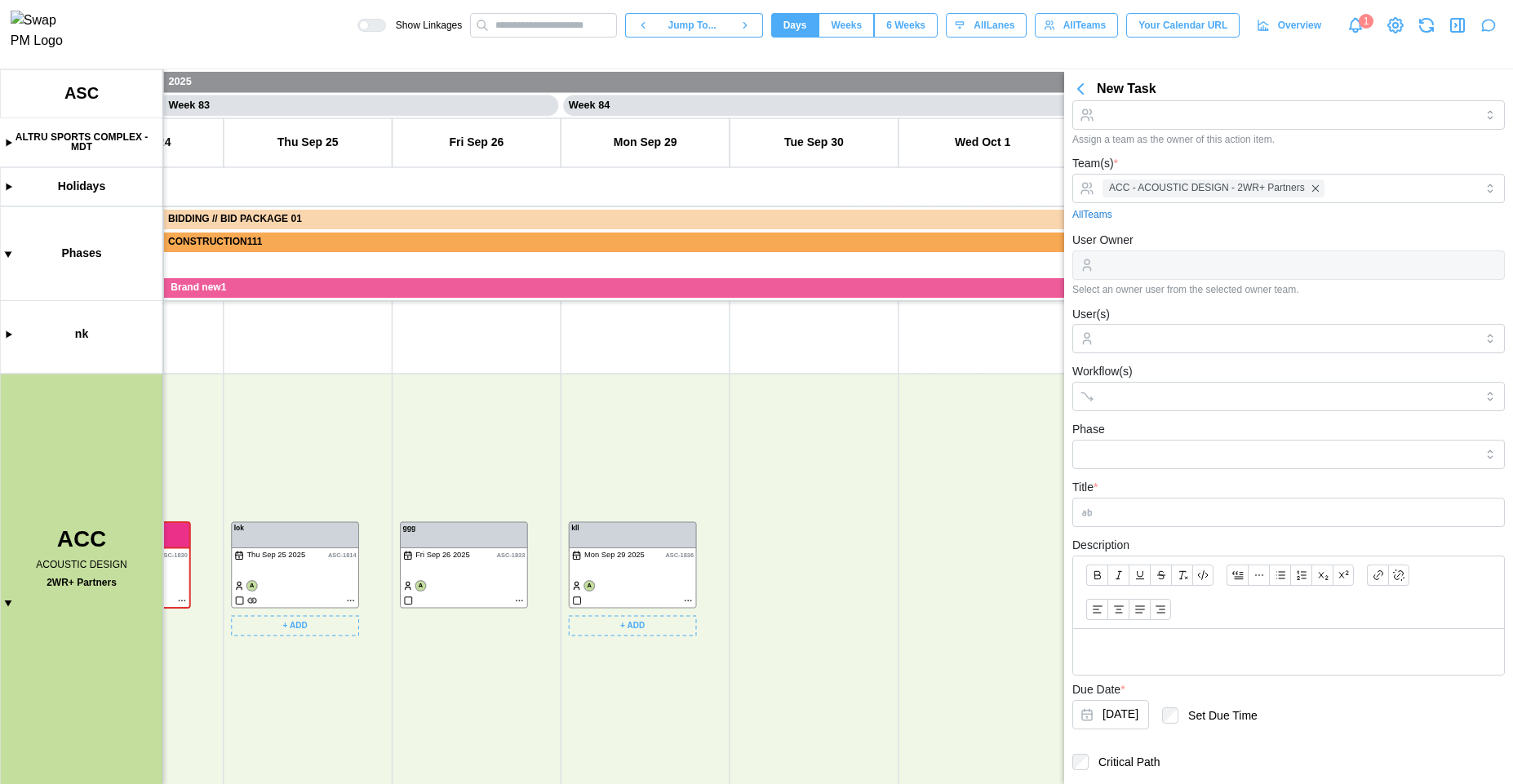
type textarea "*"
click at [1372, 189] on div "ACC - ACOUSTIC DESIGN - 2WR+ Partners" at bounding box center [1286, 188] width 376 height 28
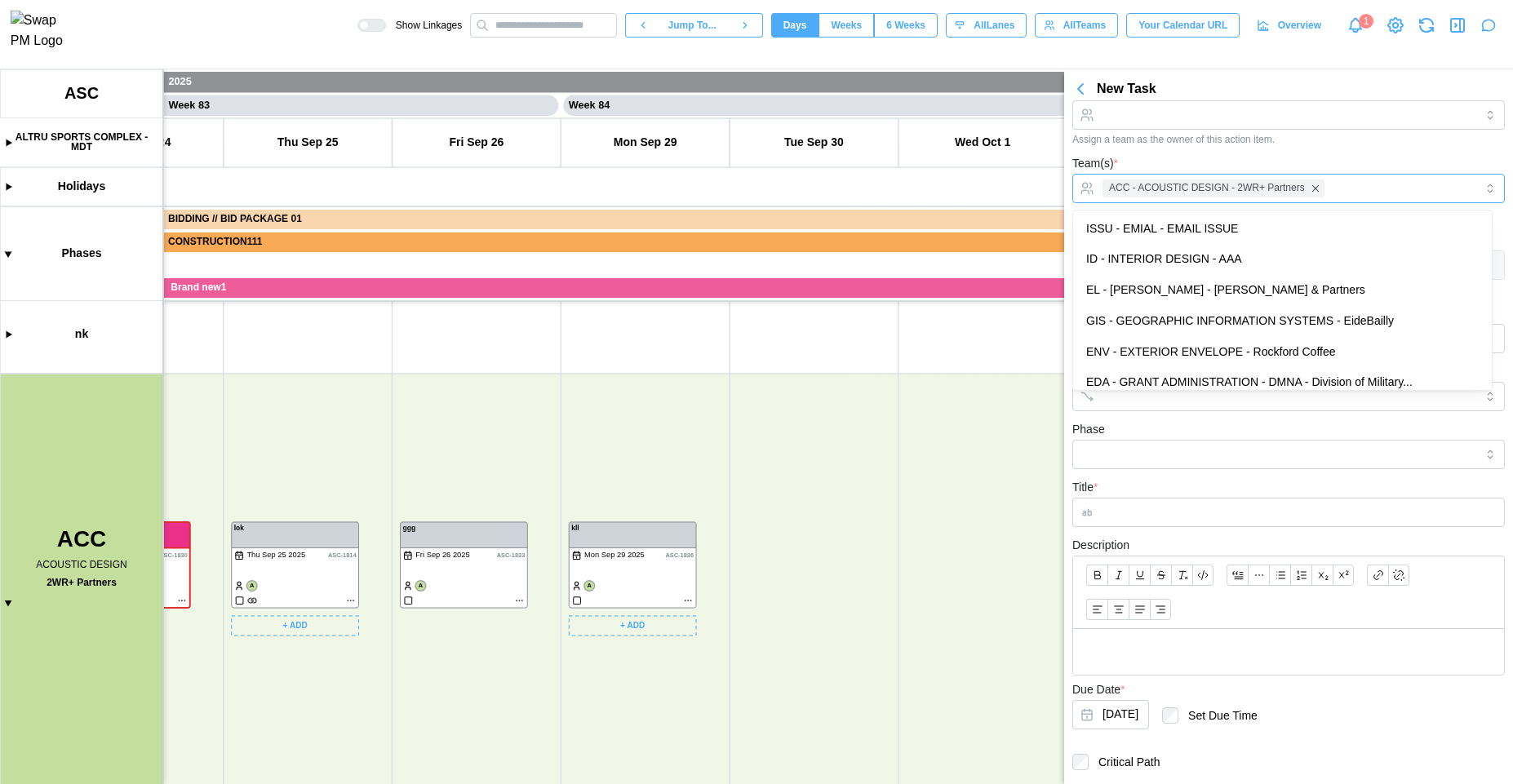
click at [1372, 189] on div "ACC - ACOUSTIC DESIGN - 2WR+ Partners" at bounding box center [1286, 188] width 376 height 28
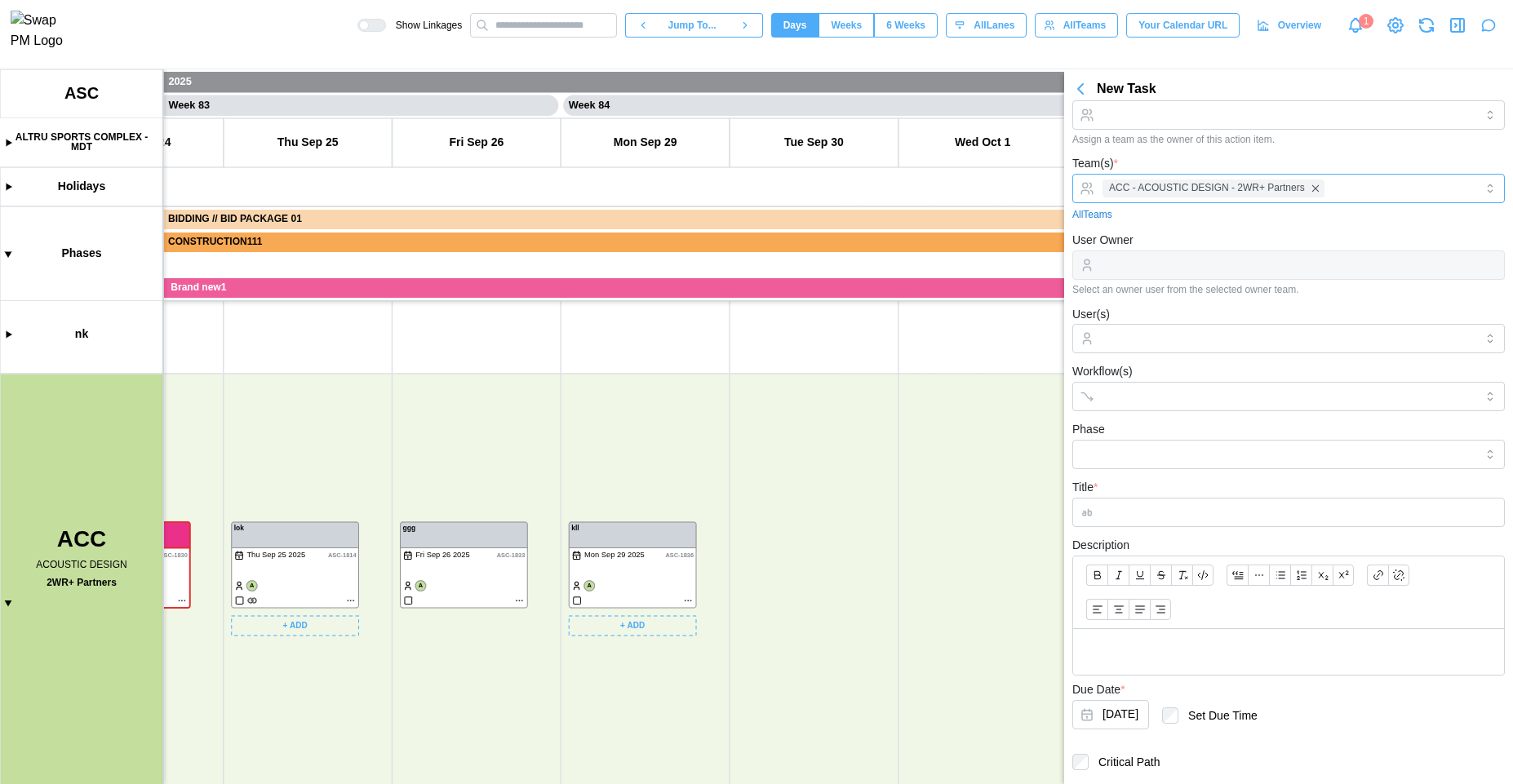
click at [1372, 189] on div "ACC - ACOUSTIC DESIGN - 2WR+ Partners" at bounding box center [1286, 188] width 376 height 28
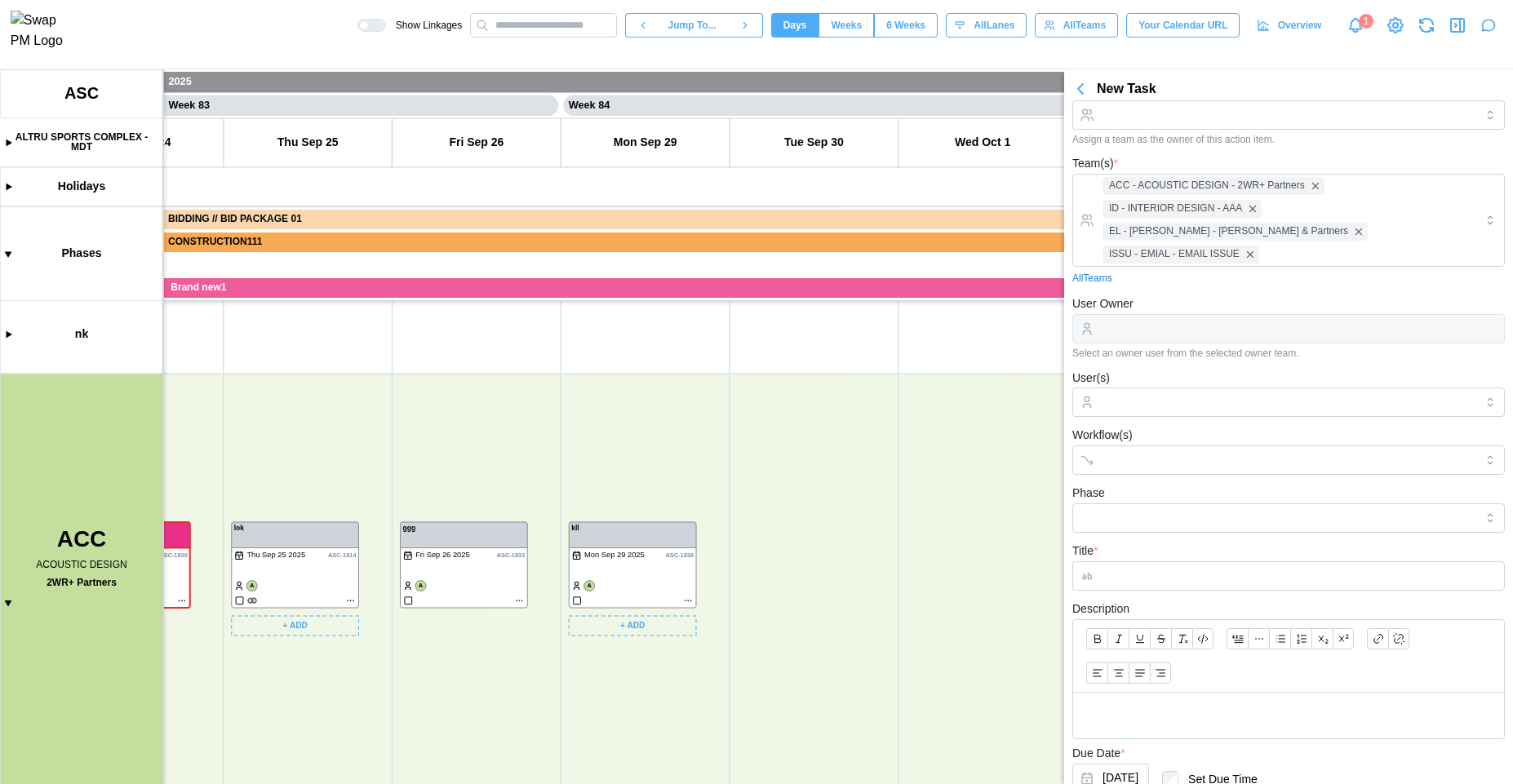
click at [1345, 157] on div "Team(s) * ACC - ACOUSTIC DESIGN - 2WR+ Partners ID - INTERIOR DESIGN - AAA EL -…" at bounding box center [1289, 220] width 433 height 132
click at [1192, 567] on input "Title *" at bounding box center [1289, 576] width 433 height 29
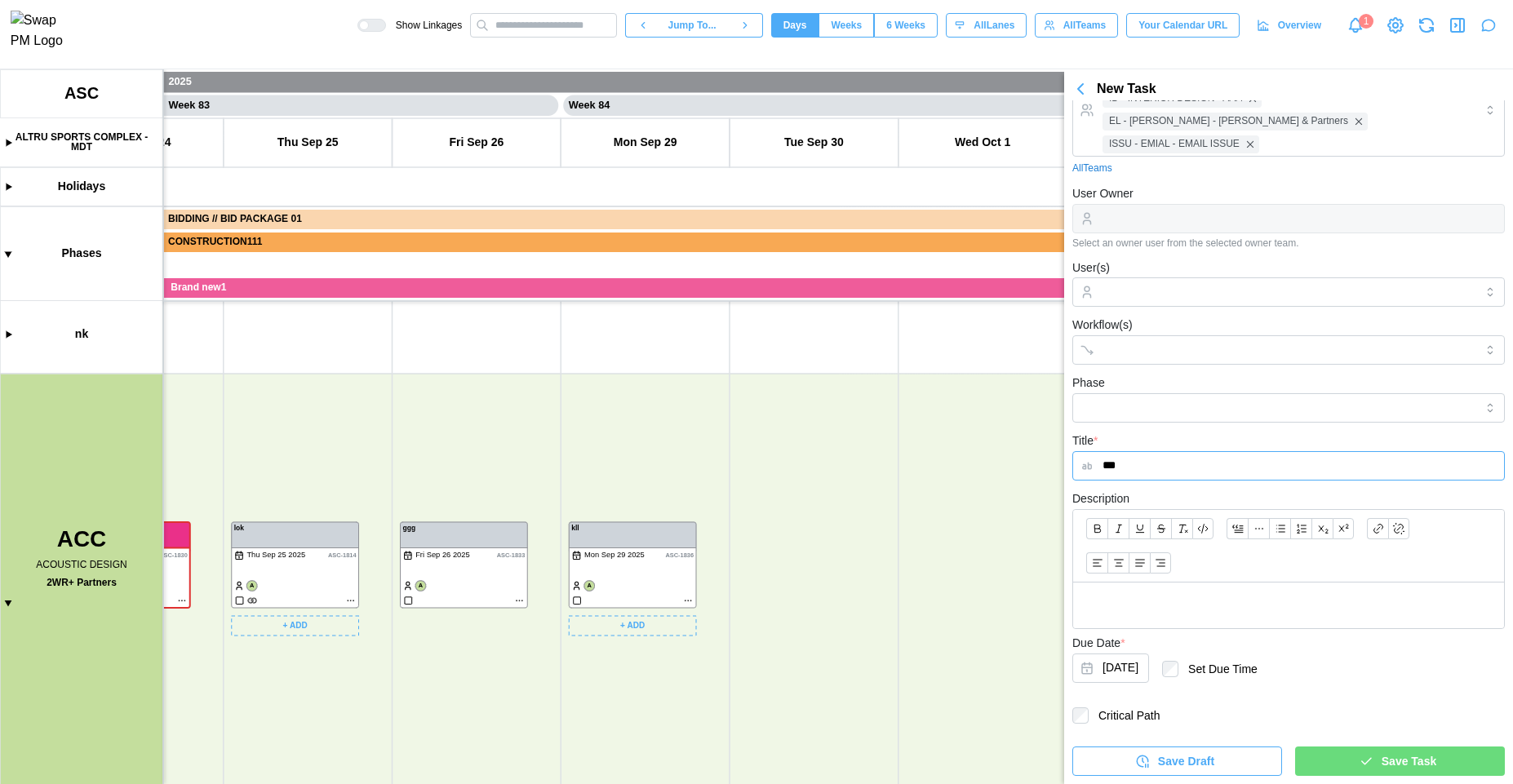
type input "***"
click at [1309, 746] on div "Save Draft Save Task" at bounding box center [1289, 755] width 433 height 42
click at [1328, 762] on div "Save Task" at bounding box center [1398, 761] width 184 height 28
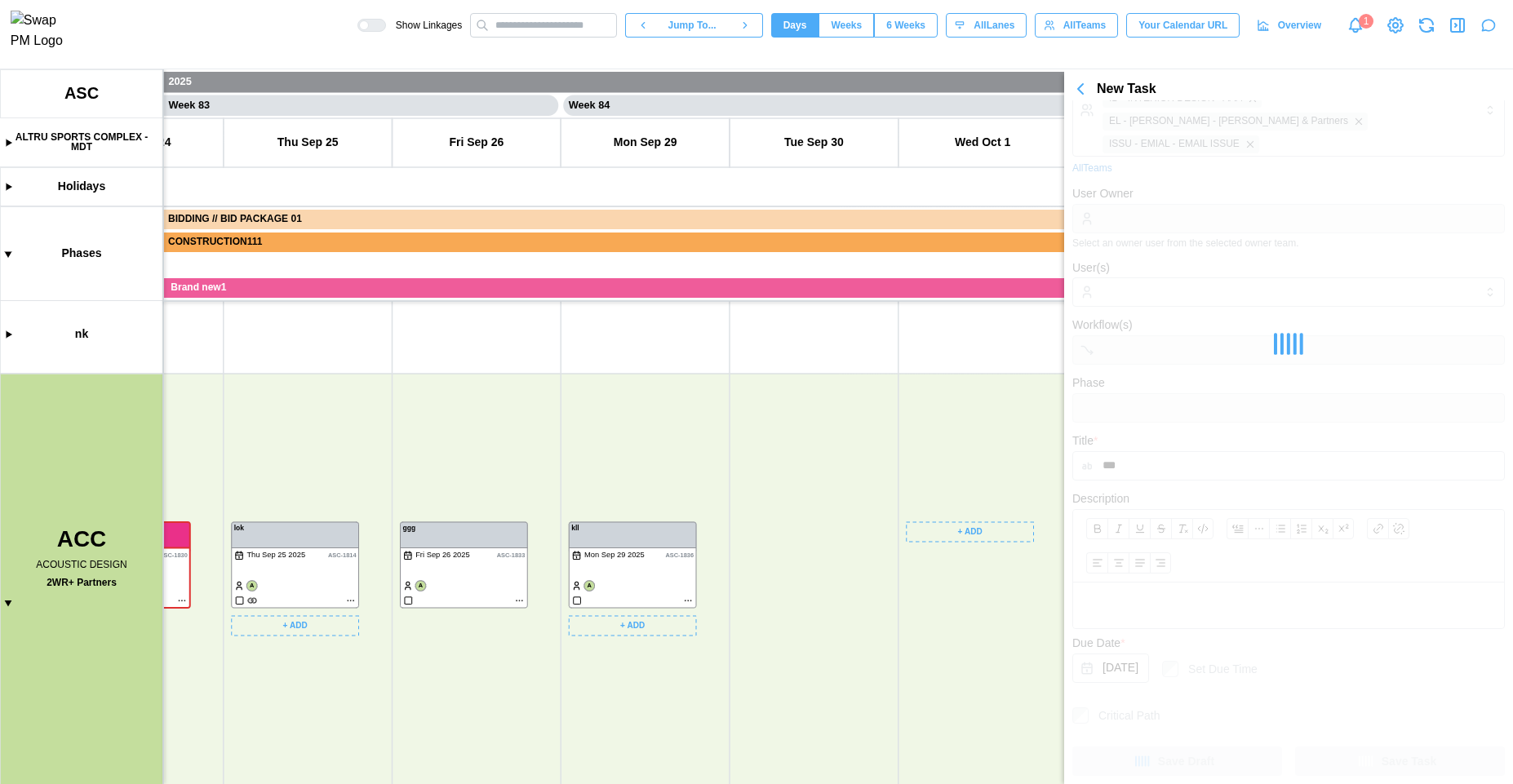
scroll to position [0, 0]
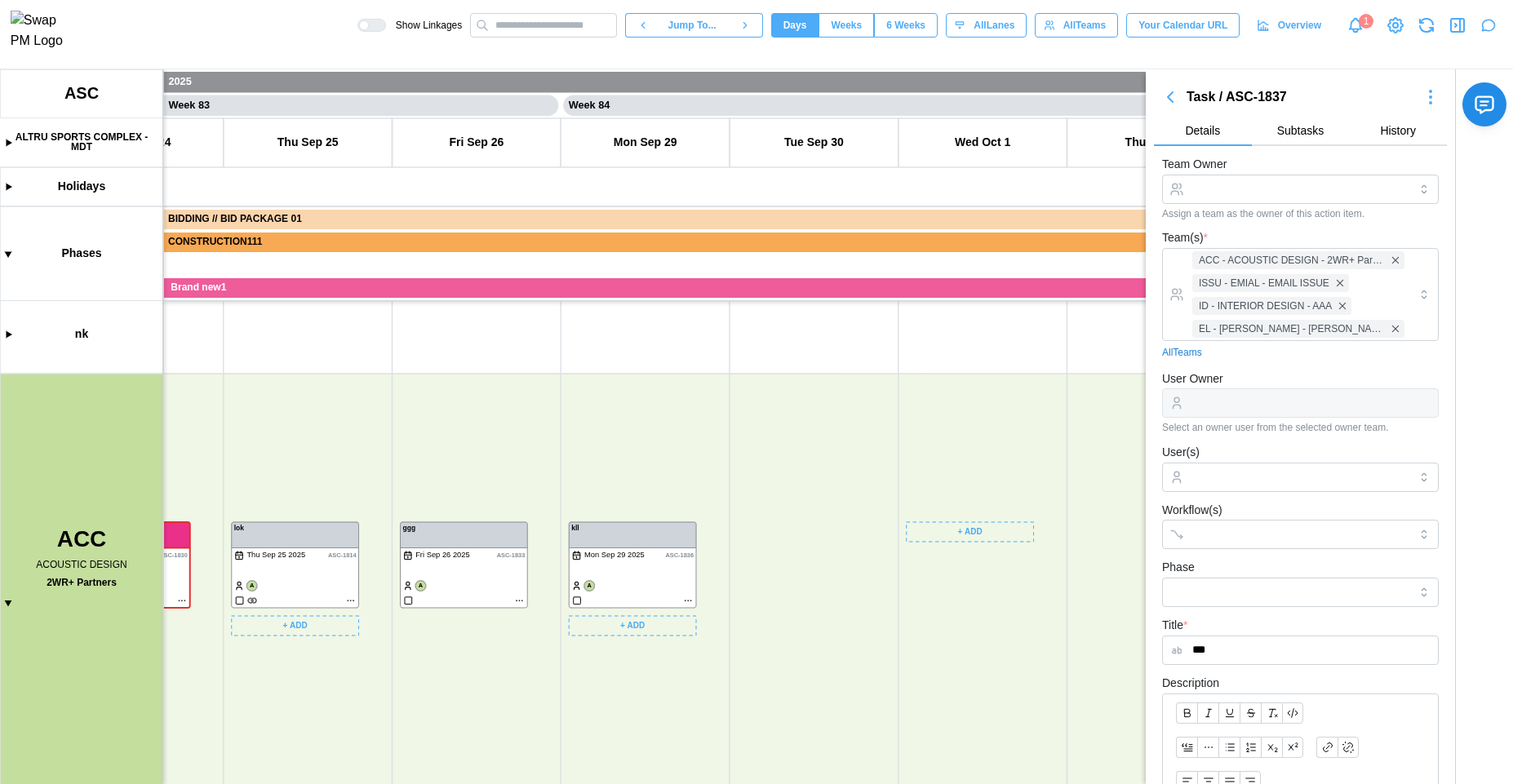
type textarea "*"
drag, startPoint x: 972, startPoint y: 615, endPoint x: 957, endPoint y: 526, distance: 90.3
click at [958, 528] on canvas at bounding box center [756, 426] width 1513 height 715
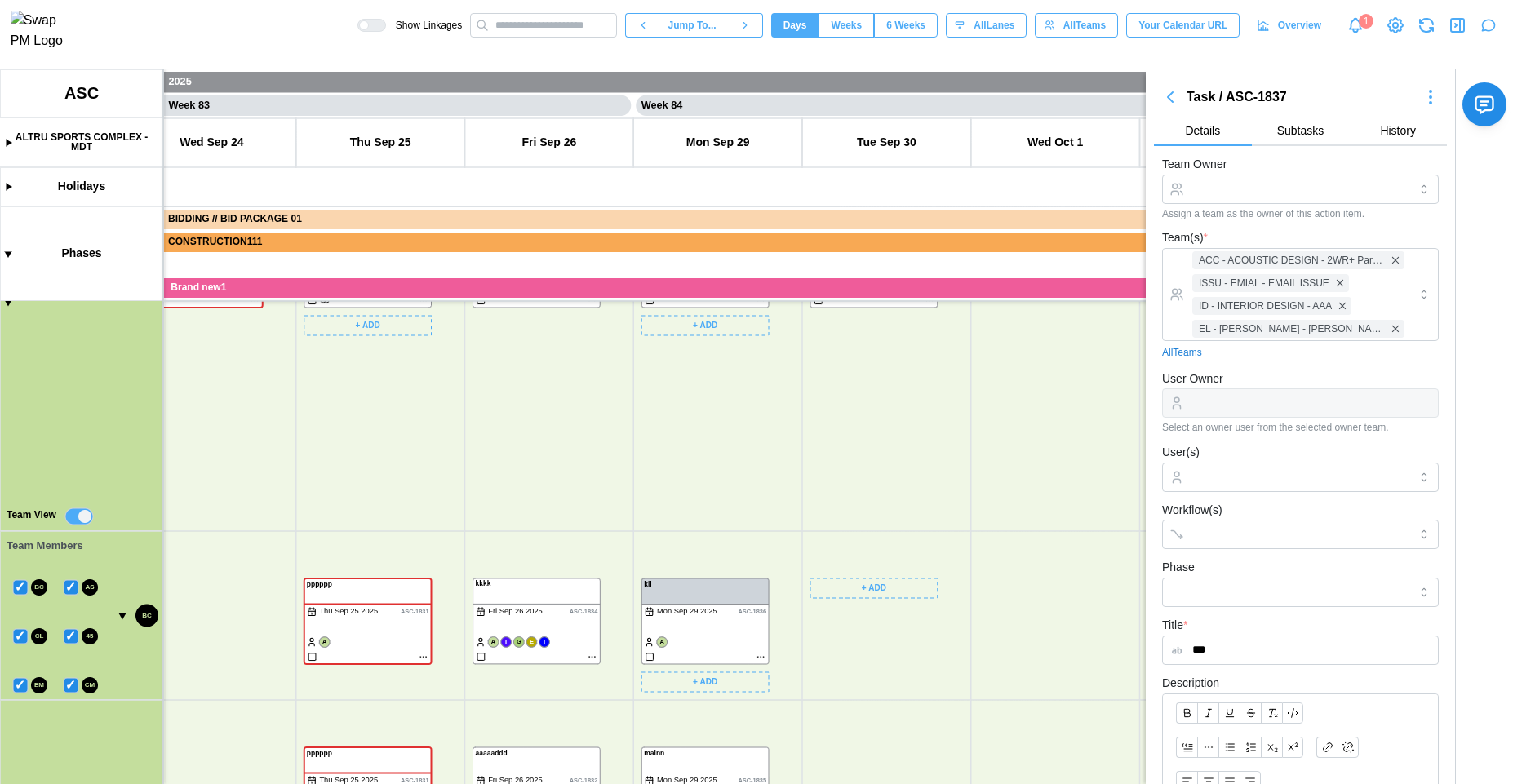
scroll to position [265, 0]
drag, startPoint x: 995, startPoint y: 665, endPoint x: 969, endPoint y: 757, distance: 95.6
click at [969, 757] on canvas at bounding box center [756, 426] width 1513 height 715
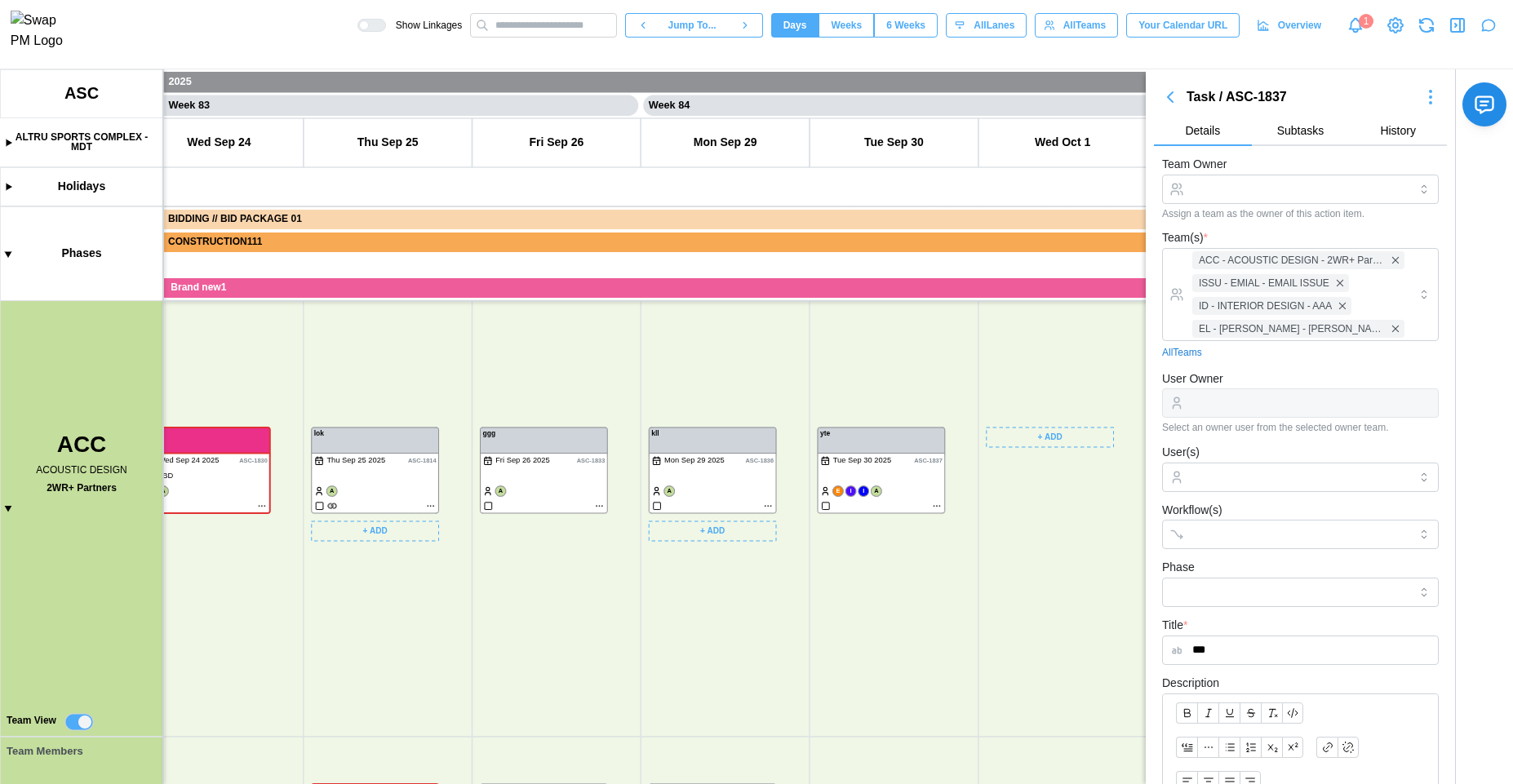
scroll to position [219, 0]
drag, startPoint x: 903, startPoint y: 586, endPoint x: 747, endPoint y: 551, distance: 159.9
click at [746, 578] on canvas at bounding box center [756, 426] width 1513 height 715
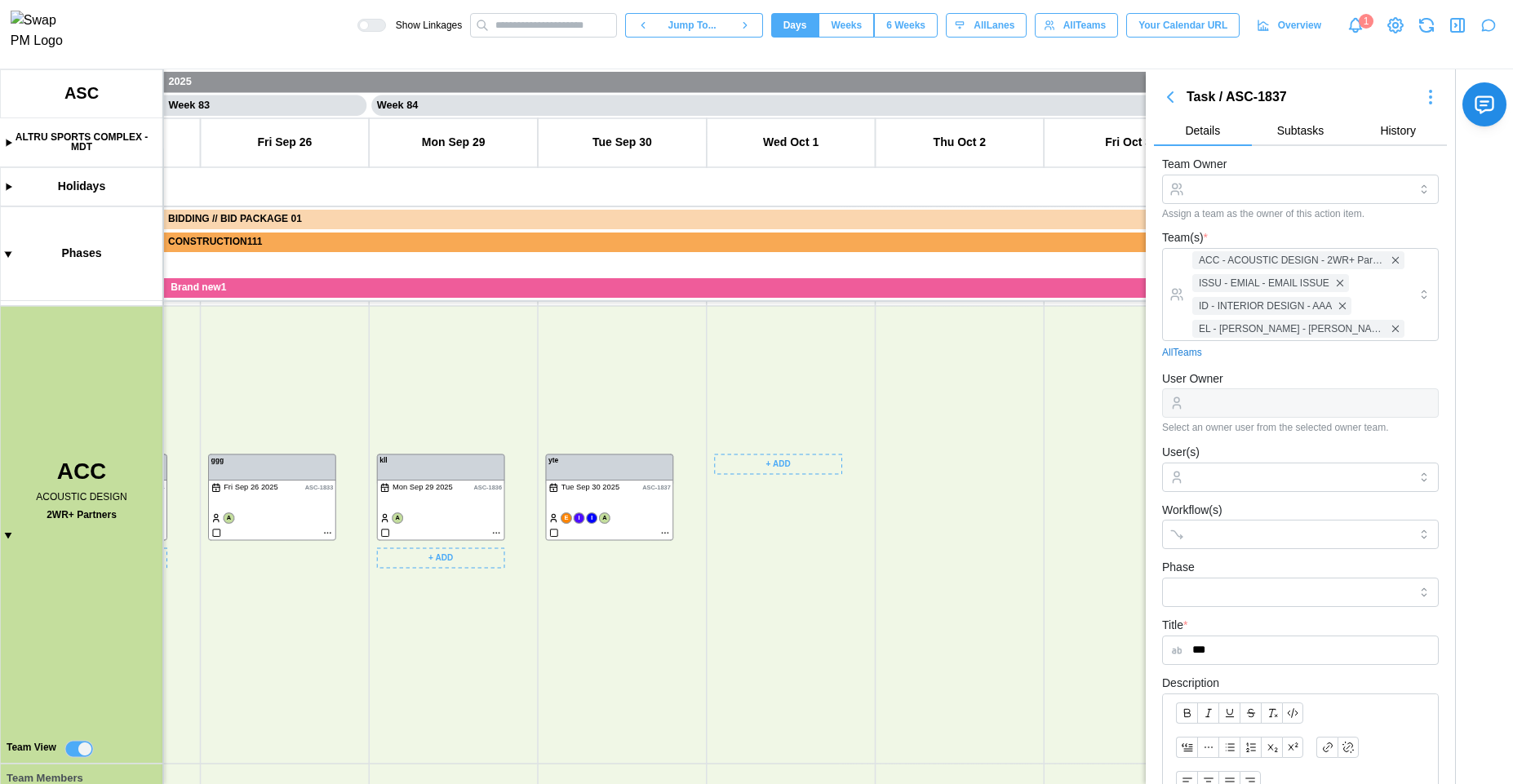
click at [784, 462] on canvas at bounding box center [756, 426] width 1513 height 715
click at [797, 499] on div "Create Task" at bounding box center [791, 499] width 81 height 13
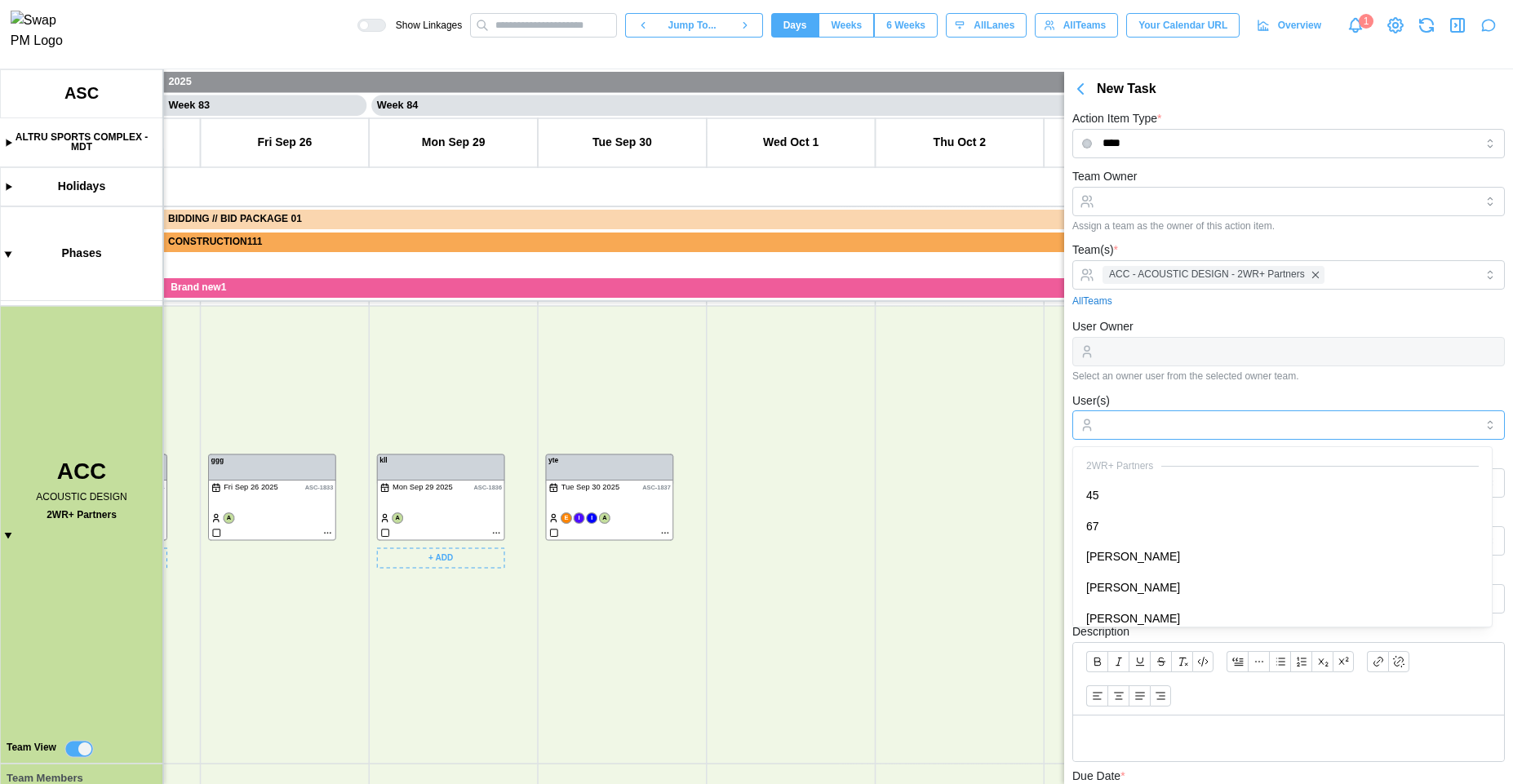
click at [1201, 415] on div at bounding box center [1286, 426] width 376 height 28
click at [1156, 208] on input "Team Owner" at bounding box center [1289, 201] width 433 height 29
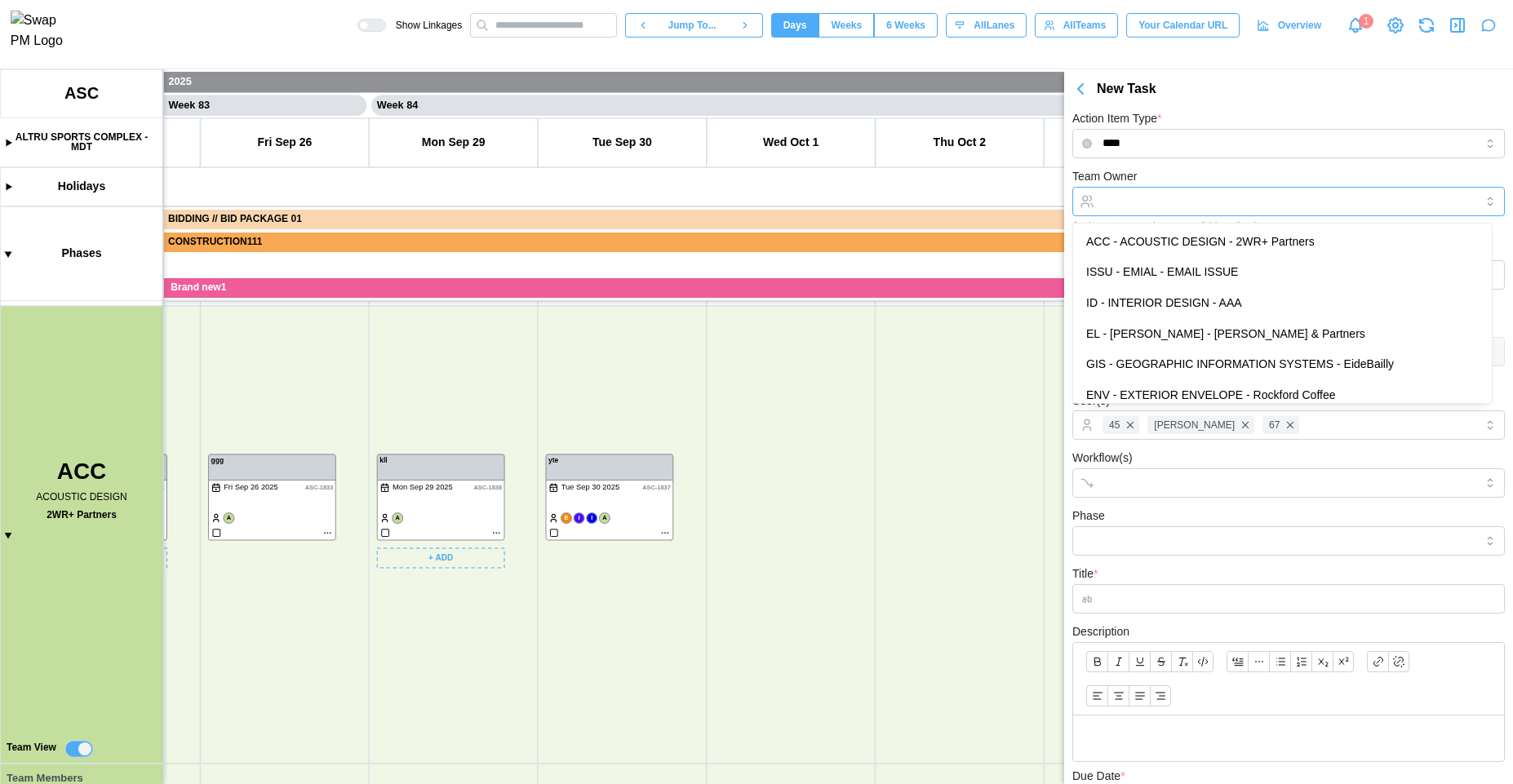
type input "**********"
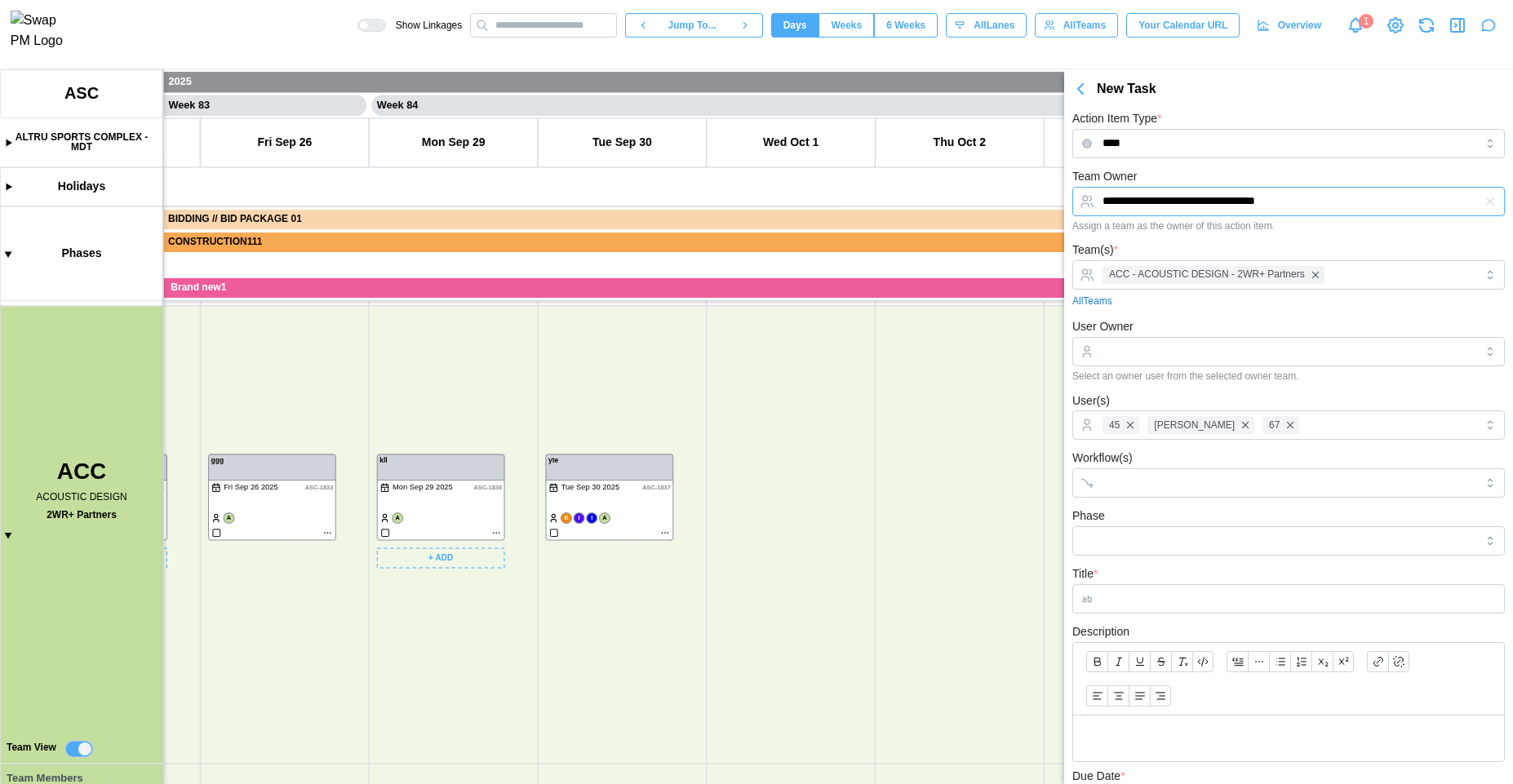
click at [1332, 208] on input "**********" at bounding box center [1289, 201] width 433 height 29
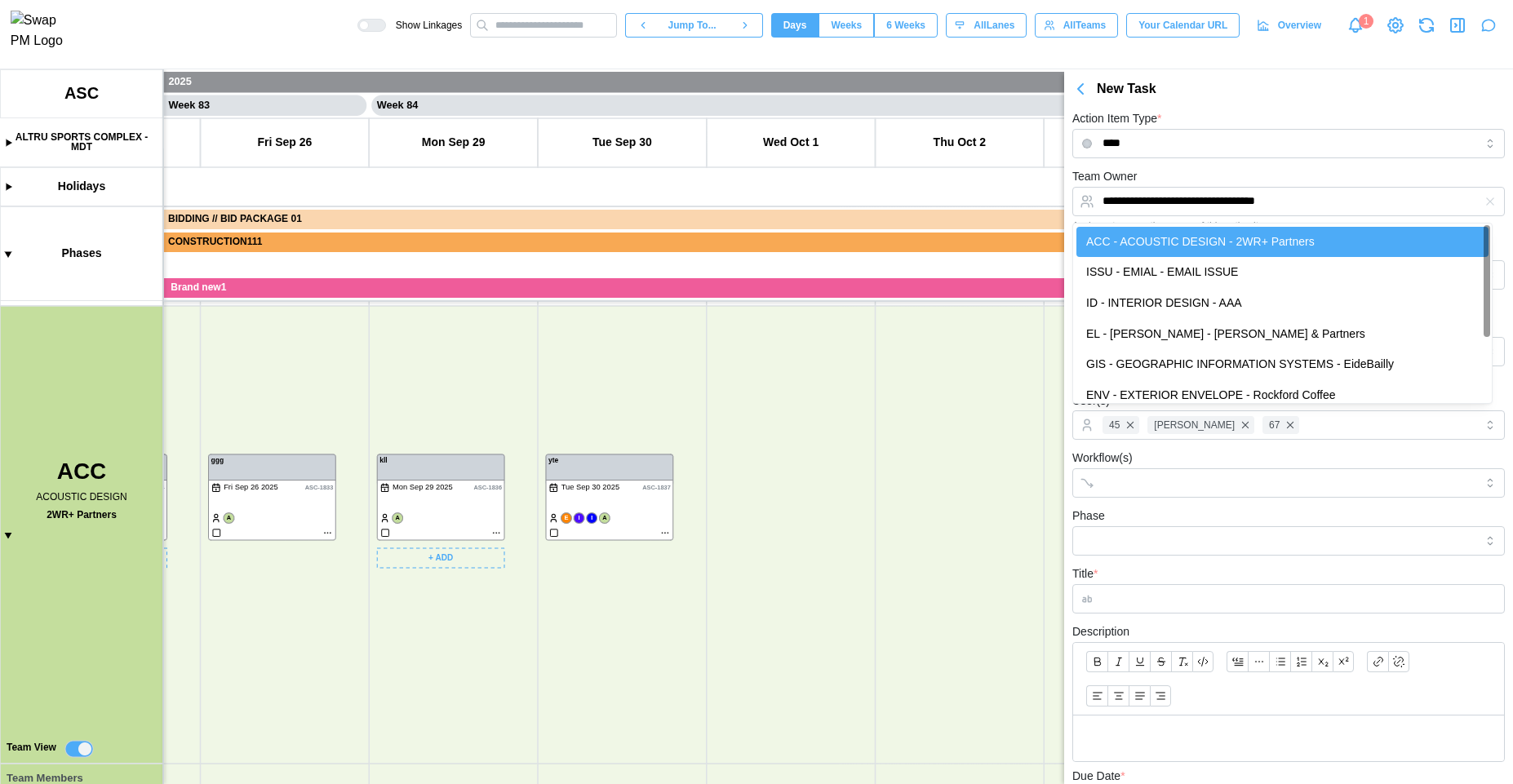
click at [1457, 18] on button "button" at bounding box center [1458, 25] width 23 height 23
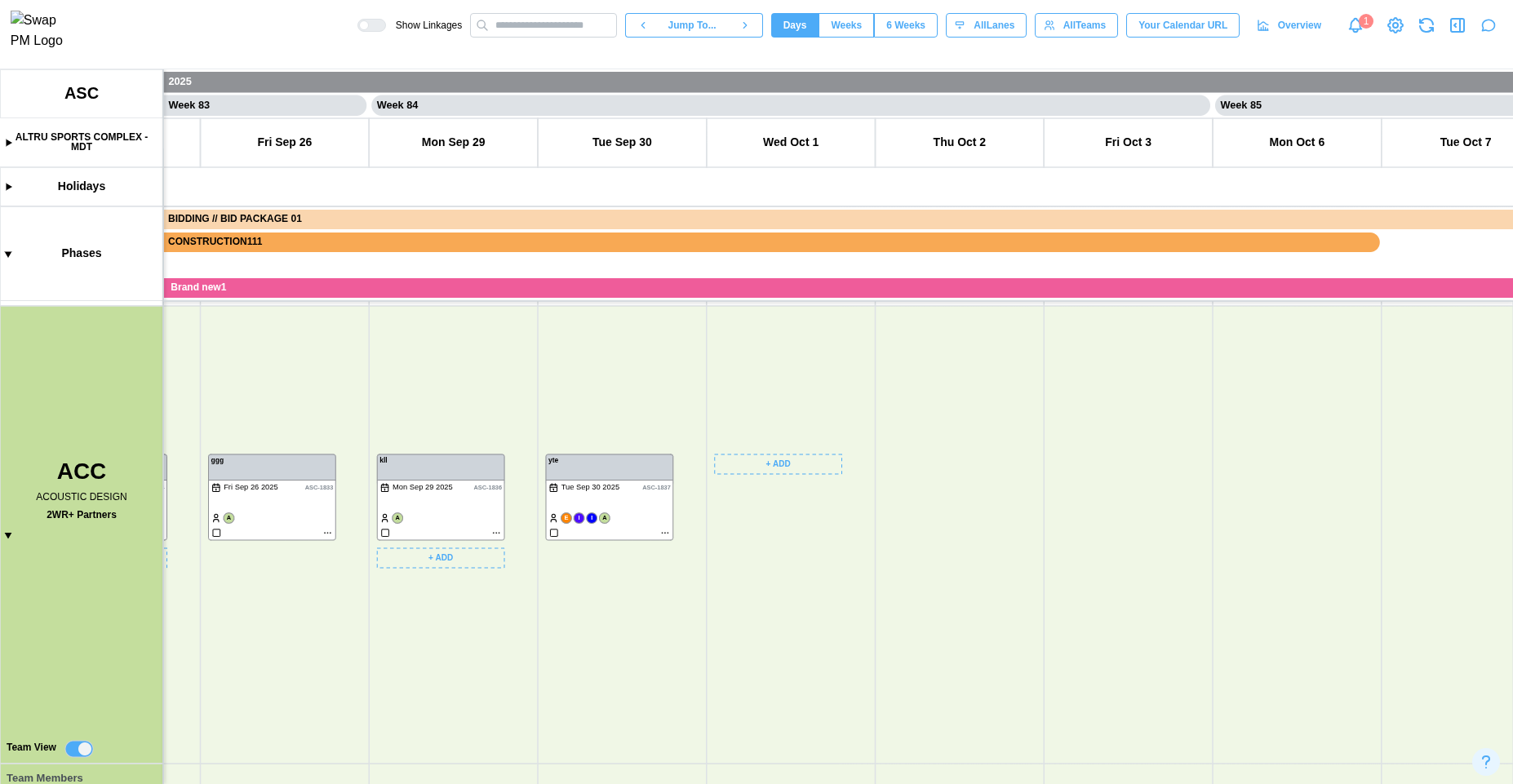
click at [780, 465] on canvas at bounding box center [756, 426] width 1513 height 715
click at [802, 505] on div "Create Task" at bounding box center [791, 499] width 81 height 13
type textarea "*"
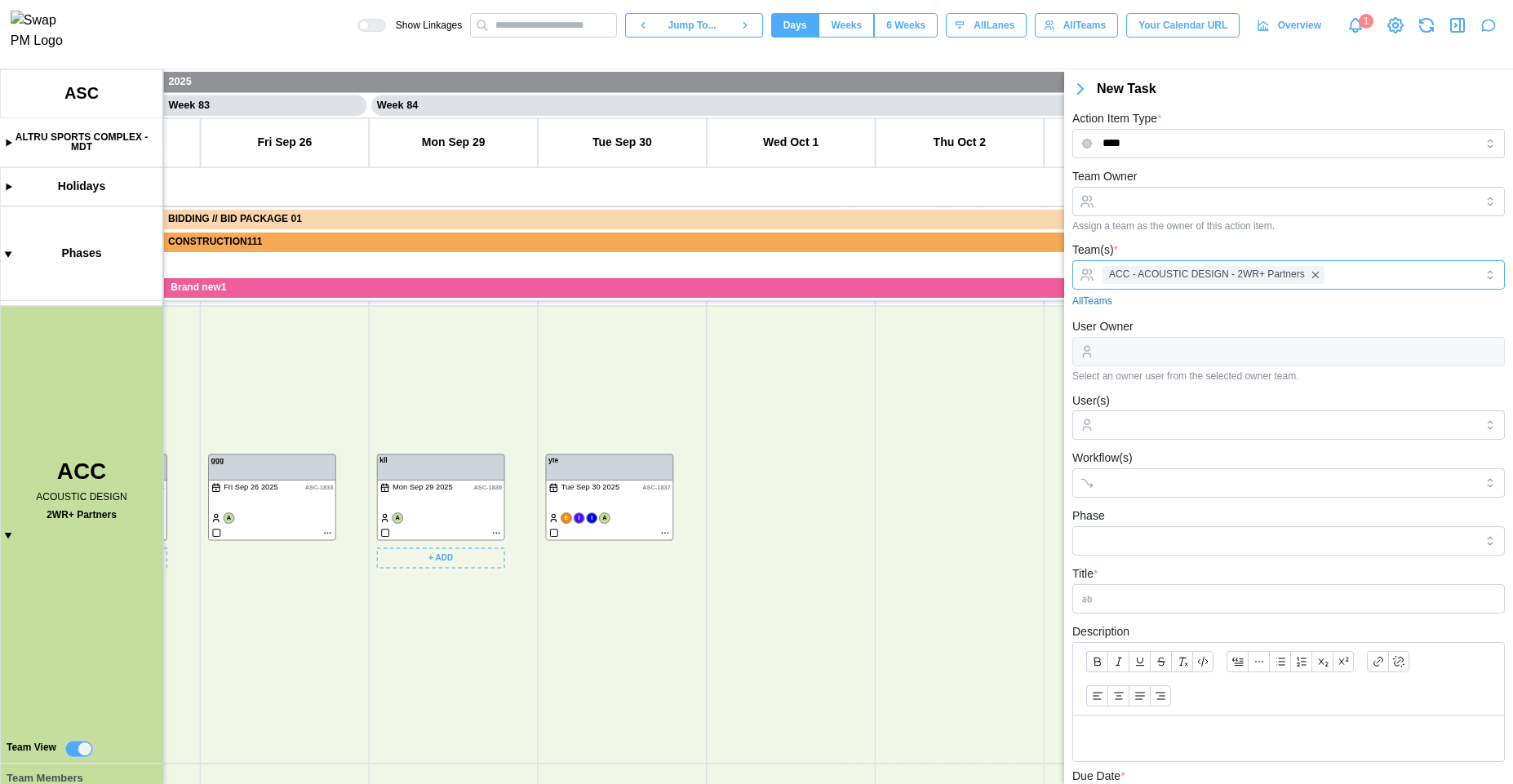
click at [1176, 274] on span "ACC - ACOUSTIC DESIGN - 2WR+ Partners" at bounding box center [1207, 274] width 196 height 16
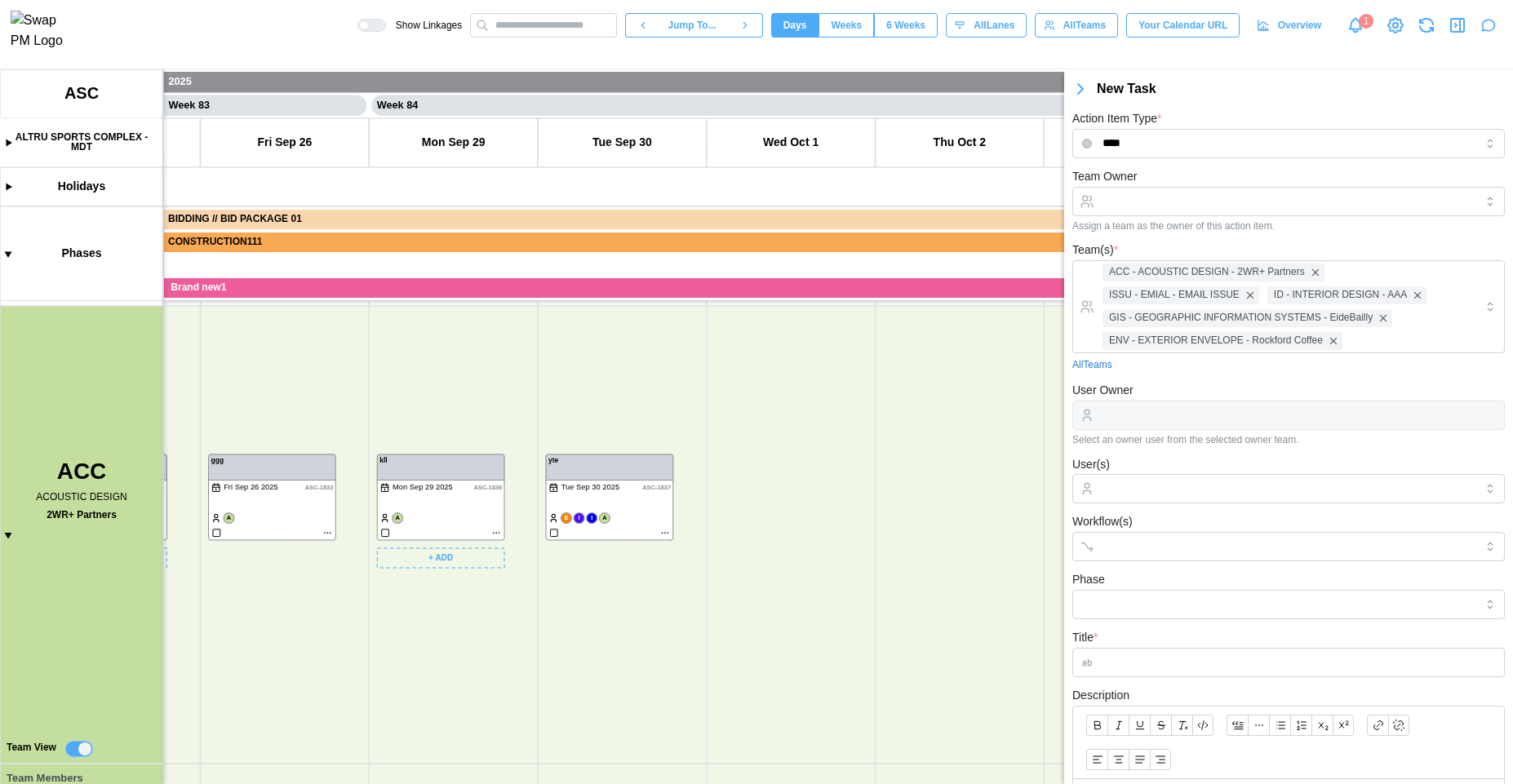
click at [1174, 233] on form "Team Owner Assign a team as the owner of this action item. Team(s) * ACC - ACOU…" at bounding box center [1289, 569] width 433 height 806
click at [1156, 493] on input "User(s)" at bounding box center [1289, 489] width 372 height 13
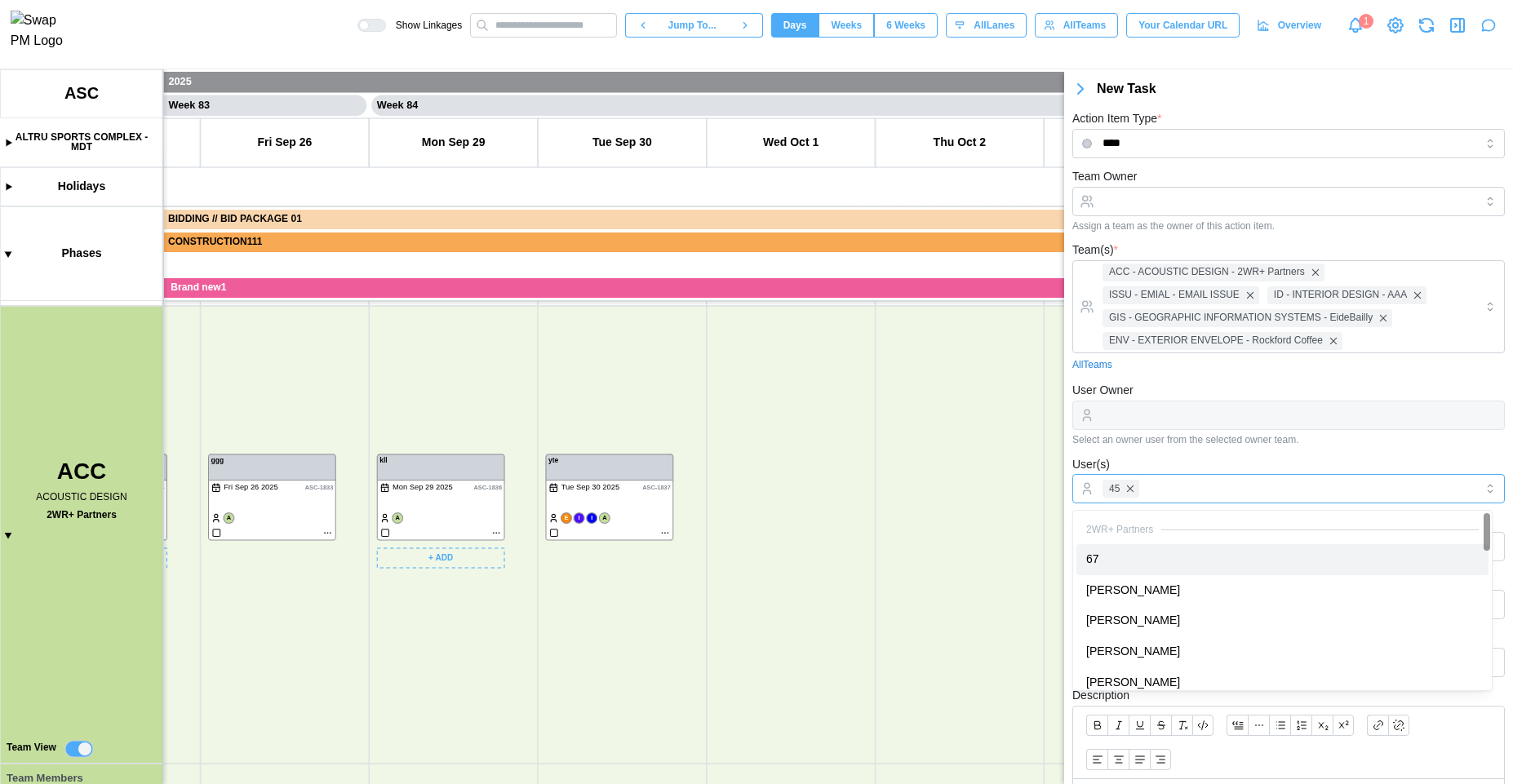
drag, startPoint x: 1142, startPoint y: 566, endPoint x: 1140, endPoint y: 579, distance: 13.2
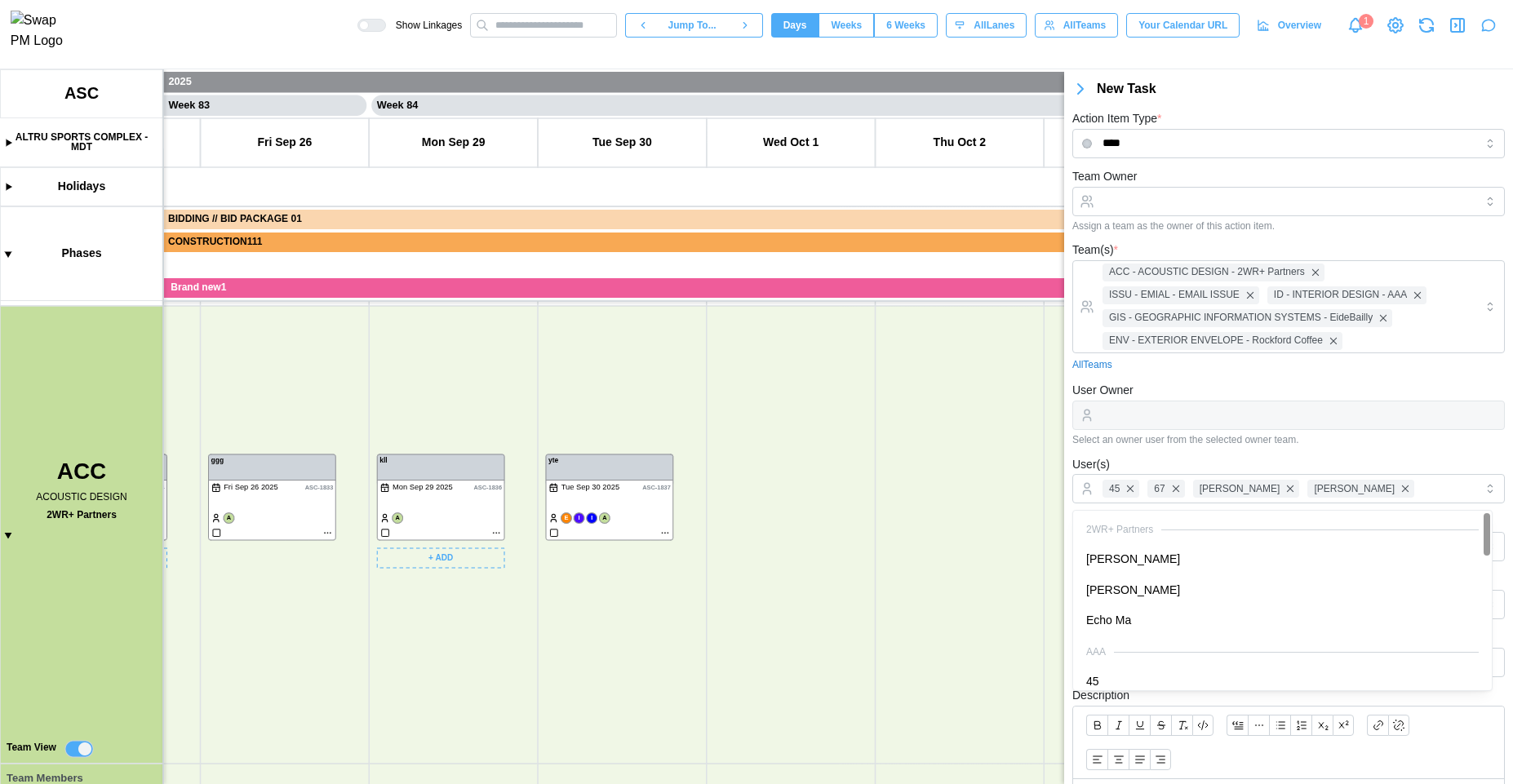
click at [1164, 446] on div "Select an owner user from the selected owner team." at bounding box center [1289, 439] width 433 height 11
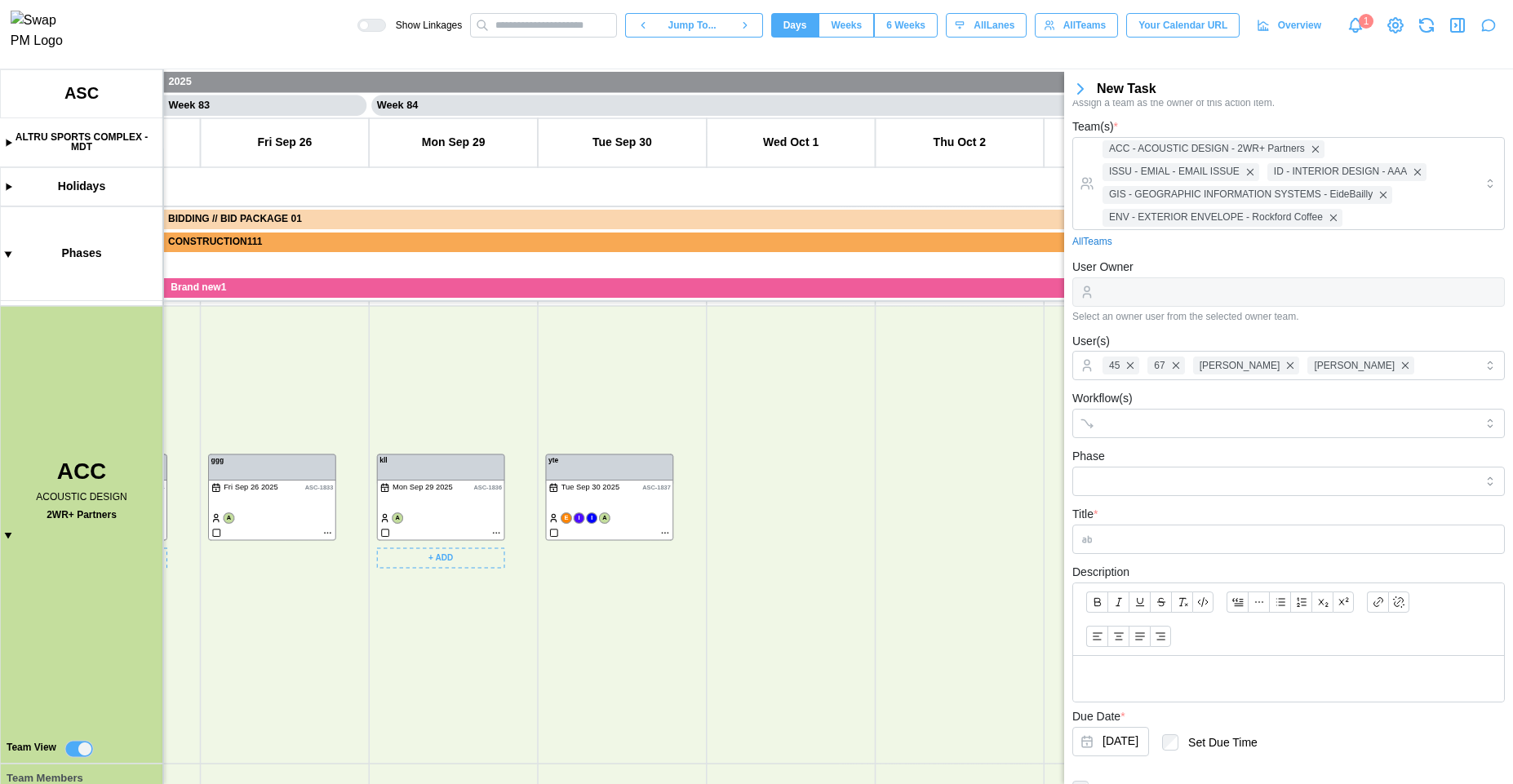
scroll to position [197, 0]
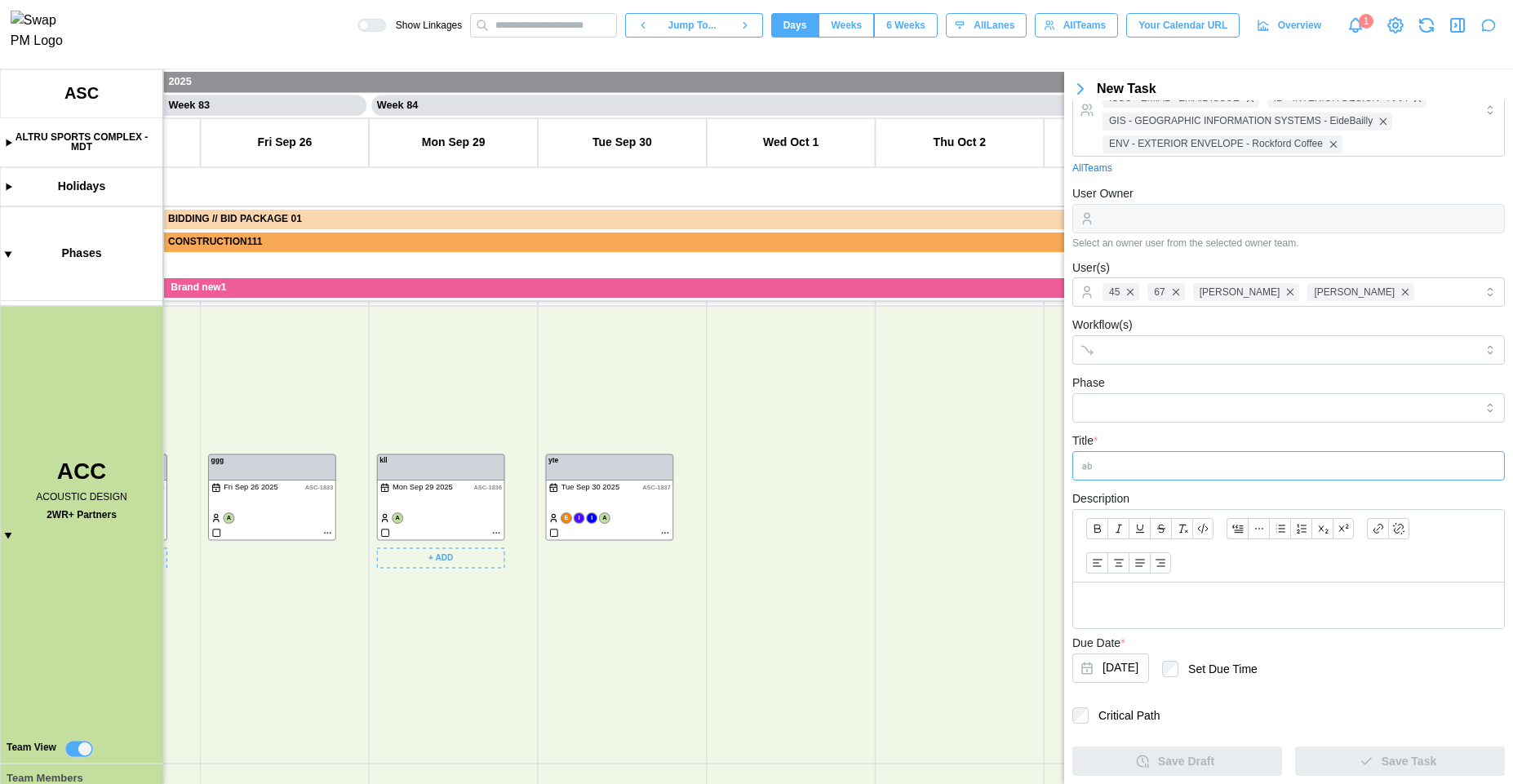
click at [1165, 463] on input "Title *" at bounding box center [1289, 466] width 433 height 29
type input "*****"
click at [1364, 760] on icon "button" at bounding box center [1367, 762] width 15 height 15
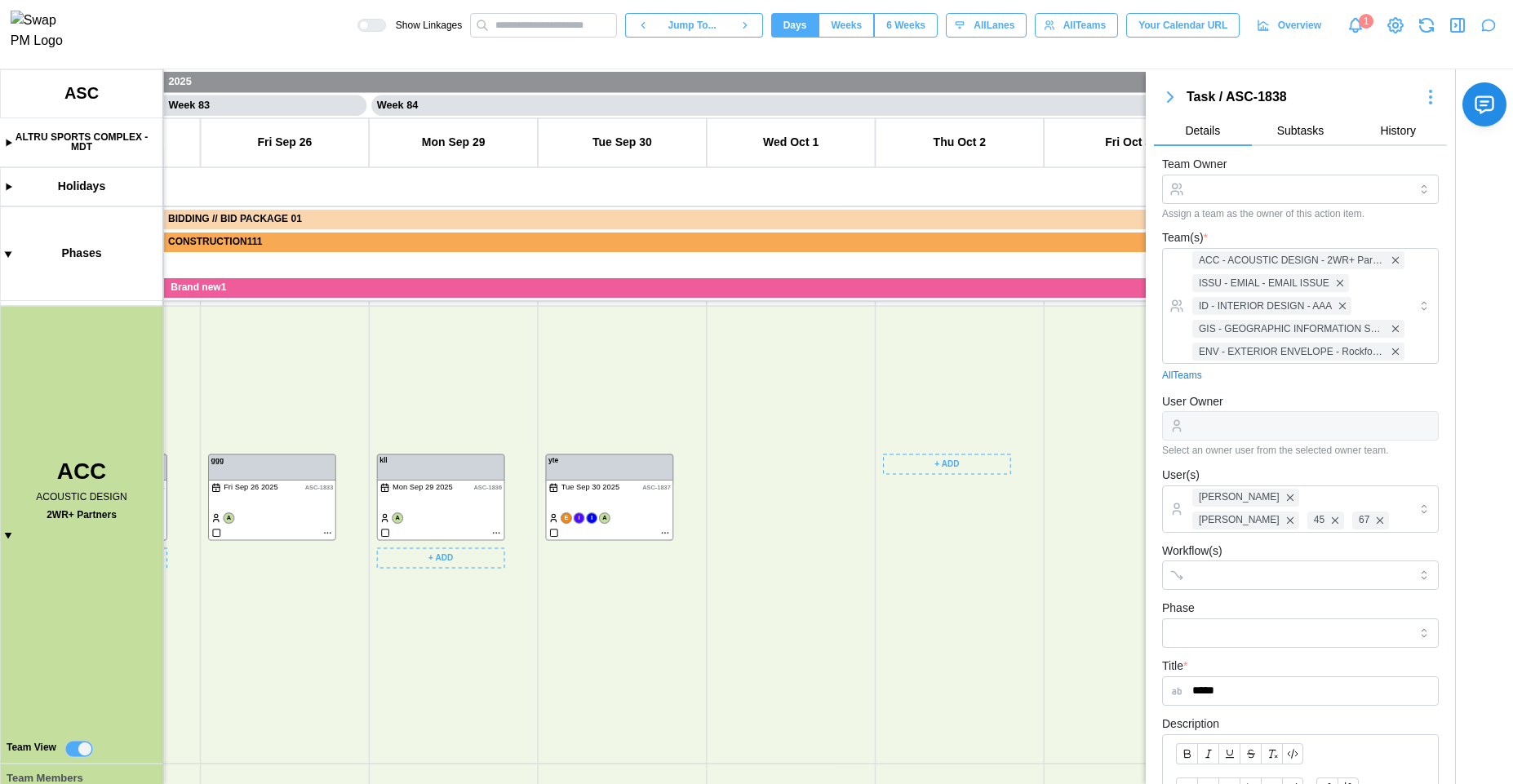
scroll to position [381, 0]
drag, startPoint x: 876, startPoint y: 566, endPoint x: 817, endPoint y: 465, distance: 117.0
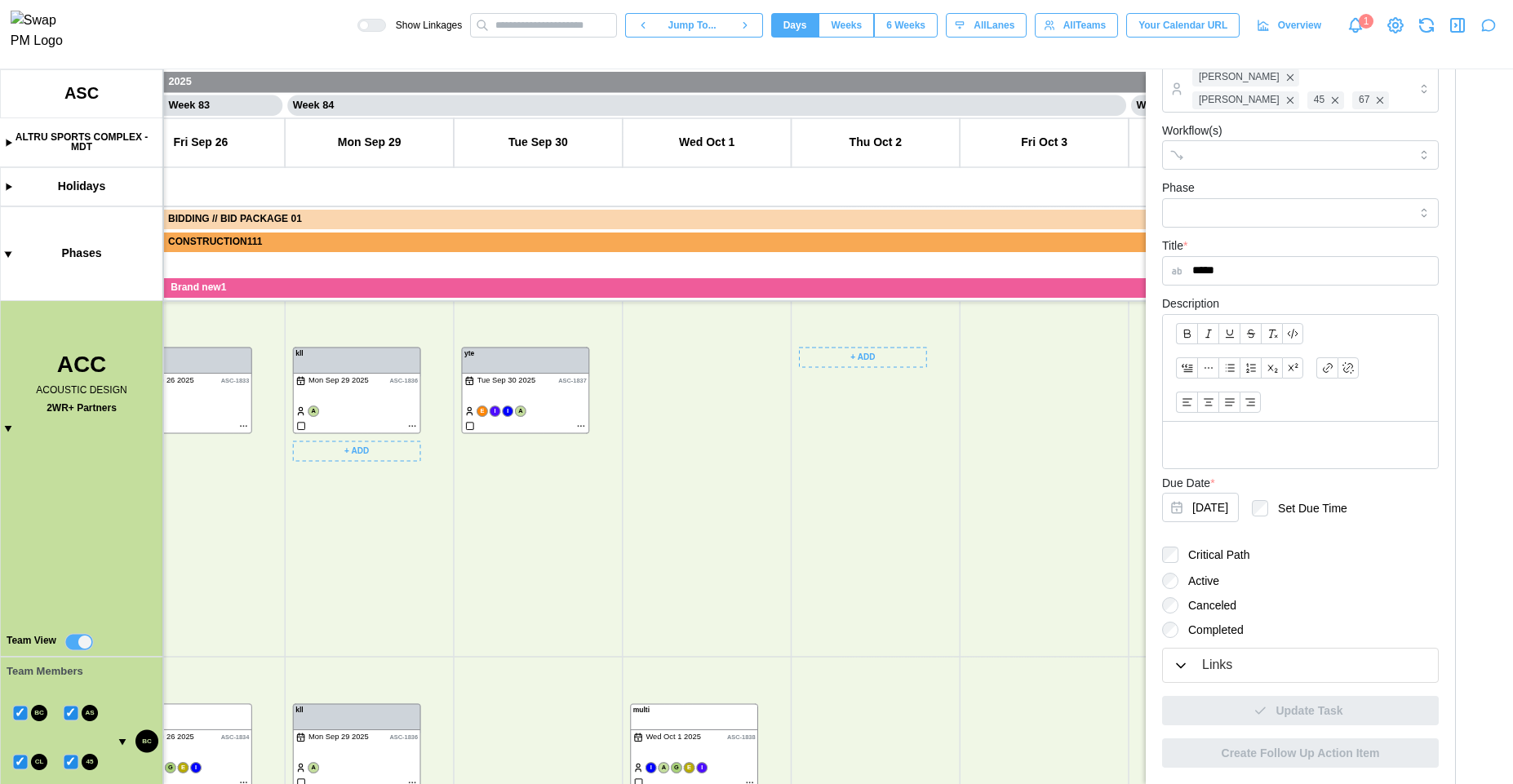
scroll to position [89, 0]
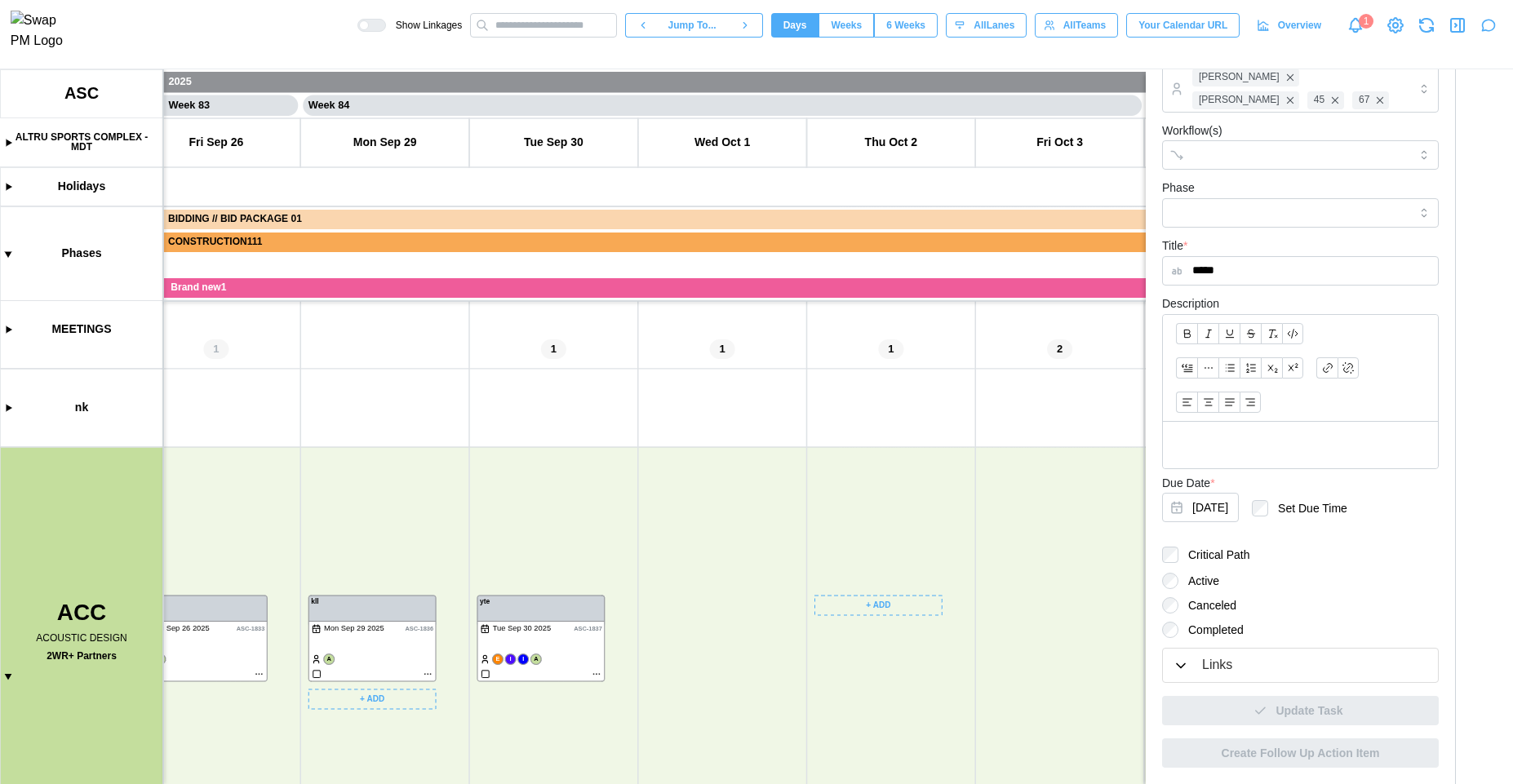
drag, startPoint x: 877, startPoint y: 486, endPoint x: 884, endPoint y: 587, distance: 101.2
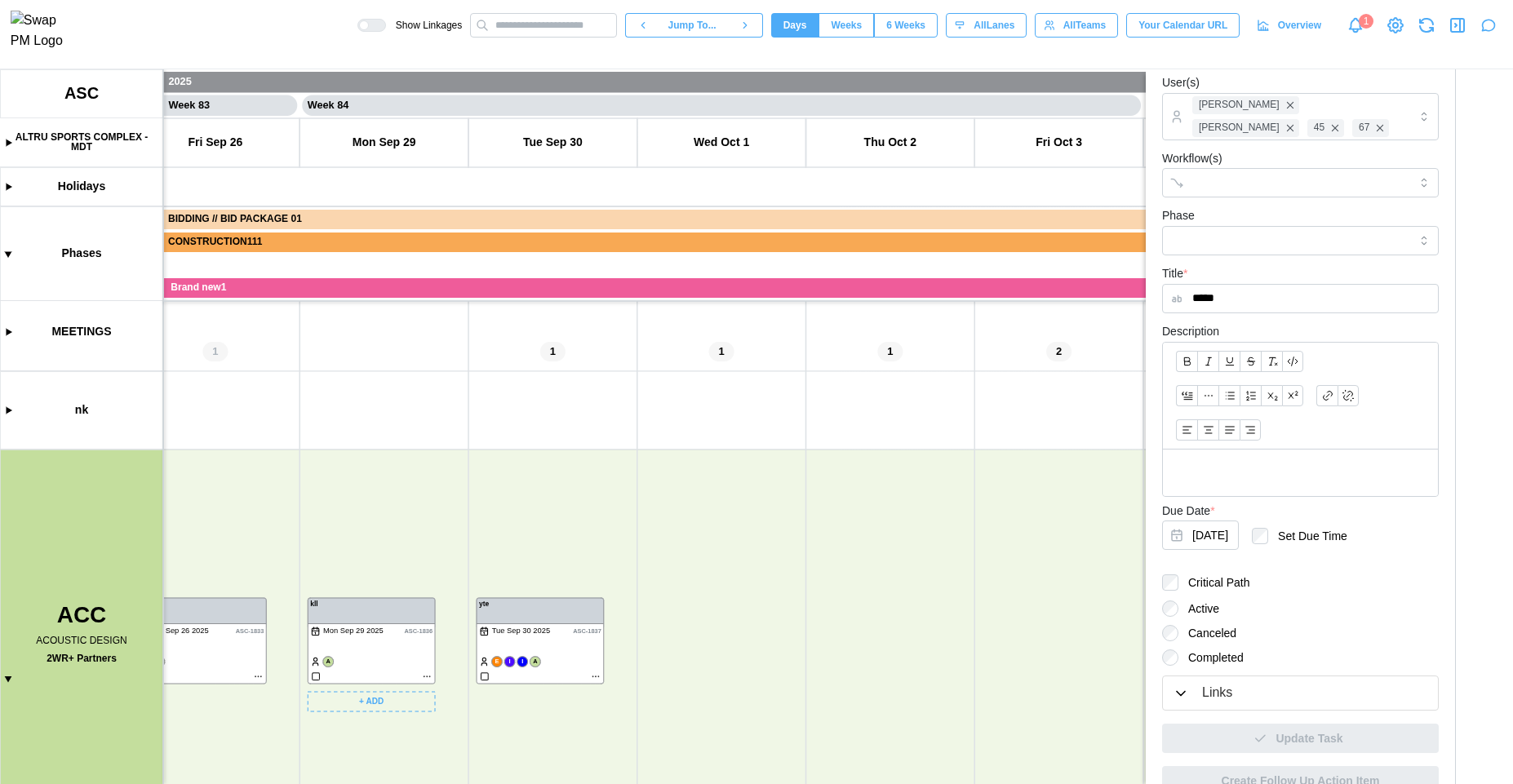
scroll to position [420, 0]
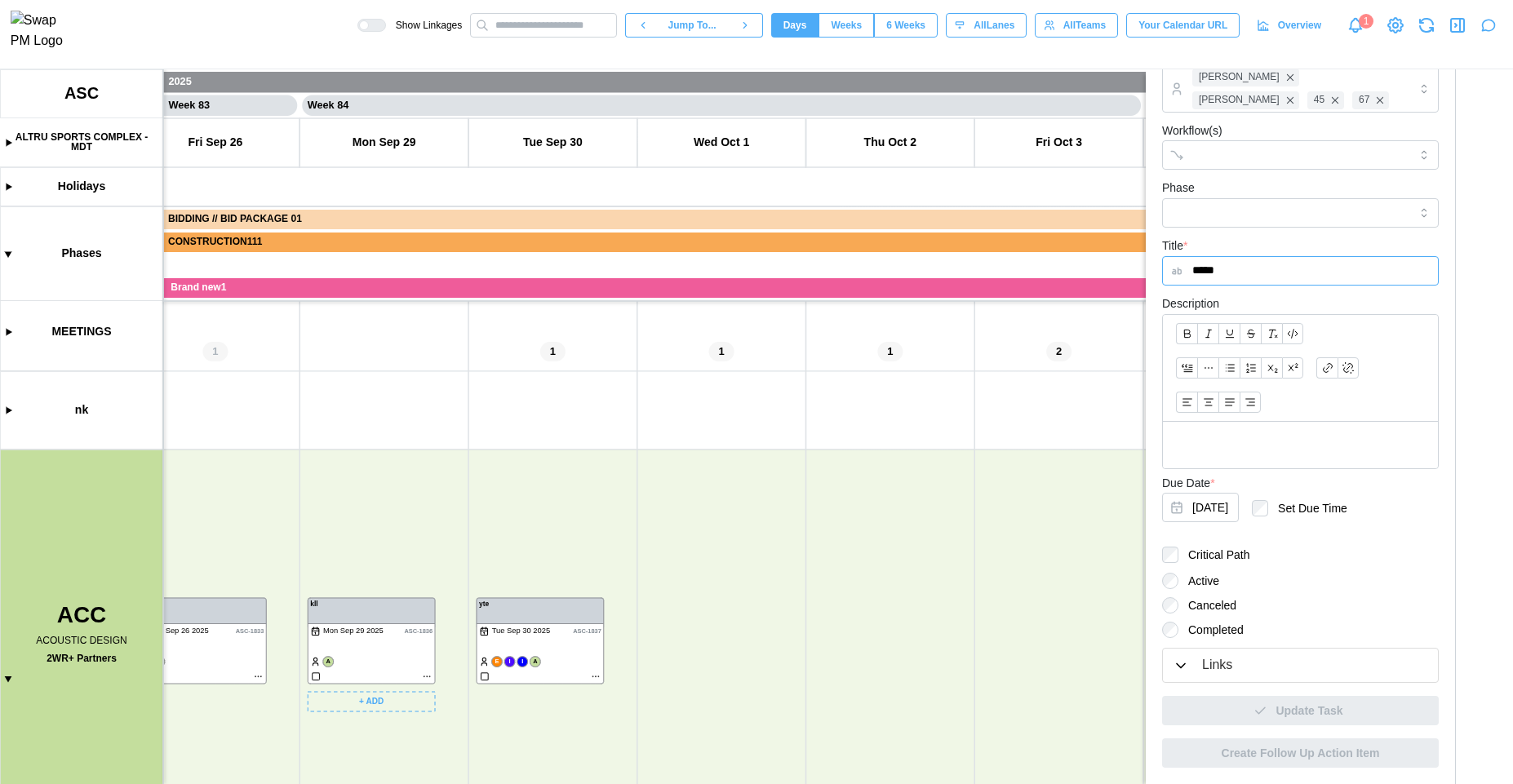
click at [1281, 274] on input "*****" at bounding box center [1301, 271] width 277 height 29
click at [1320, 632] on div "Completed" at bounding box center [1301, 631] width 277 height 17
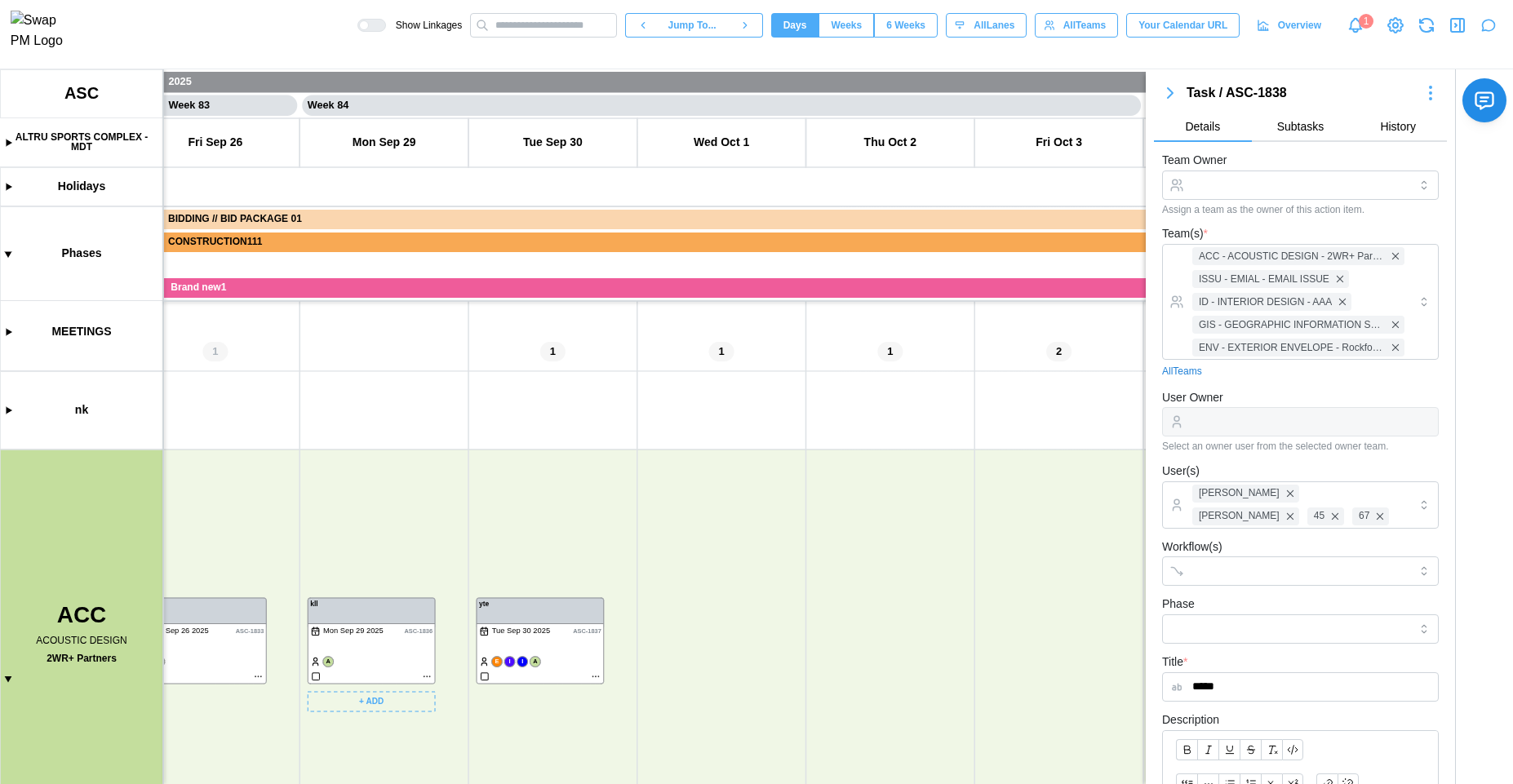
scroll to position [0, 0]
click at [1456, 22] on icon "button" at bounding box center [1457, 25] width 19 height 19
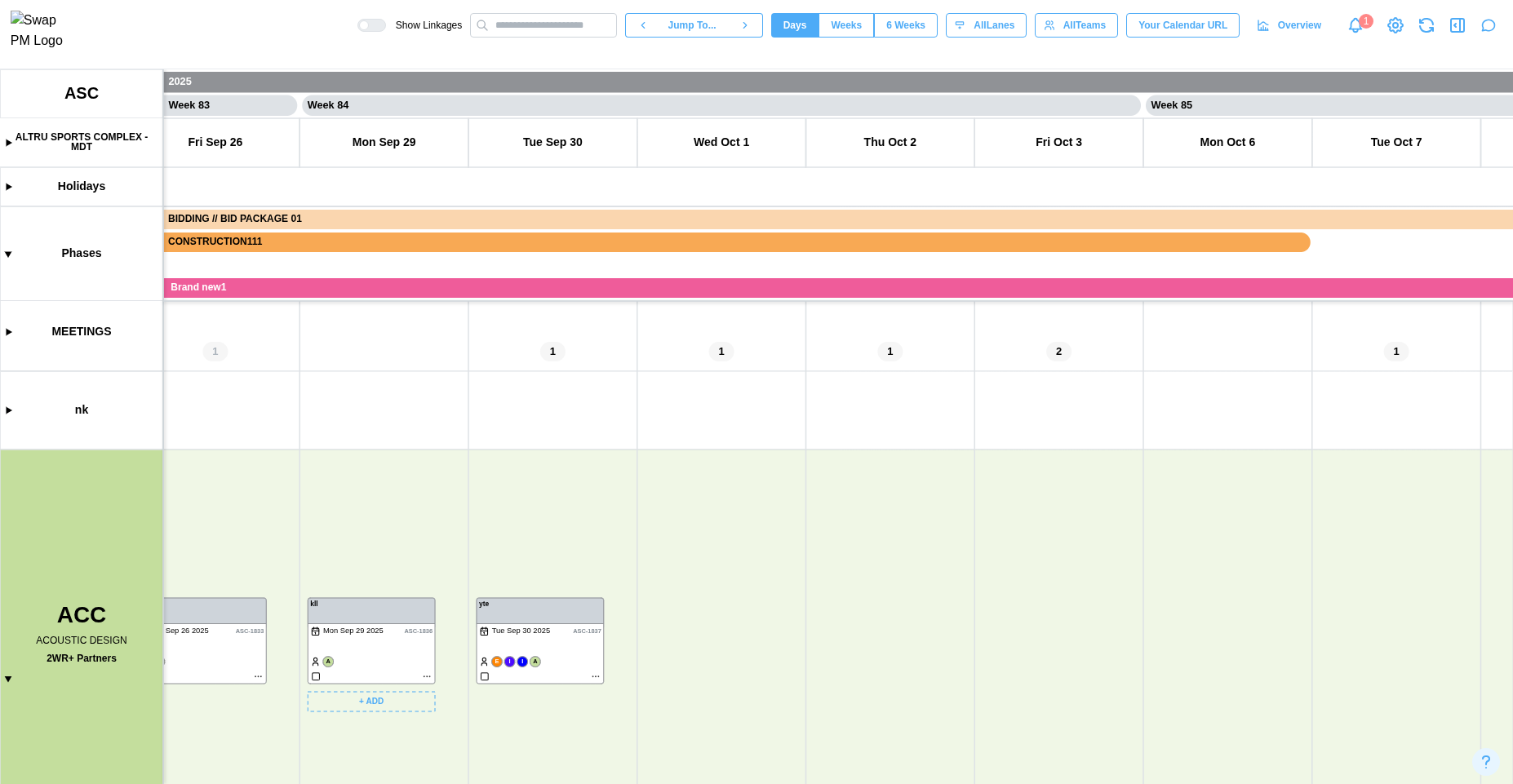
click at [692, 606] on canvas at bounding box center [756, 426] width 1513 height 715
click at [698, 636] on div "Create Task" at bounding box center [722, 642] width 81 height 13
type textarea "*"
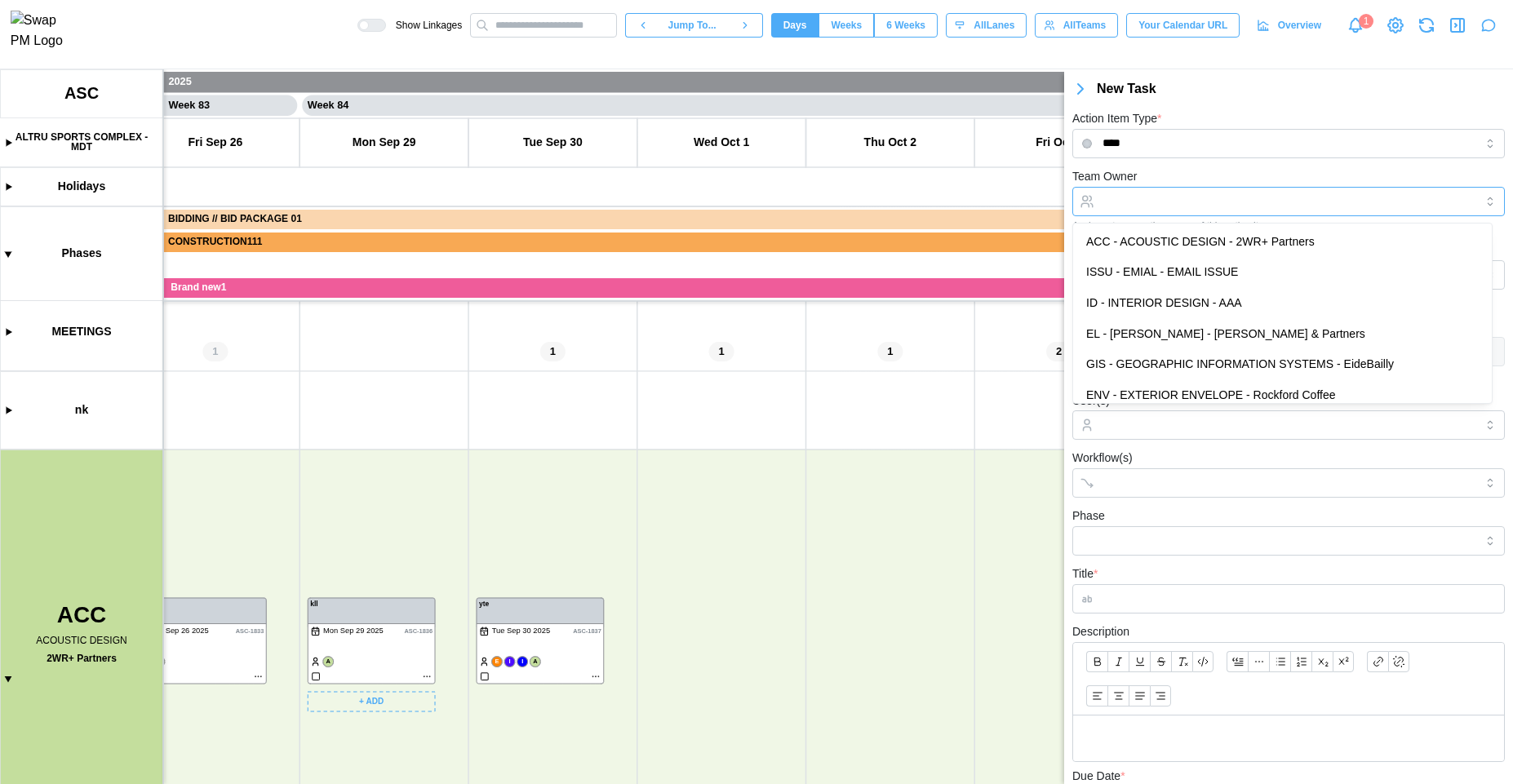
click at [1207, 199] on input "Team Owner" at bounding box center [1289, 201] width 433 height 29
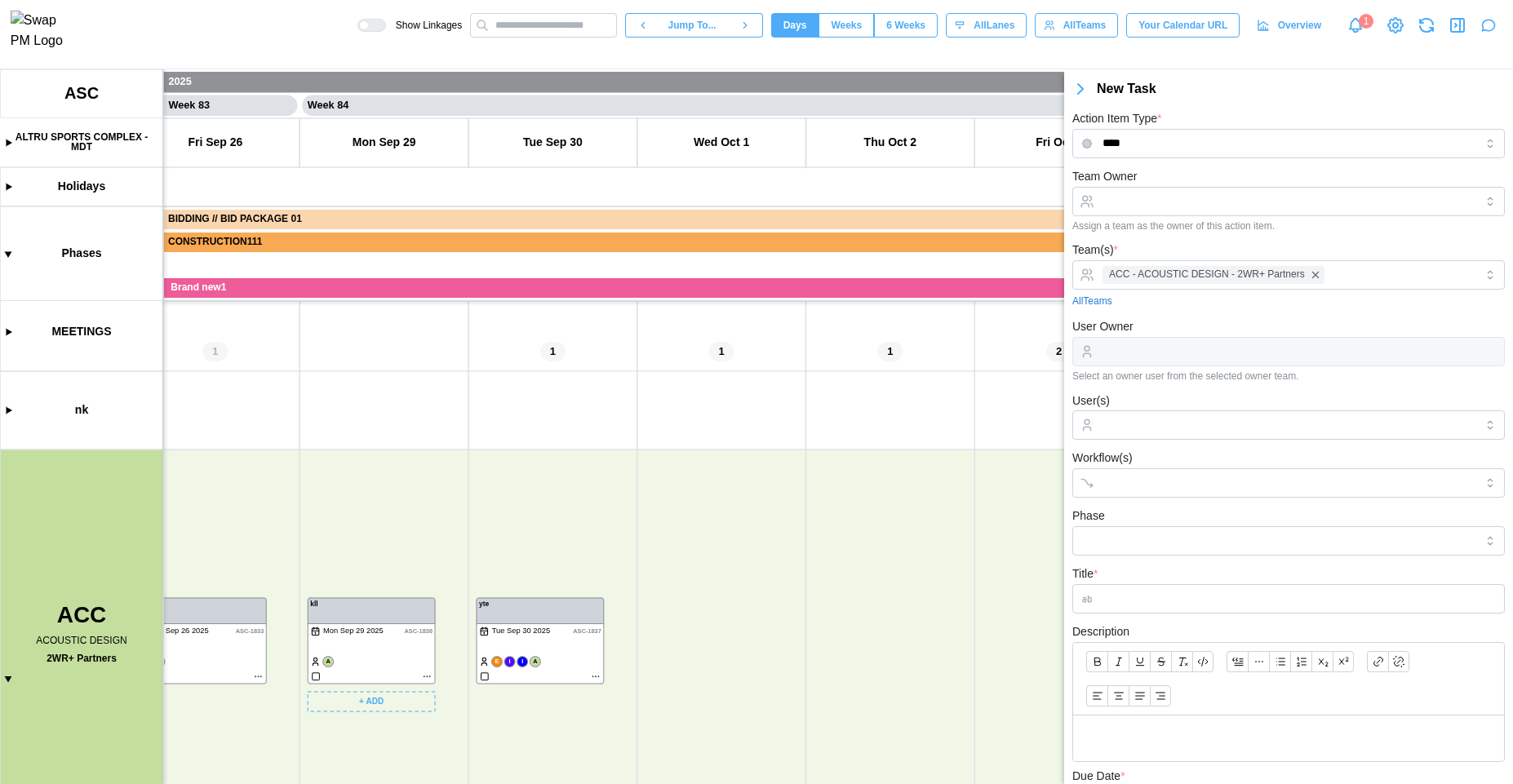
click at [1207, 324] on div "User Owner Select an owner user from the selected owner team." at bounding box center [1289, 349] width 433 height 65
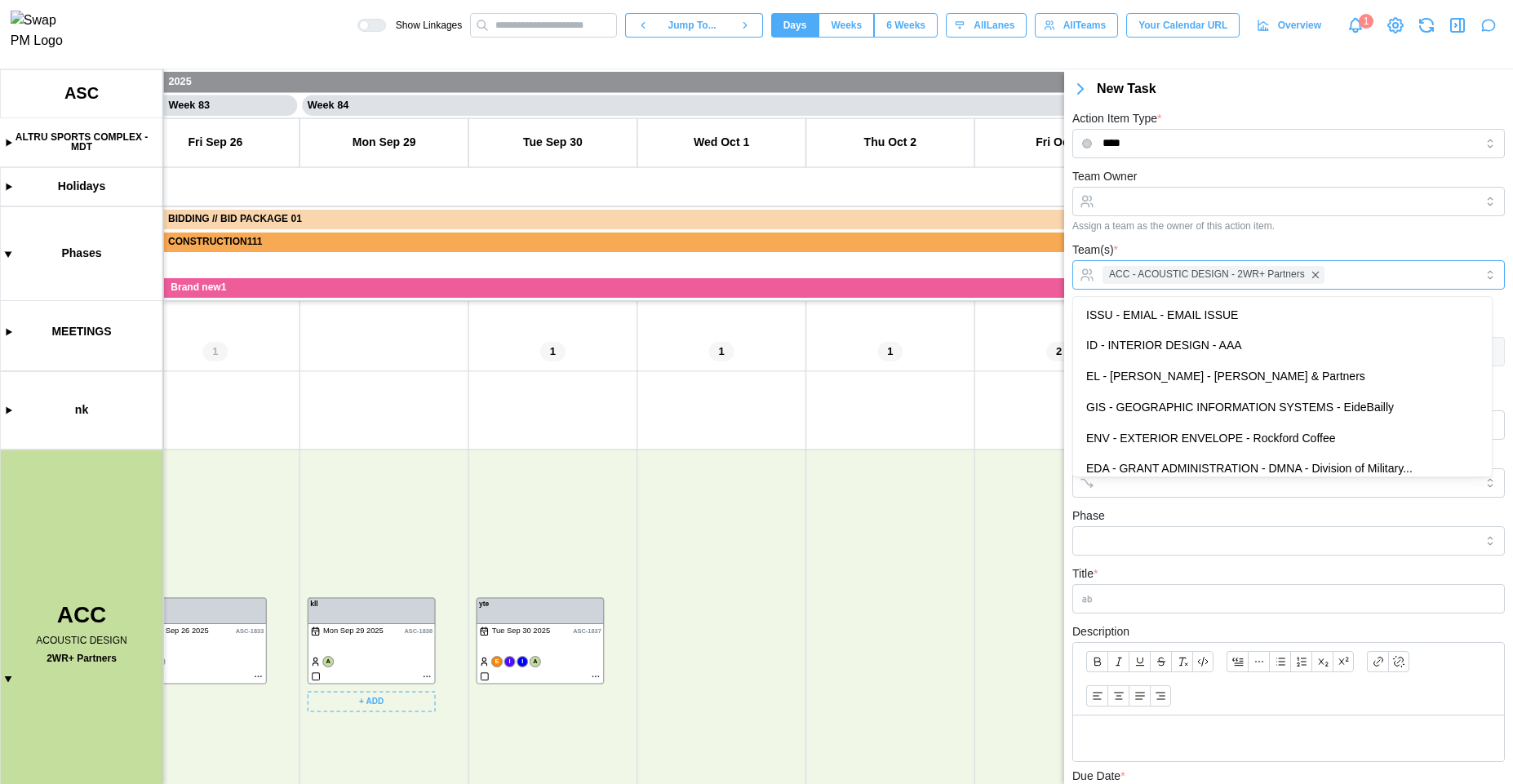
click at [1374, 285] on div "ACC - ACOUSTIC DESIGN - 2WR+ Partners" at bounding box center [1286, 275] width 376 height 28
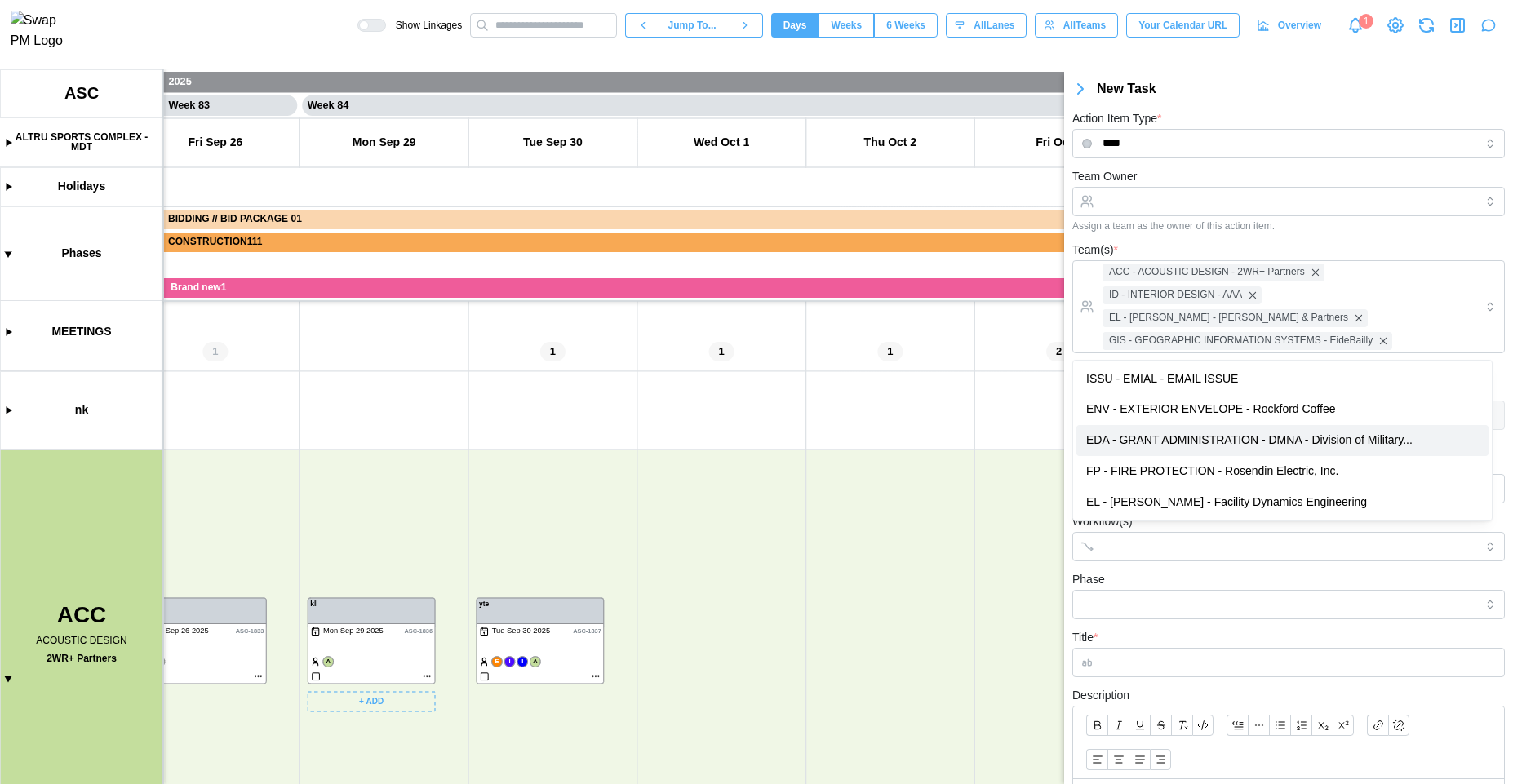
click at [981, 499] on canvas at bounding box center [756, 426] width 1513 height 715
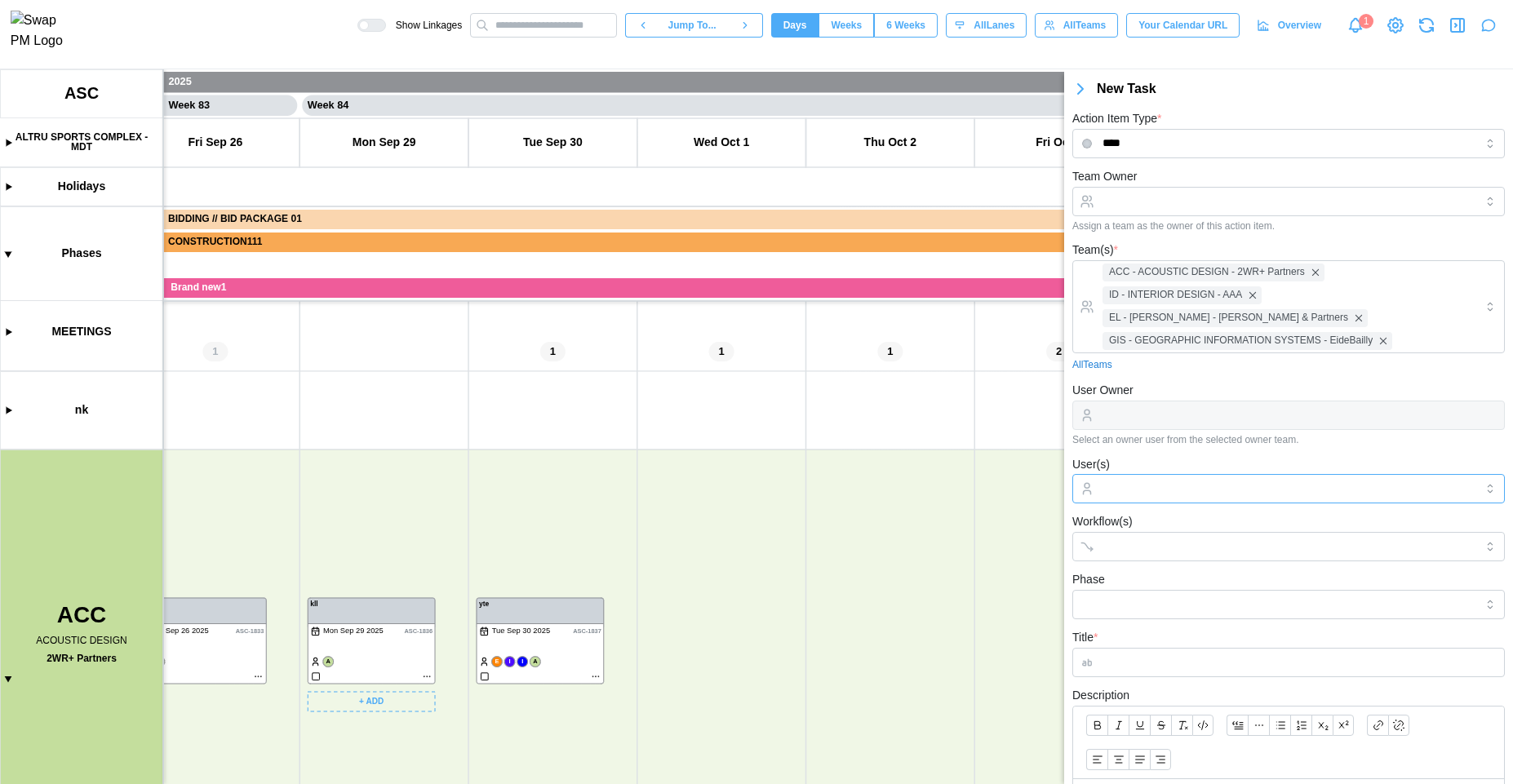
click at [1177, 485] on input "User(s)" at bounding box center [1289, 489] width 372 height 13
click at [999, 573] on canvas at bounding box center [756, 426] width 1513 height 715
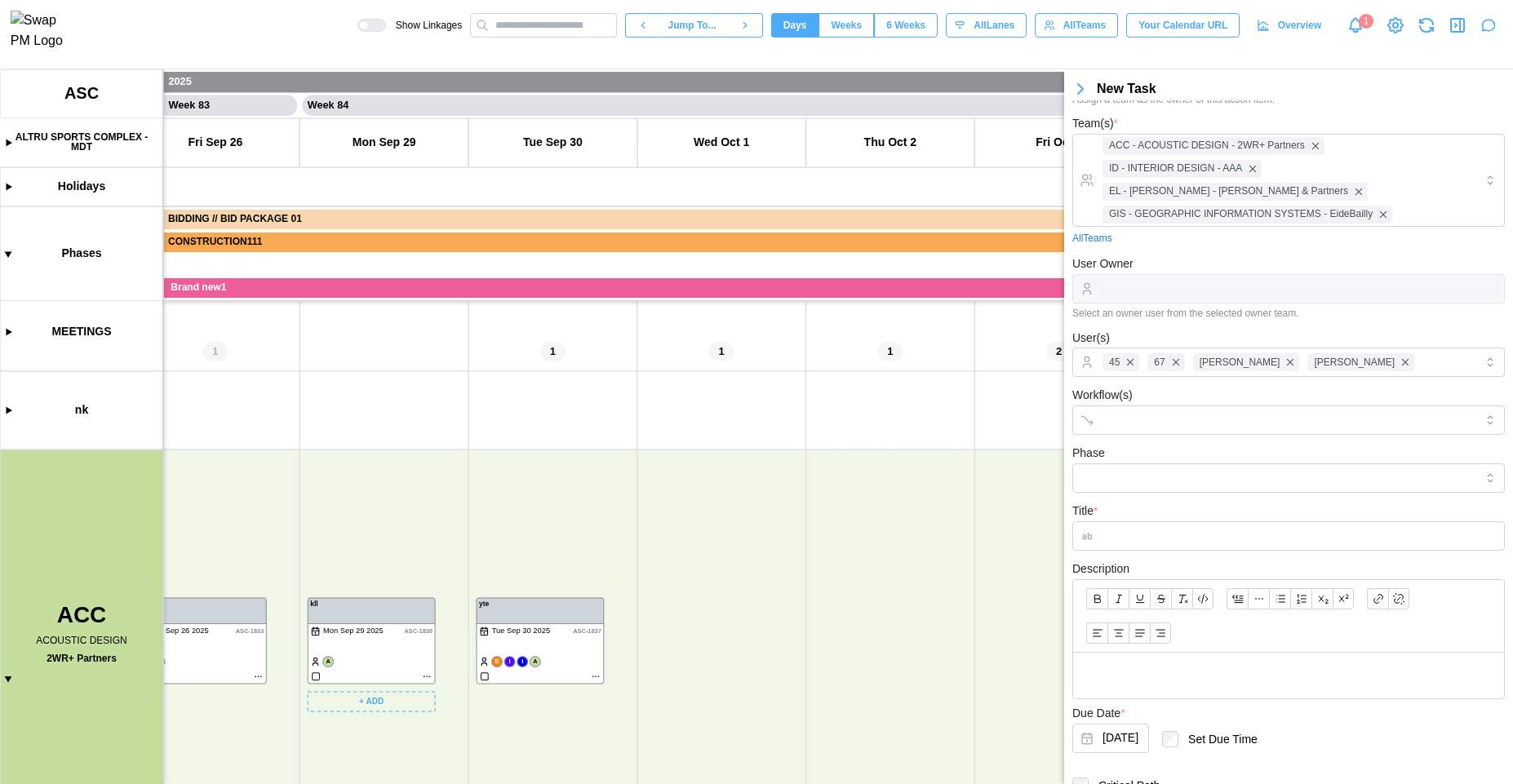
scroll to position [197, 0]
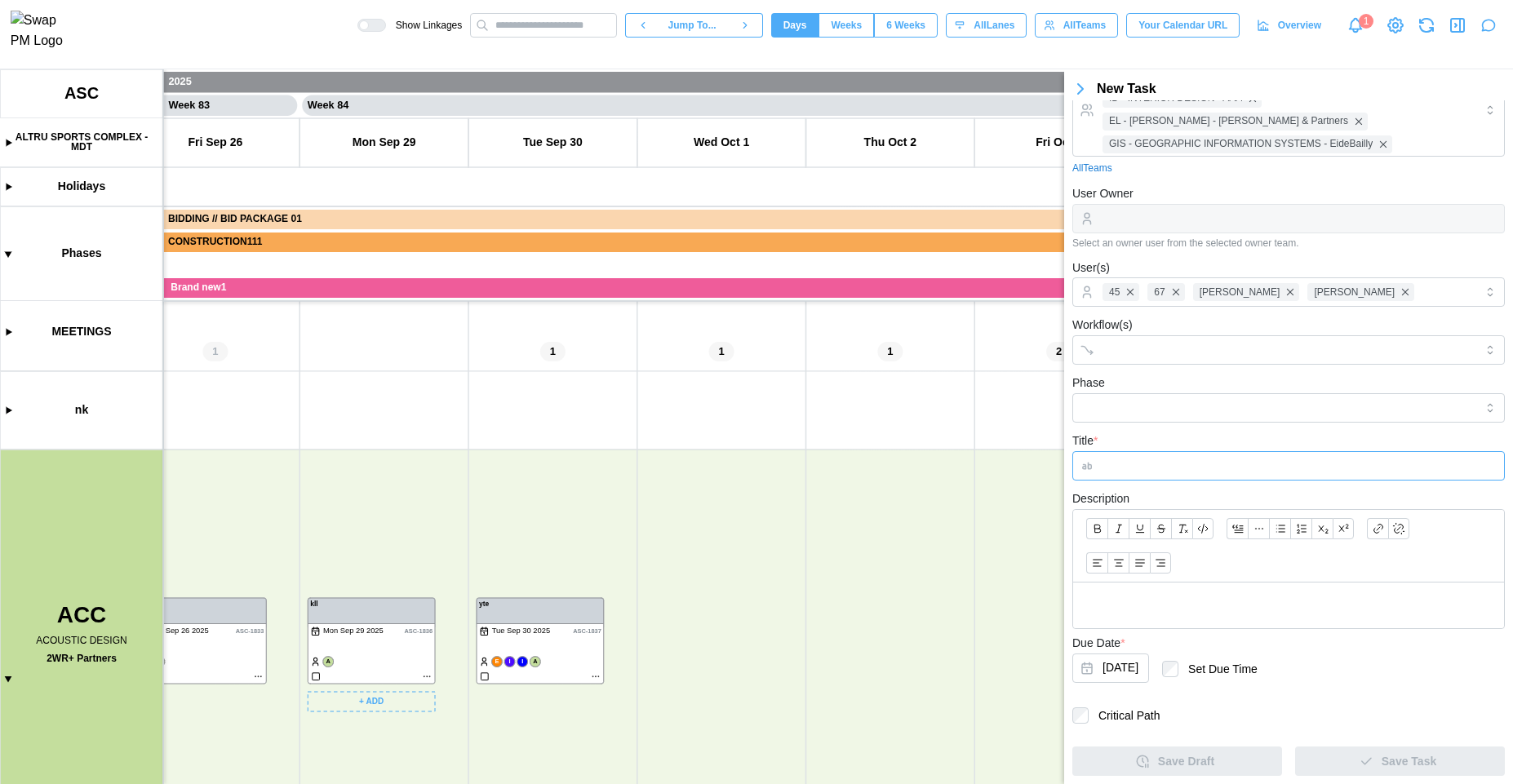
click at [1157, 462] on input "Title *" at bounding box center [1289, 466] width 433 height 29
type input "*****"
click at [1396, 764] on span "Save Task" at bounding box center [1409, 761] width 55 height 28
click at [1398, 765] on span "Save Task" at bounding box center [1409, 761] width 55 height 28
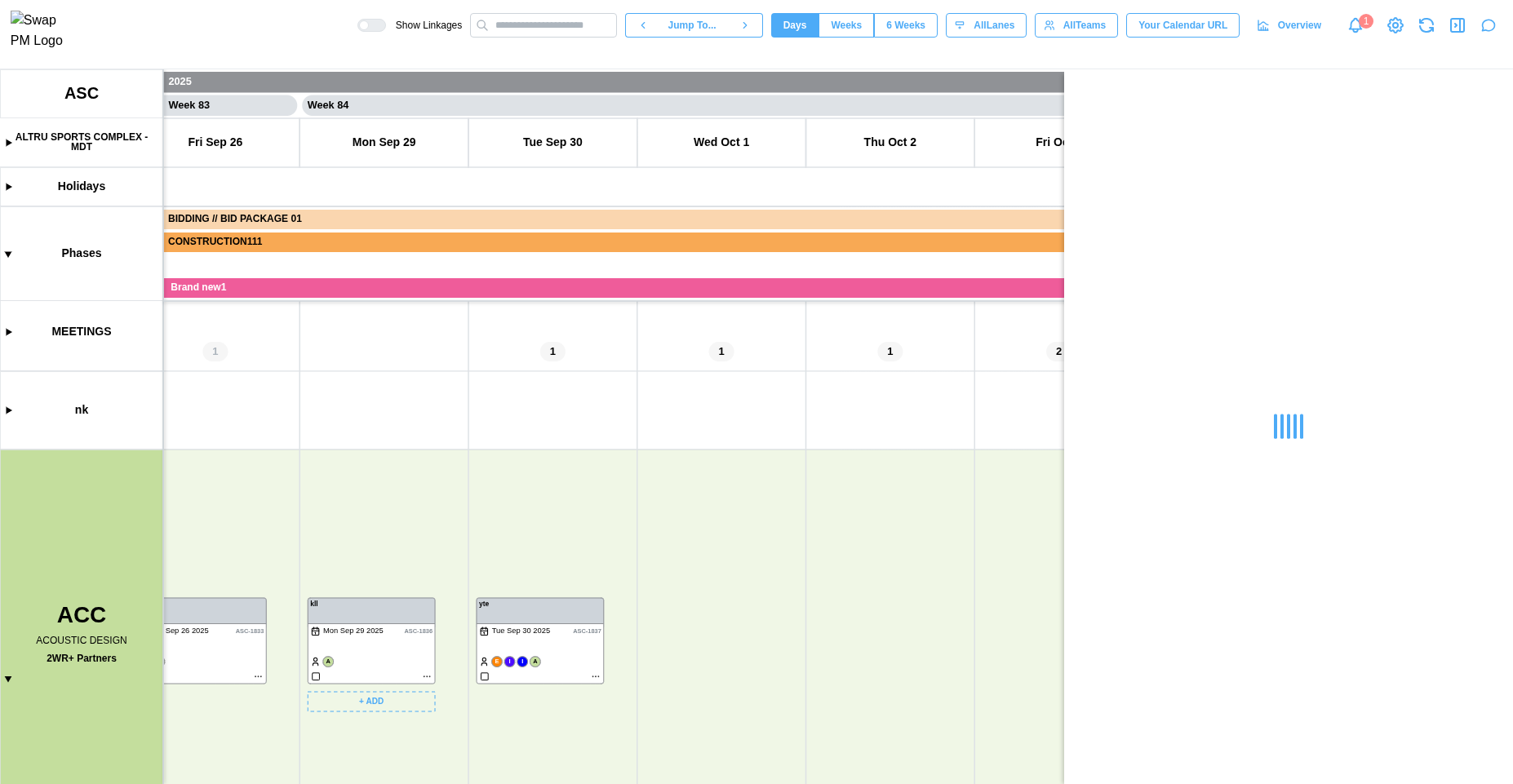
scroll to position [0, 0]
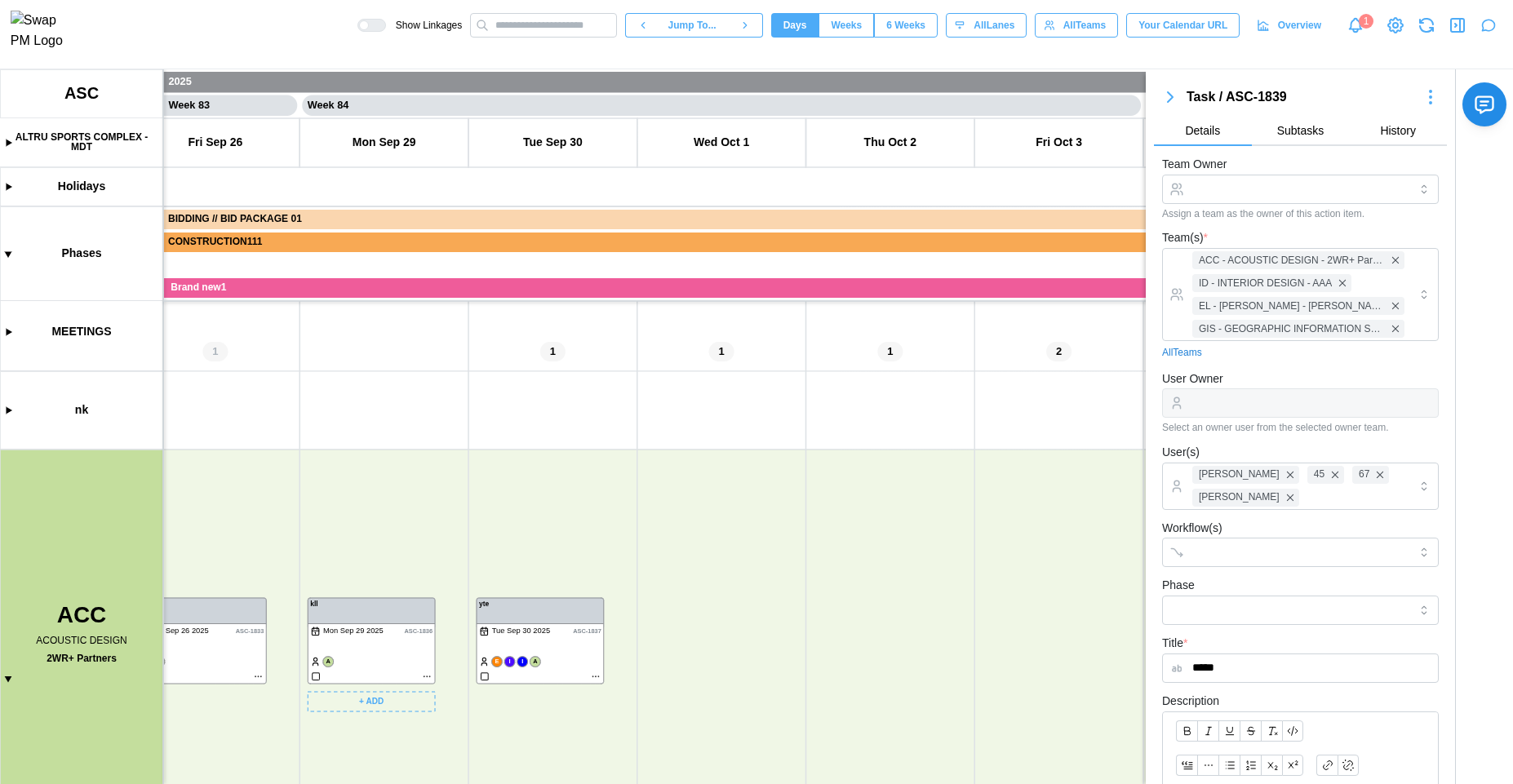
click at [1426, 33] on icon "button" at bounding box center [1427, 25] width 21 height 21
drag, startPoint x: 709, startPoint y: 744, endPoint x: 754, endPoint y: 391, distance: 355.9
click at [762, 403] on canvas at bounding box center [756, 426] width 1513 height 715
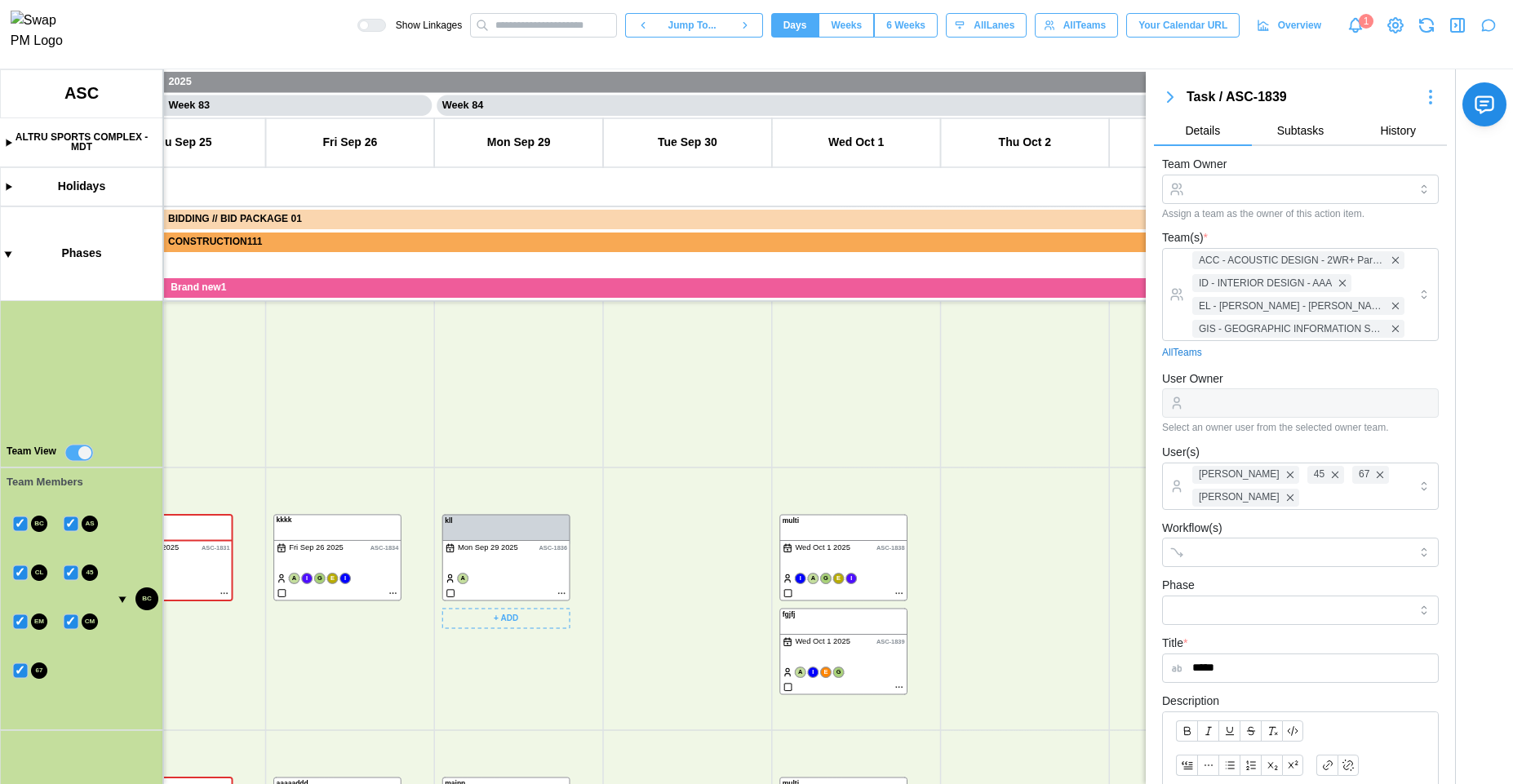
scroll to position [568, 0]
drag, startPoint x: 761, startPoint y: 538, endPoint x: 778, endPoint y: 380, distance: 158.9
click at [779, 381] on canvas at bounding box center [756, 426] width 1513 height 715
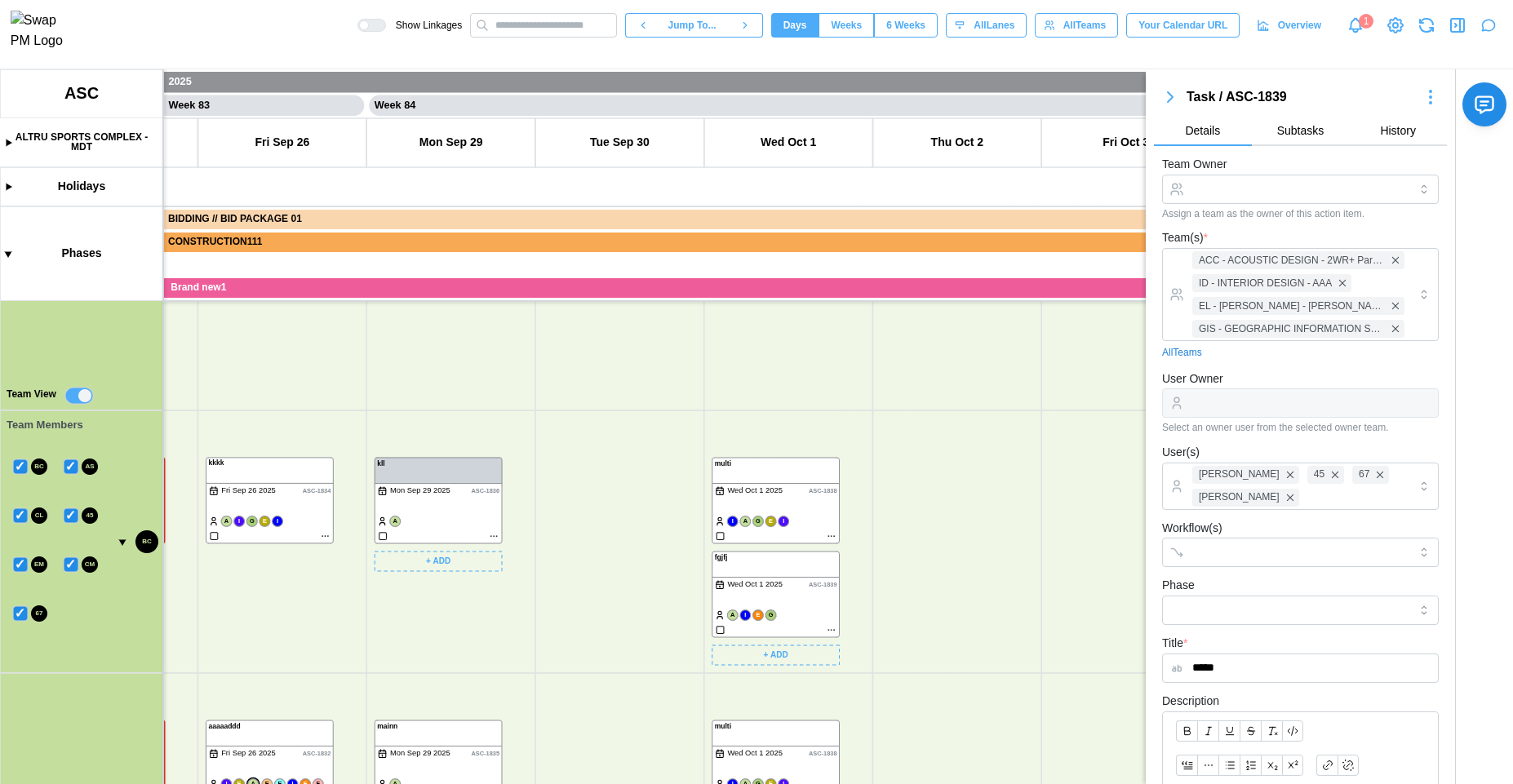
scroll to position [721, 0]
drag, startPoint x: 931, startPoint y: 550, endPoint x: 689, endPoint y: 400, distance: 284.7
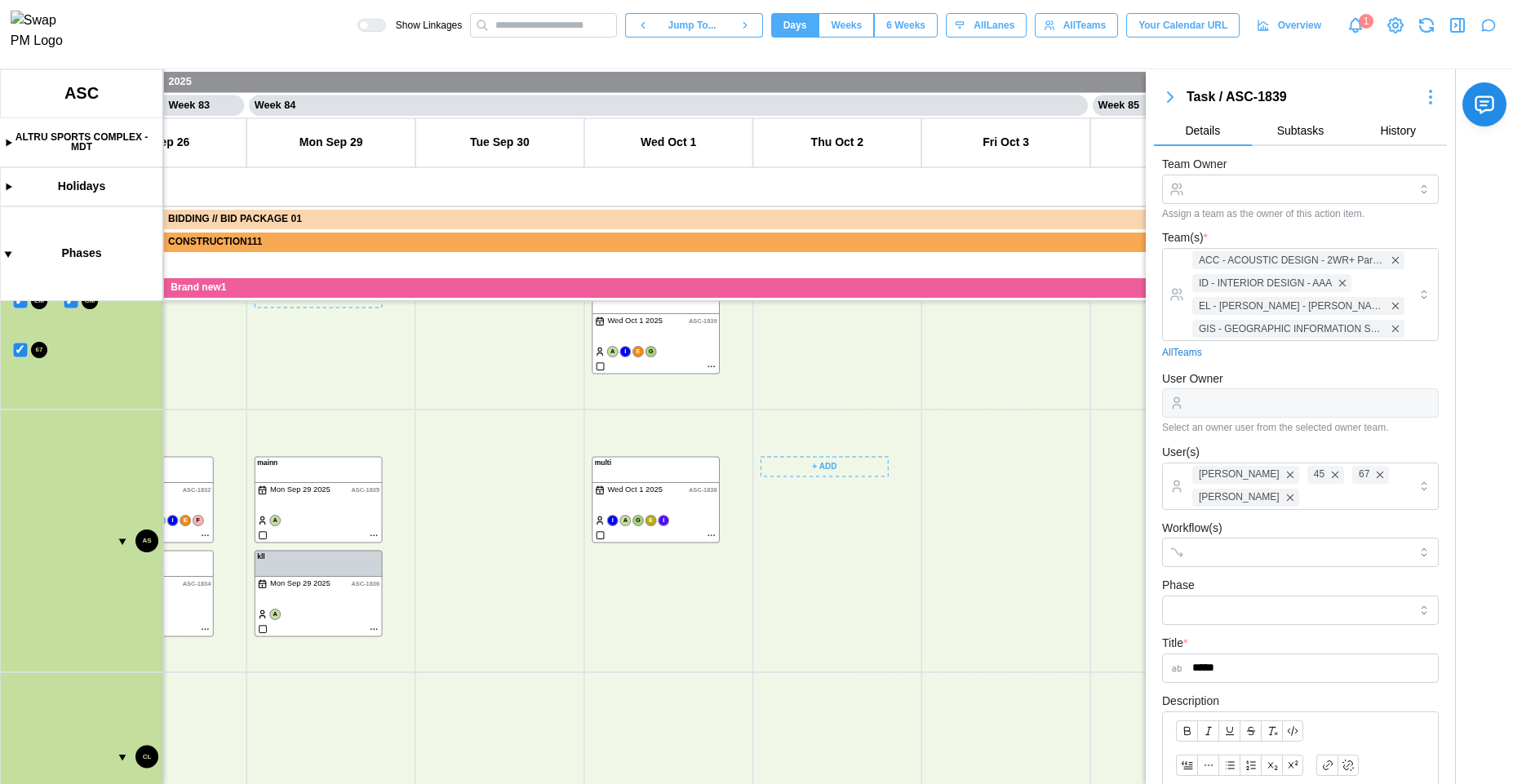
scroll to position [954, 0]
drag, startPoint x: 788, startPoint y: 527, endPoint x: 1028, endPoint y: 367, distance: 288.4
click at [1028, 367] on canvas at bounding box center [756, 426] width 1513 height 715
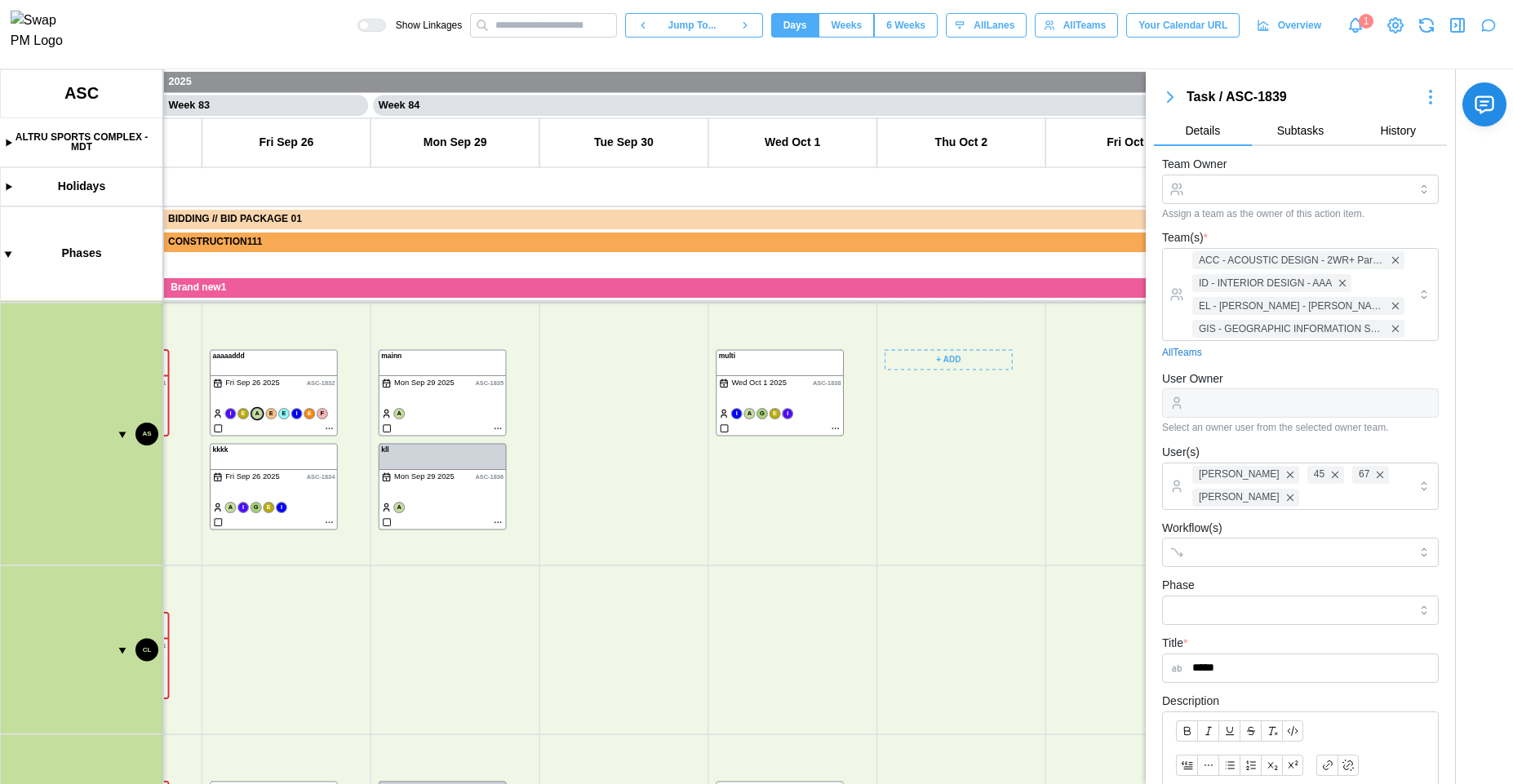
drag, startPoint x: 640, startPoint y: 710, endPoint x: 791, endPoint y: 667, distance: 157.0
click at [836, 777] on canvas at bounding box center [756, 426] width 1513 height 715
drag, startPoint x: 680, startPoint y: 509, endPoint x: 968, endPoint y: 711, distance: 351.8
click at [968, 711] on canvas at bounding box center [756, 426] width 1513 height 715
drag, startPoint x: 698, startPoint y: 525, endPoint x: 800, endPoint y: 698, distance: 200.8
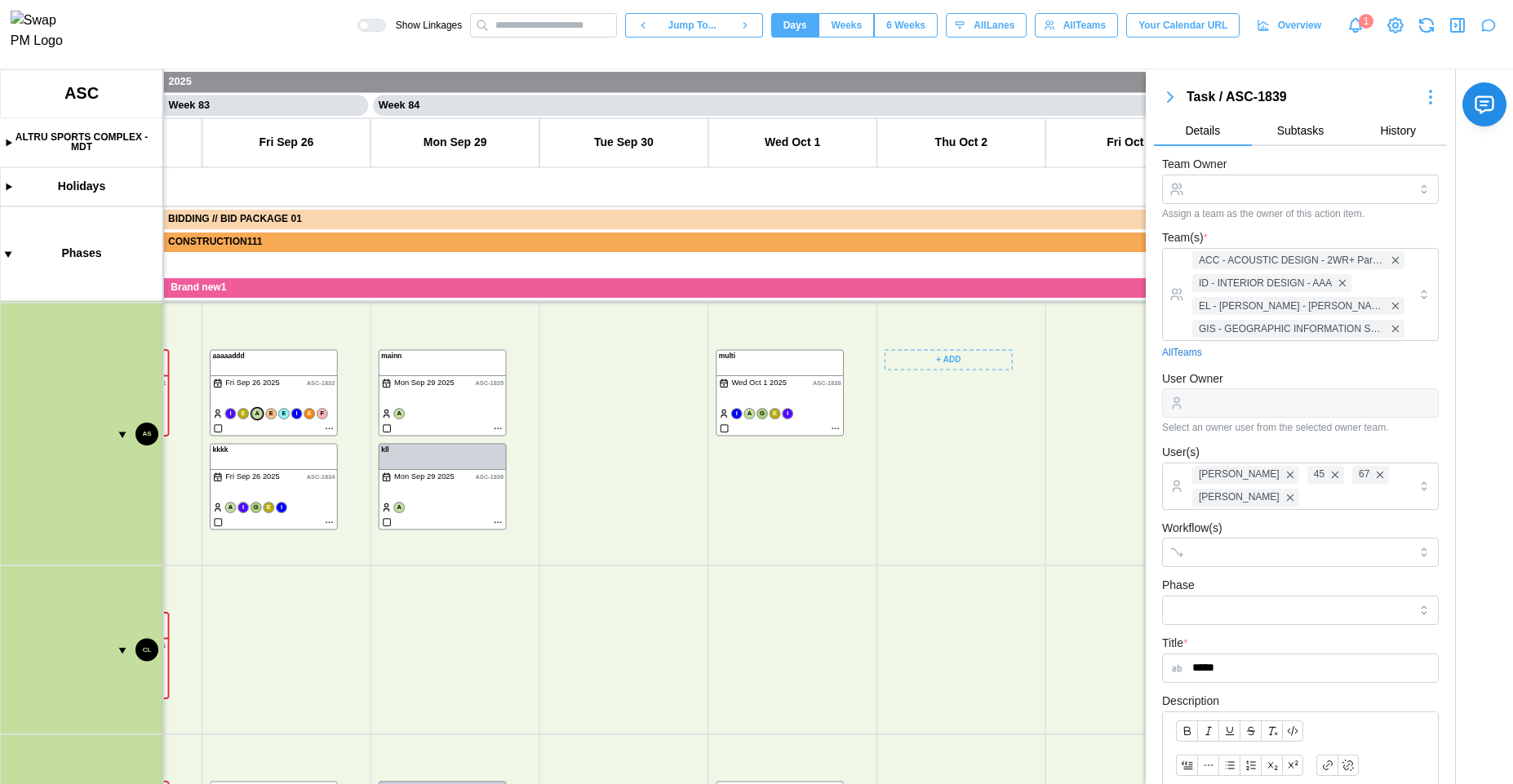
click at [800, 698] on canvas at bounding box center [756, 426] width 1513 height 715
type textarea "*"
